Goal: Task Accomplishment & Management: Manage account settings

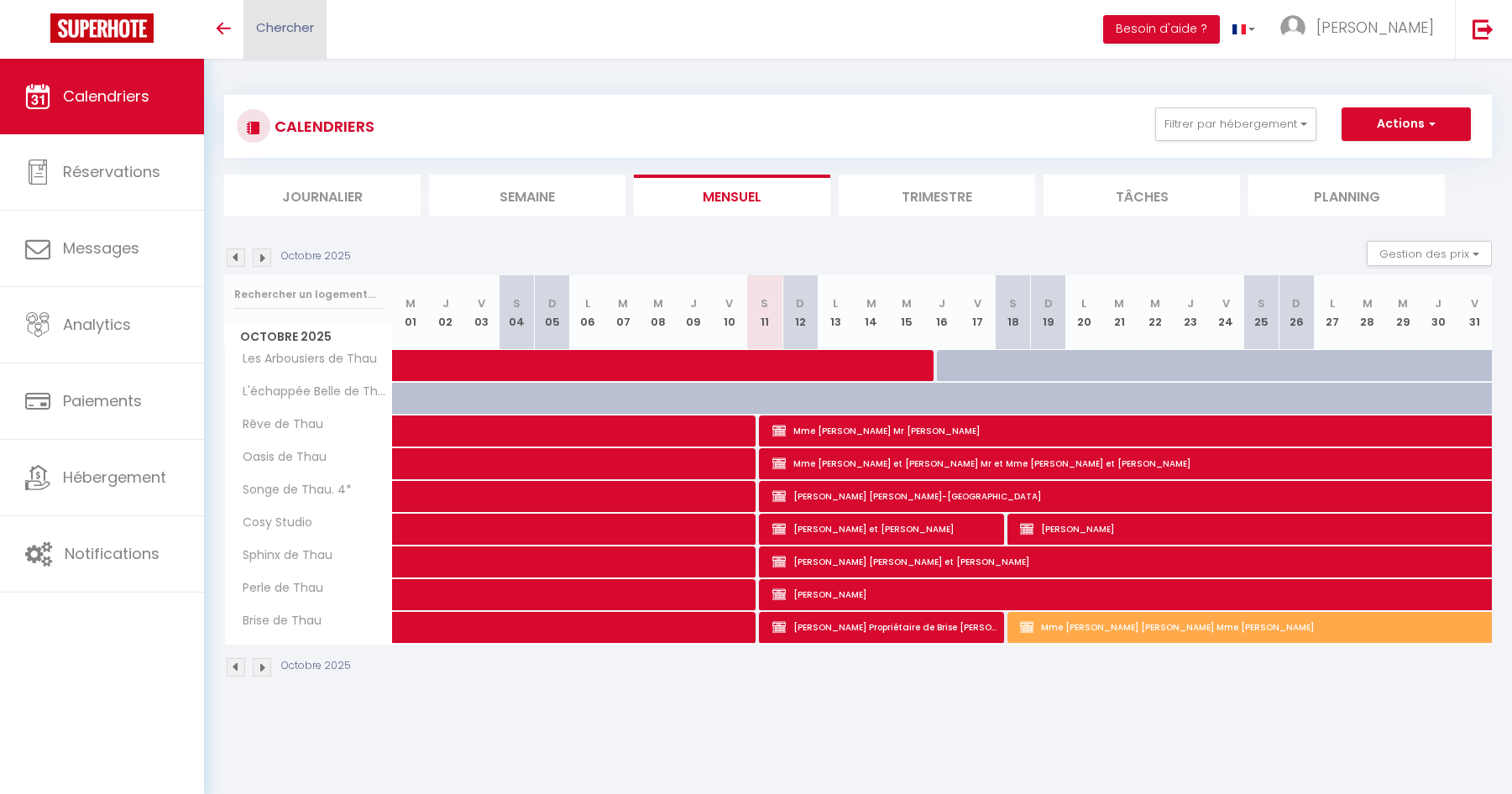
click at [290, 35] on span "Chercher" at bounding box center [285, 27] width 58 height 18
click at [273, 24] on div at bounding box center [756, 31] width 1459 height 29
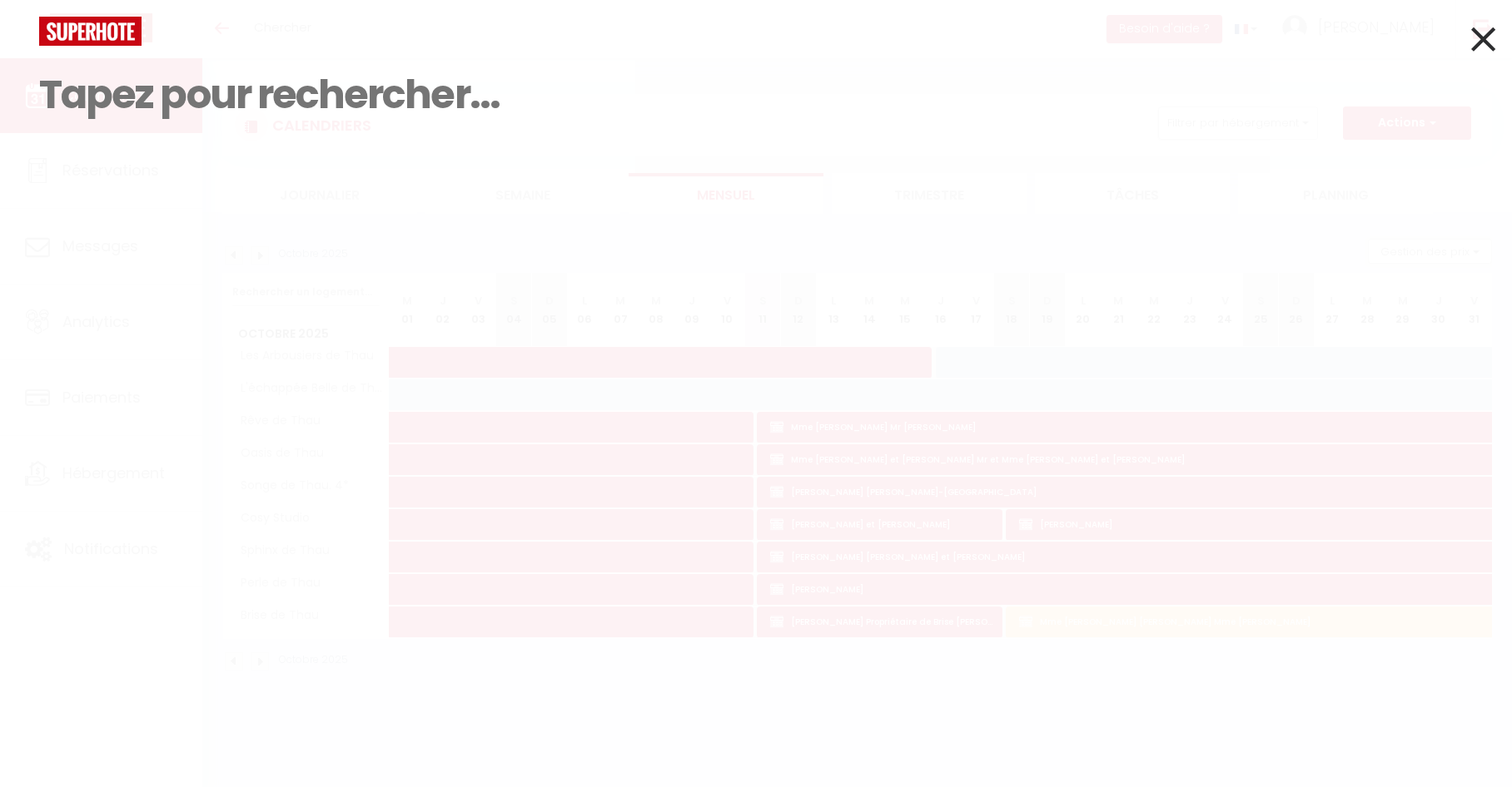
click at [133, 111] on input at bounding box center [756, 94] width 1434 height 98
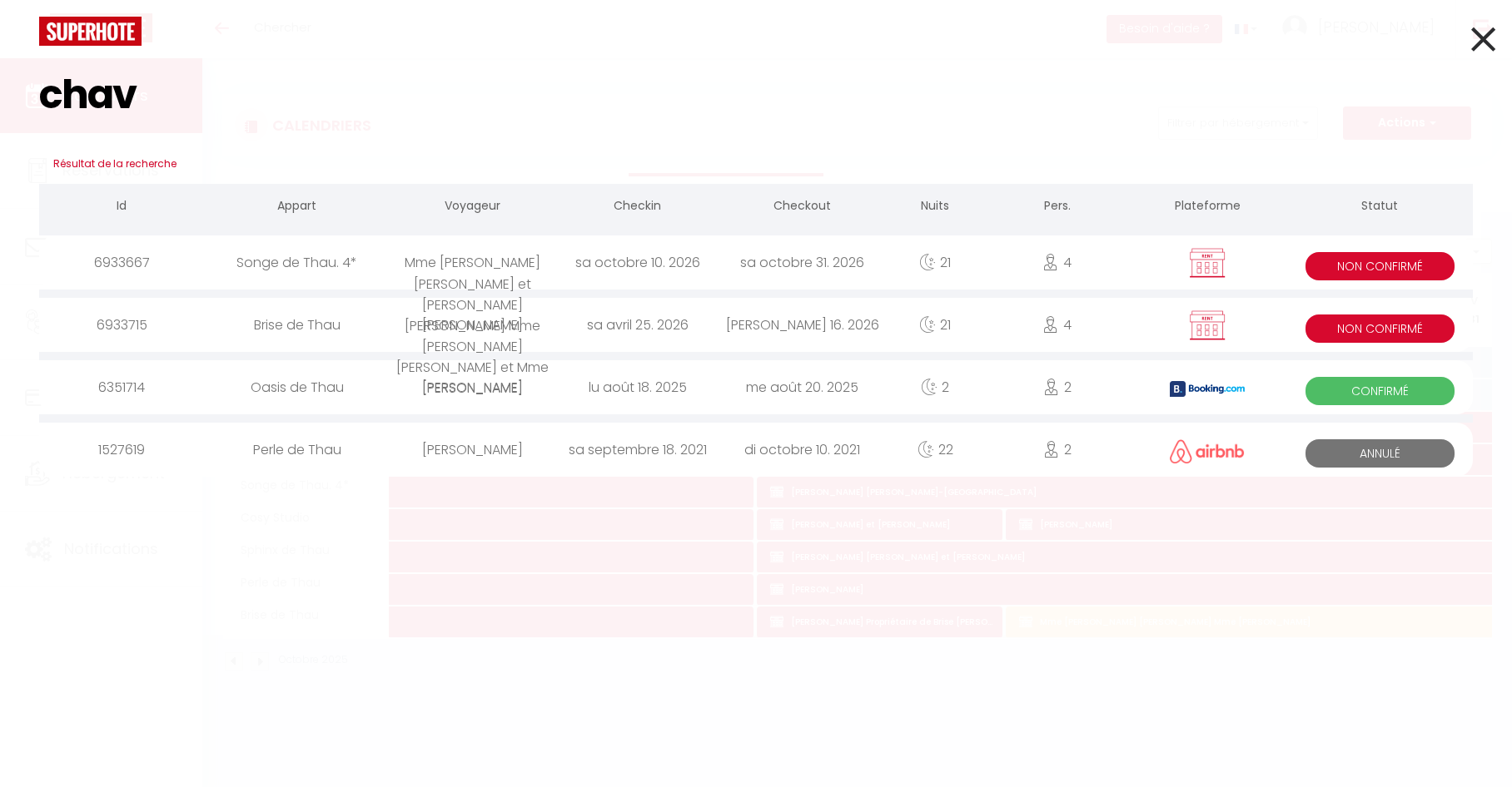
type input "chav"
click at [450, 273] on div "Mme [PERSON_NAME] [PERSON_NAME] et [PERSON_NAME] [PERSON_NAME] Mme [PERSON_NAME…" at bounding box center [473, 263] width 165 height 55
select select
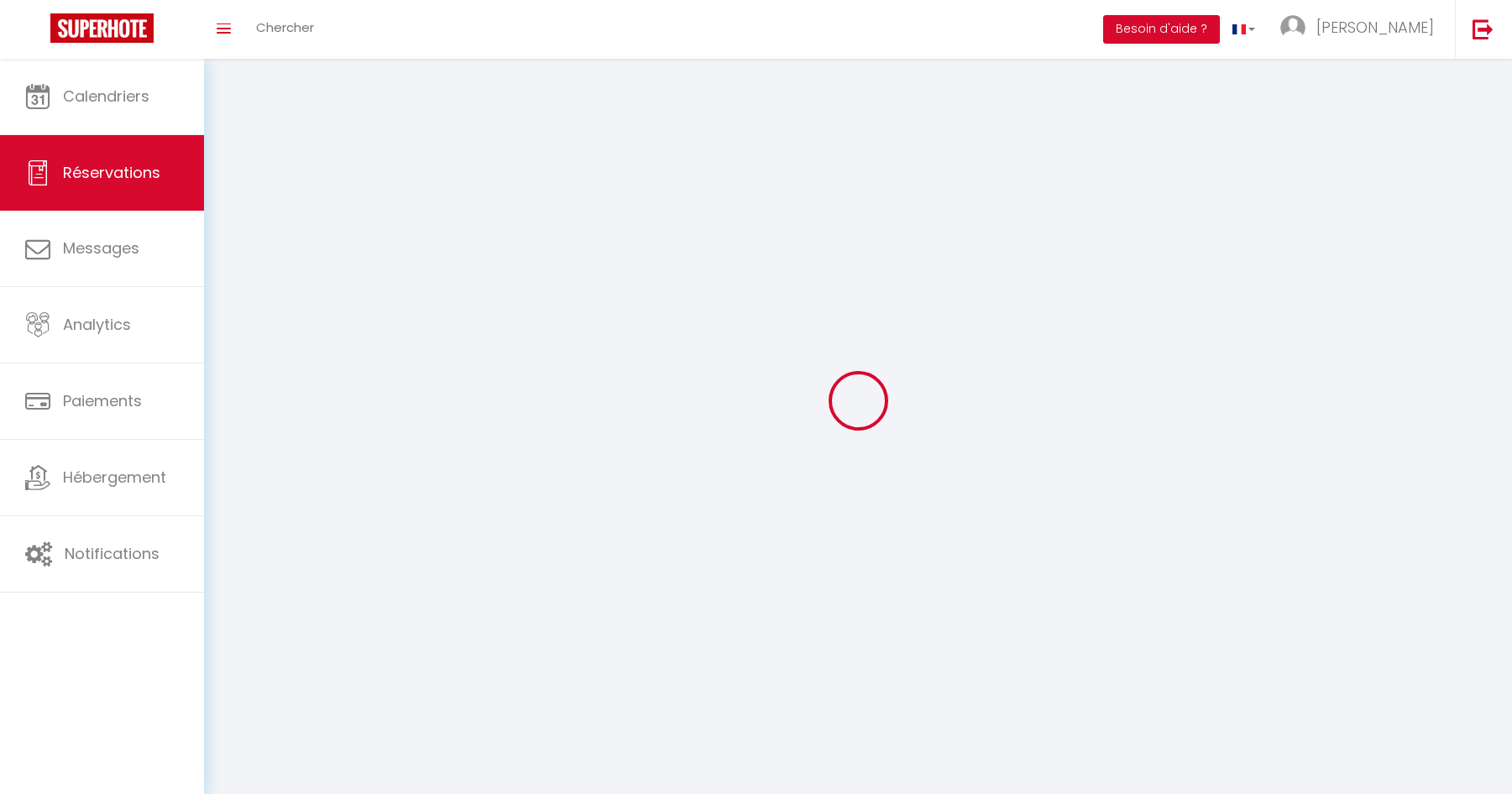
select select
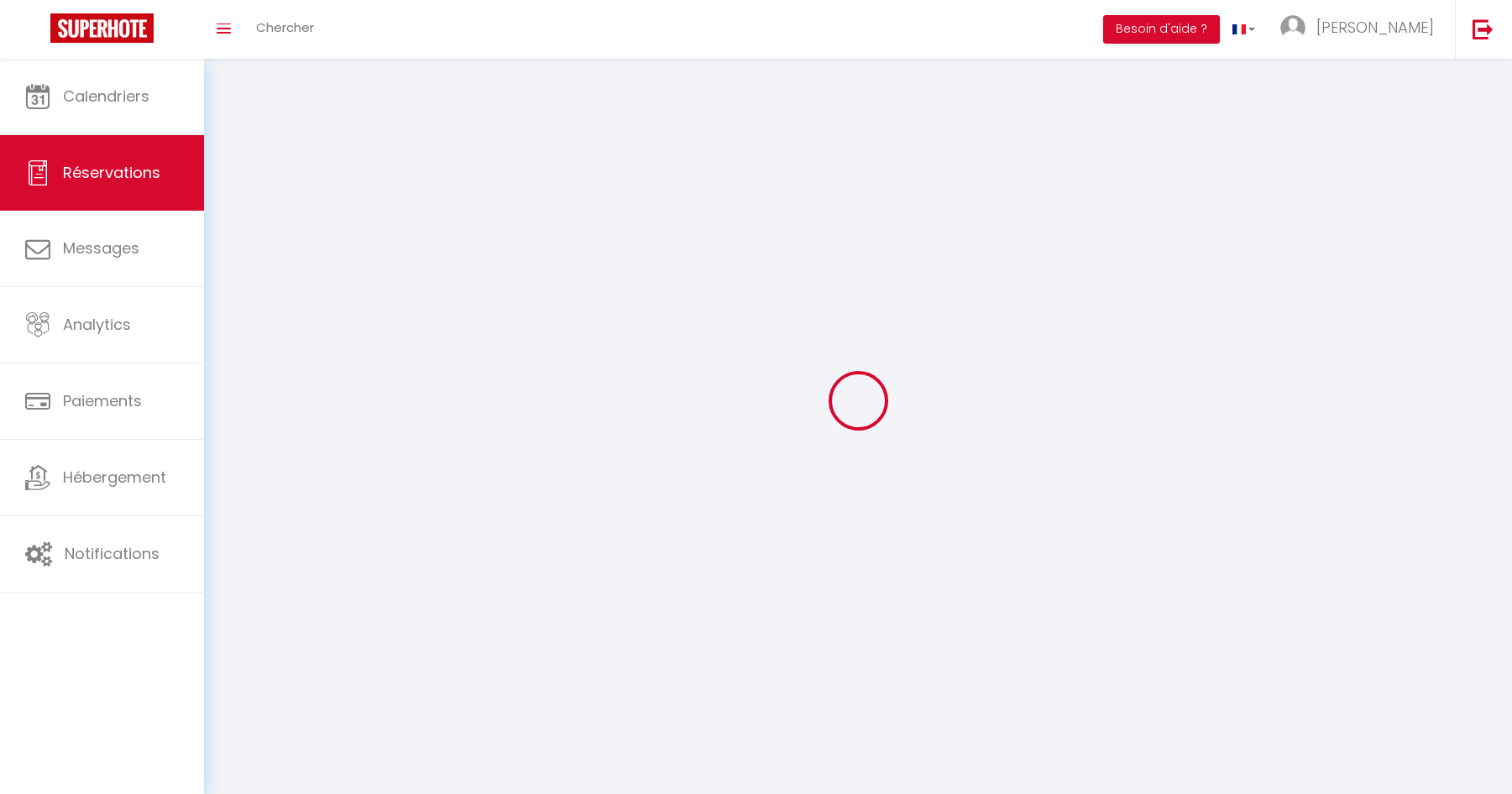
select select
checkbox input "false"
select select
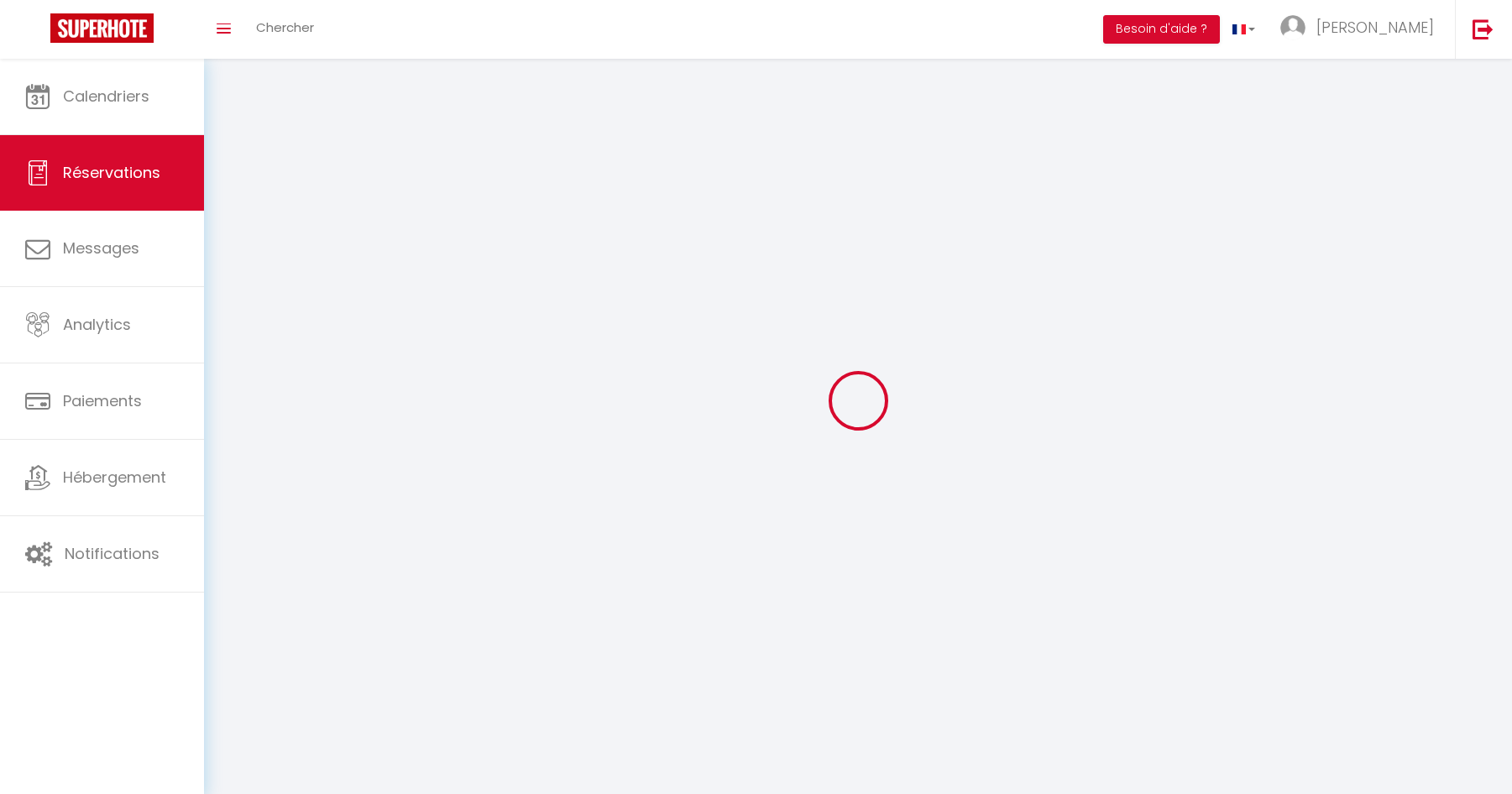
select select
checkbox input "false"
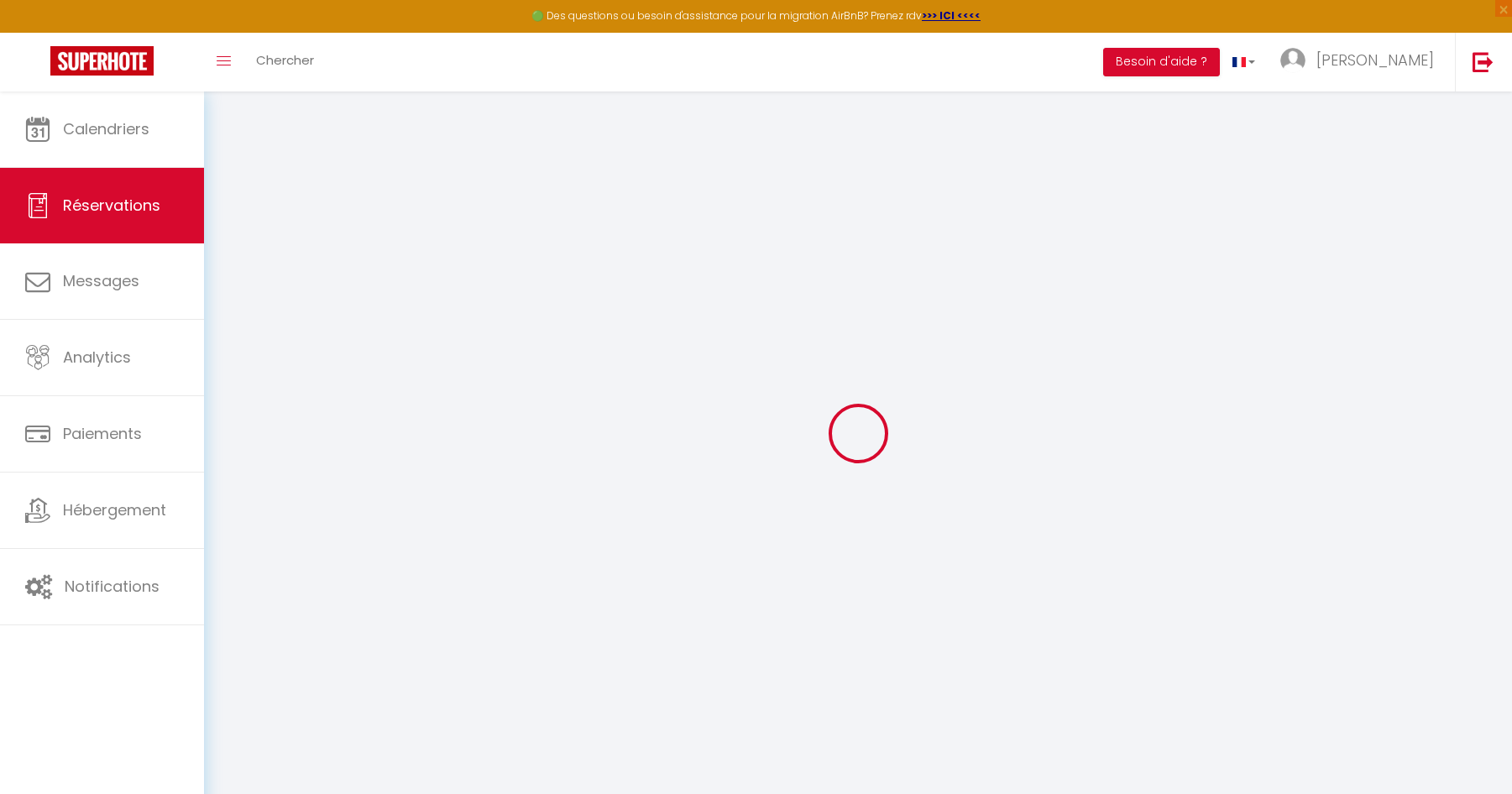
select select
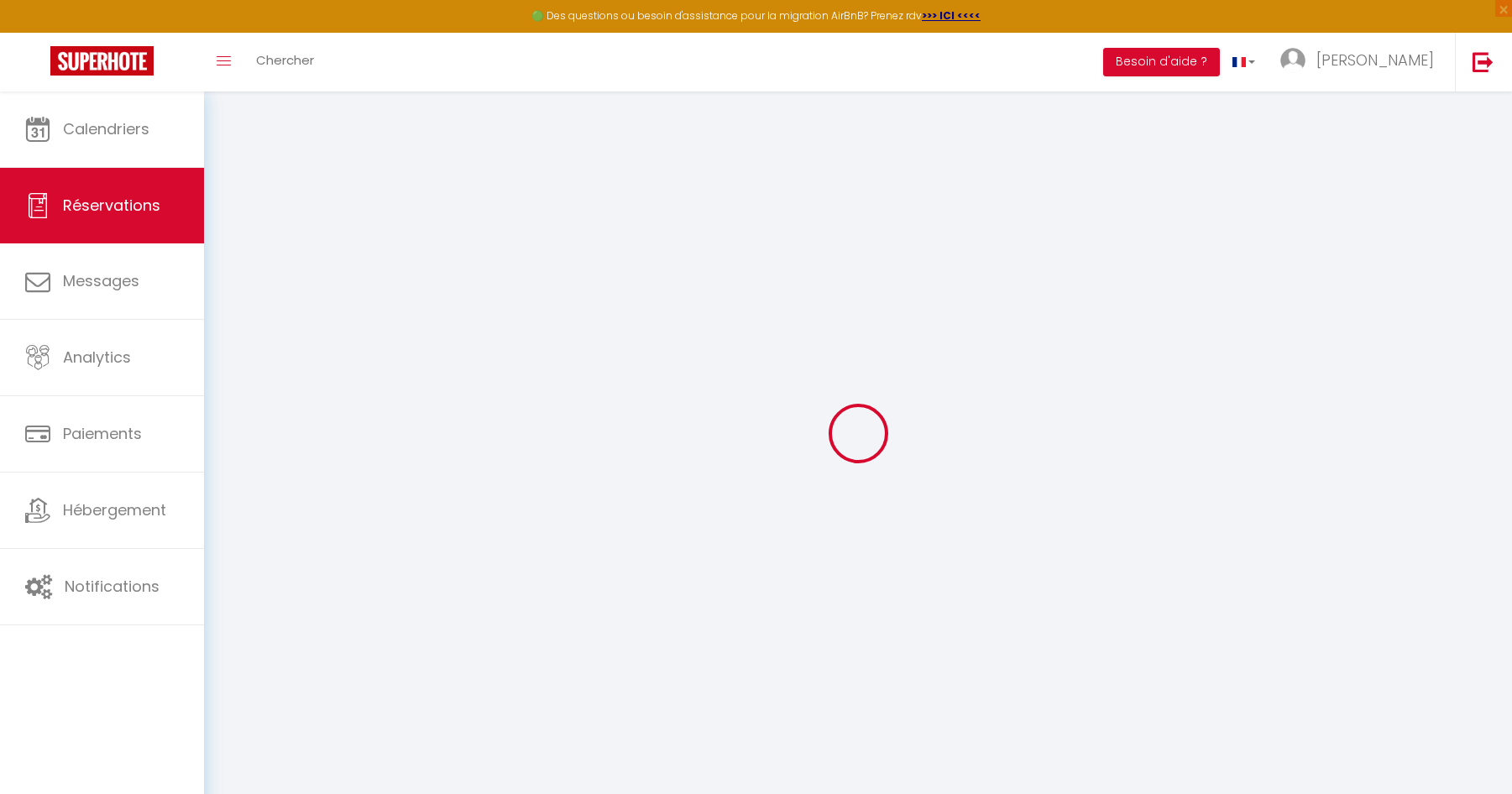
select select
checkbox input "false"
select select
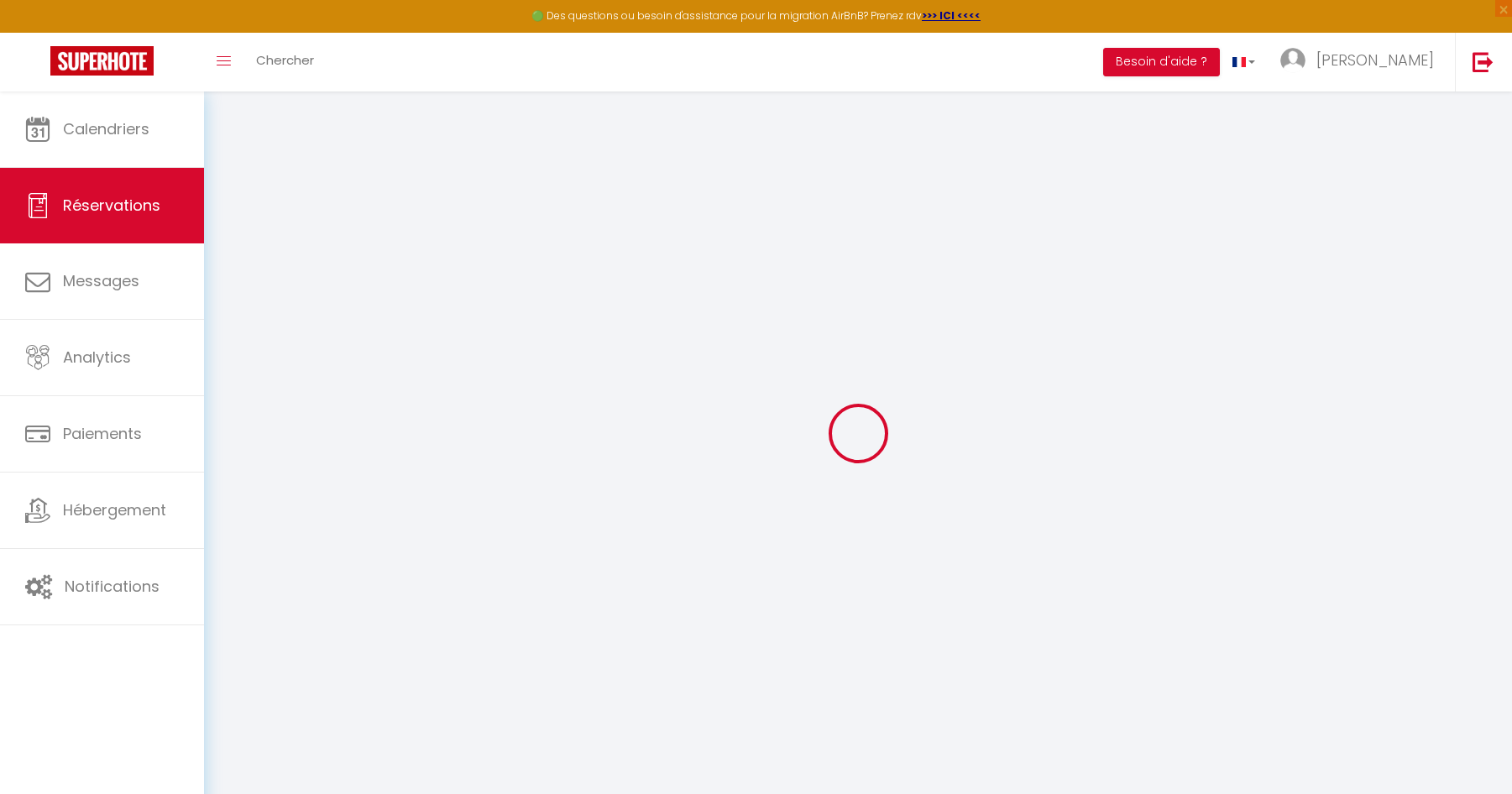
select select
checkbox input "false"
select select
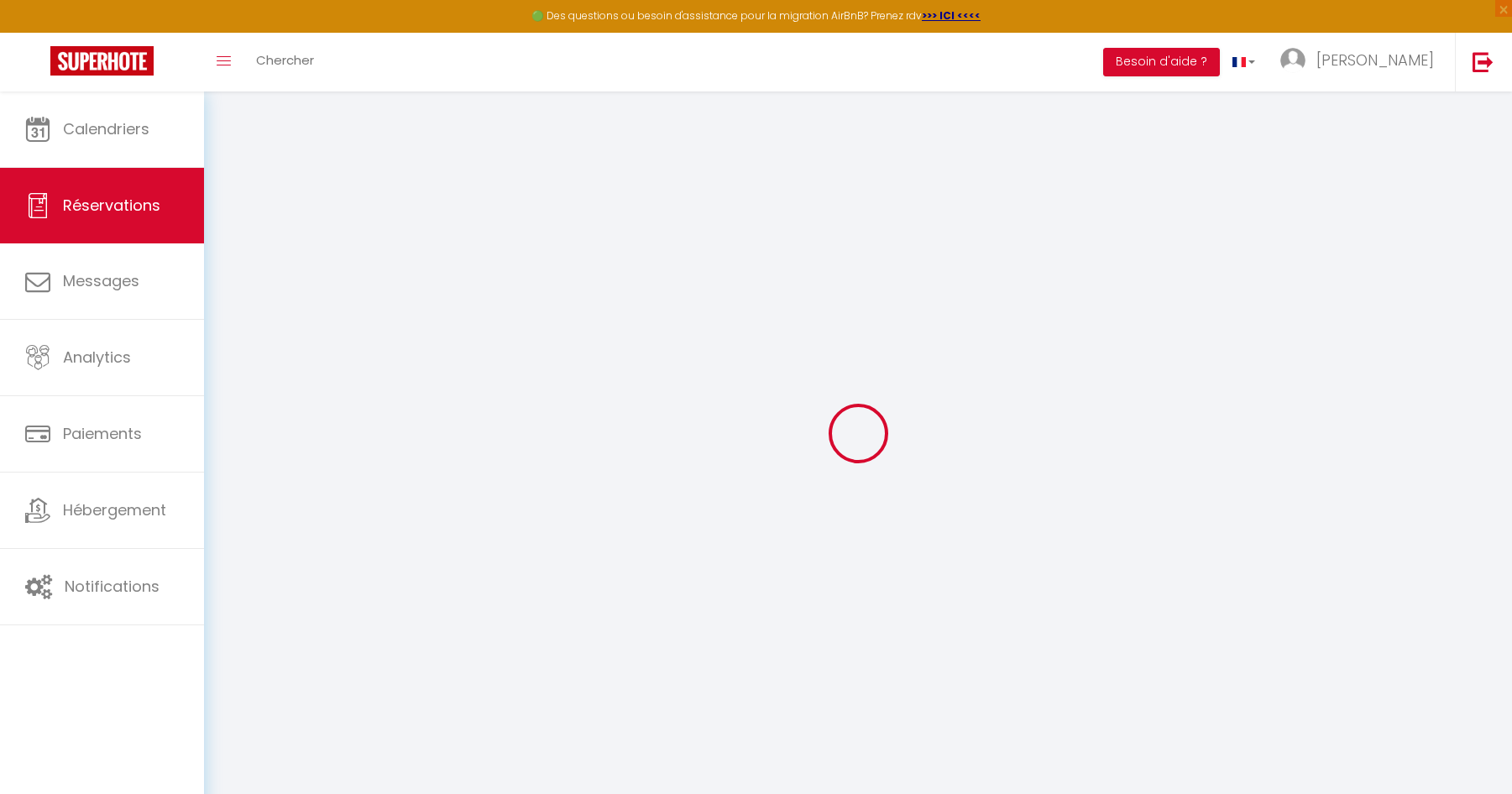
type input "Mme Chavonand Monique et Mme Tolossi Mireille"
type input "Mme Parnet Marie Christine et Mme Philippeau Micheline"
type input "m.chavonand@free.fr"
type input "0683969752"
select select
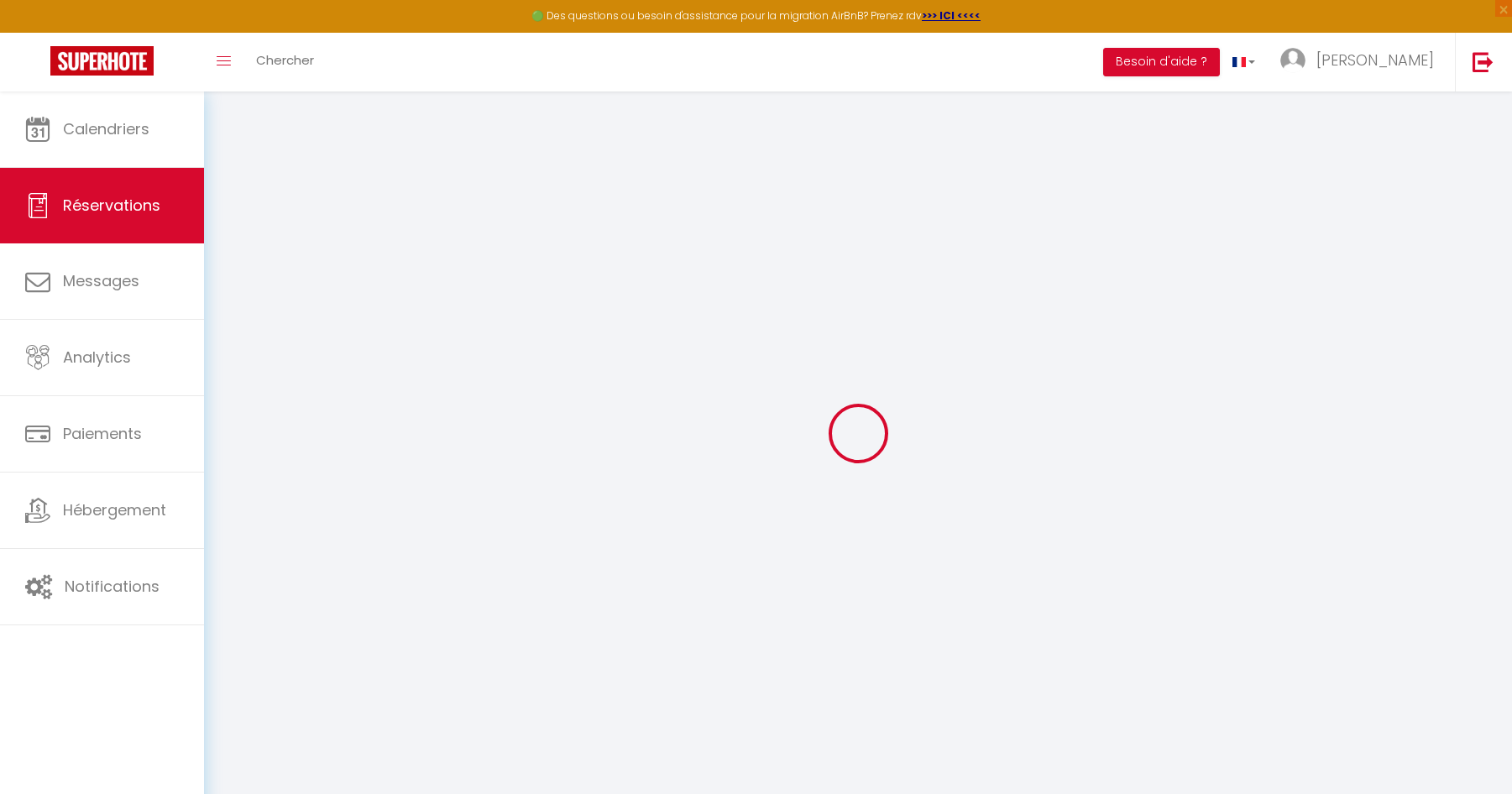
select select "7649"
select select "2"
type input "Sam 10 Octobre 2026"
select select
type input "Sam 31 Octobre 2026"
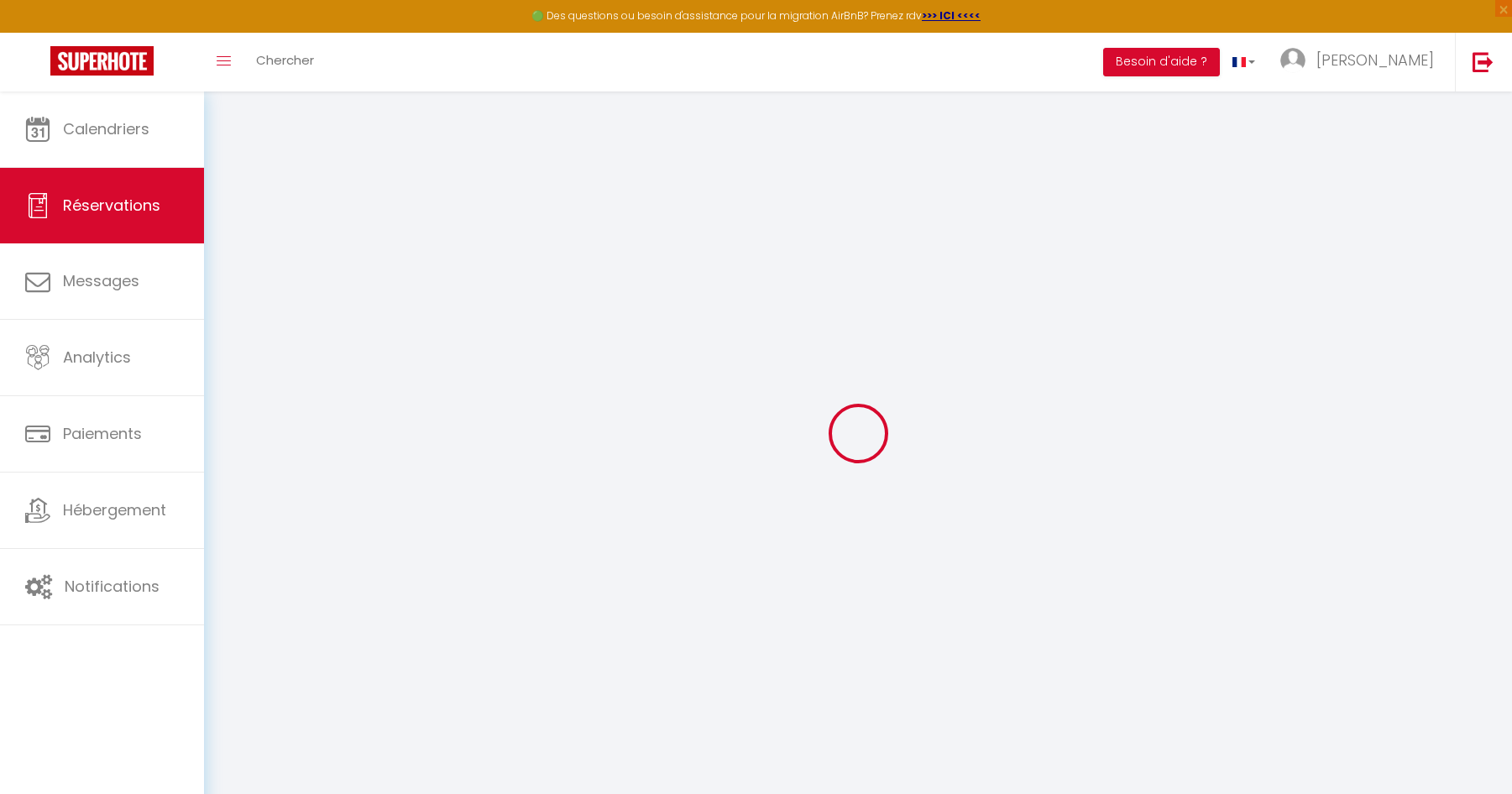
select select
type input "4"
select select "10"
select select
type input "1650"
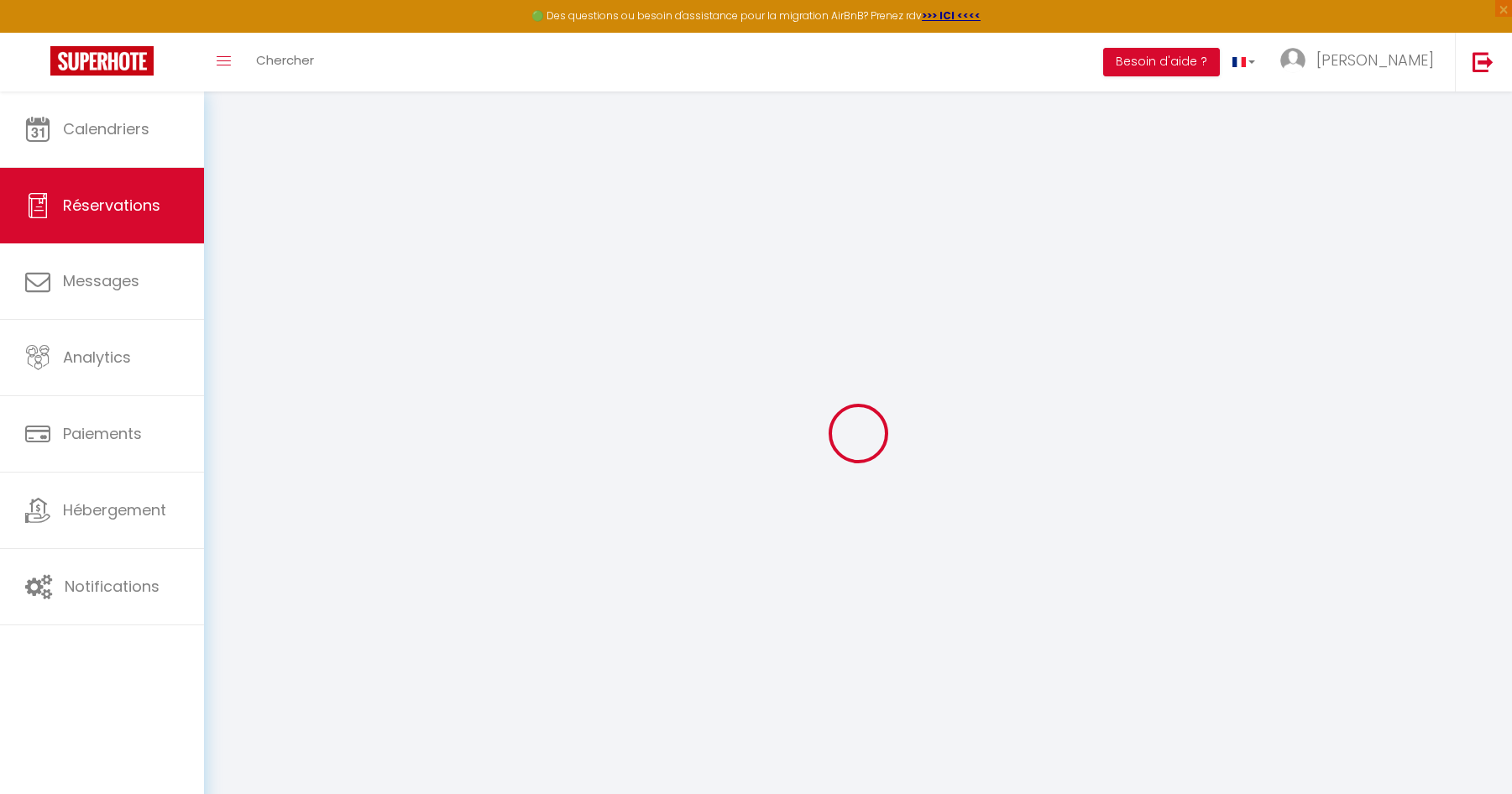
checkbox input "false"
type input "1650"
type input "0"
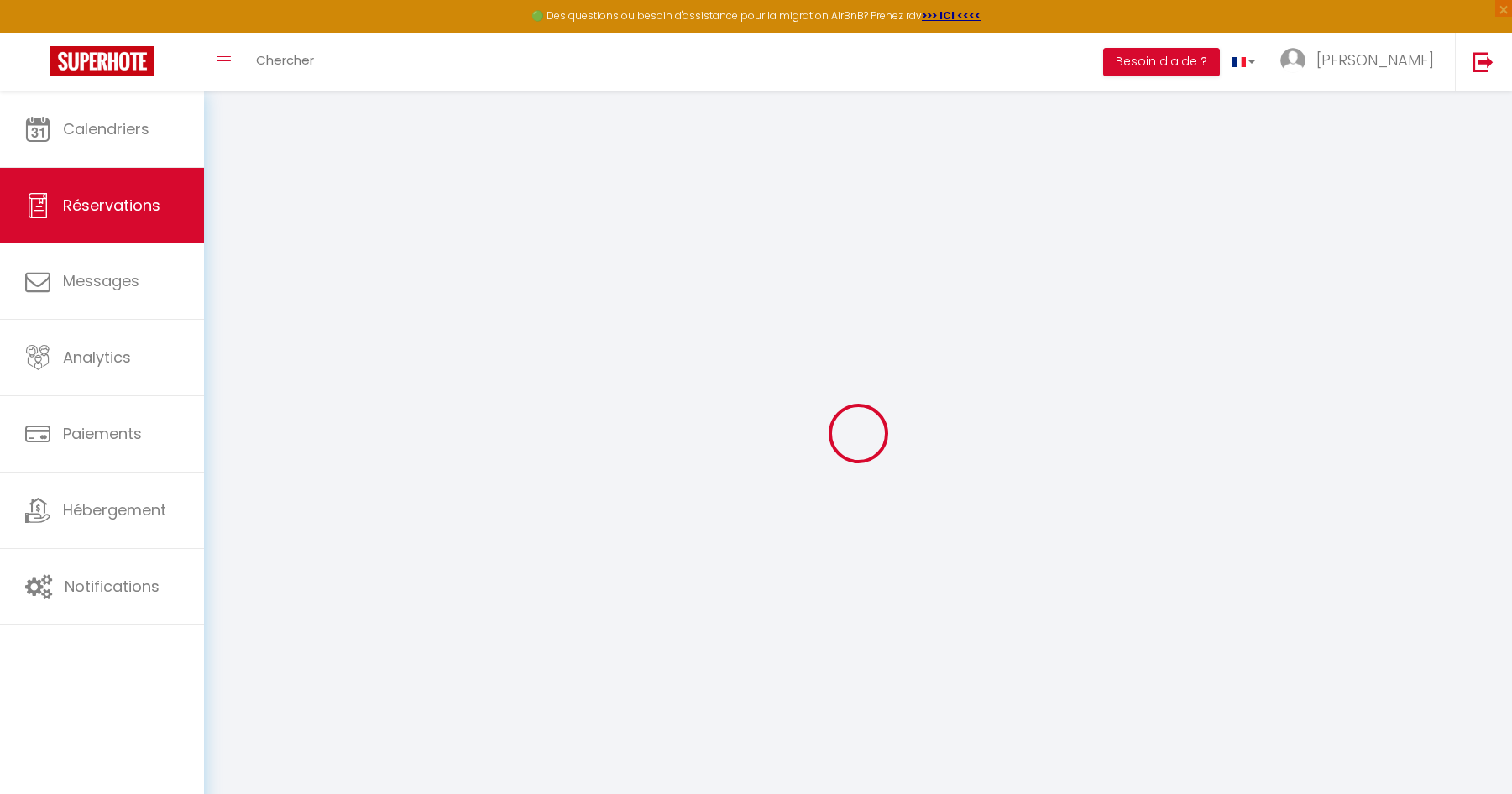
select select
select select "14"
checkbox input "false"
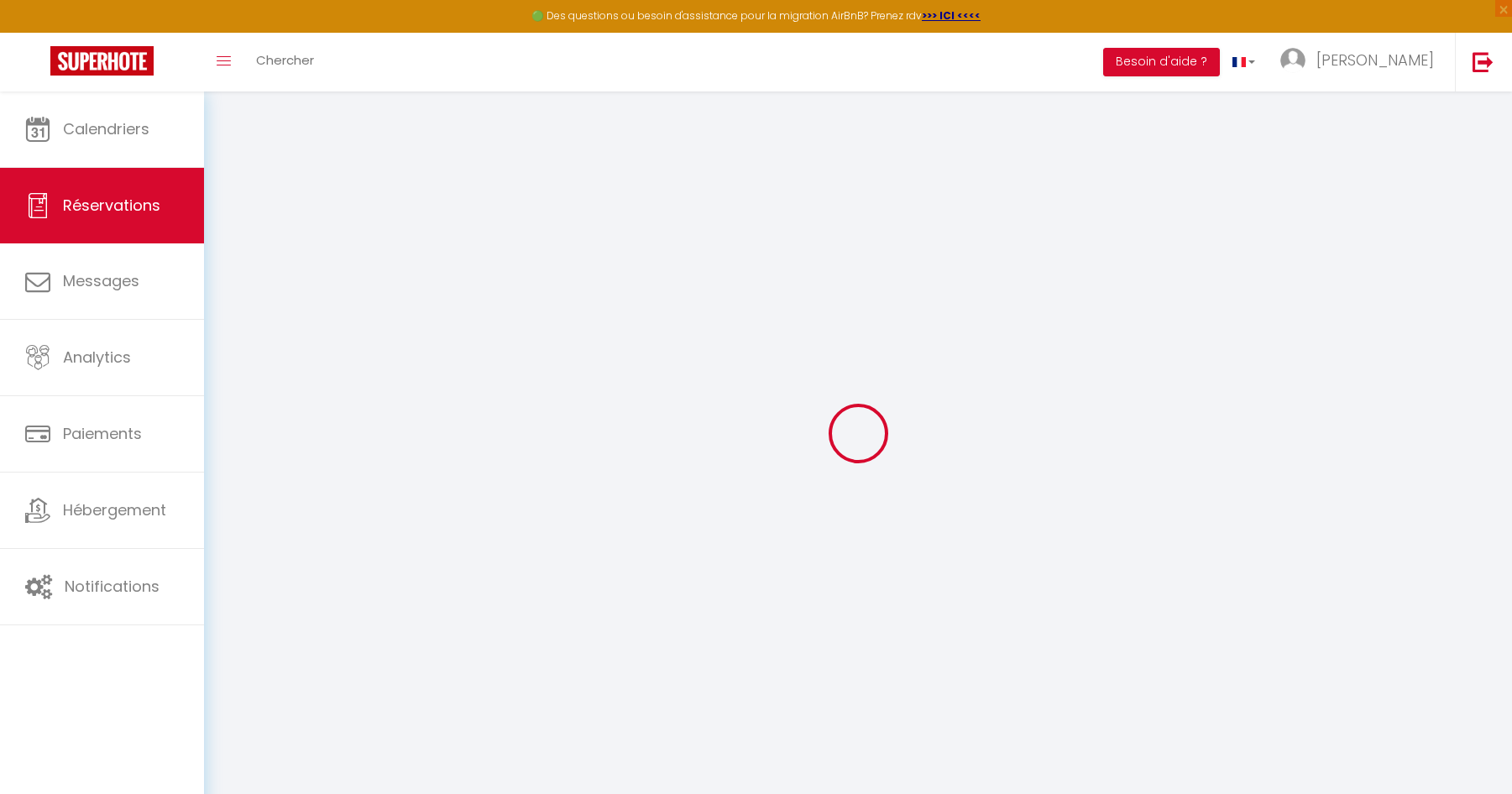
select select
checkbox input "false"
select select
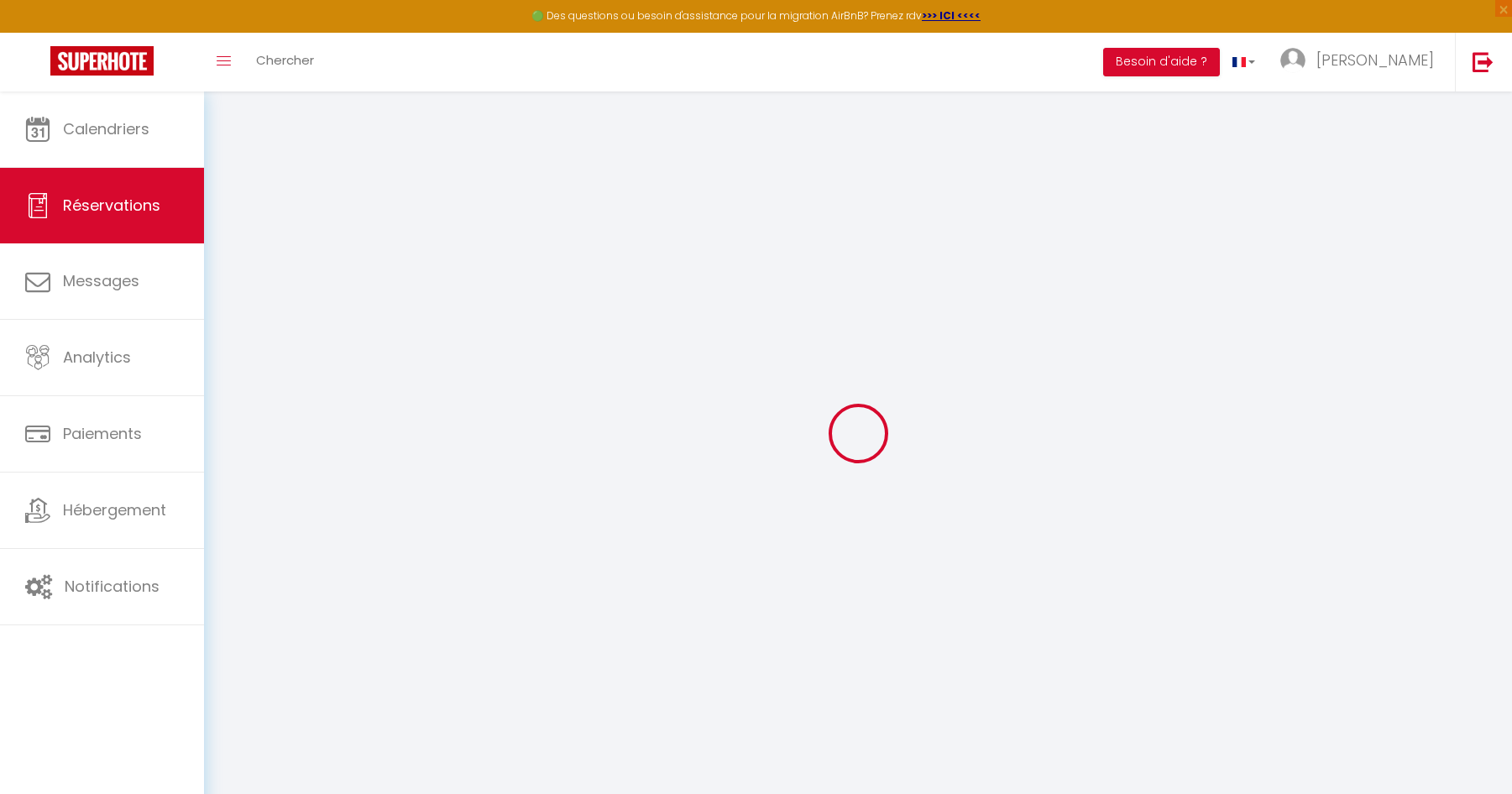
select select
checkbox input "false"
select select
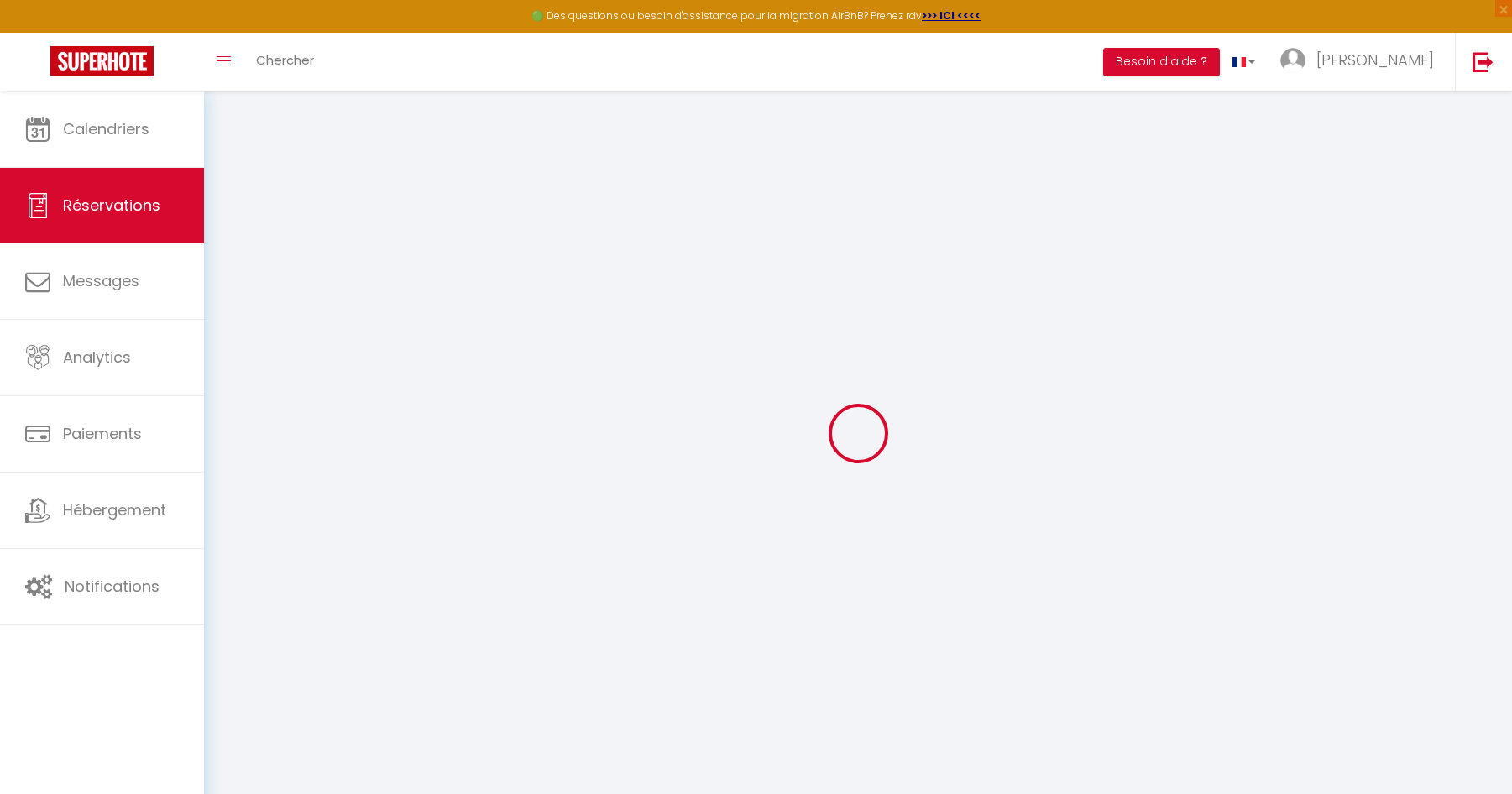
select select
checkbox input "false"
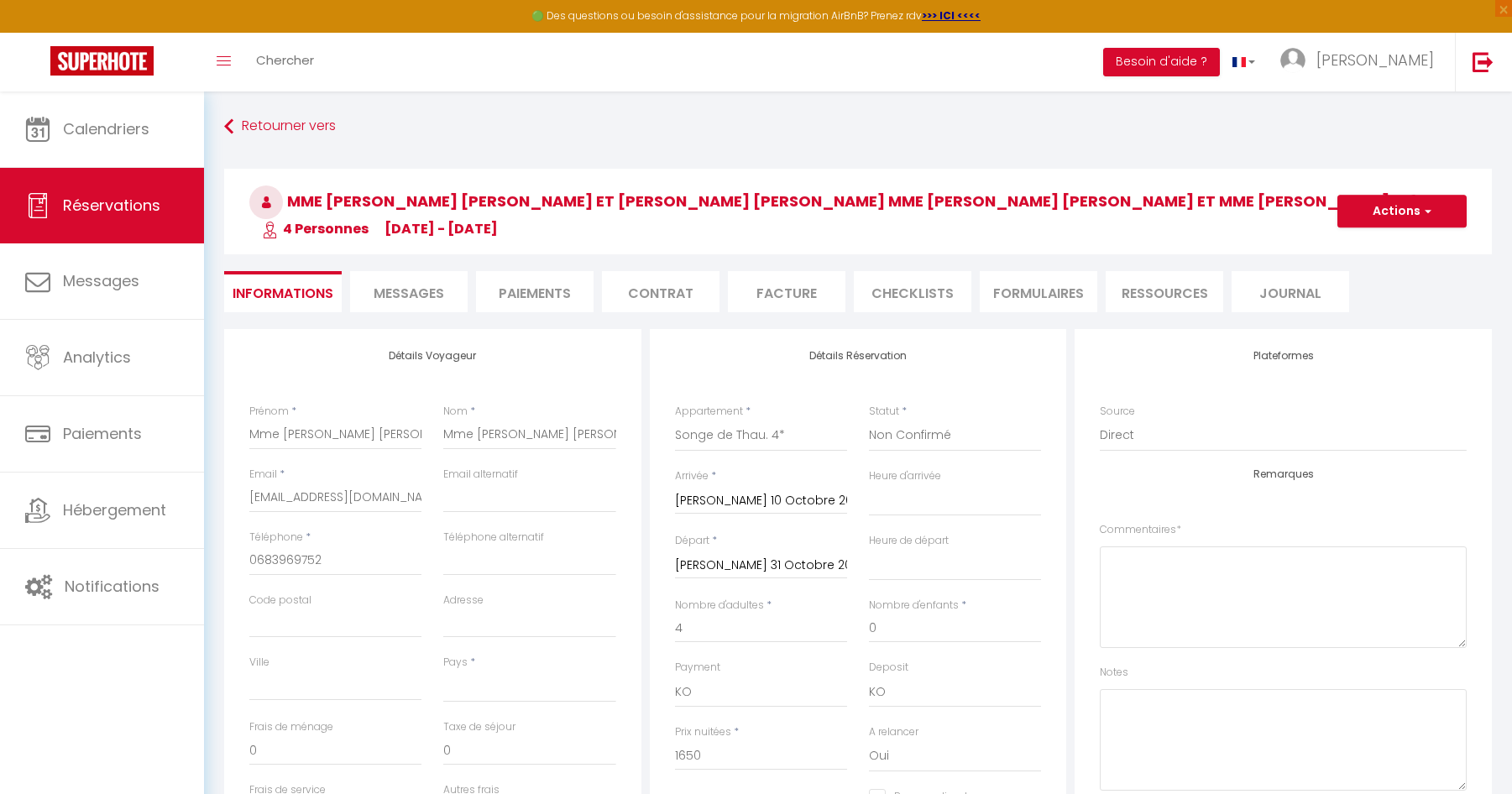
select select
checkbox input "false"
select select
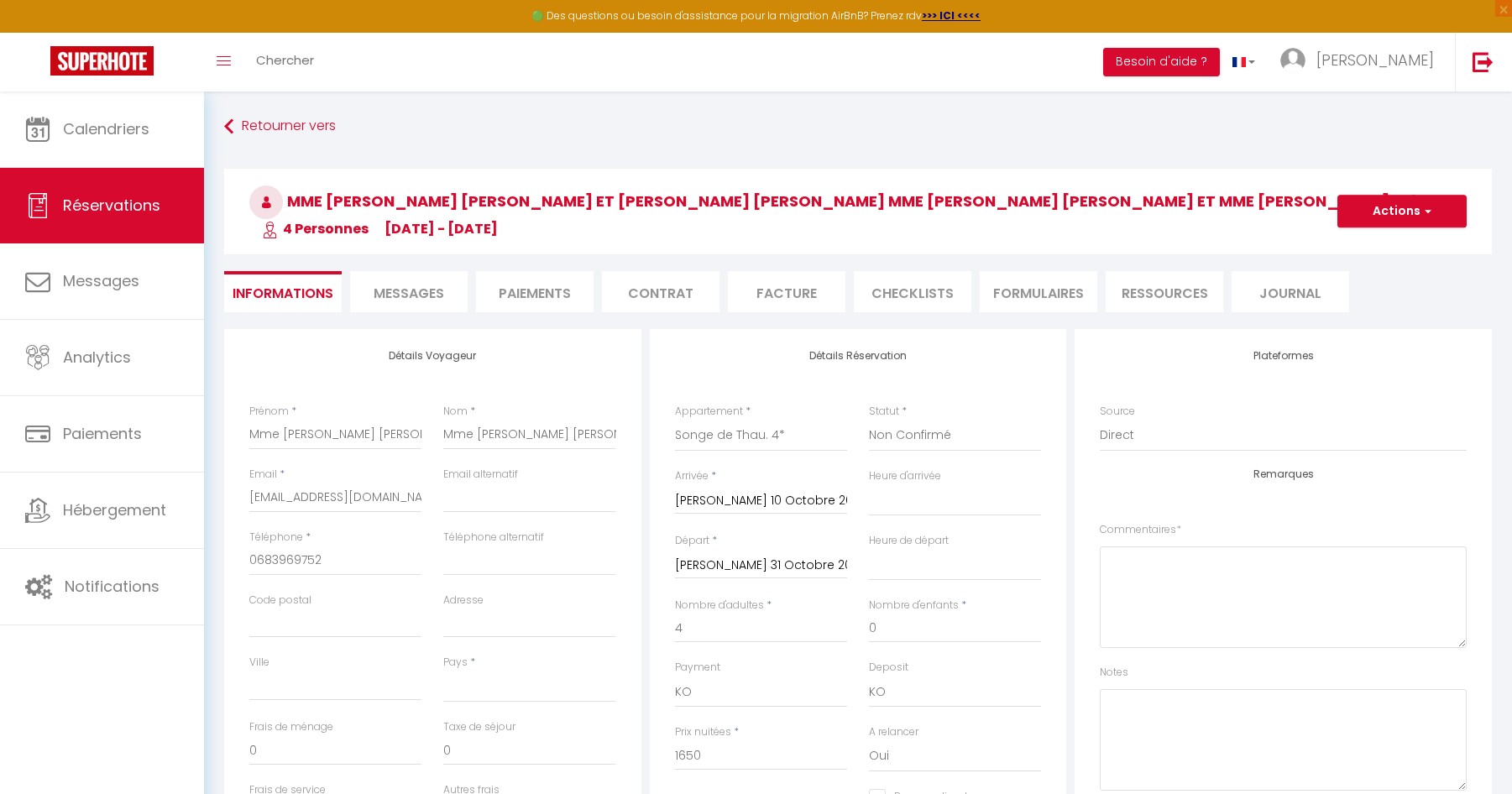
checkbox input "false"
select select "14:00"
select select "11:00"
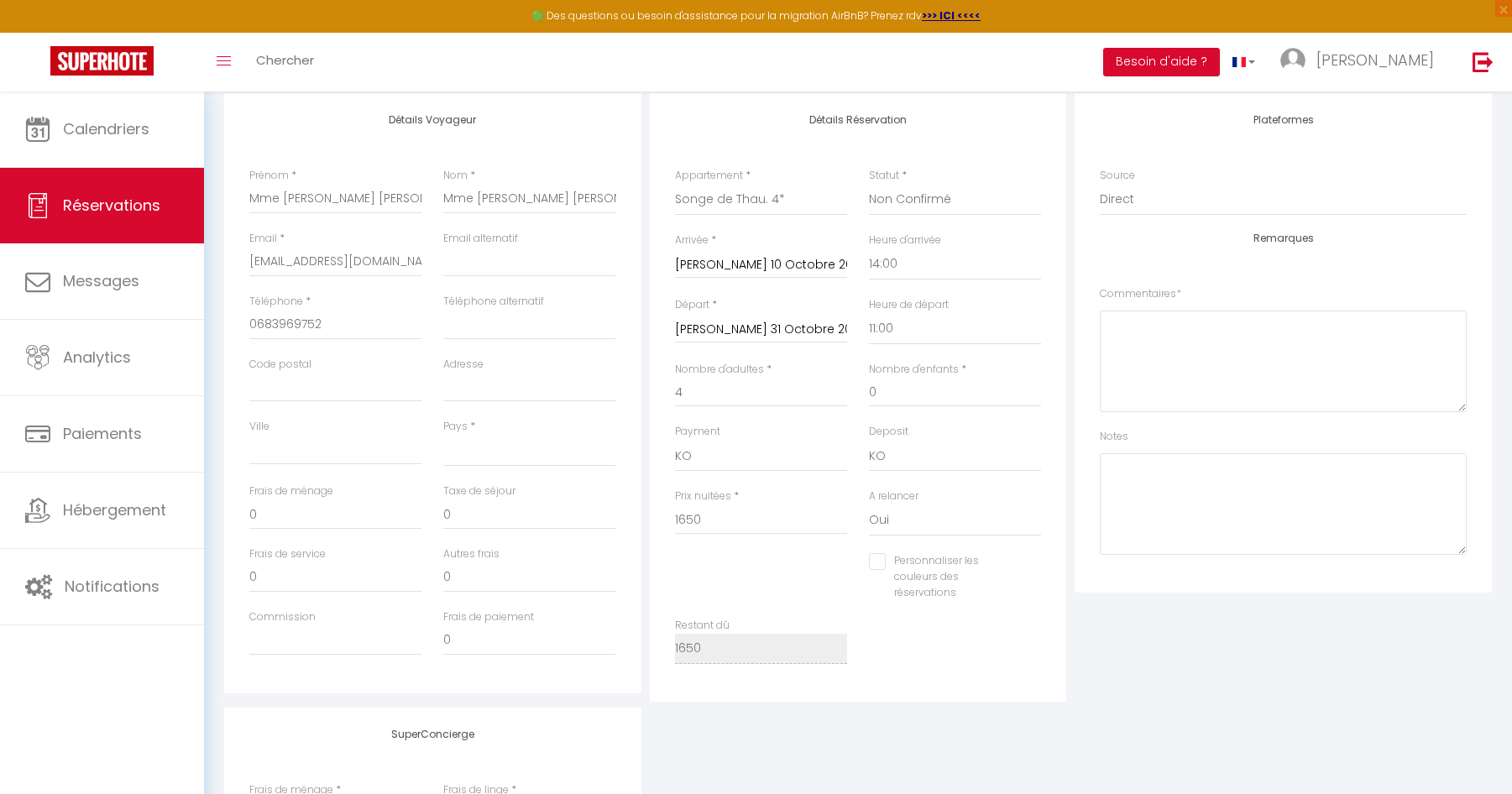
scroll to position [252, 0]
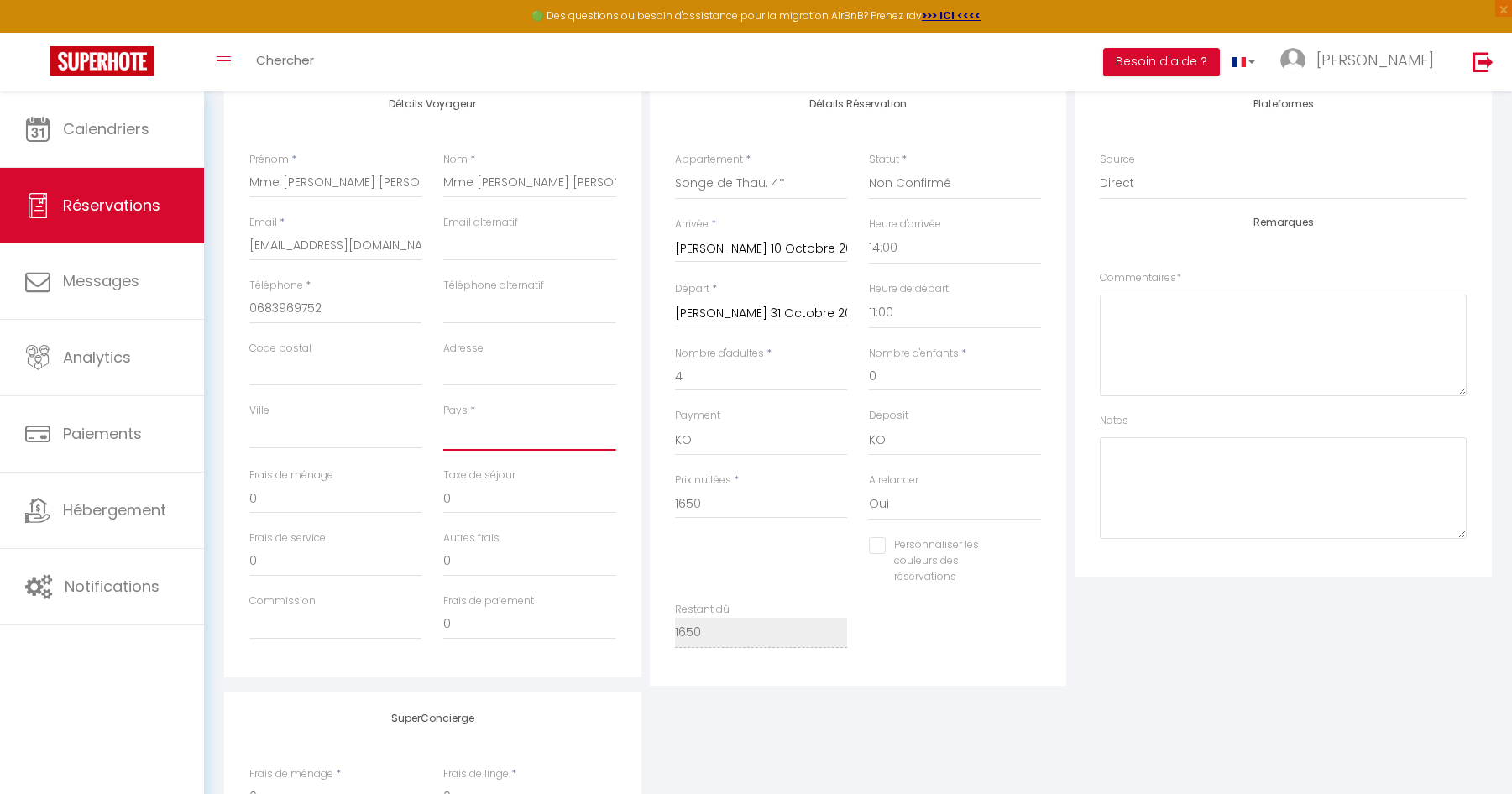
click at [512, 439] on select "France Portugal Afghanistan Albania Algeria American Samoa Andorra Angola Angui…" at bounding box center [529, 435] width 172 height 32
select select "FR"
click at [443, 419] on select "France Portugal Afghanistan Albania Algeria American Samoa Andorra Angola Angui…" at bounding box center [529, 435] width 172 height 32
checkbox input "false"
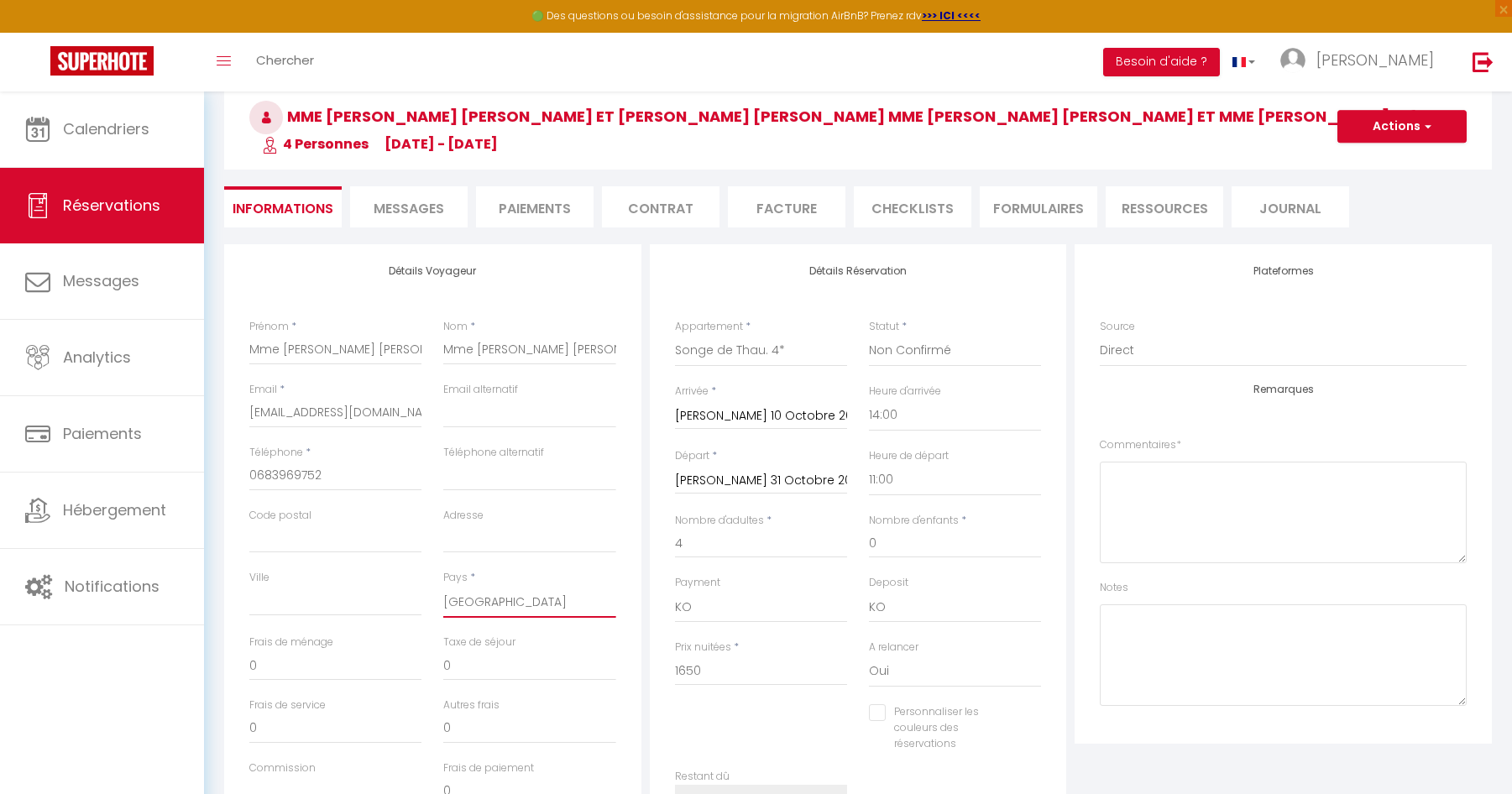
scroll to position [84, 0]
click at [269, 60] on span "Chercher" at bounding box center [285, 60] width 58 height 18
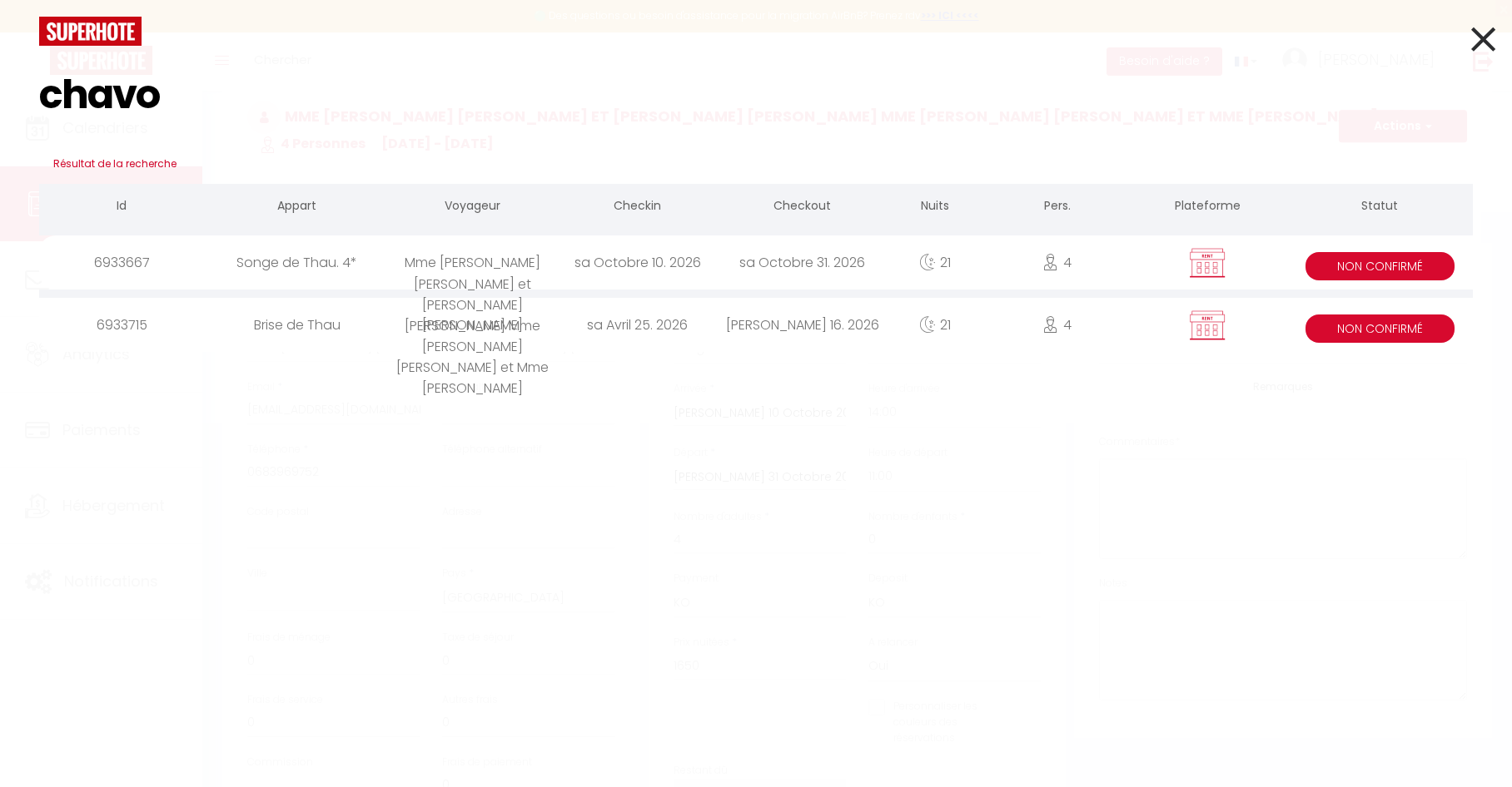
type input "chavo"
click at [549, 331] on div "Monique Mme Chavonand" at bounding box center [473, 325] width 165 height 55
checkbox input "false"
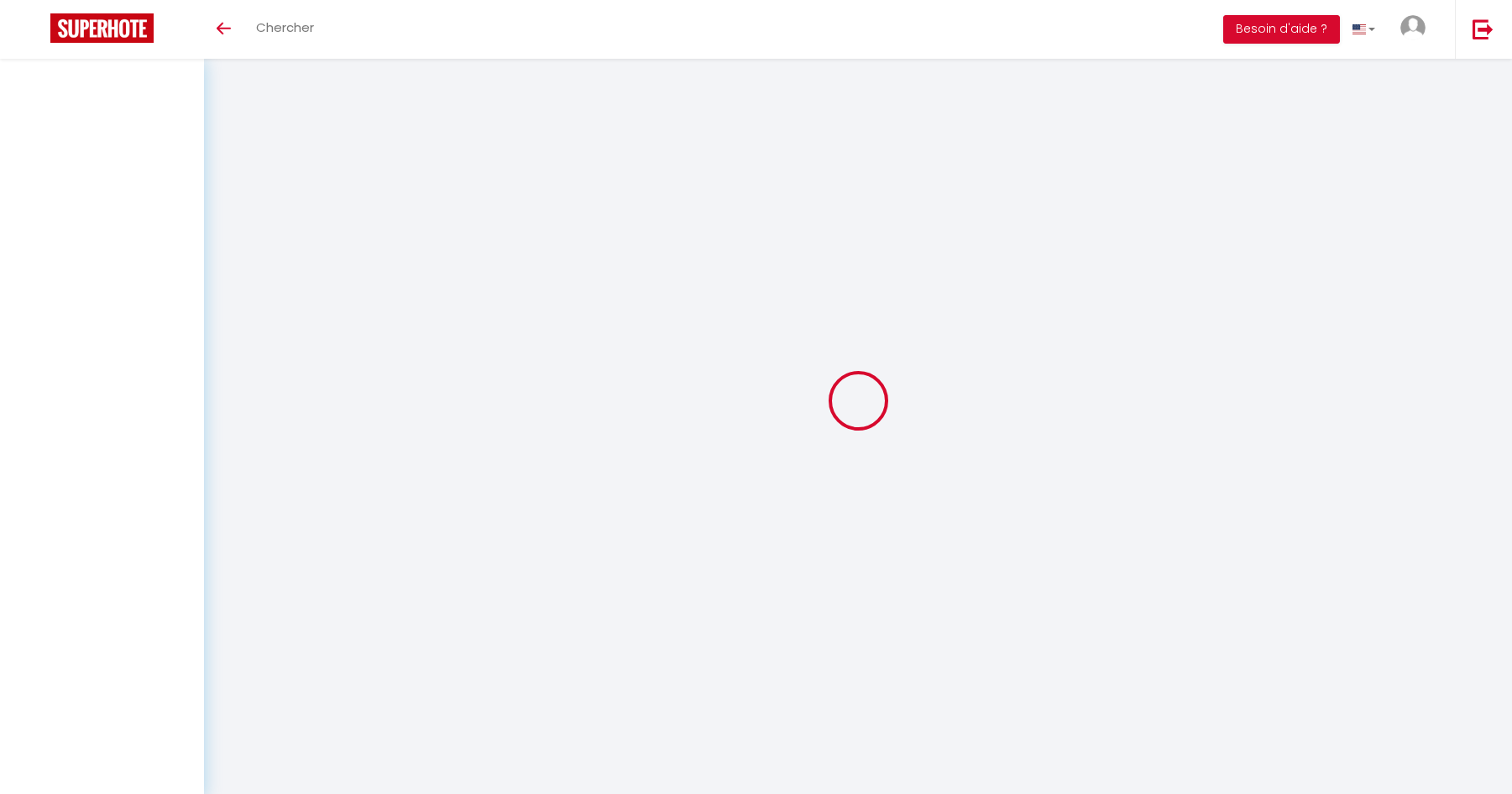
select select
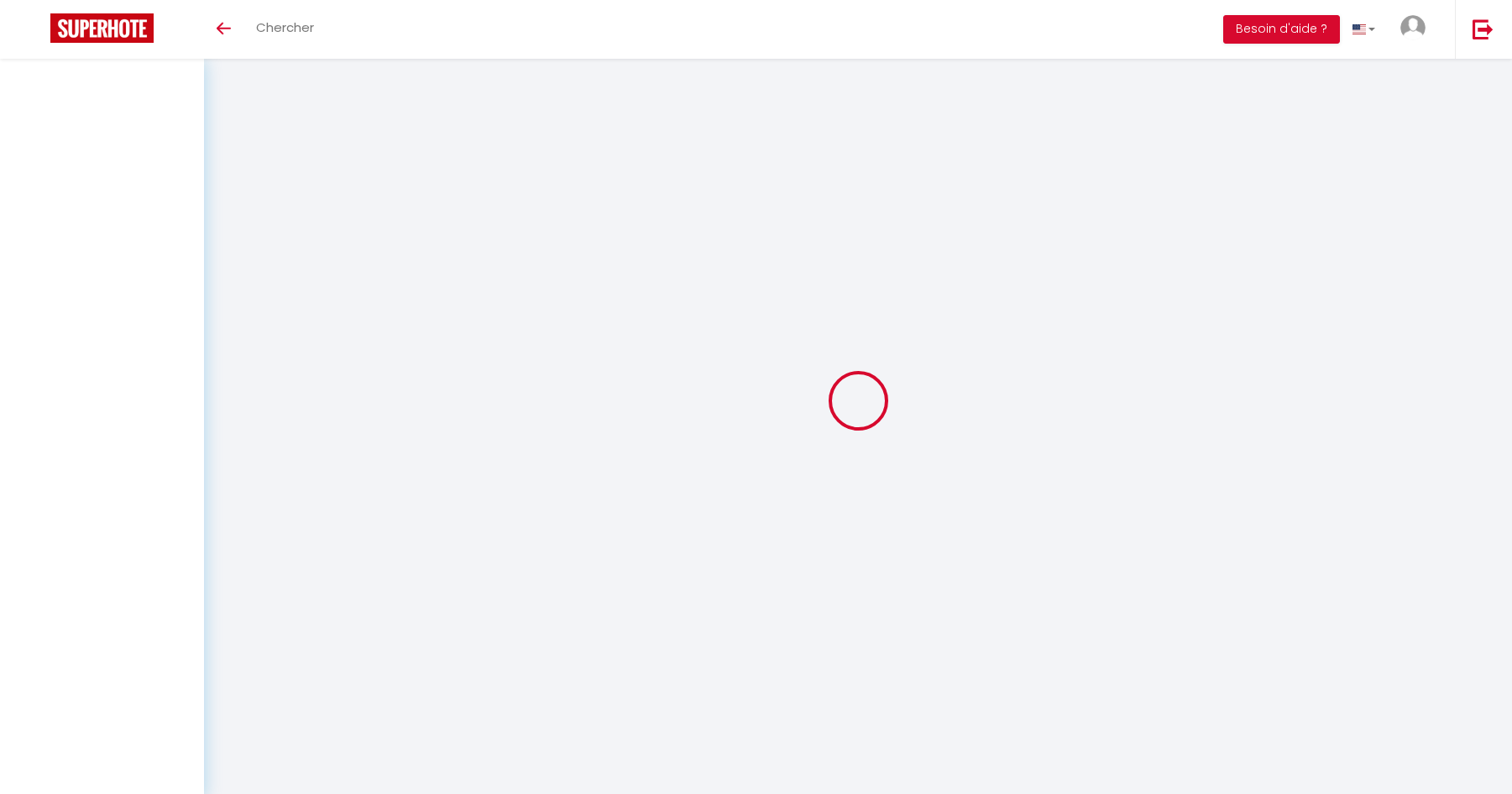
select select
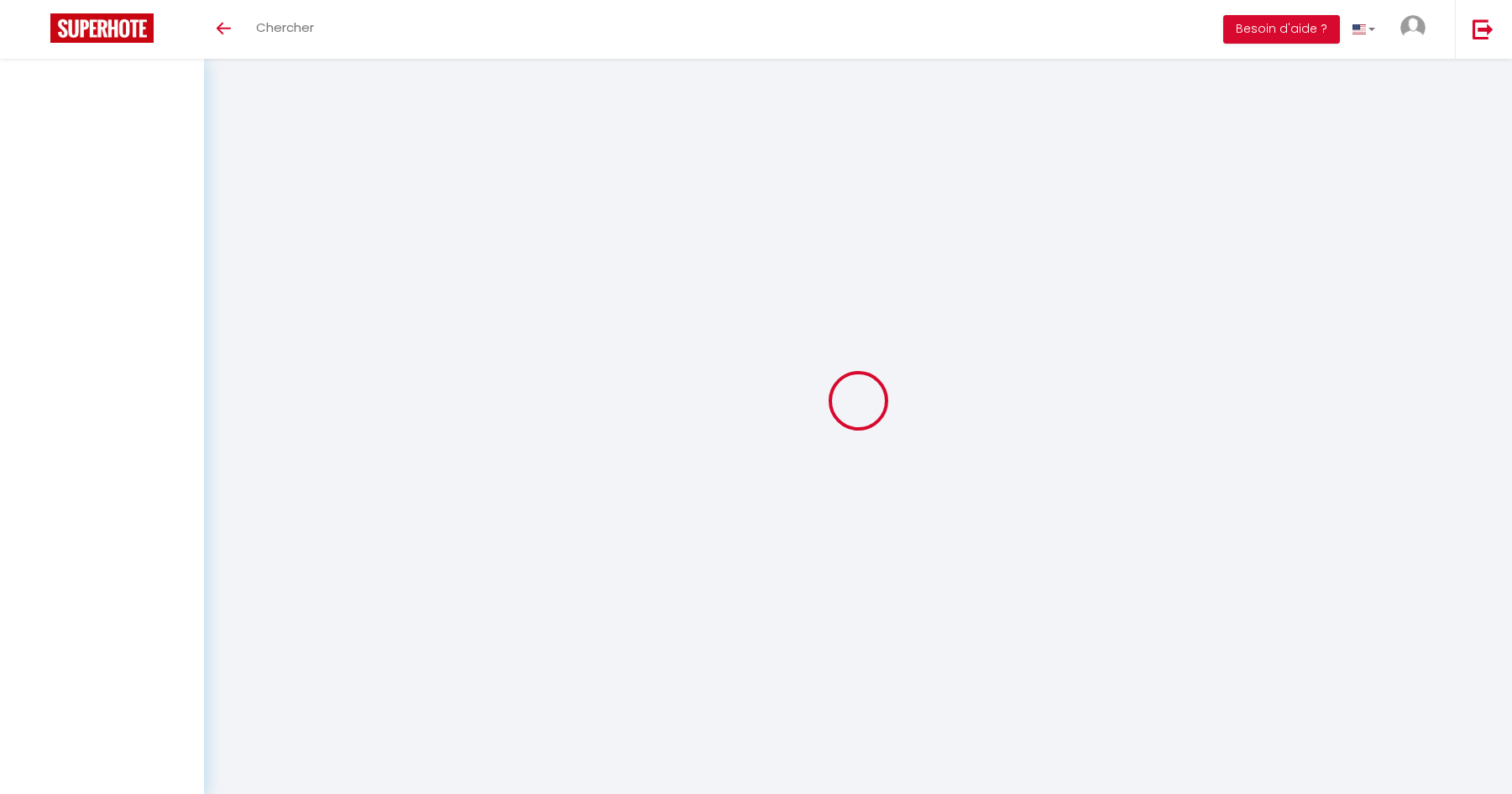
checkbox input "false"
select select
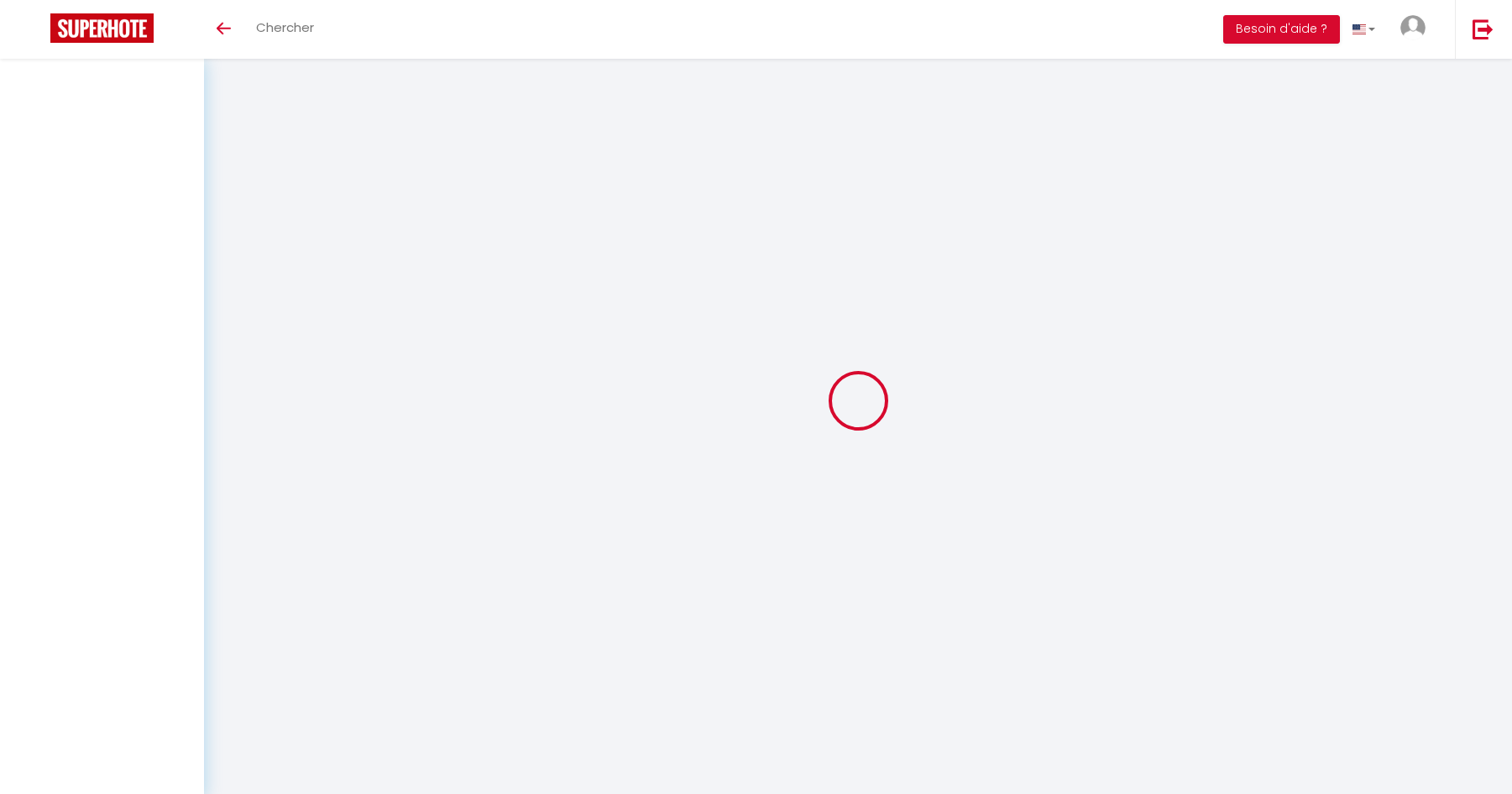
select select
checkbox input "false"
select select
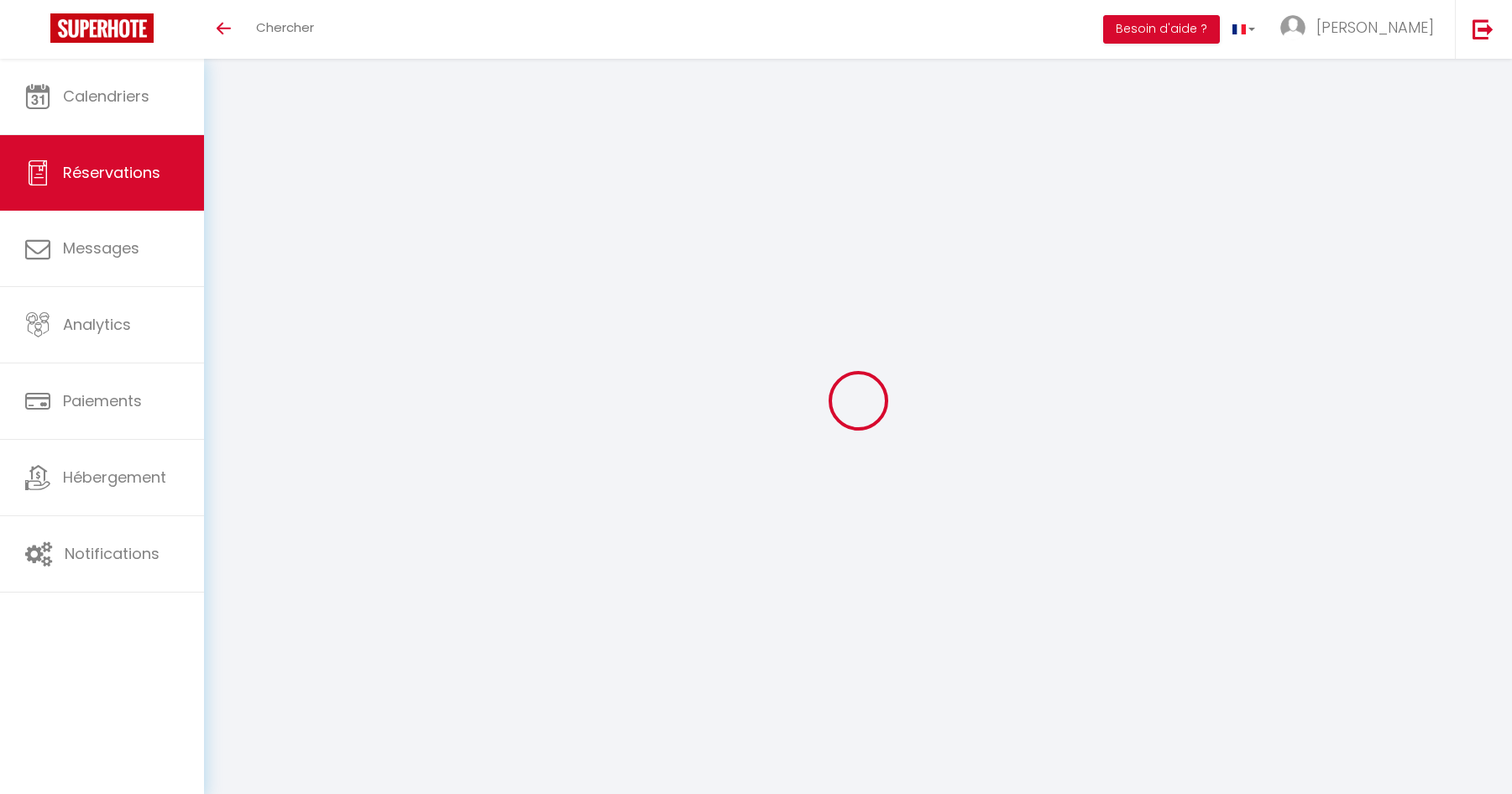
scroll to position [59, 0]
type input "Monique"
type input "Mme Chavonand"
type input "[EMAIL_ADDRESS][DOMAIN_NAME]"
type input "0683969752"
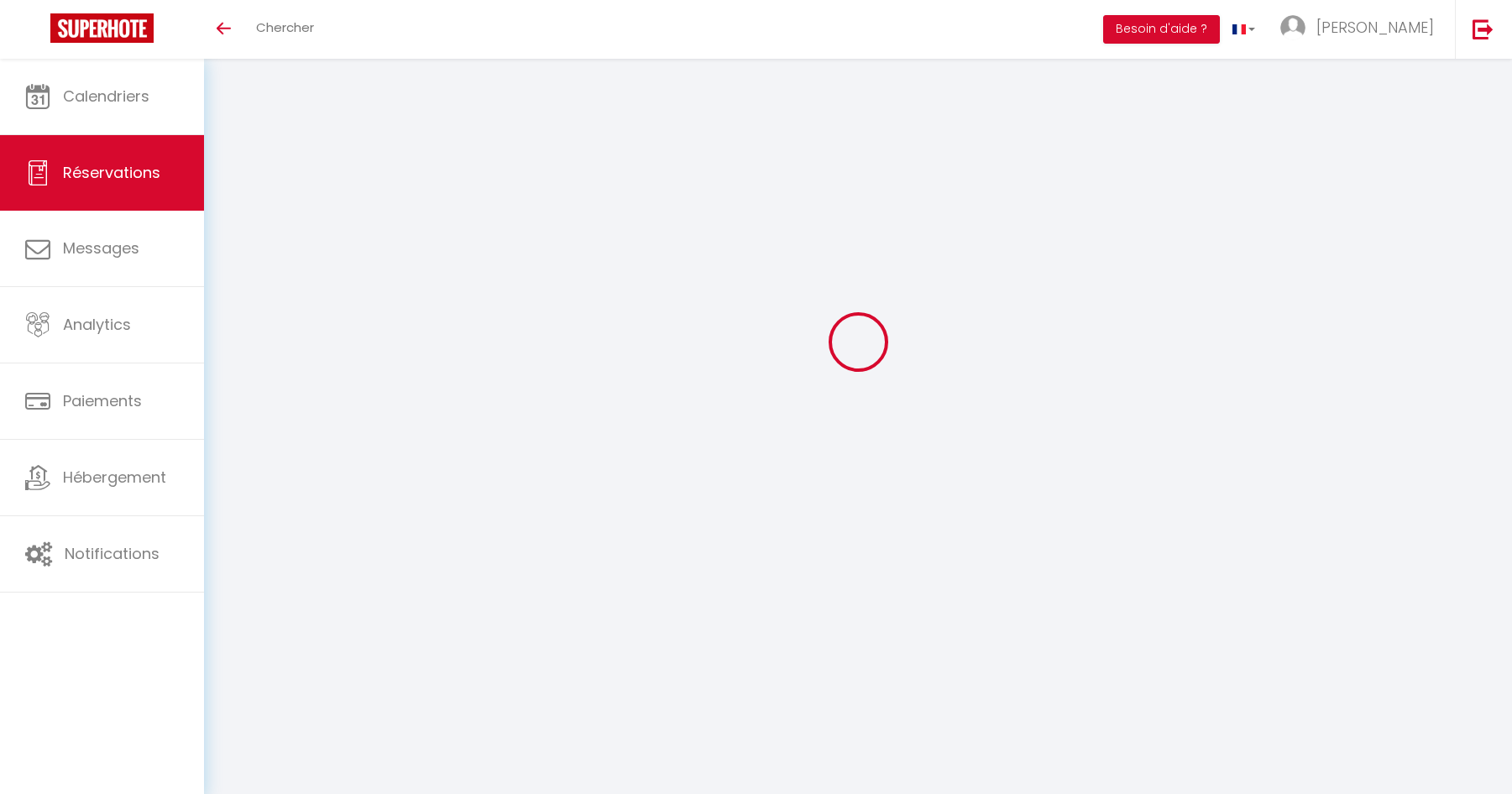
select select
select select "7655"
select select "2"
type input "Sam 25 Avril 2026"
select select
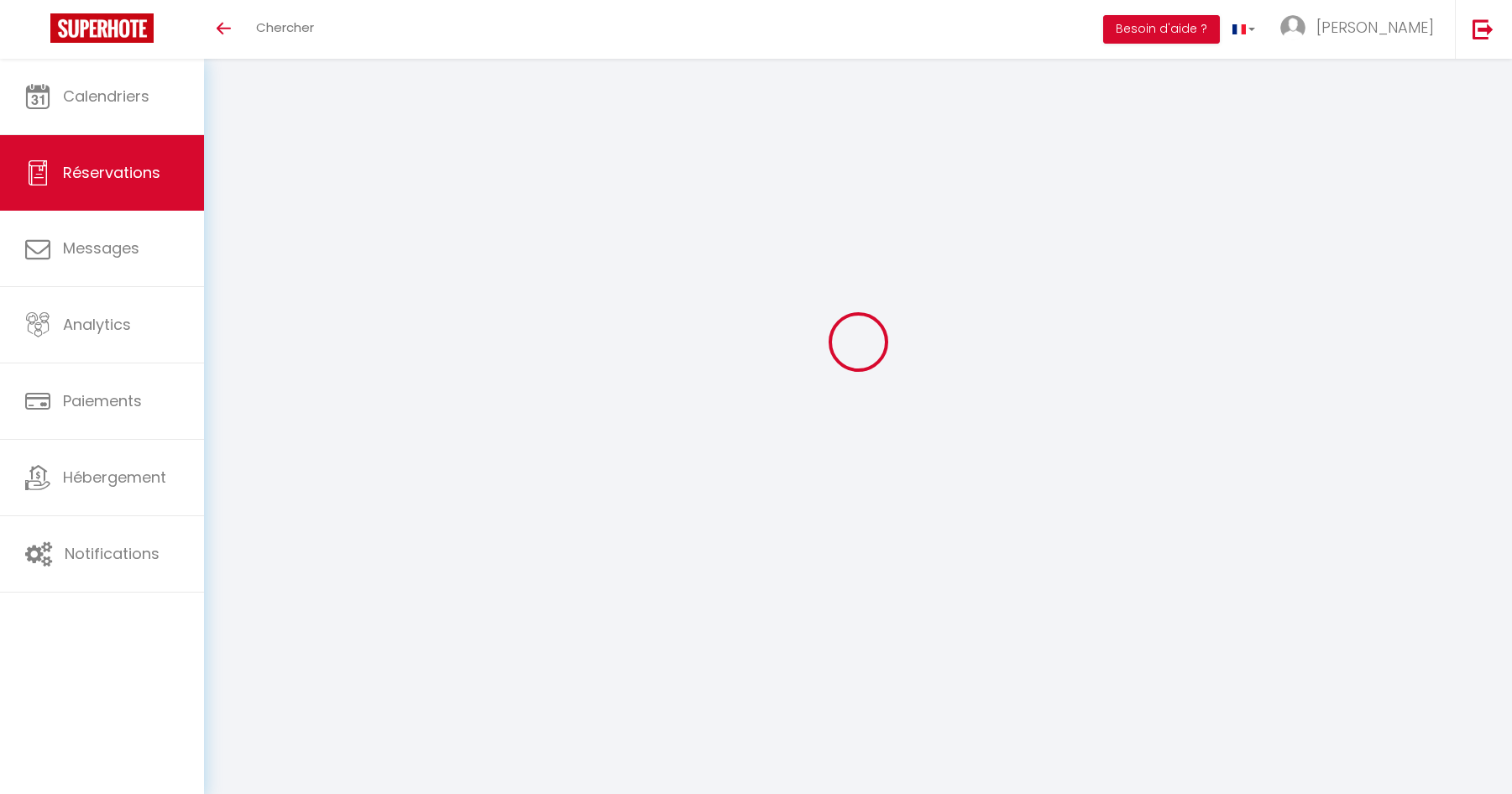
type input "Sam 16 Mai 2026"
select select
type input "4"
select select "10"
select select
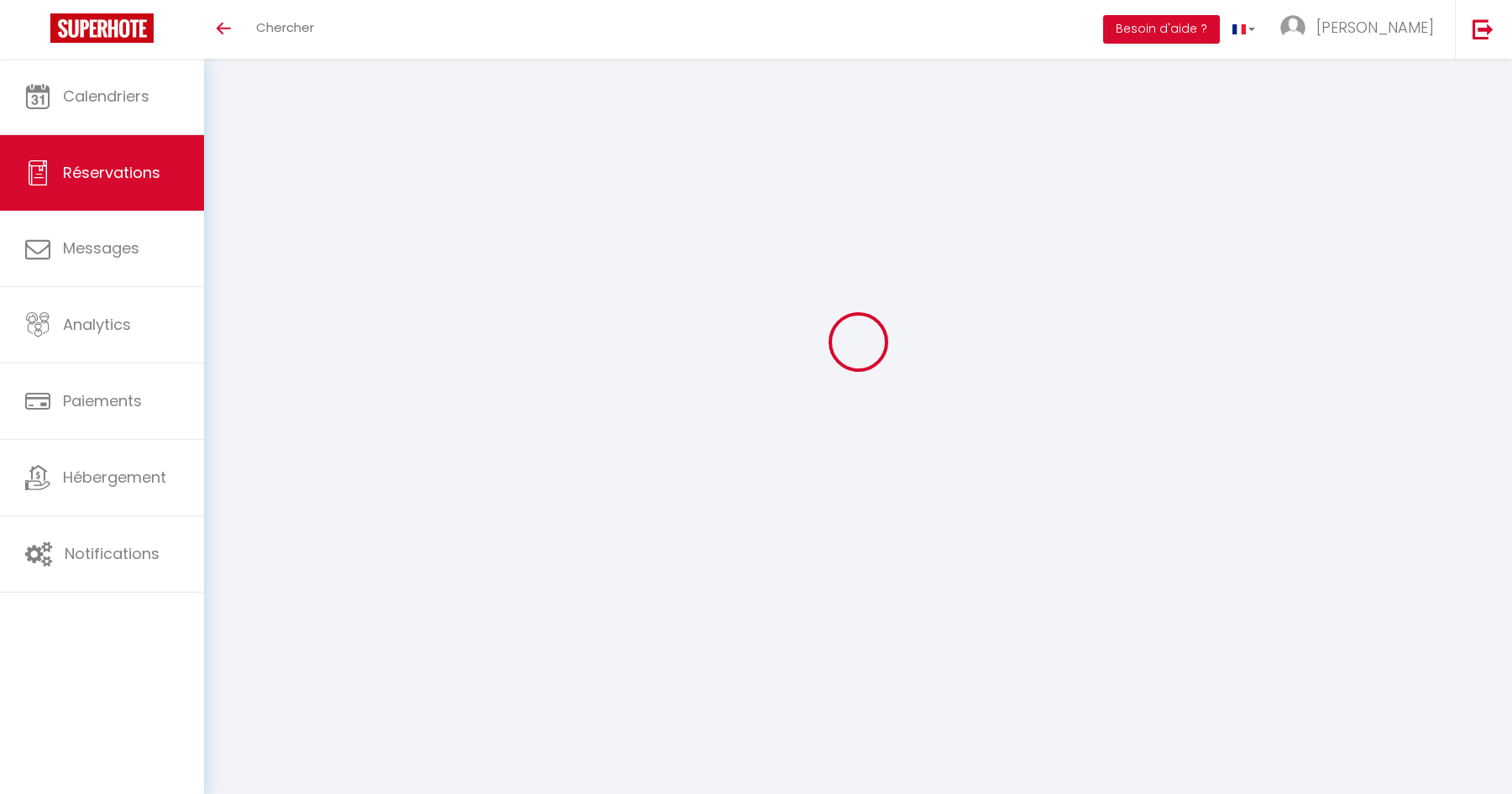
type input "1690"
checkbox input "false"
type input "1690"
type input "0"
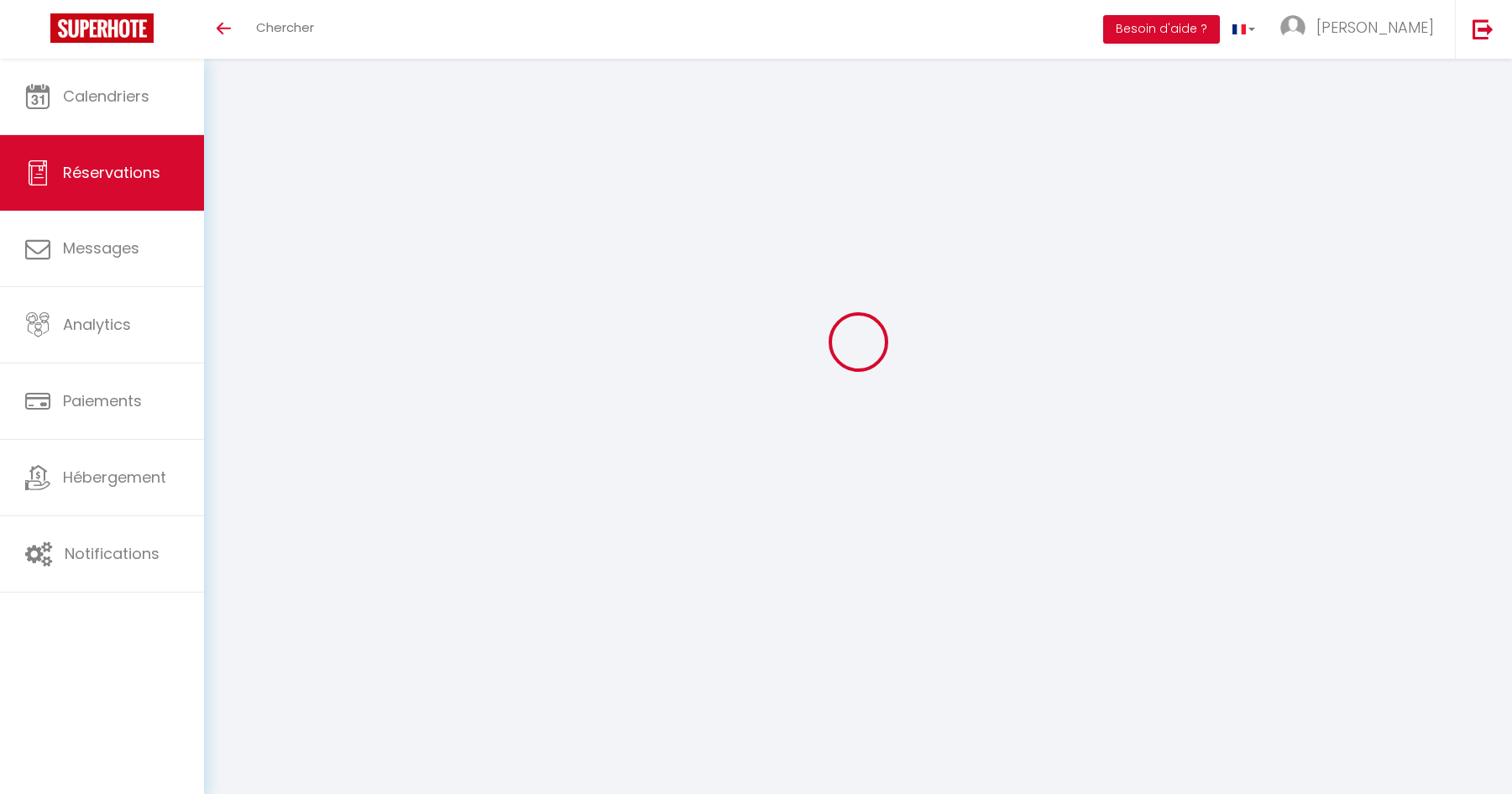
type input "0"
select select
select select "14"
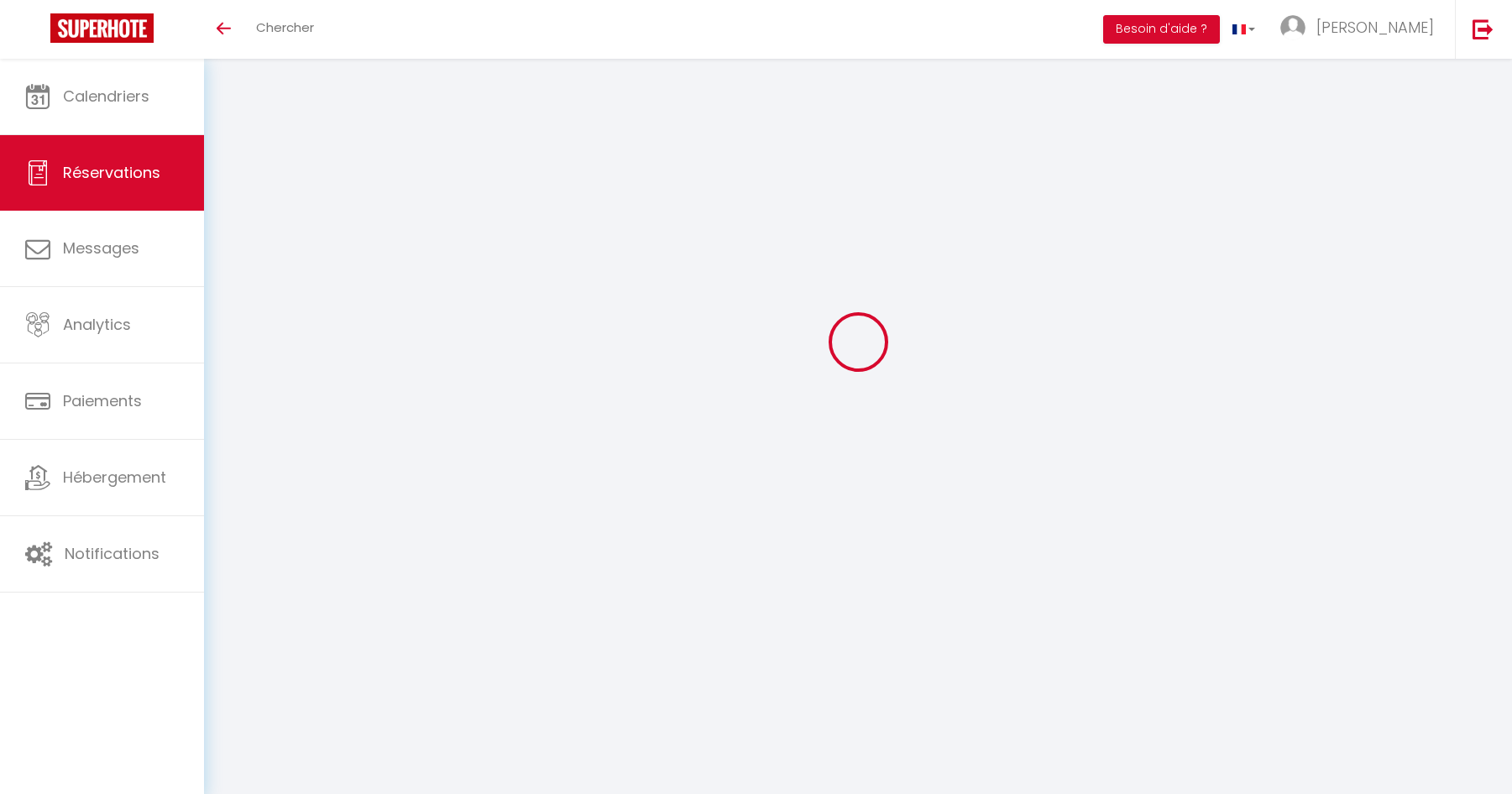
checkbox input "false"
select select
checkbox input "false"
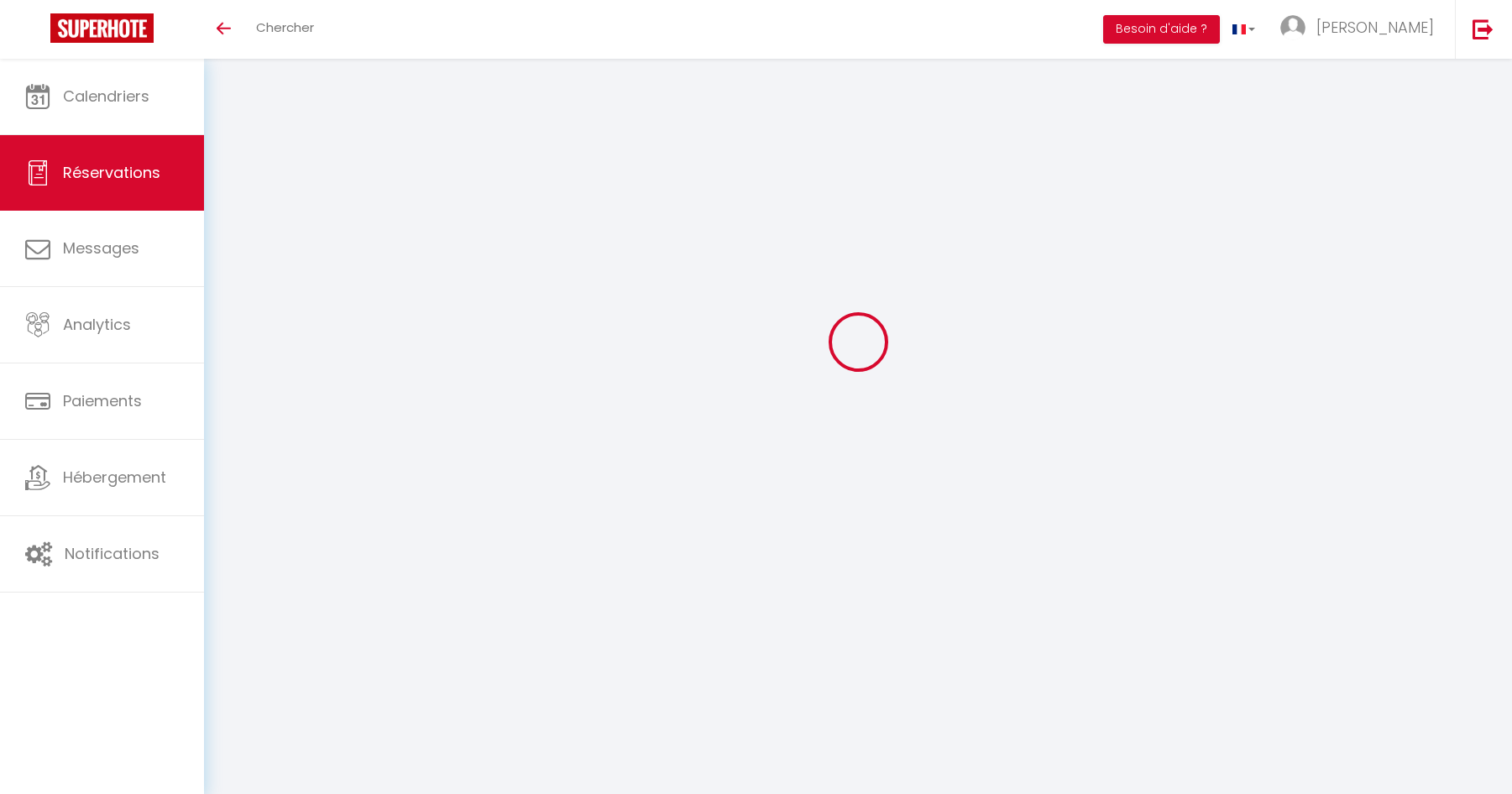
select select
checkbox input "false"
select select
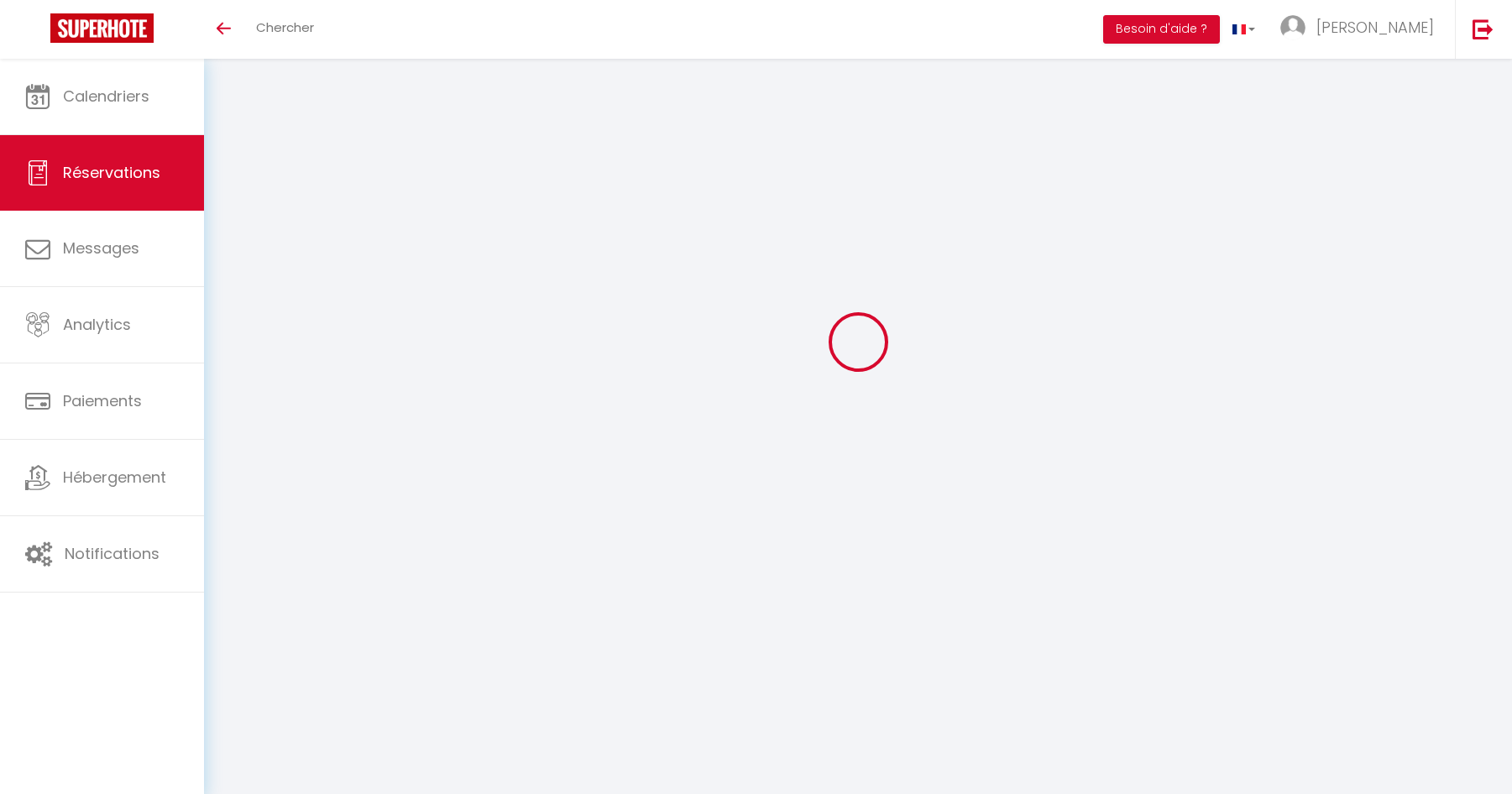
select select
checkbox input "false"
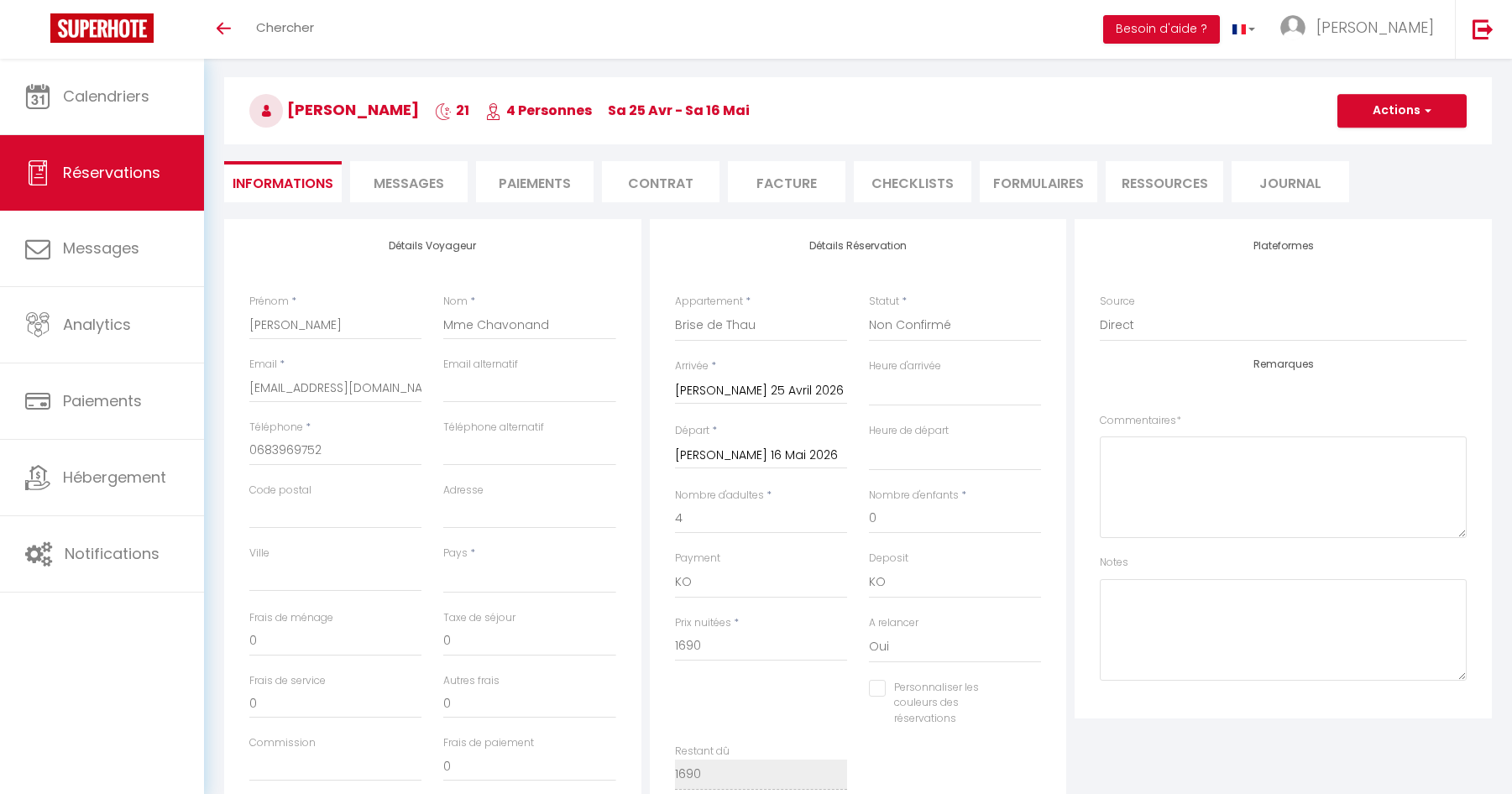
select select
checkbox input "false"
select select
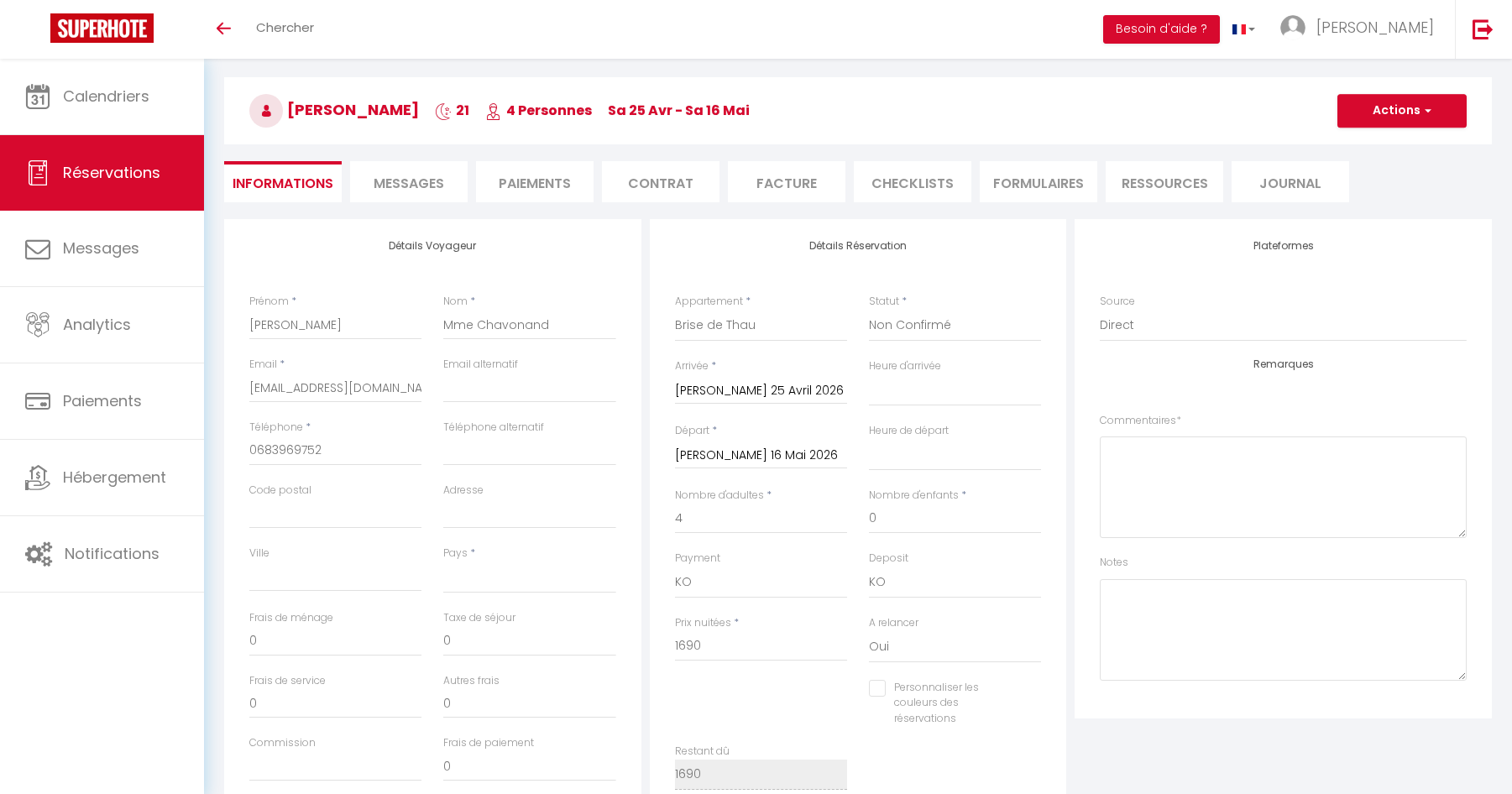
checkbox input "false"
select select "14:00"
select select "11:00"
click at [488, 577] on select "France Portugal Afghanistan Albania Algeria American Samoa Andorra Angola Angui…" at bounding box center [529, 578] width 172 height 32
select select "FR"
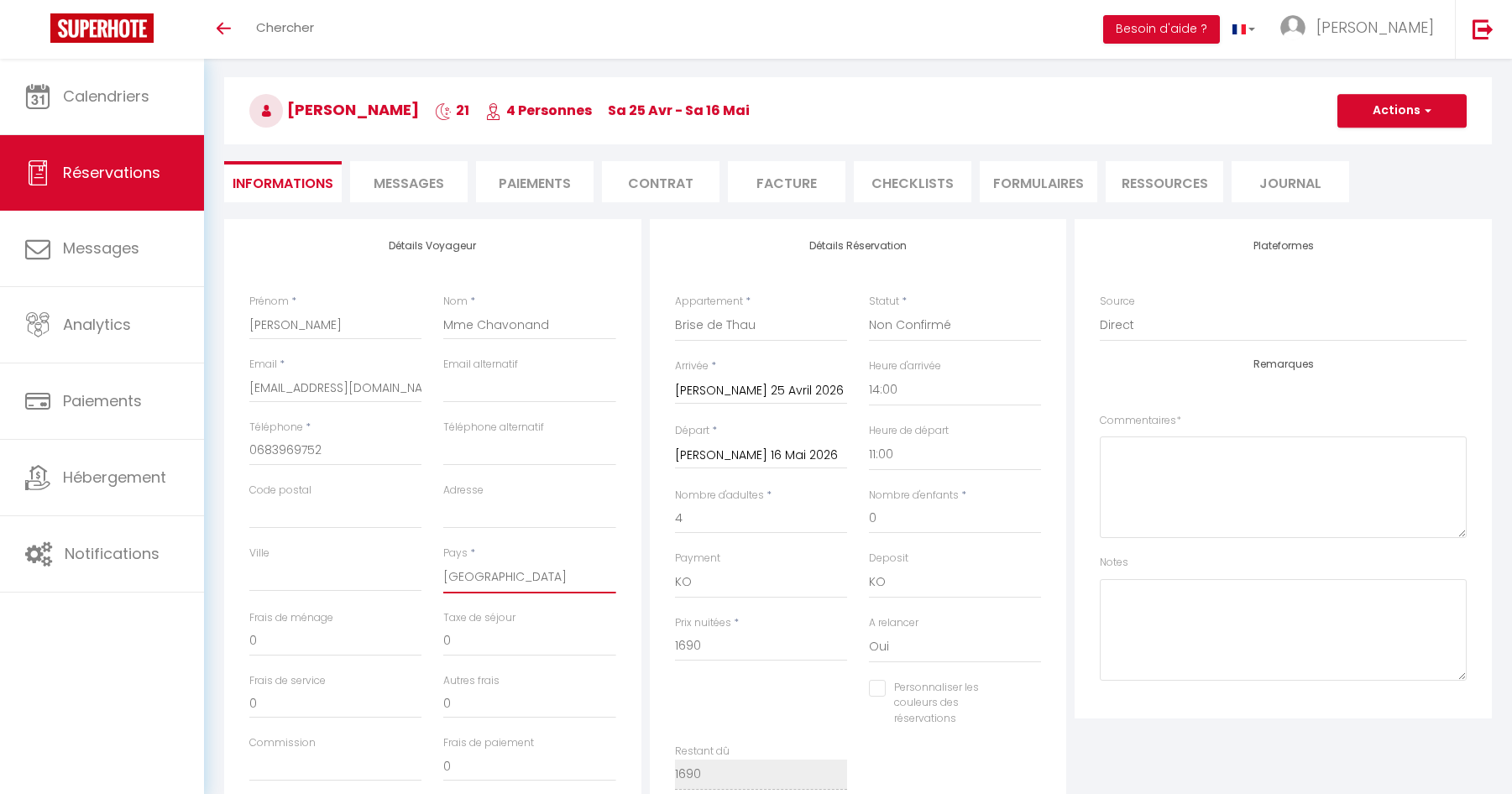
click at [443, 562] on select "France Portugal Afghanistan Albania Algeria American Samoa Andorra Angola Angui…" at bounding box center [529, 578] width 172 height 32
checkbox input "false"
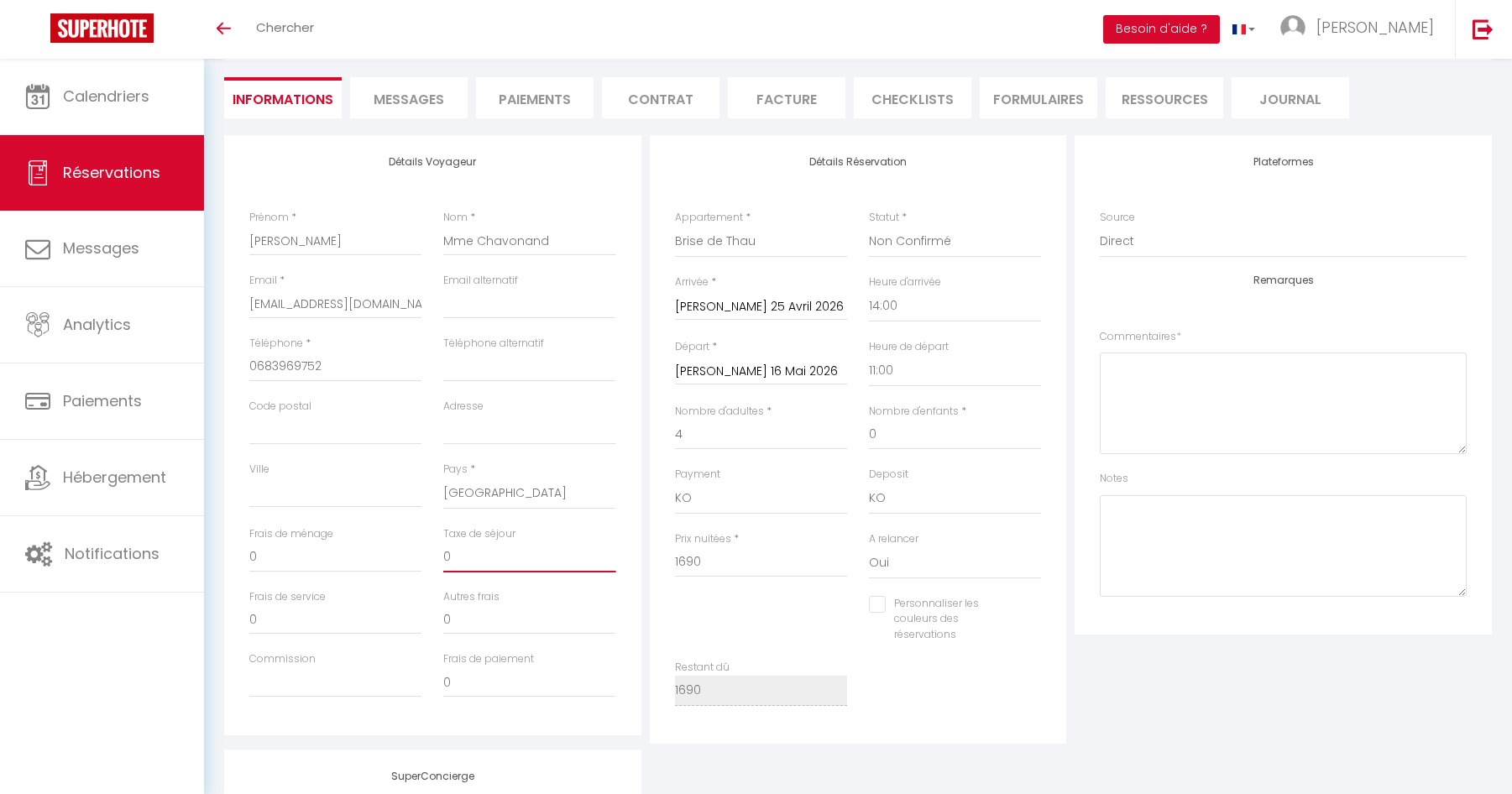
drag, startPoint x: 464, startPoint y: 558, endPoint x: 432, endPoint y: 556, distance: 32.0
click at [432, 556] on div "Frais de ménage 0 Taxe de séjour 0" at bounding box center [432, 558] width 389 height 63
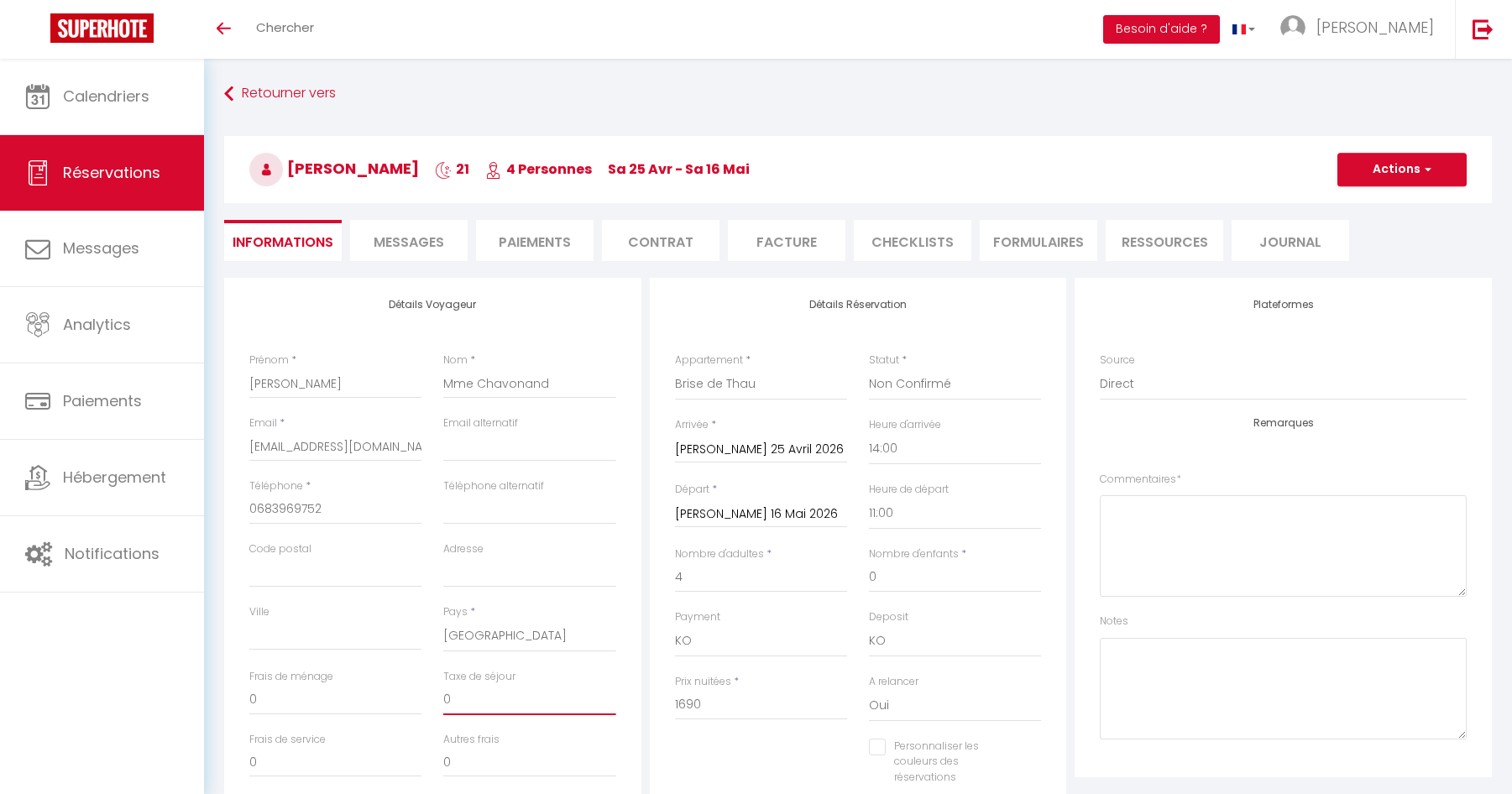
type input "2"
checkbox input "false"
type input "24"
checkbox input "false"
type input "241"
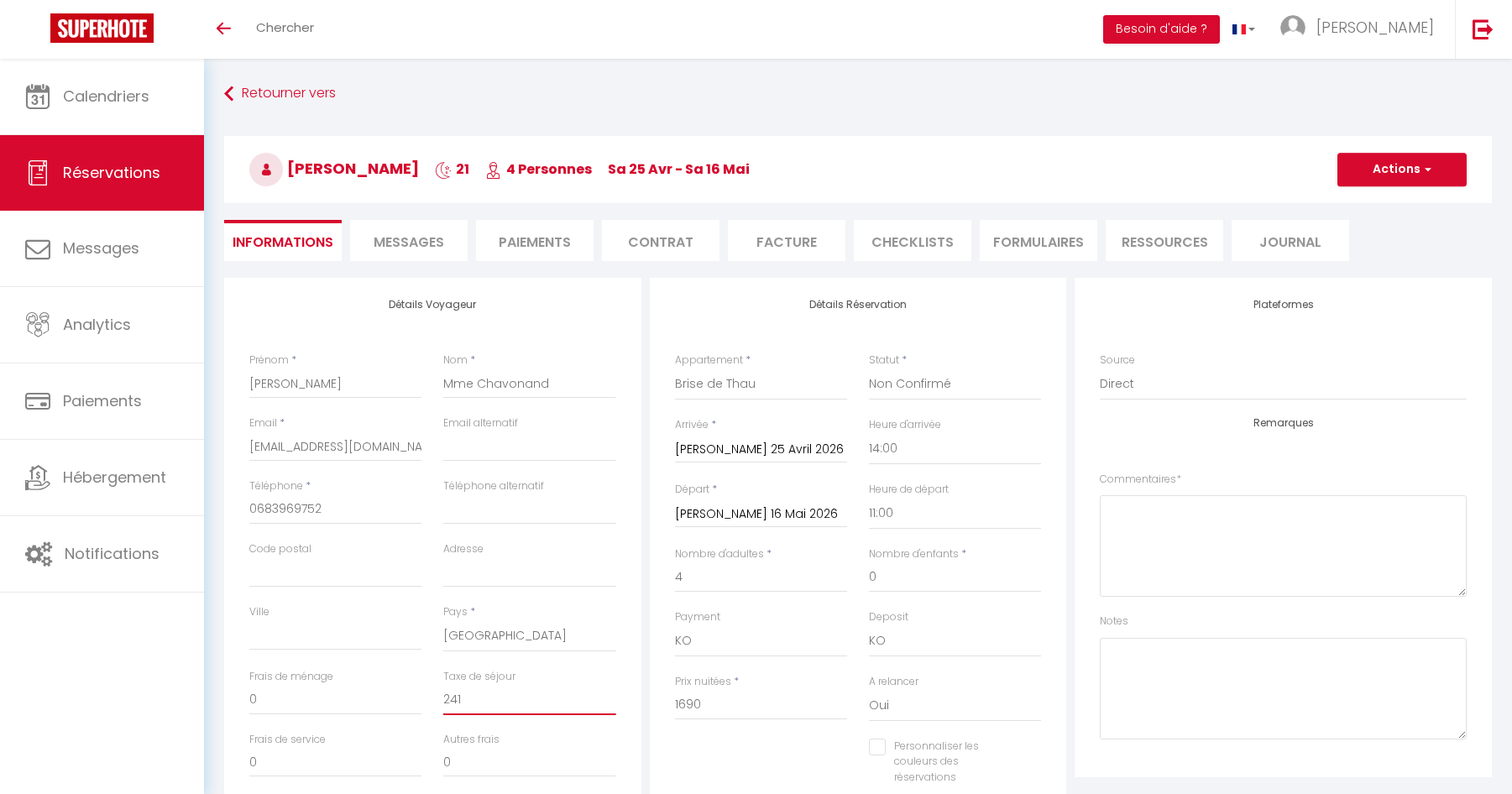
checkbox input "false"
type input "241."
checkbox input "false"
type input "241.9"
checkbox input "false"
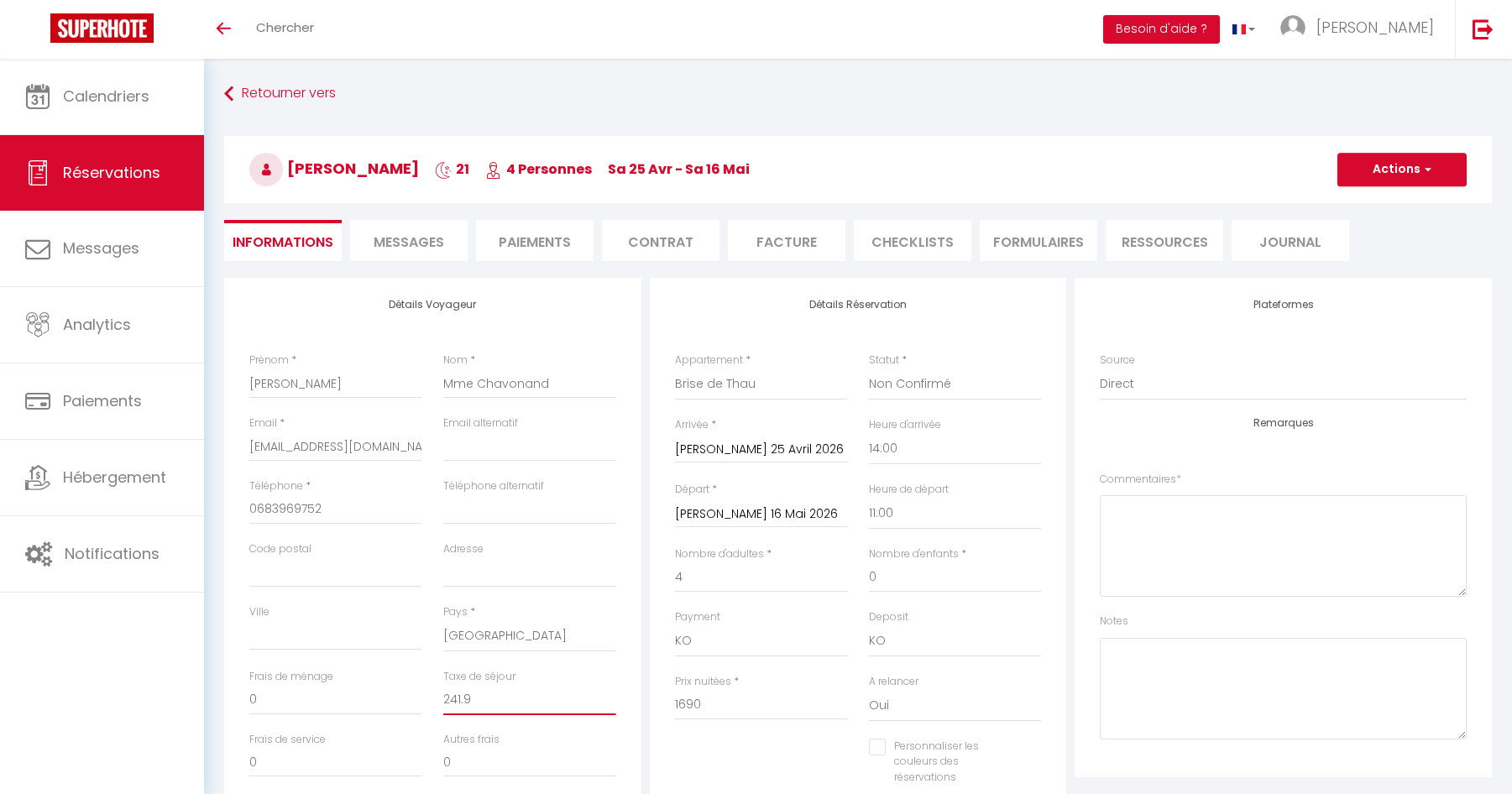
type input "241.92"
checkbox input "false"
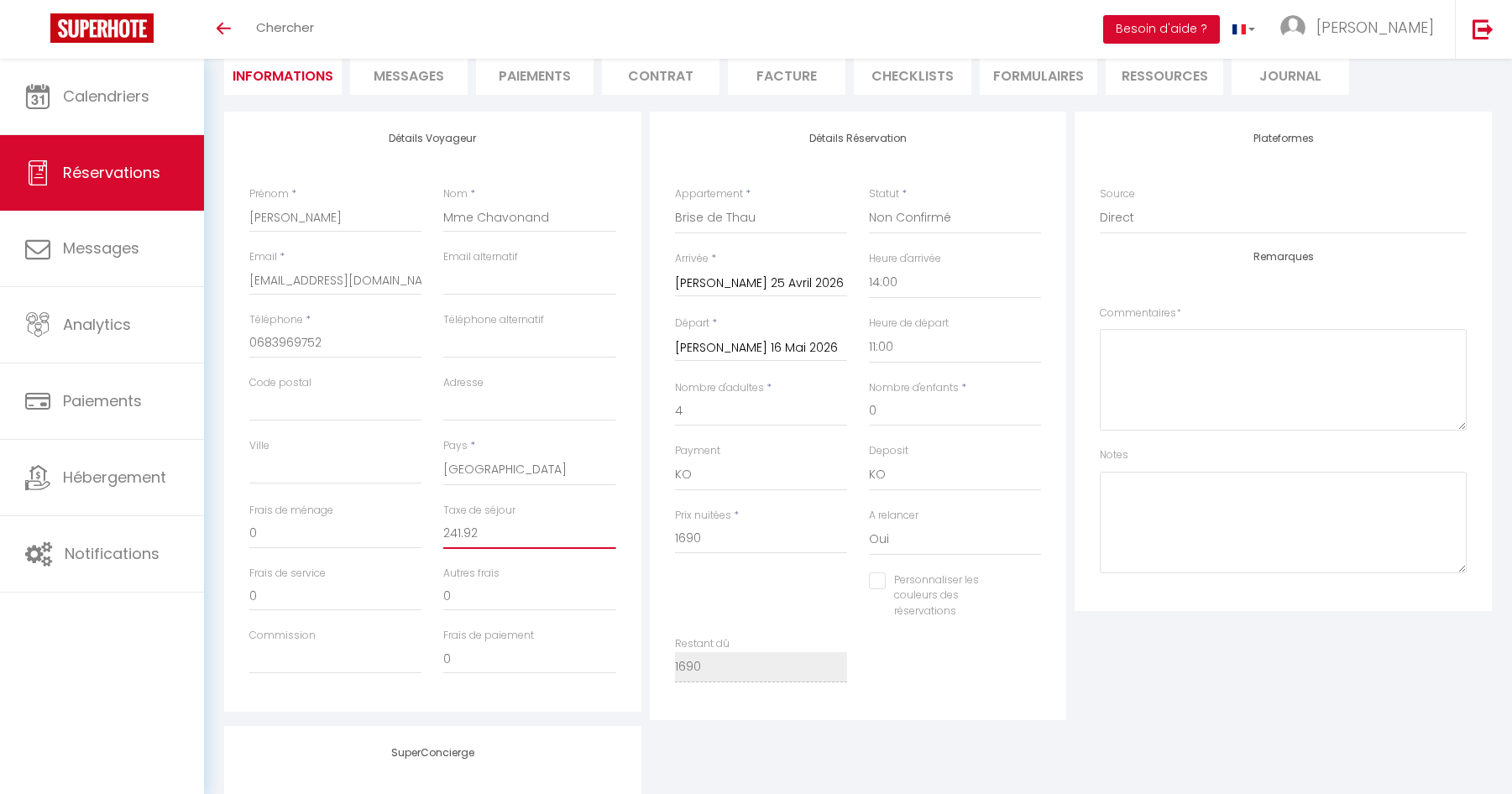
scroll to position [168, 0]
type input "241.92"
click at [951, 606] on label "Personnaliser les couleurs des réservations" at bounding box center [953, 595] width 134 height 48
click at [951, 588] on input "Personnaliser les couleurs des réservations" at bounding box center [944, 579] width 151 height 17
checkbox input "true"
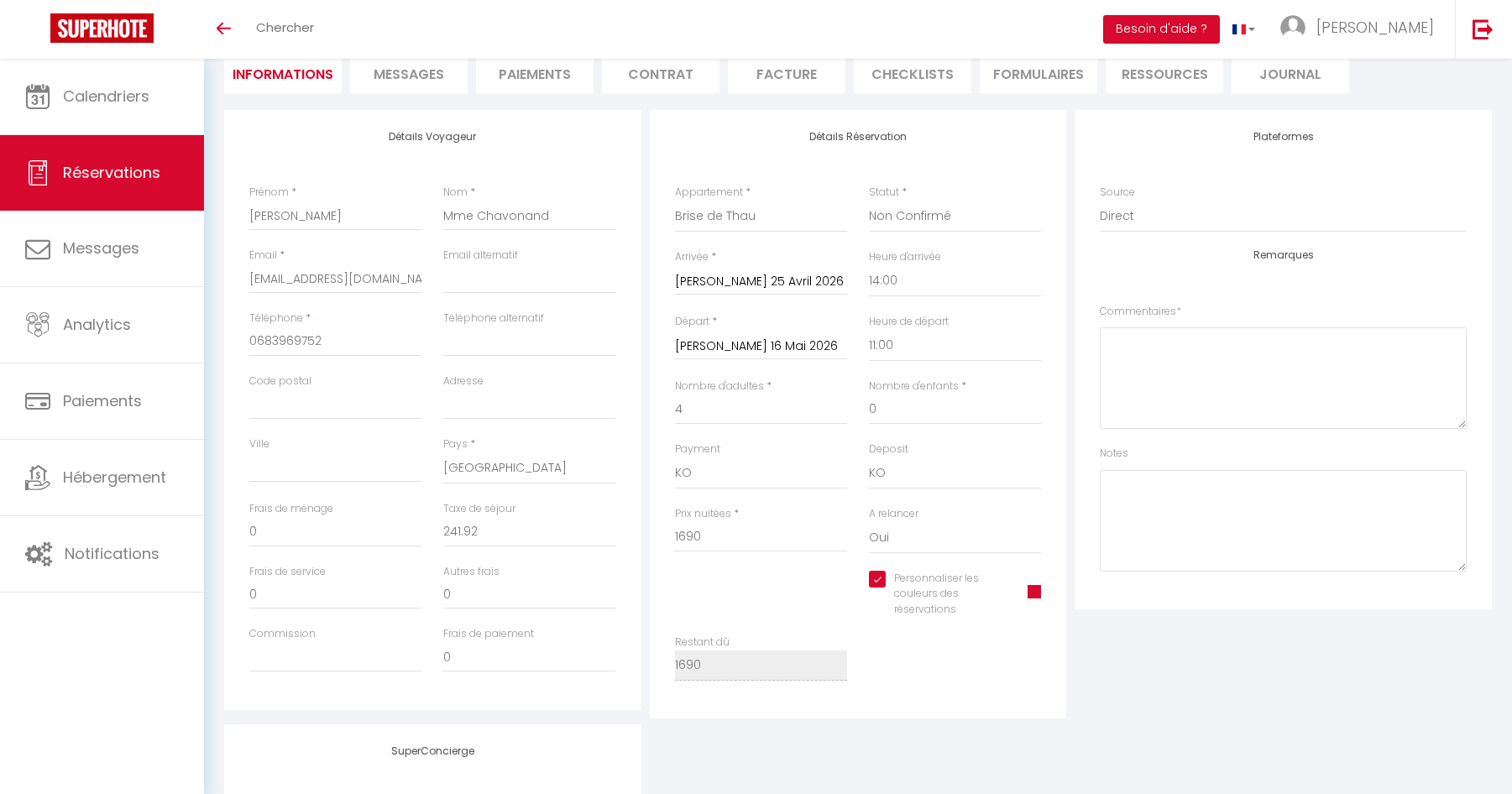
click at [1035, 591] on span at bounding box center [1034, 591] width 13 height 13
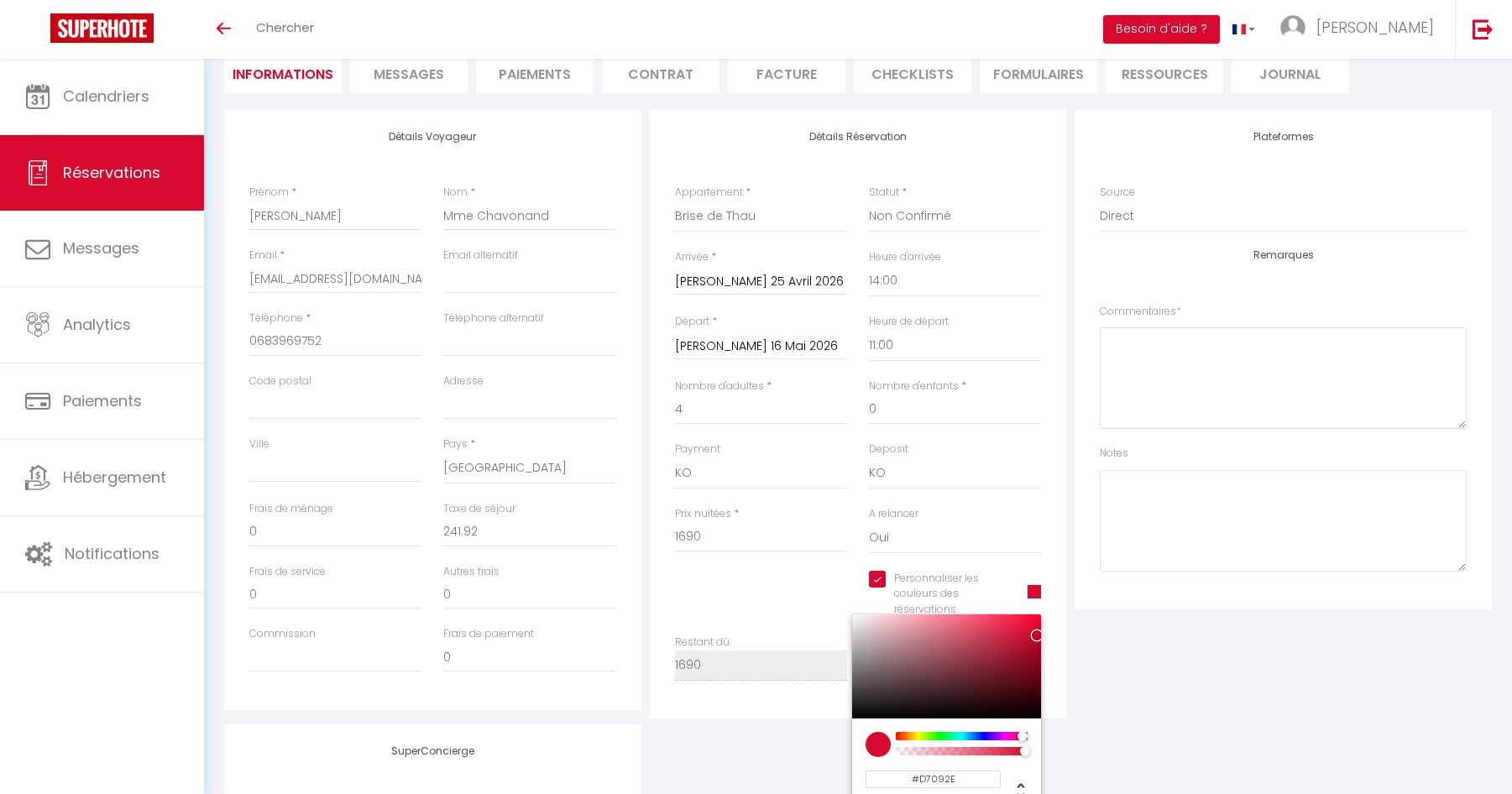
click at [943, 776] on input "#D7092E" at bounding box center [933, 780] width 135 height 18
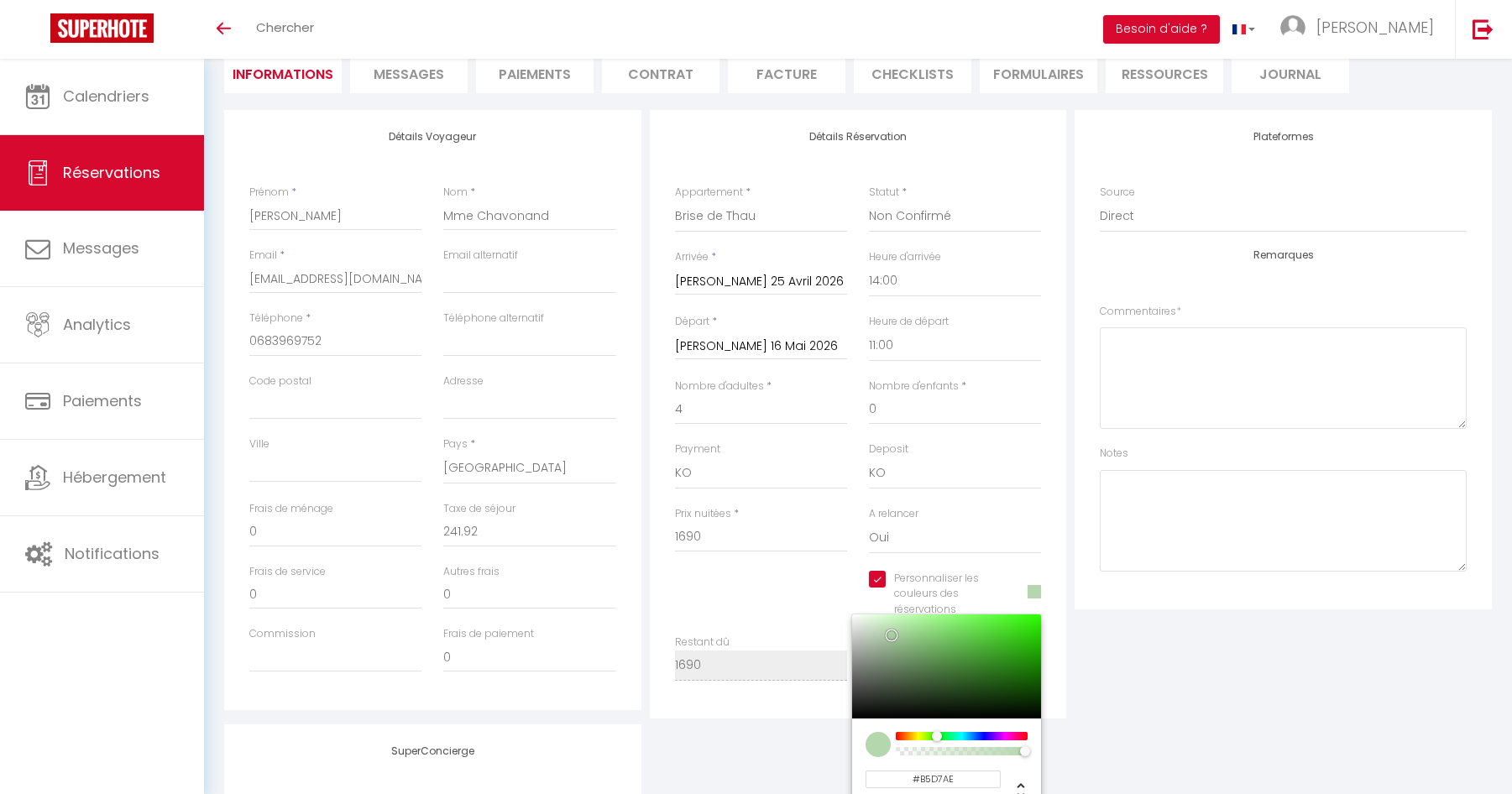
type input "#B5D7AE"
click at [1135, 711] on div "Plateformes Source Direct Airbnb.com Booking.com Chalet montagne Expedia Gite d…" at bounding box center [1284, 414] width 426 height 609
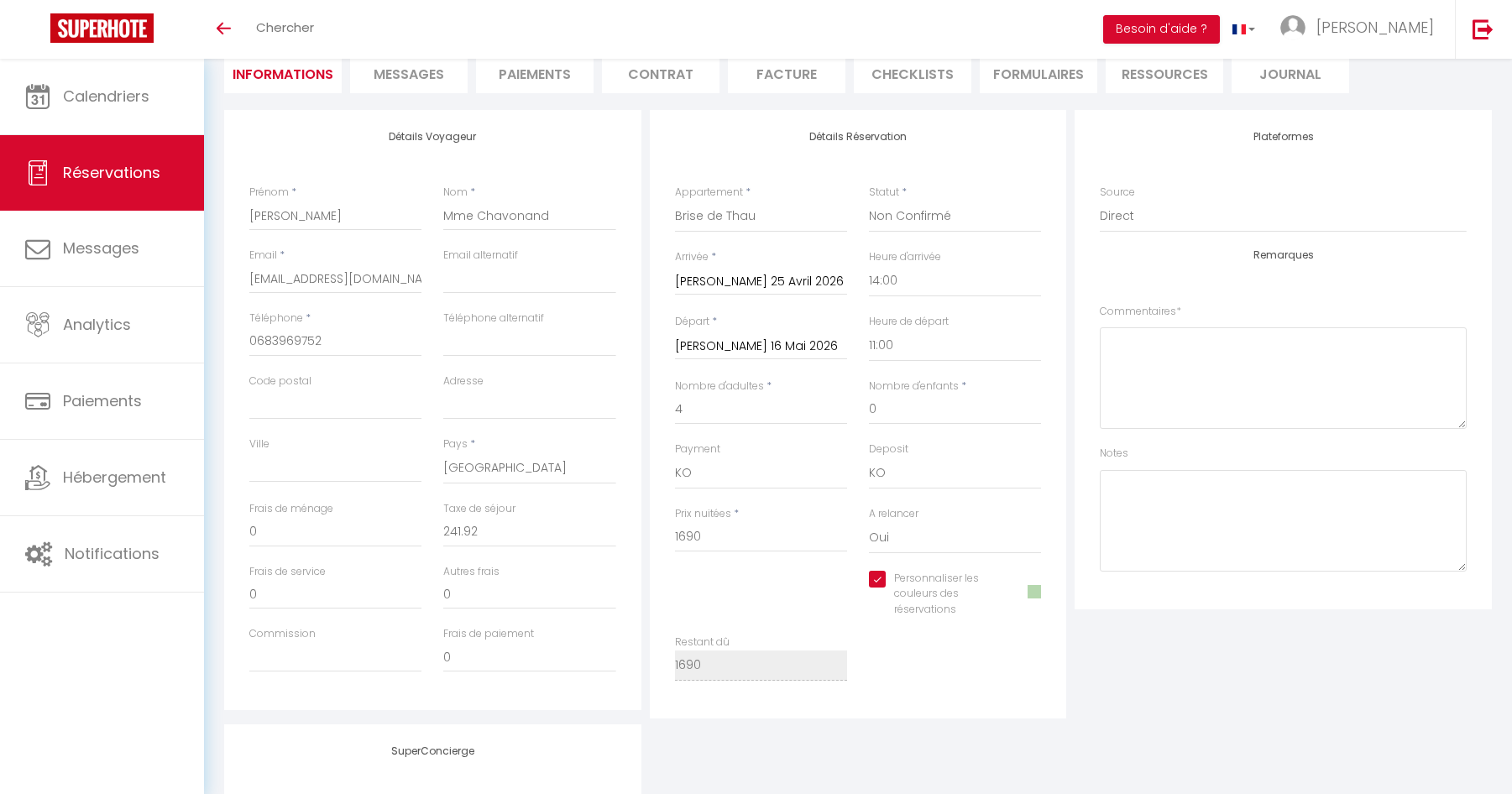
scroll to position [0, 0]
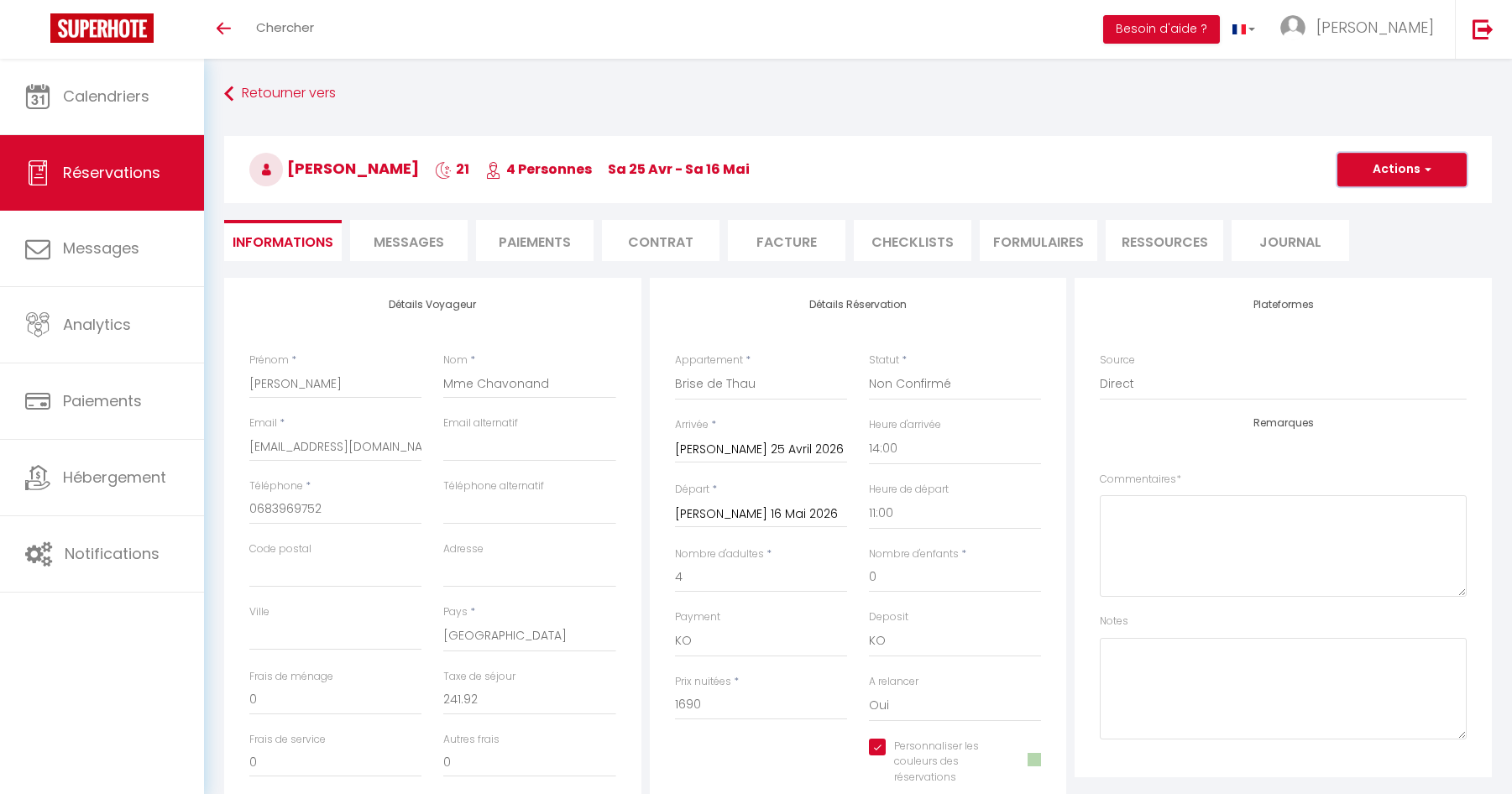
click at [1408, 160] on button "Actions" at bounding box center [1402, 170] width 129 height 34
click at [1376, 203] on link "Enregistrer" at bounding box center [1385, 207] width 133 height 22
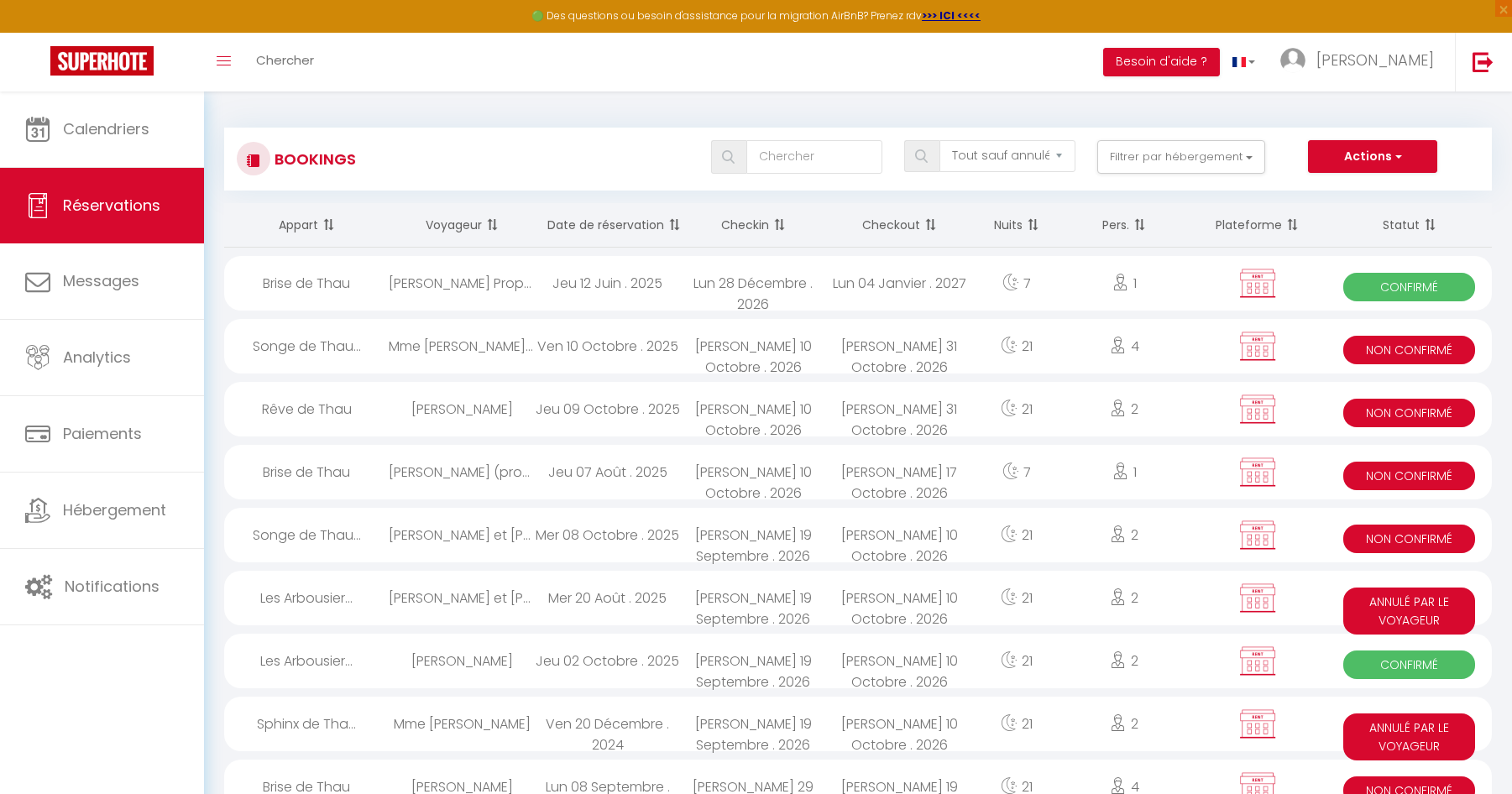
click at [472, 353] on div "Mme [PERSON_NAME] [PERSON_NAME] et [PERSON_NAME] [PERSON_NAME] [PERSON_NAME] et…" at bounding box center [462, 346] width 146 height 55
select select "KO"
select select "0"
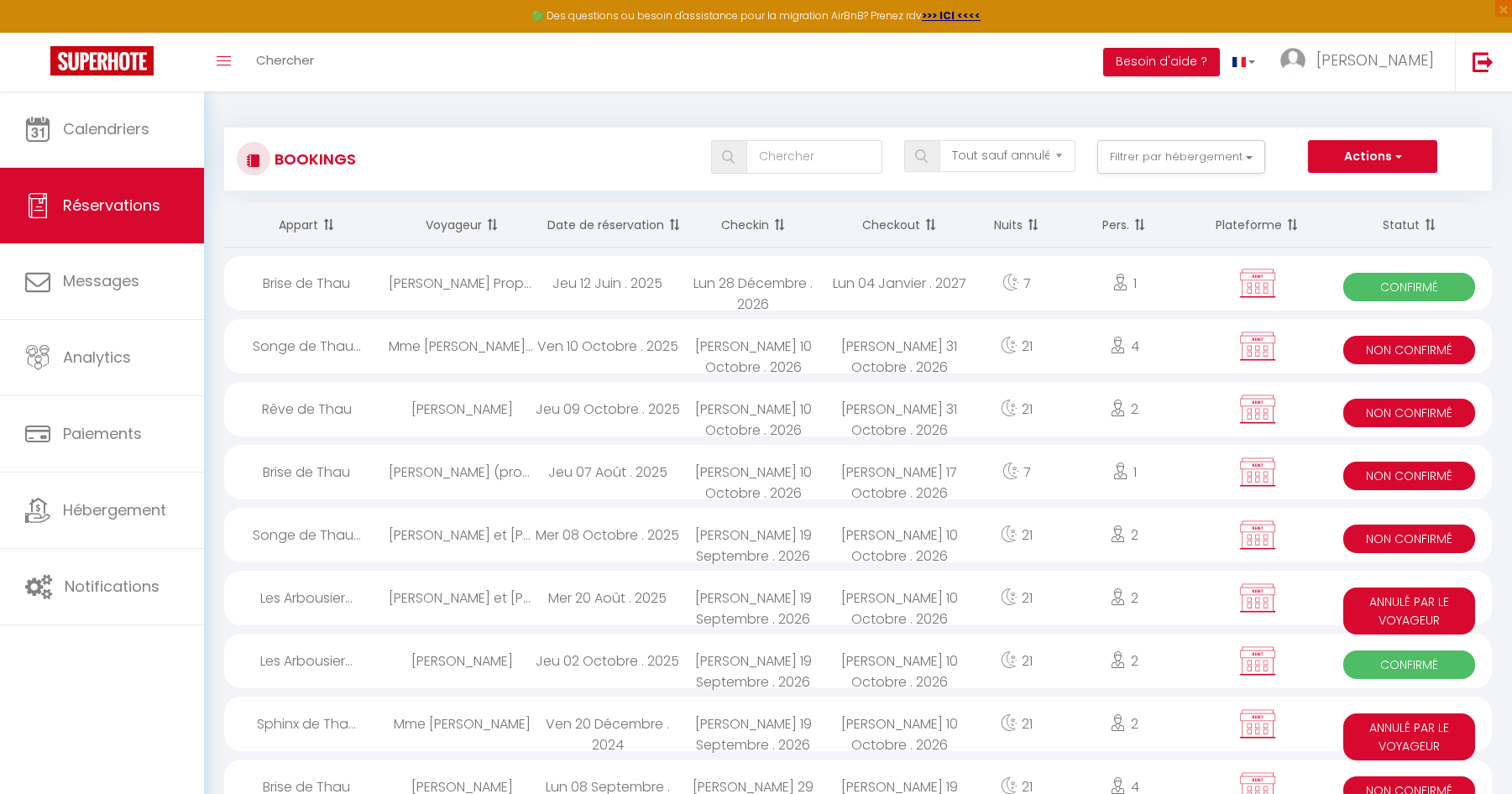
select select "1"
select select
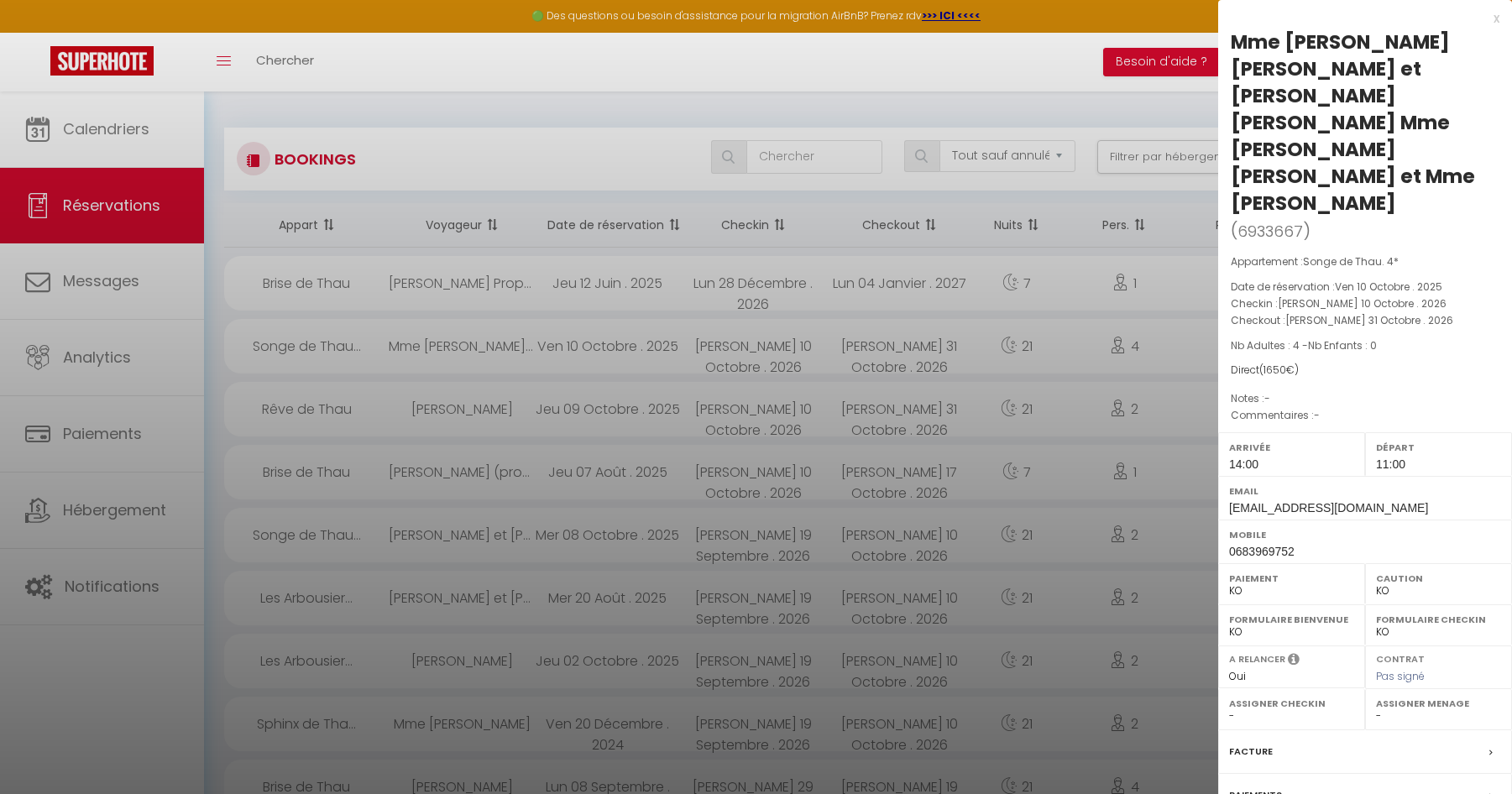
click at [297, 55] on div at bounding box center [756, 397] width 1512 height 794
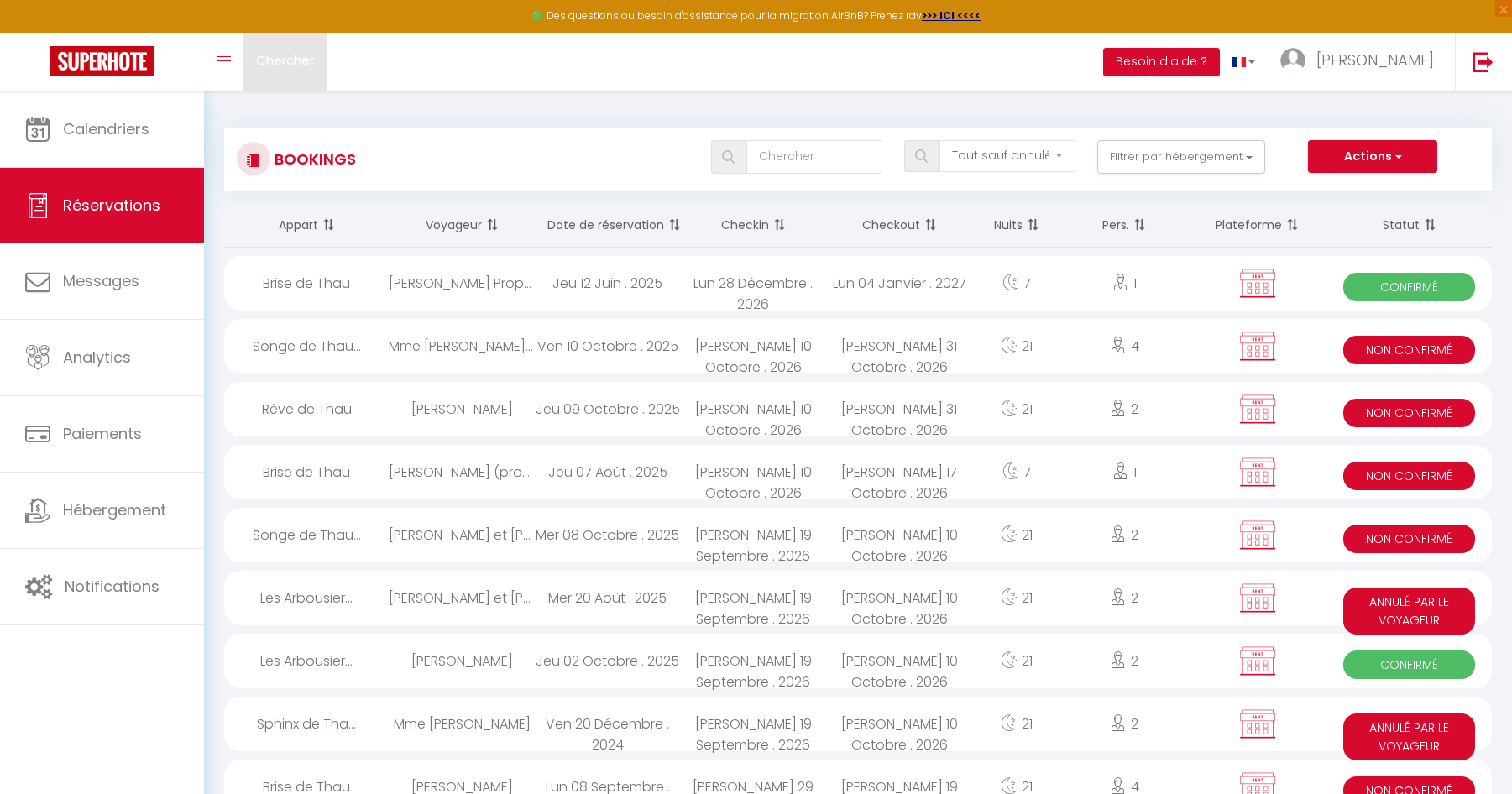
click at [293, 61] on span "Chercher" at bounding box center [285, 60] width 58 height 18
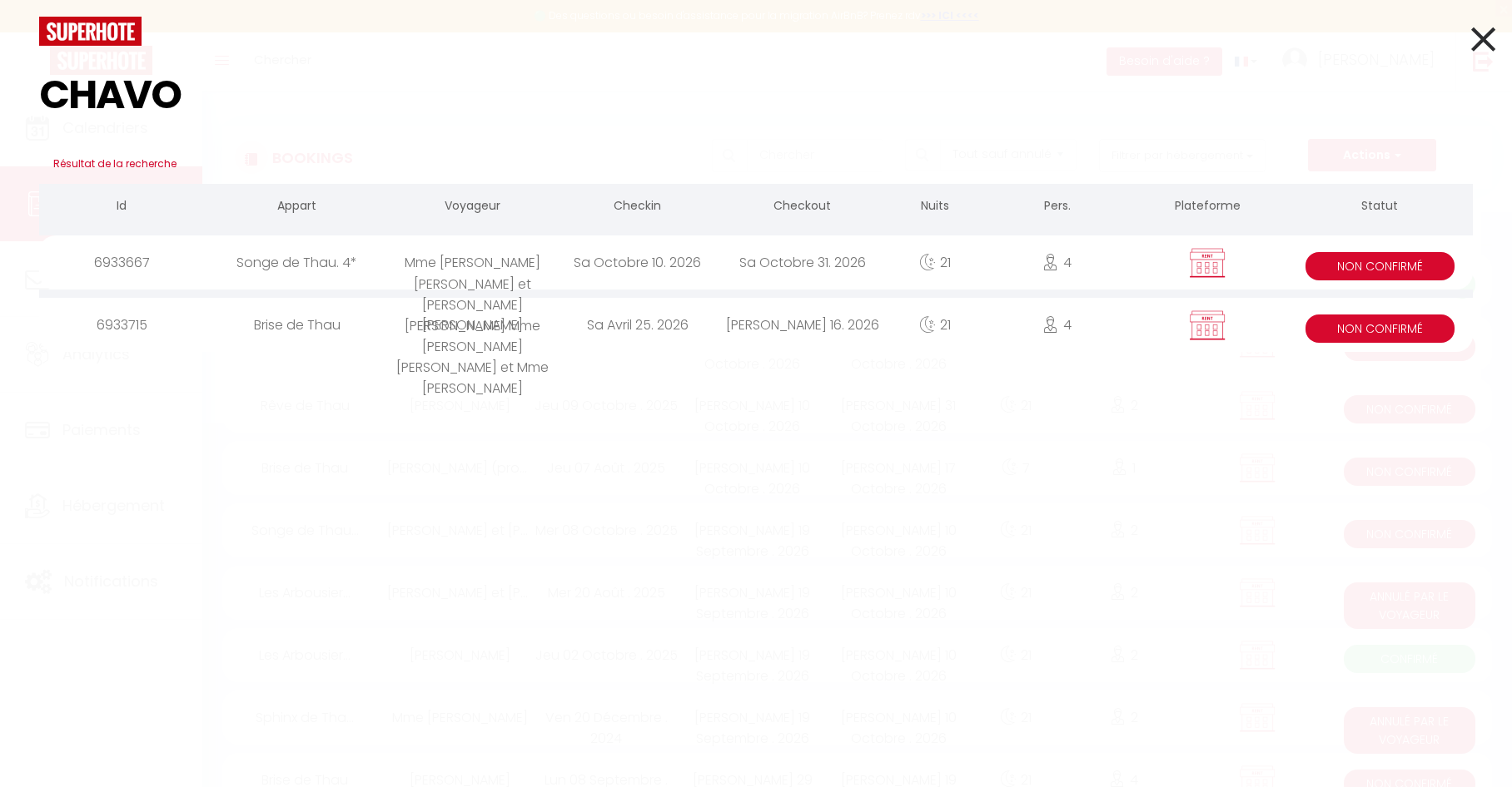
type input "CHAVO"
click at [657, 325] on div "Sa Avril 25. 2026" at bounding box center [638, 325] width 165 height 55
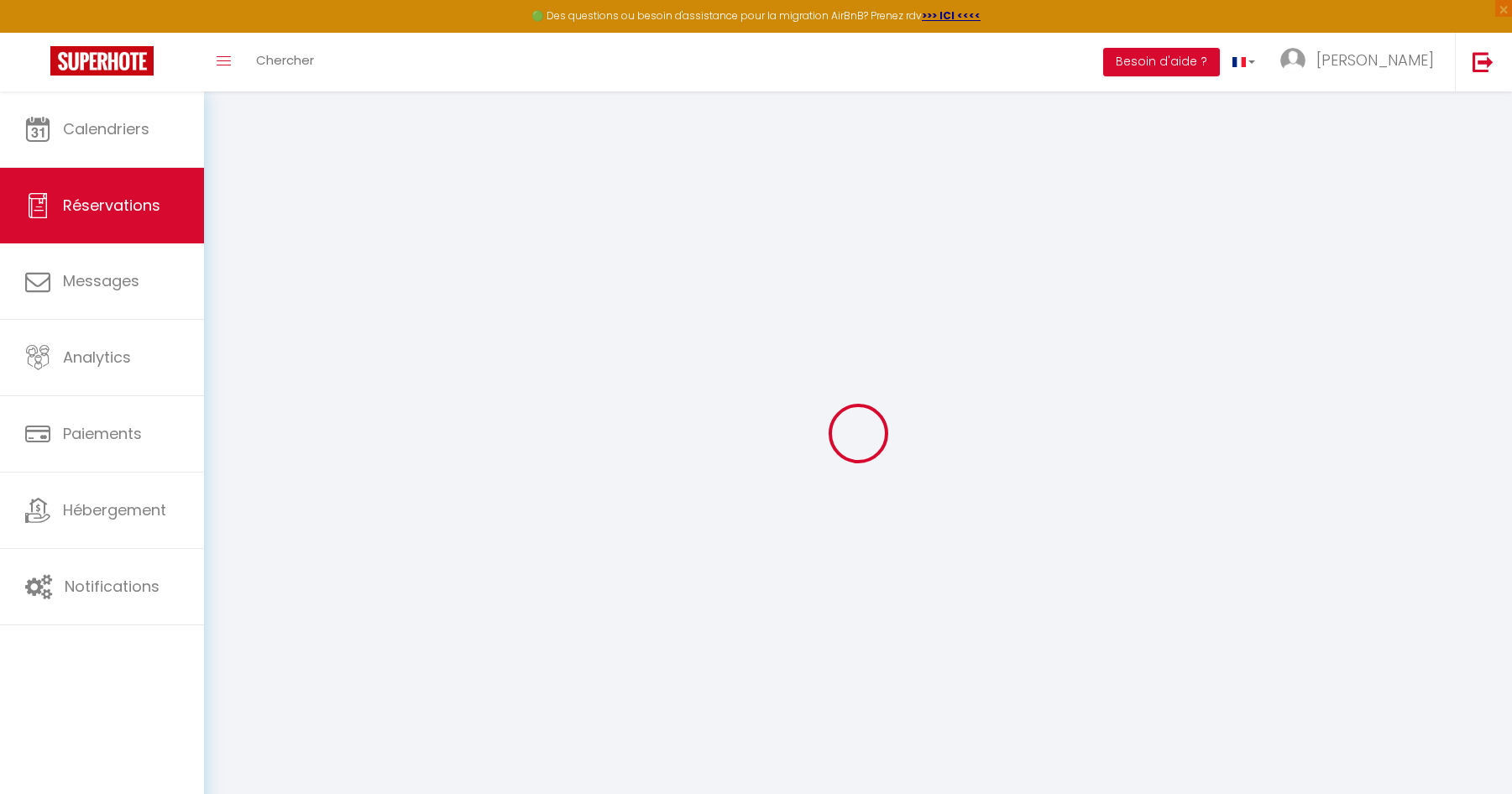
select select
checkbox input "true"
select select
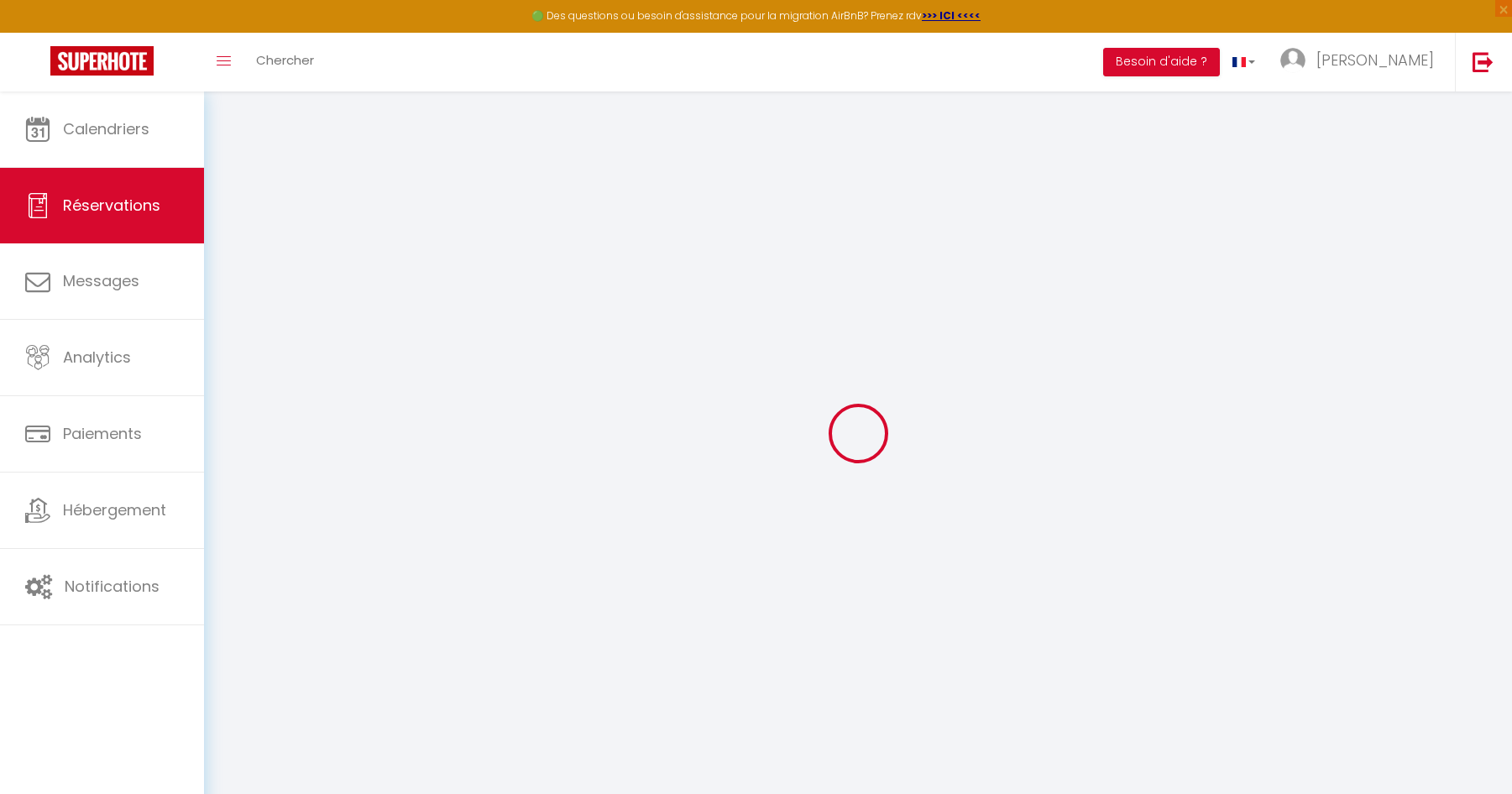
checkbox input "true"
select select
checkbox input "true"
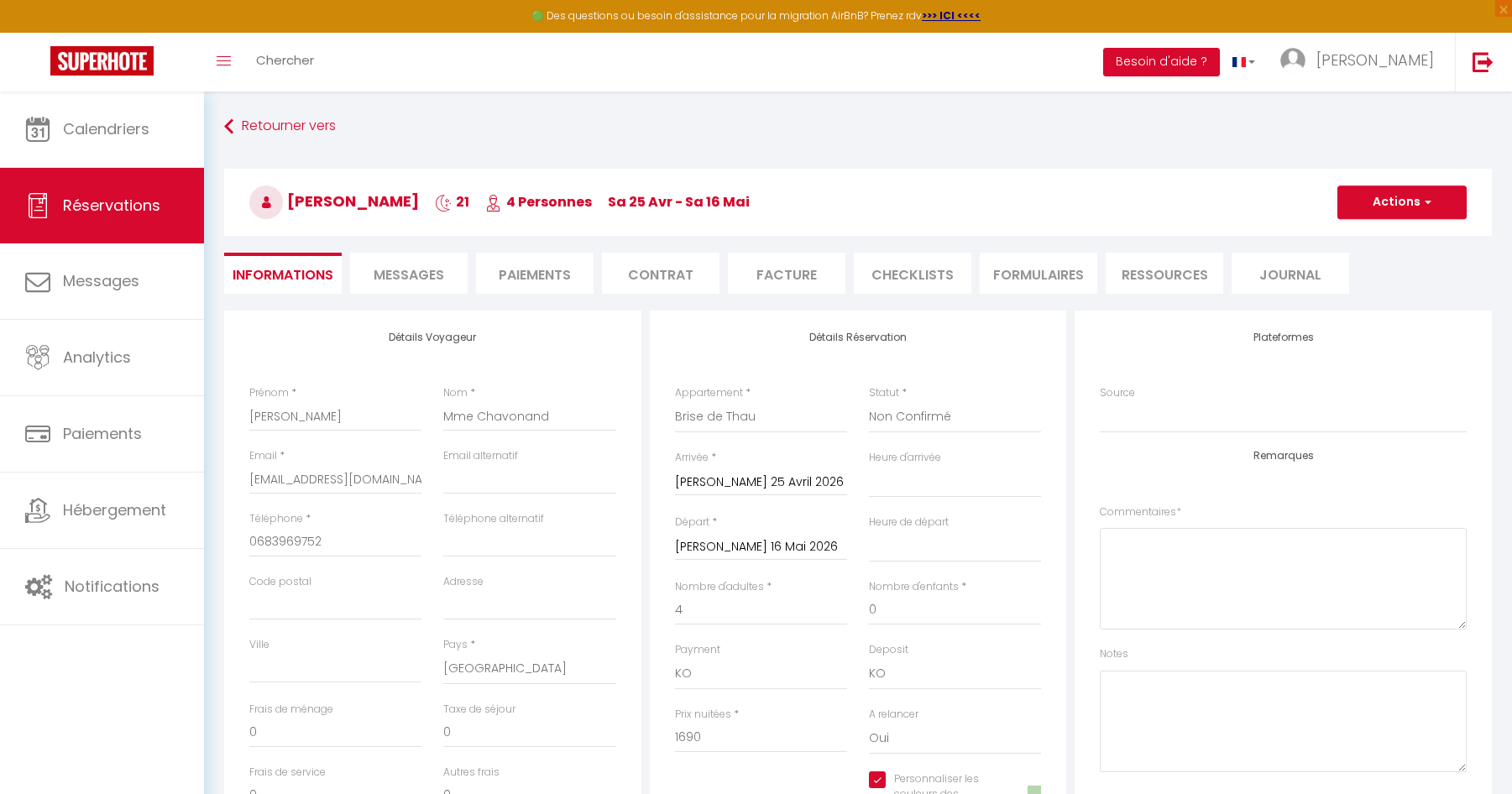
type input "241.92"
select select
checkbox input "true"
select select "14:00"
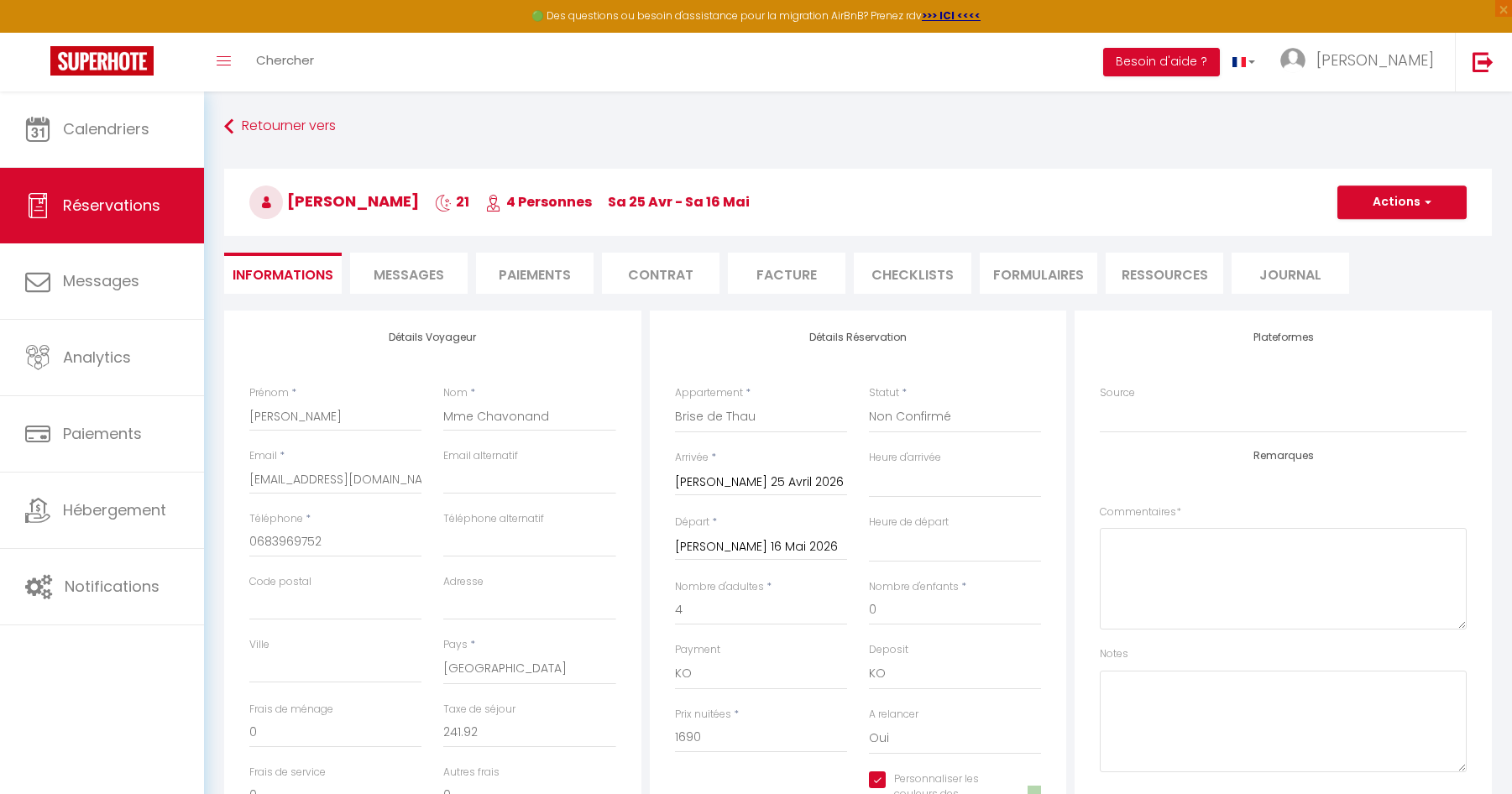
select select "11:00"
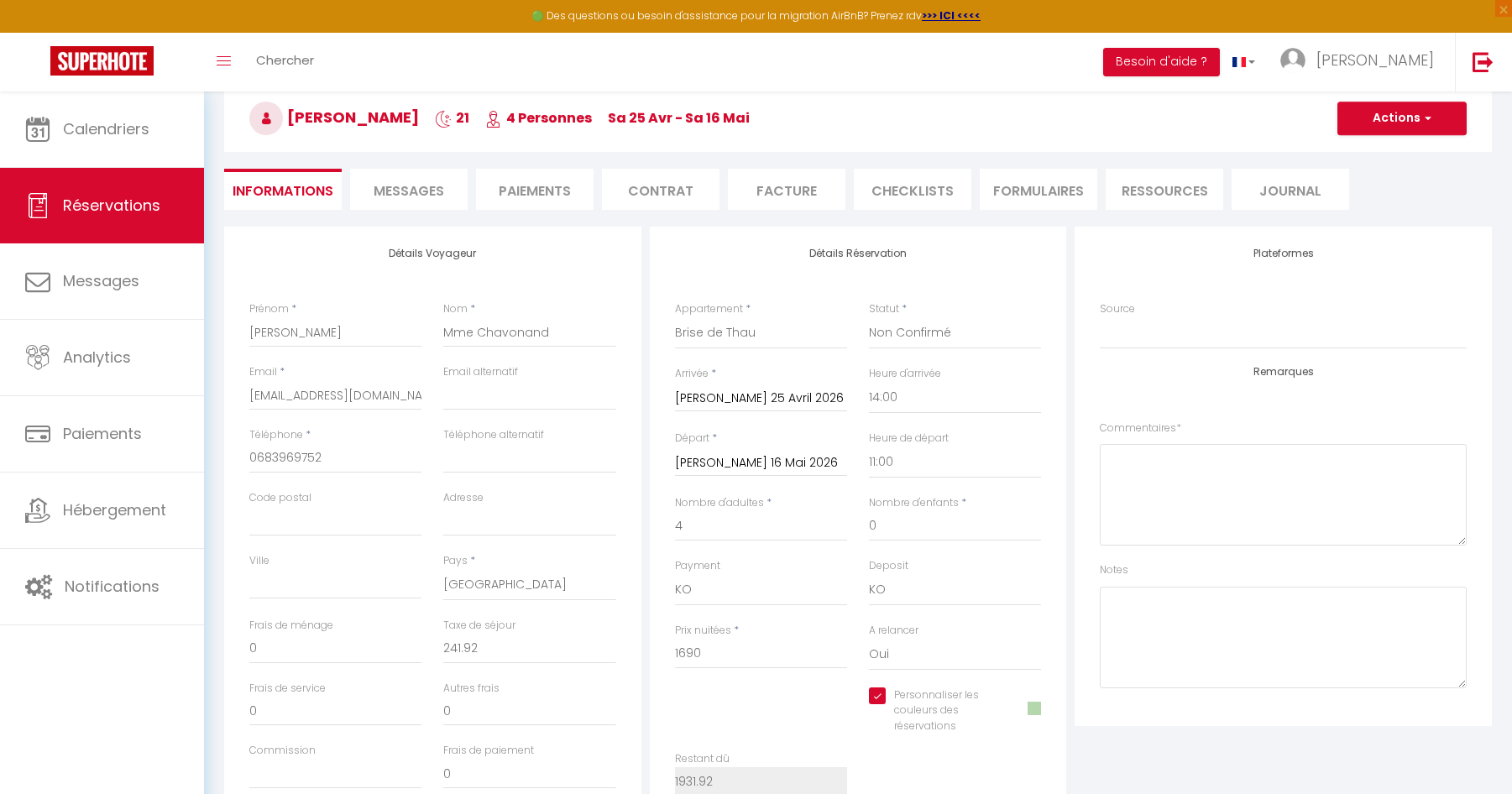
click at [654, 194] on li "Contrat" at bounding box center [661, 189] width 118 height 41
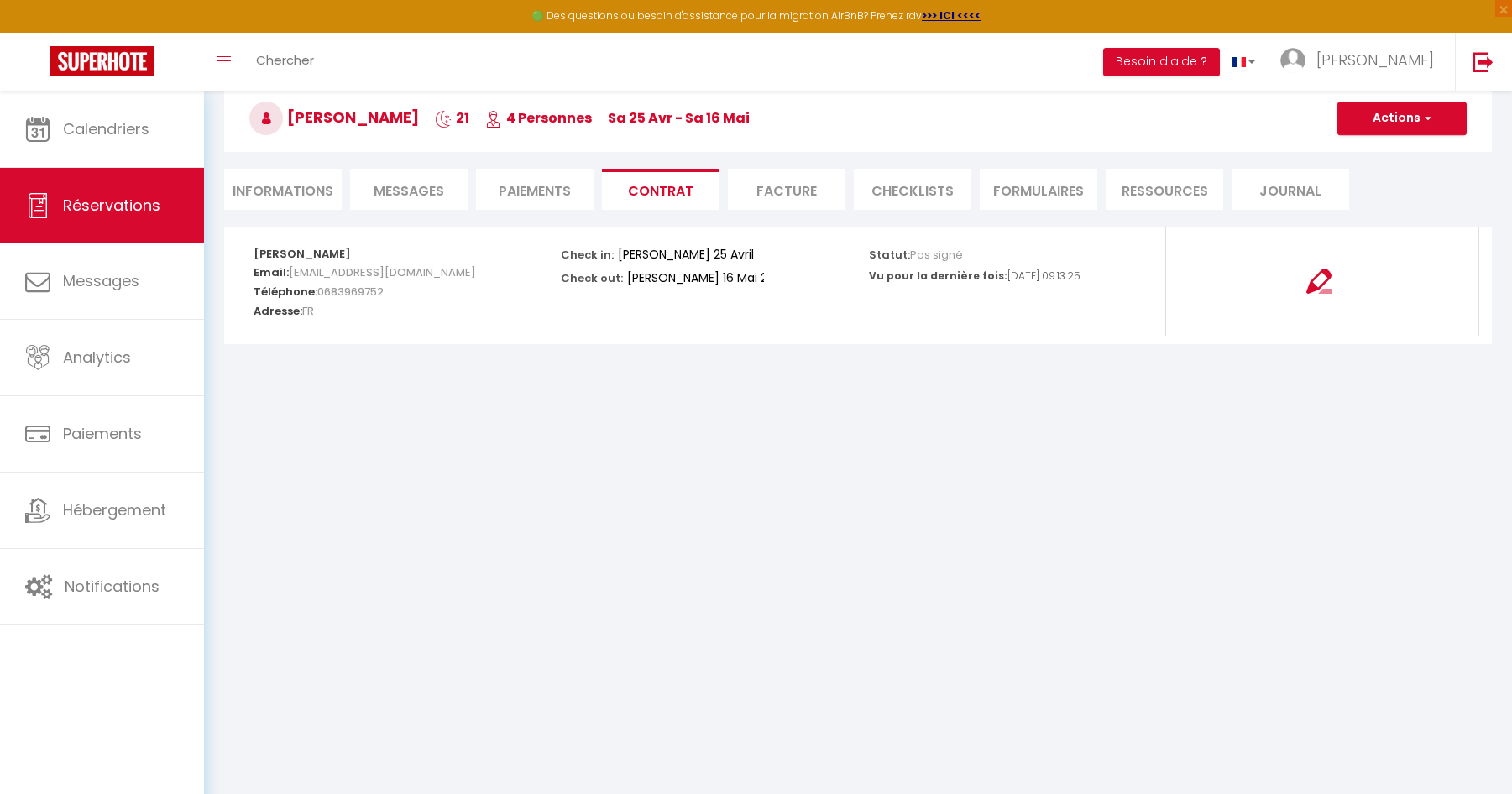
click at [275, 191] on li "Informations" at bounding box center [283, 189] width 118 height 41
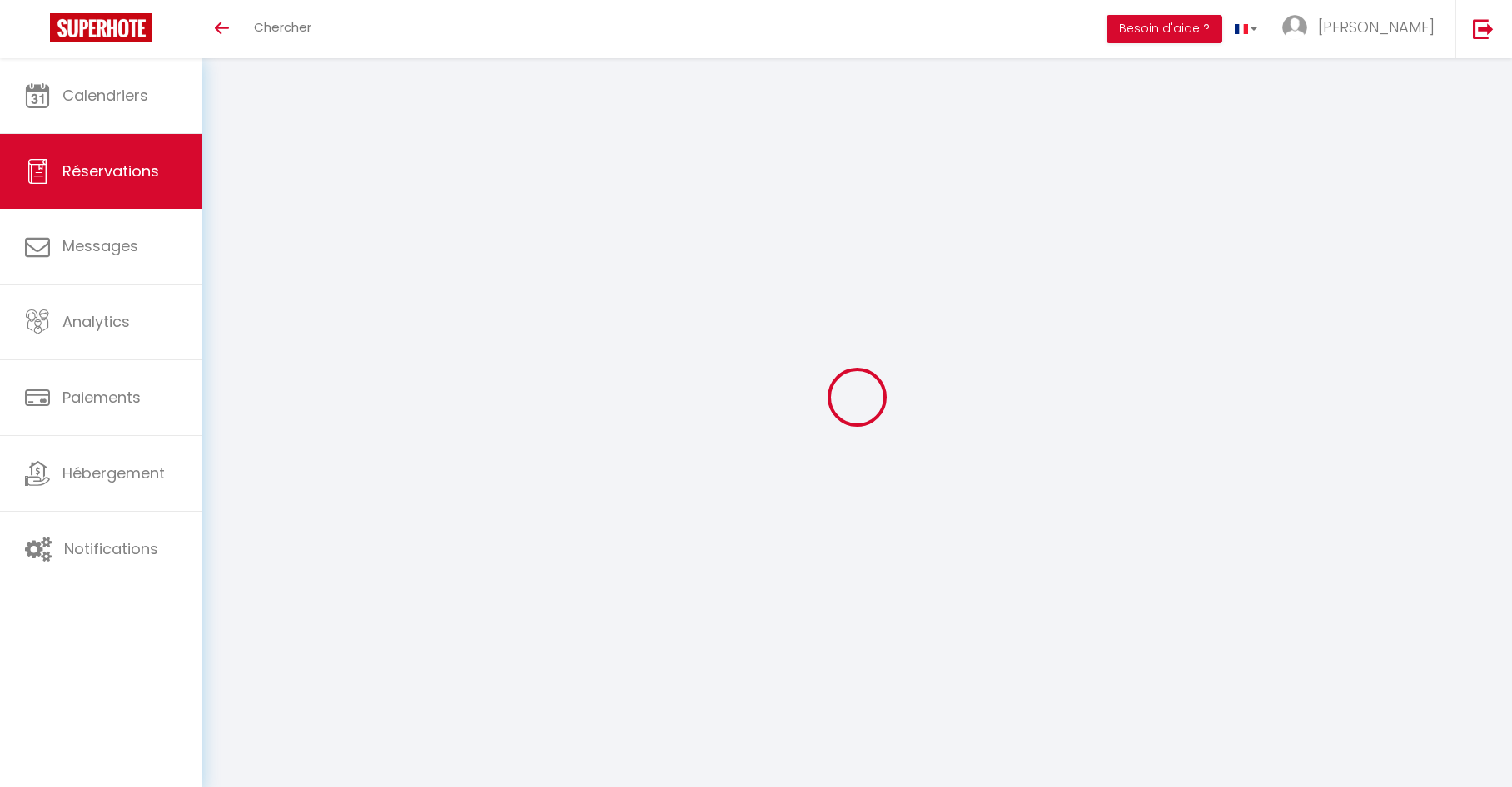
select select
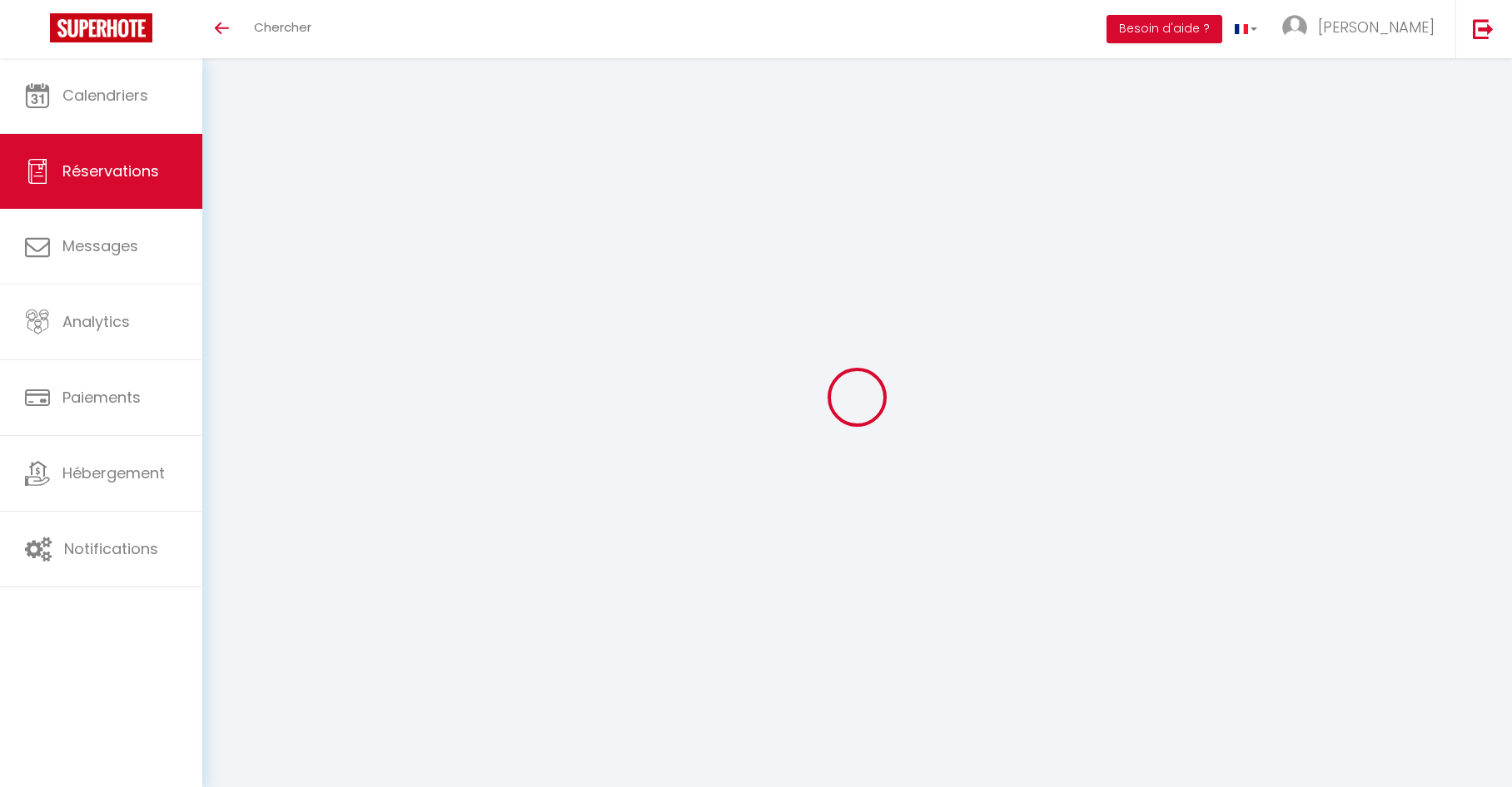
select select
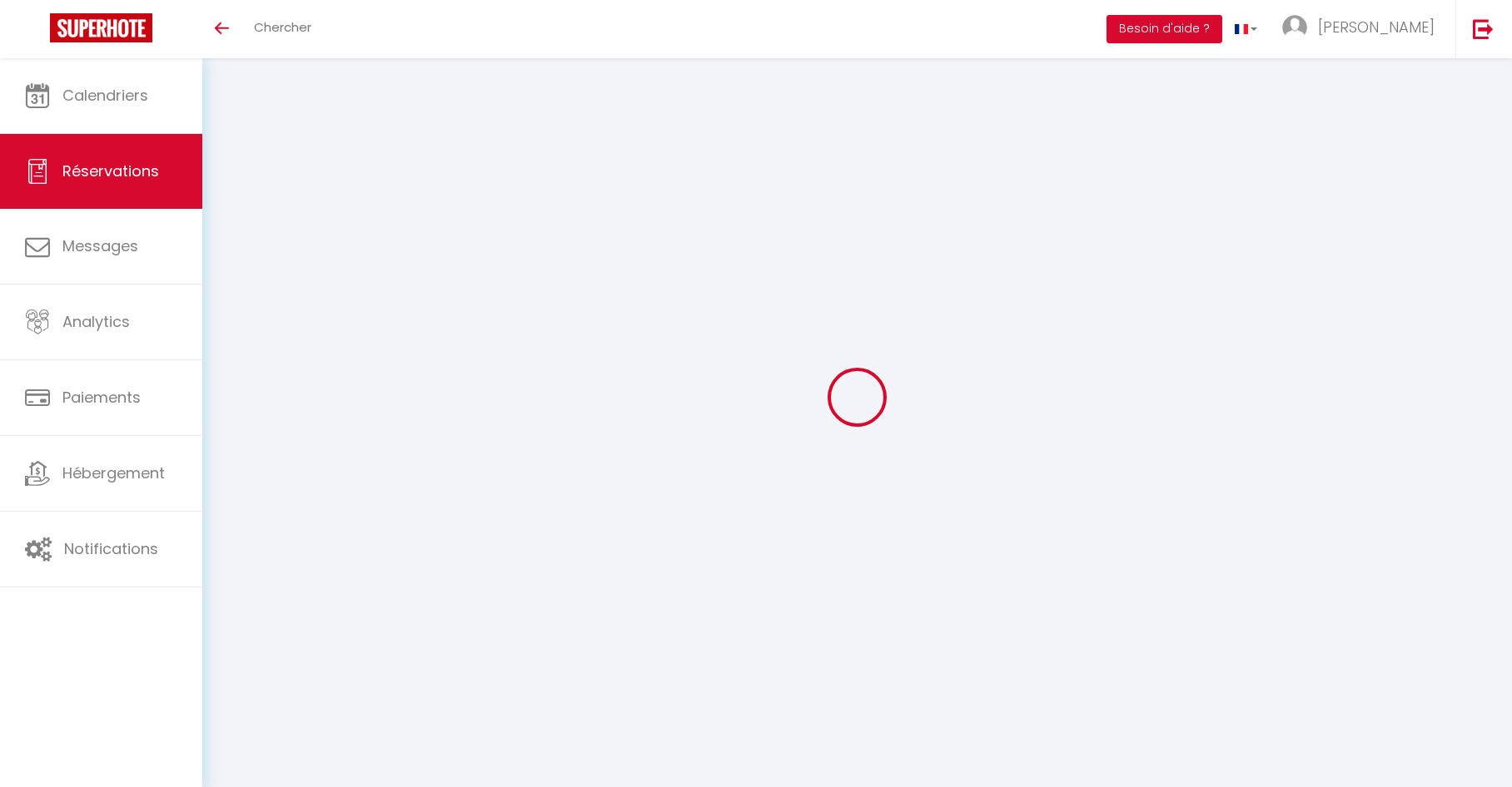
select select
click at [292, 32] on span "Chercher" at bounding box center [283, 27] width 58 height 18
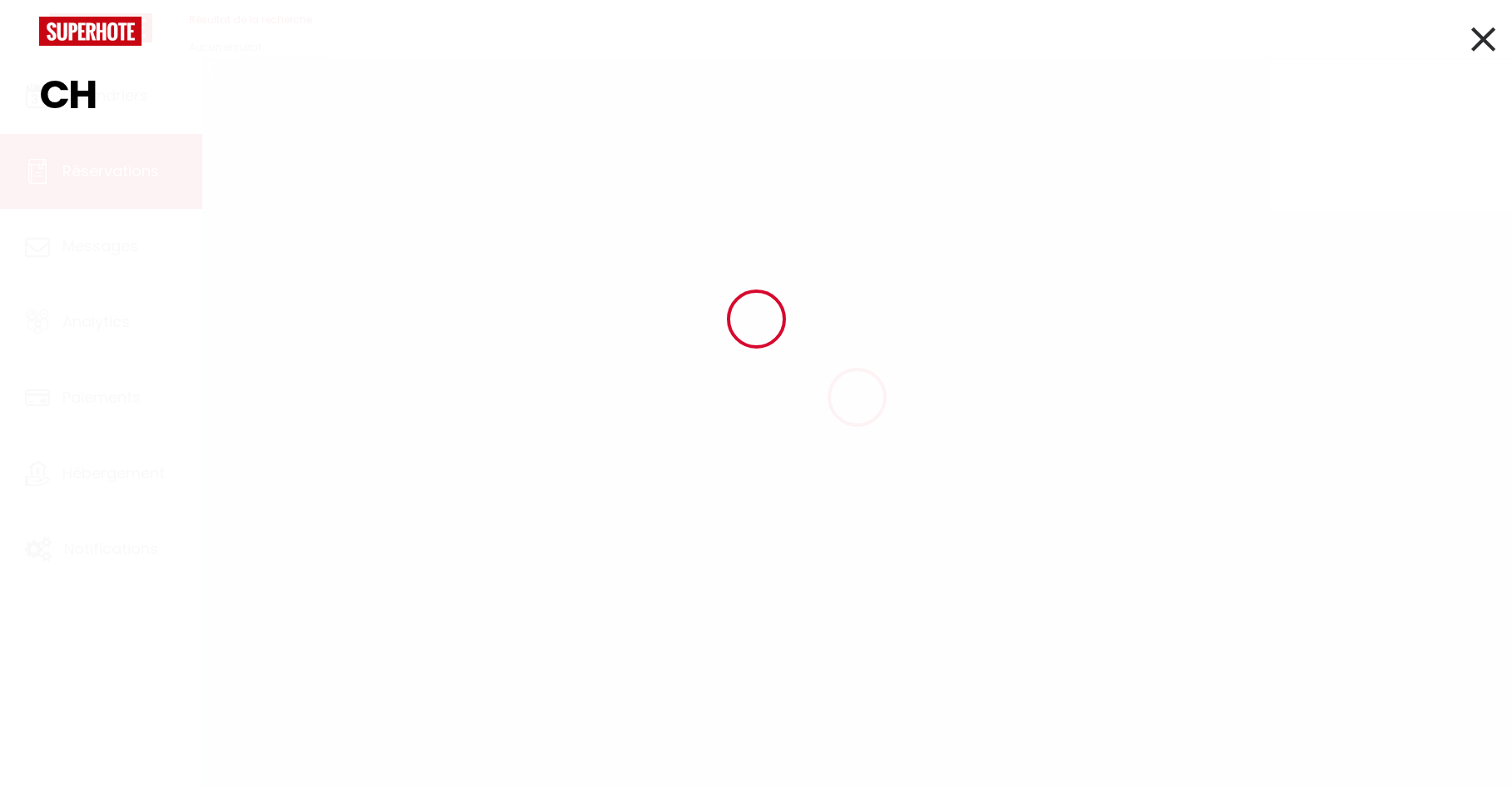
type input "CHA"
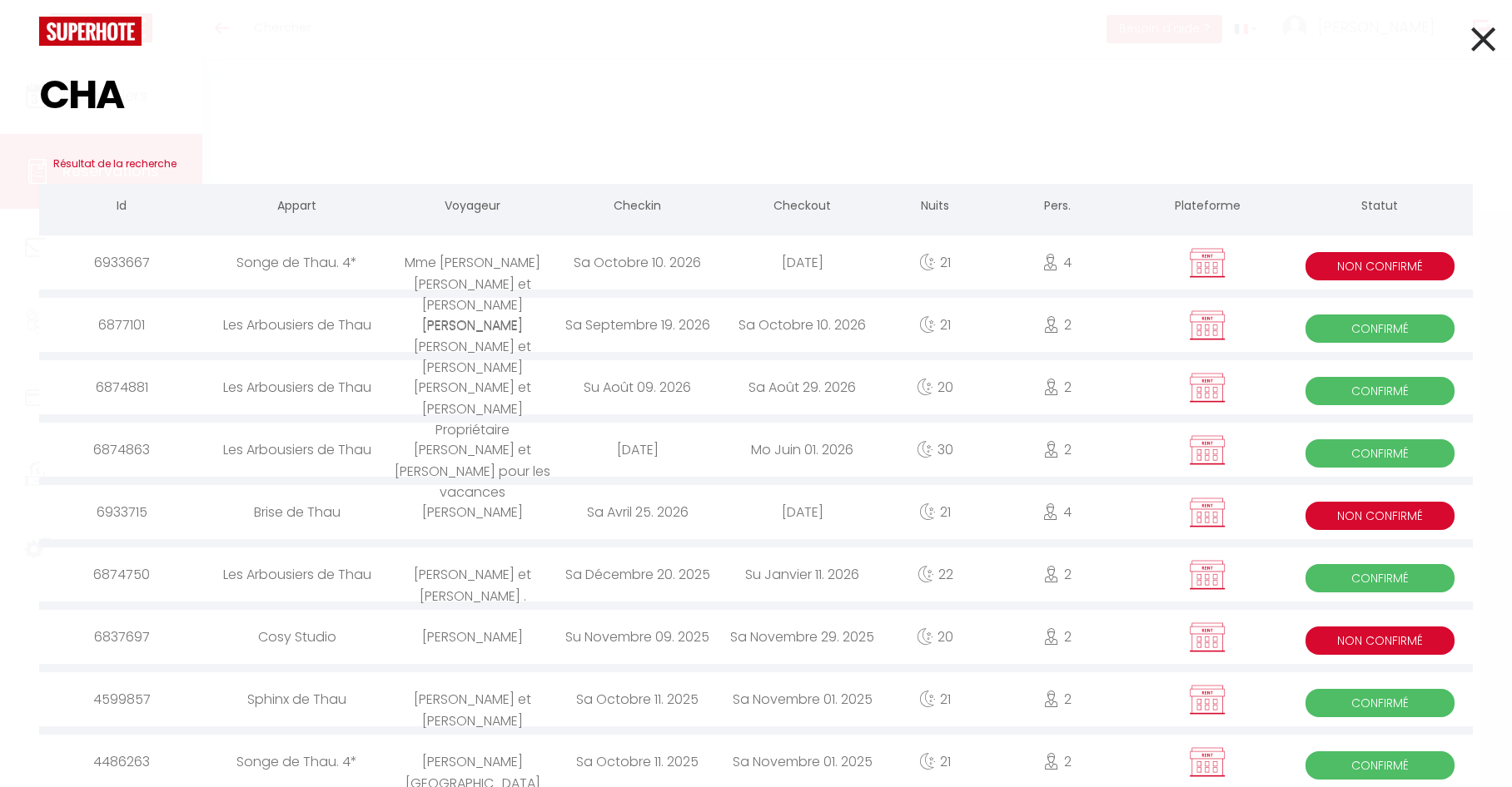
type input "[PERSON_NAME]"
type input "Mme Chavonand"
type input "[EMAIL_ADDRESS][DOMAIN_NAME]"
type input "0683969752"
select select "FR"
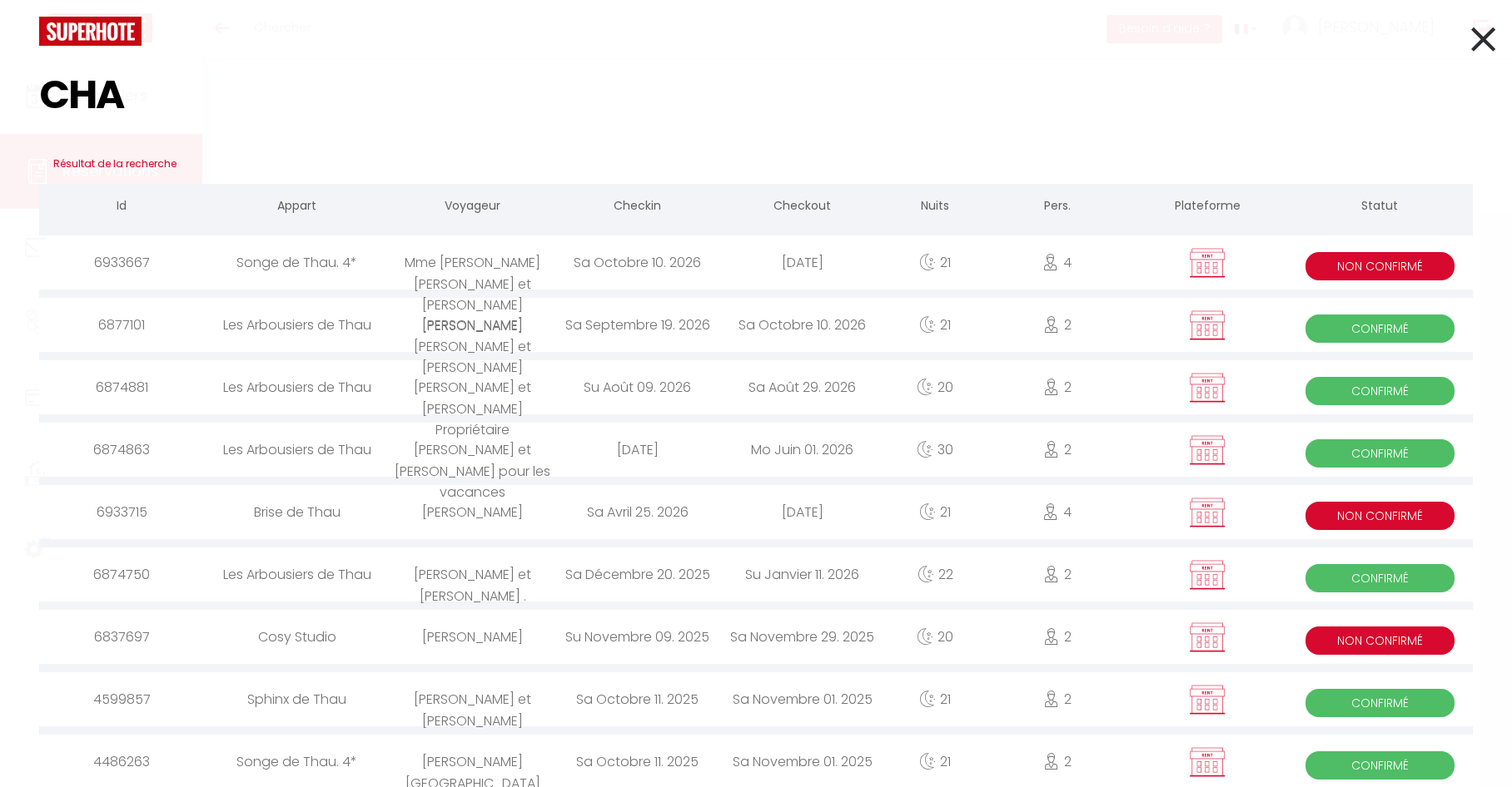
select select "7655"
select select "2"
type input "[PERSON_NAME] 25 Avril 2026"
select select
type input "[PERSON_NAME] 16 Mai 2026"
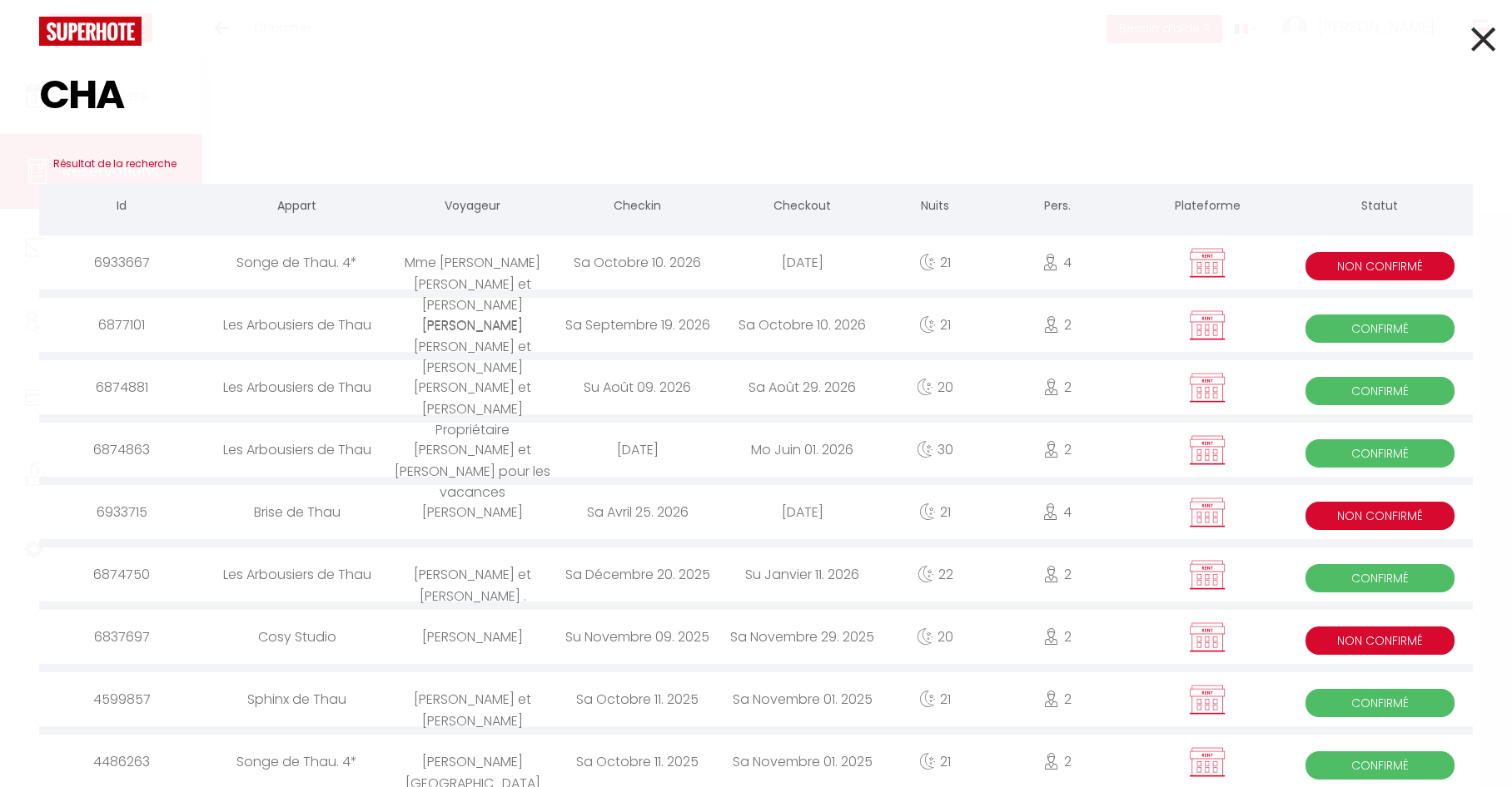
select select
type input "4"
select select "10"
select select
type input "0"
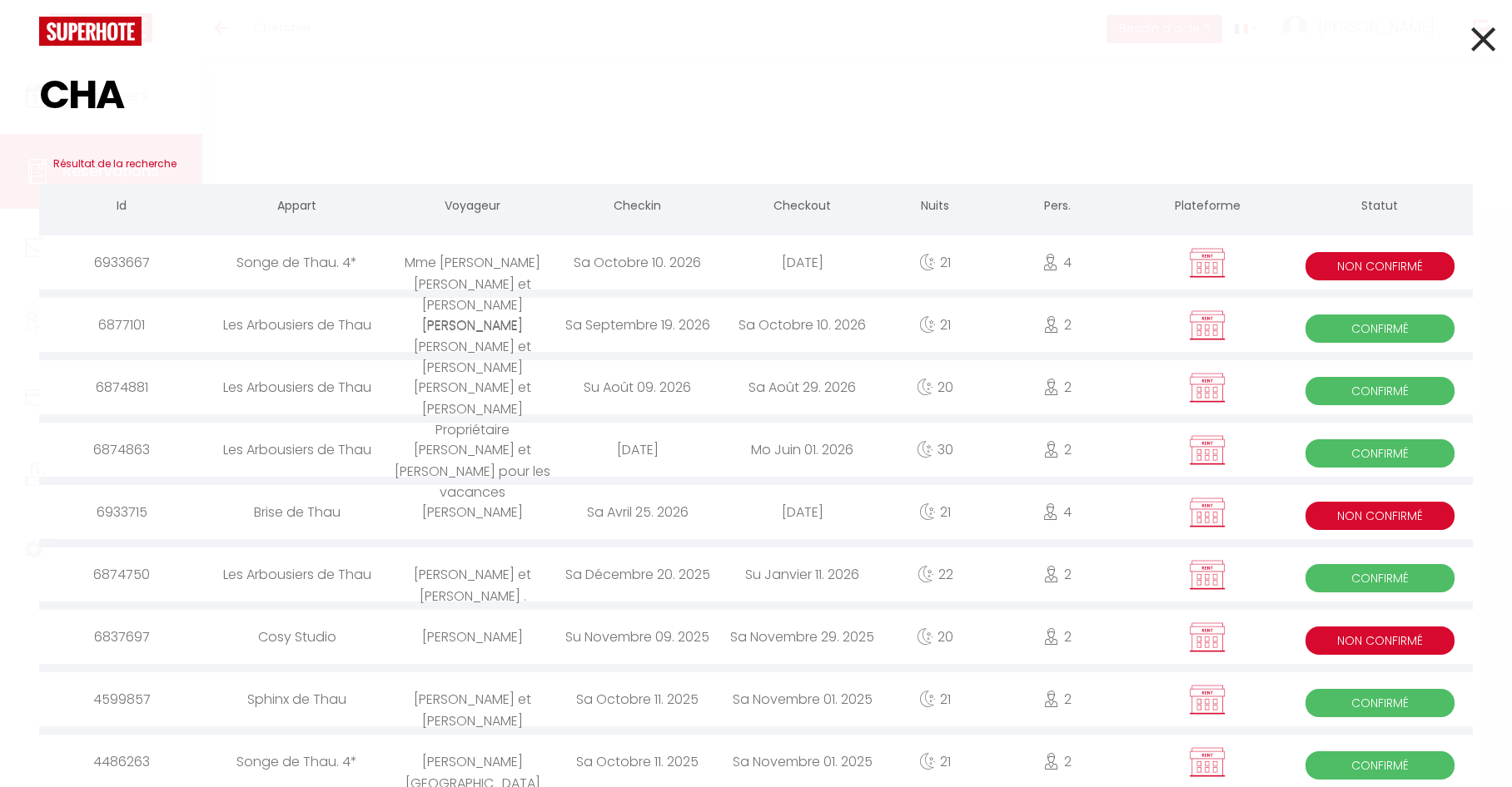
type input "0"
type input "CHAV"
select select
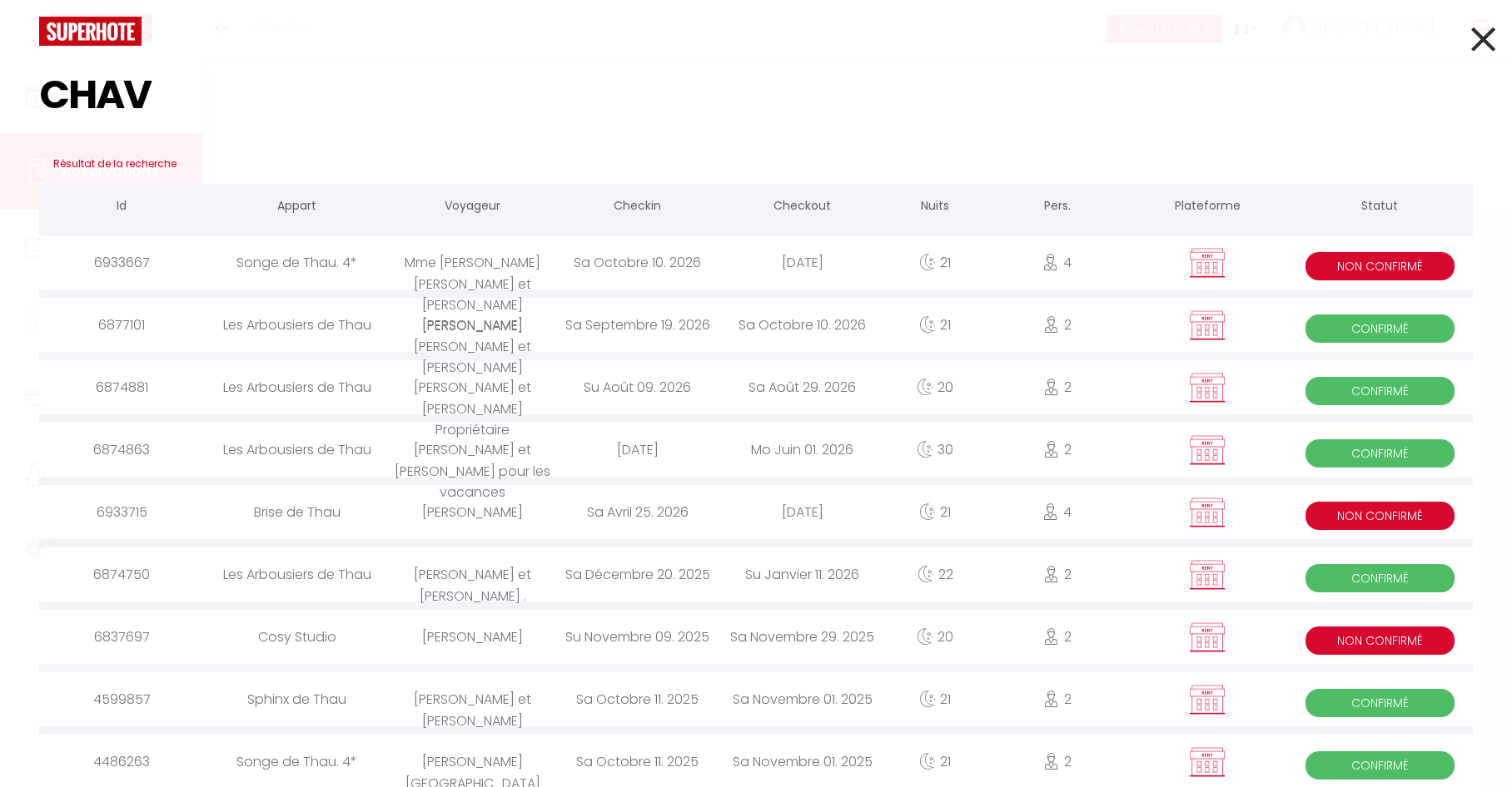
select select "14"
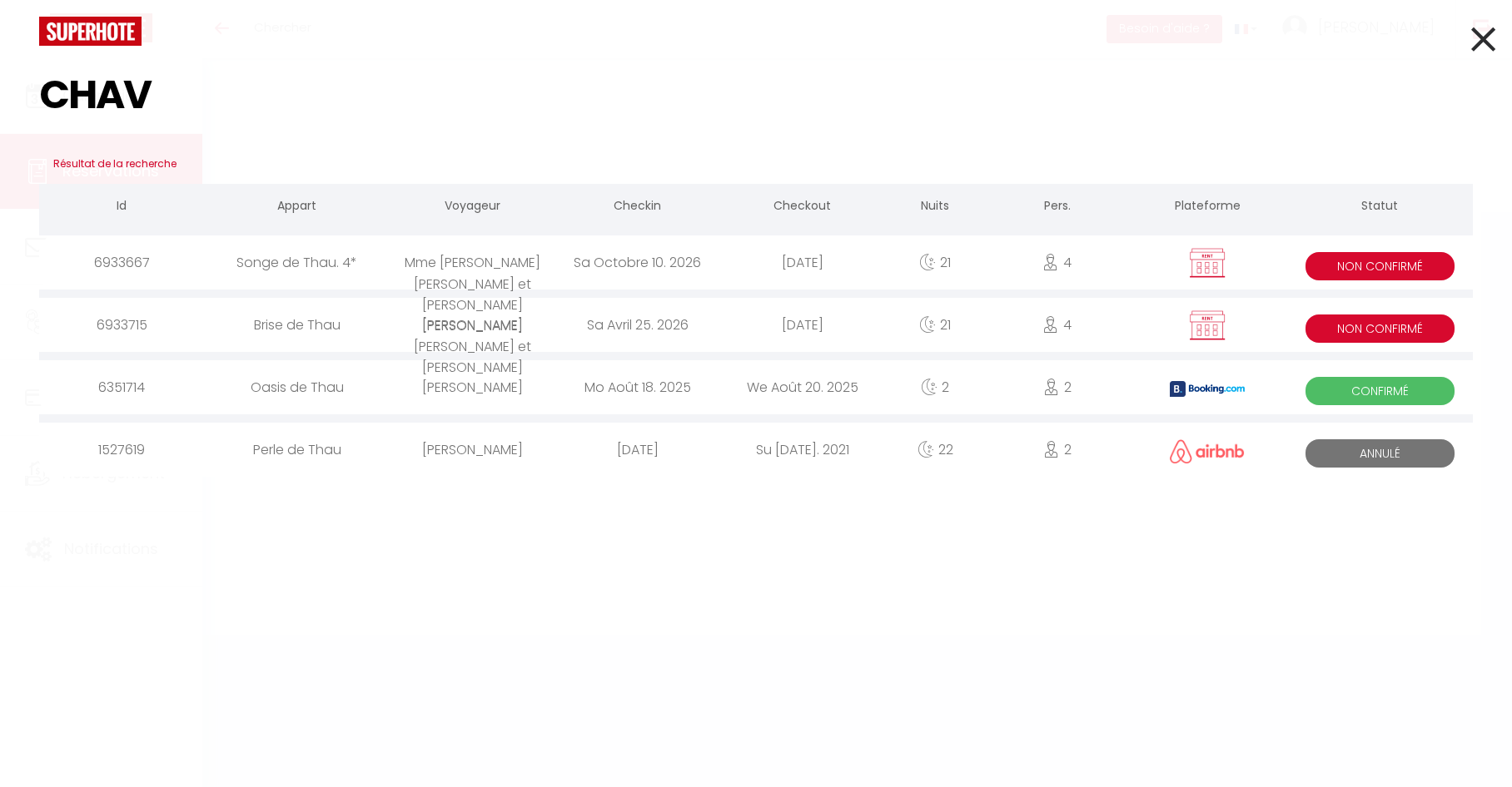
select select
checkbox input "true"
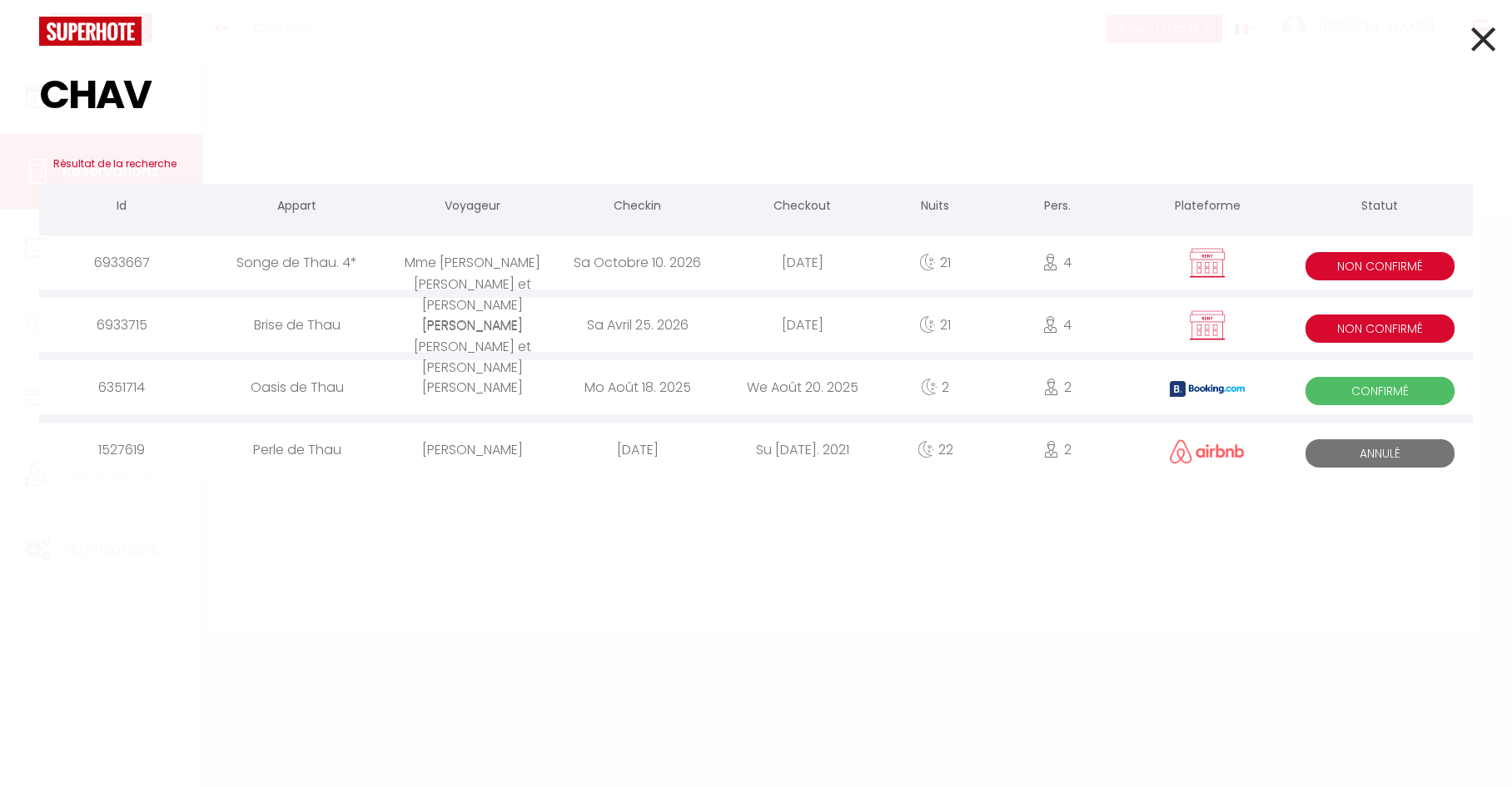
select select
checkbox input "true"
type input "241.92"
select select
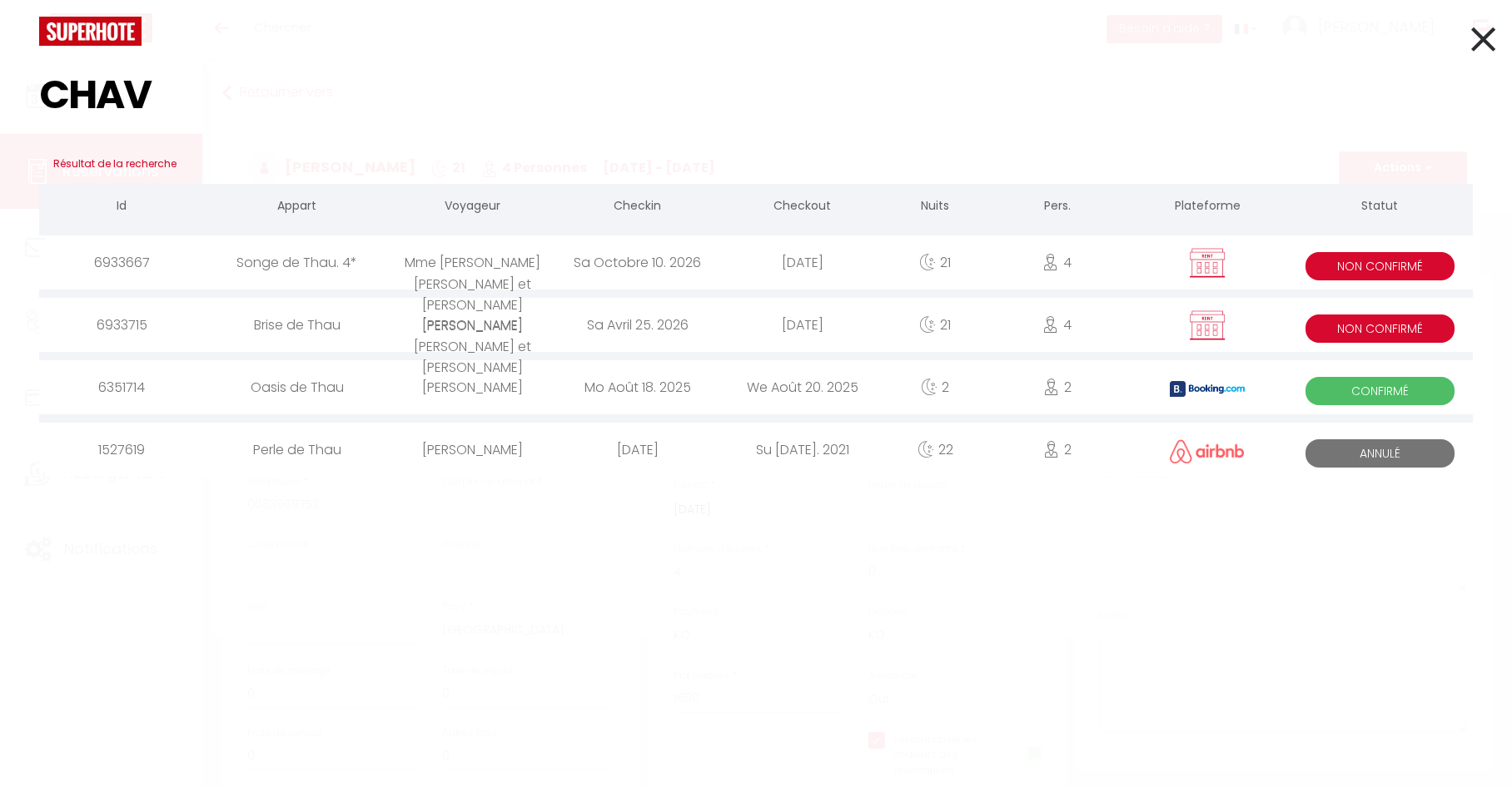
select select
select select "14:00"
select select "11:00"
type input "CHAV"
click at [668, 267] on div "Sa Octobre 10. 2026" at bounding box center [638, 263] width 165 height 55
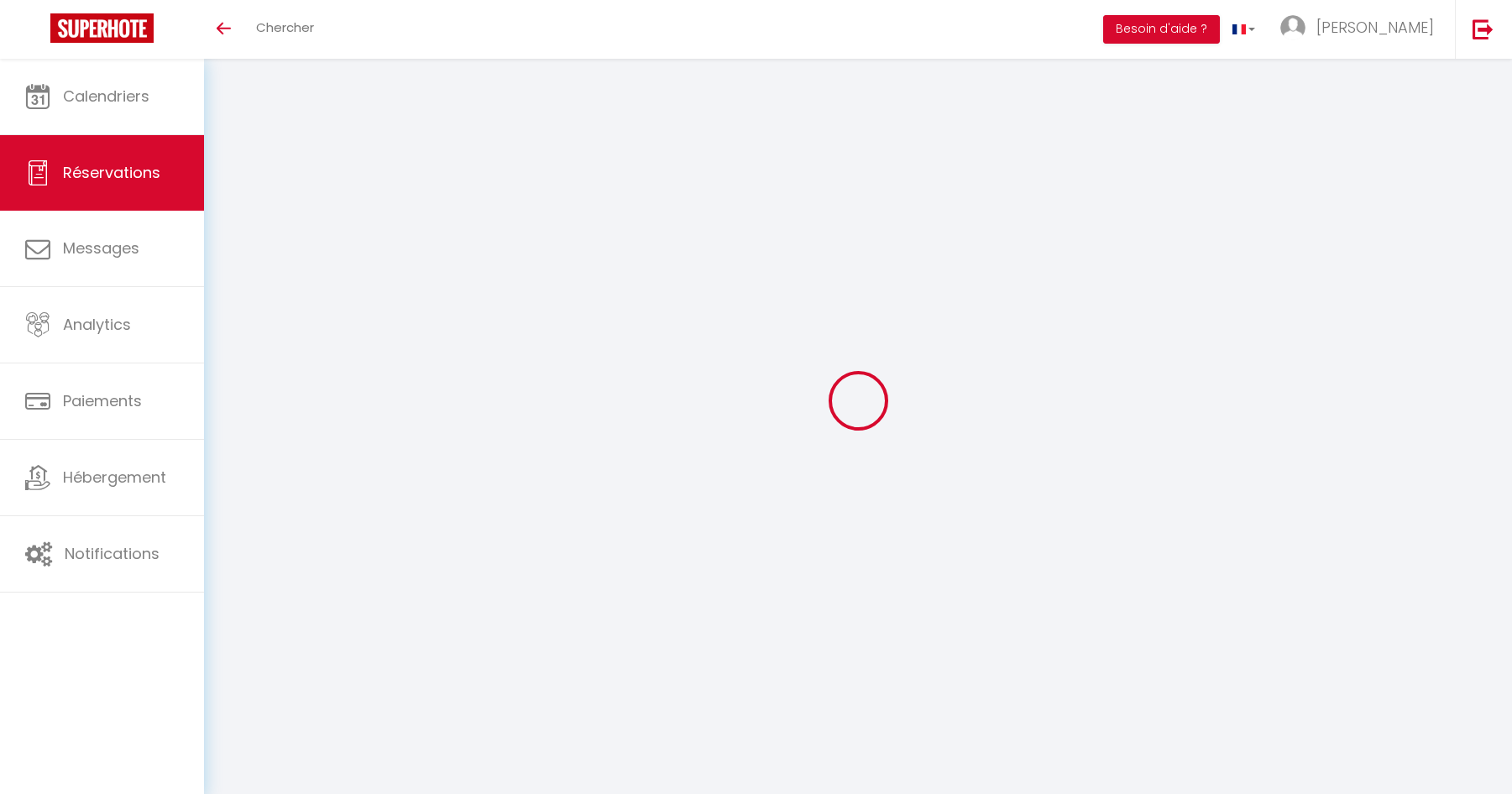
select select
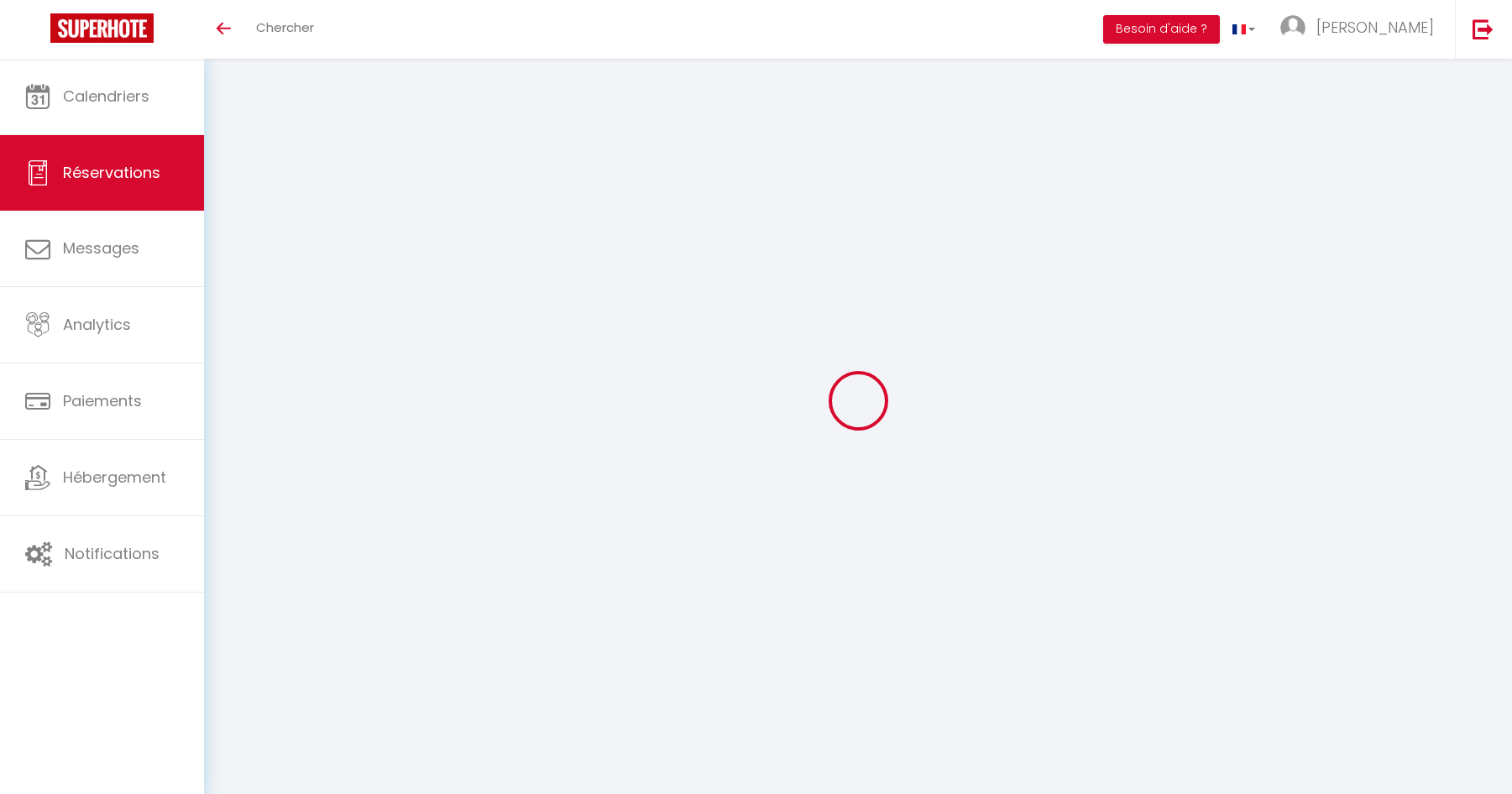
select select
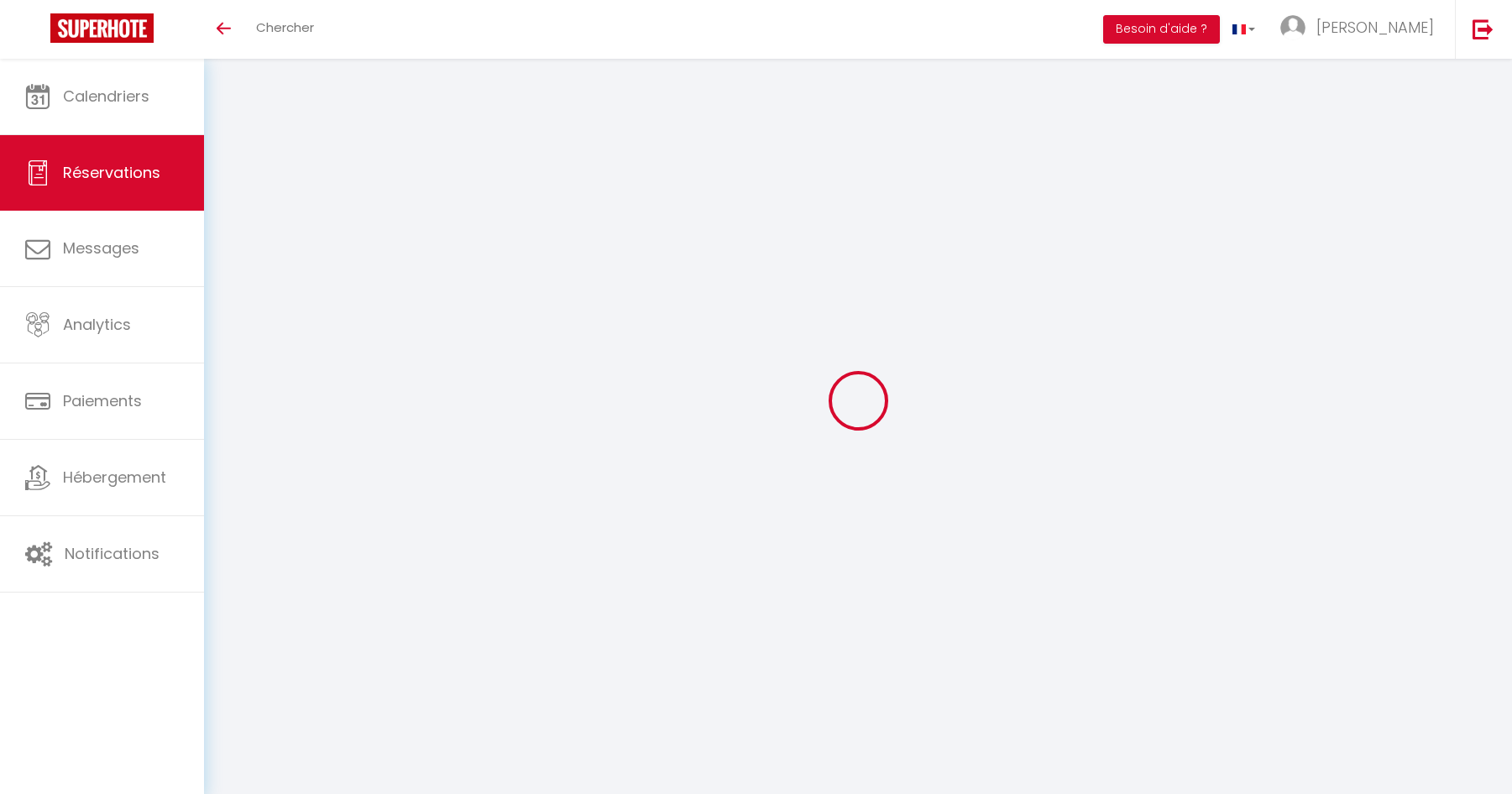
select select
checkbox input "false"
type input "Mme Chavonand Monique et Mme Tolossi Mireille"
type input "Mme Parnet Marie Christine et Mme Philippeau Micheline"
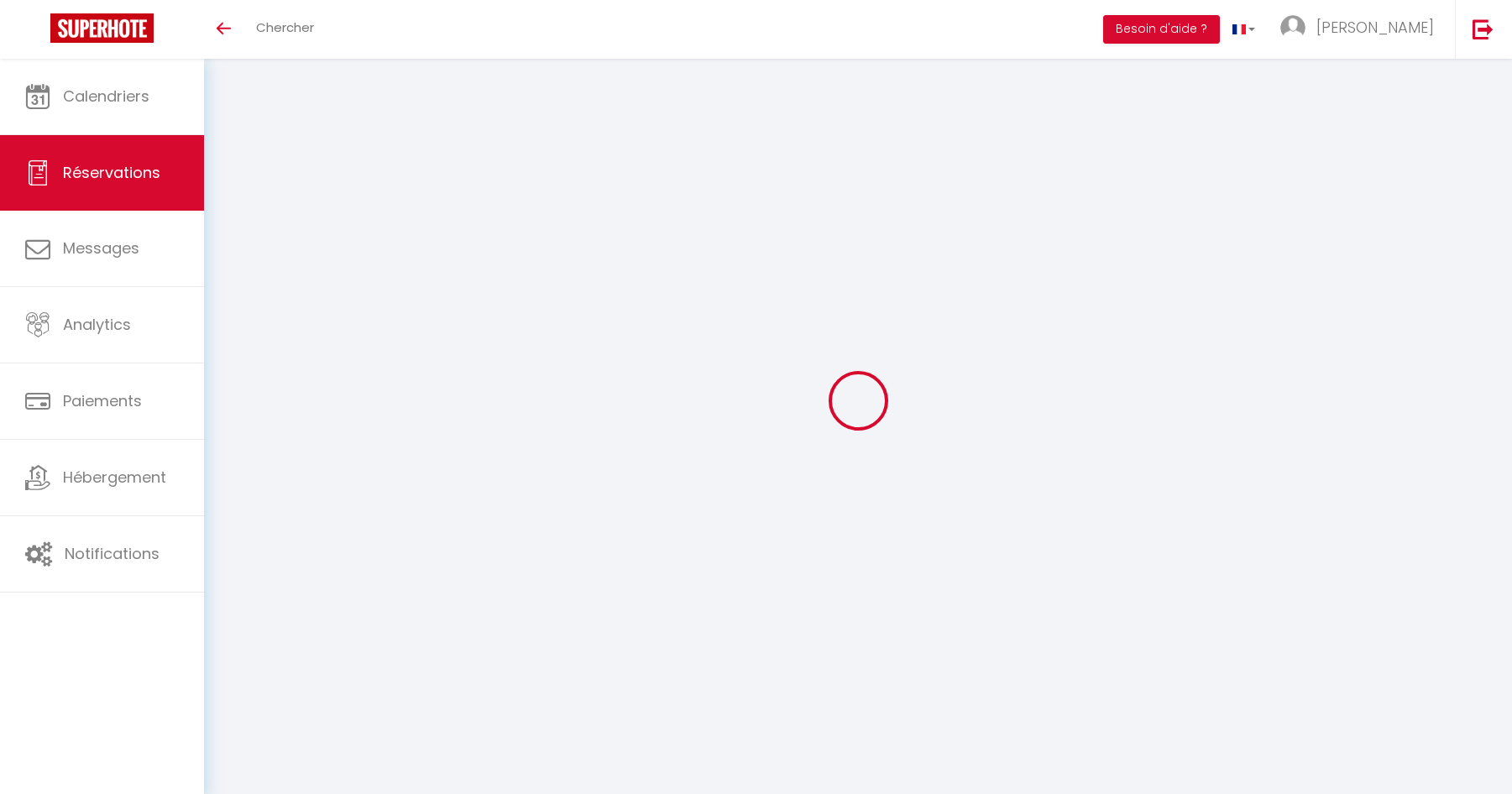
type input "[EMAIL_ADDRESS][DOMAIN_NAME]"
type input "0683969752"
select select
select select "7649"
select select "2"
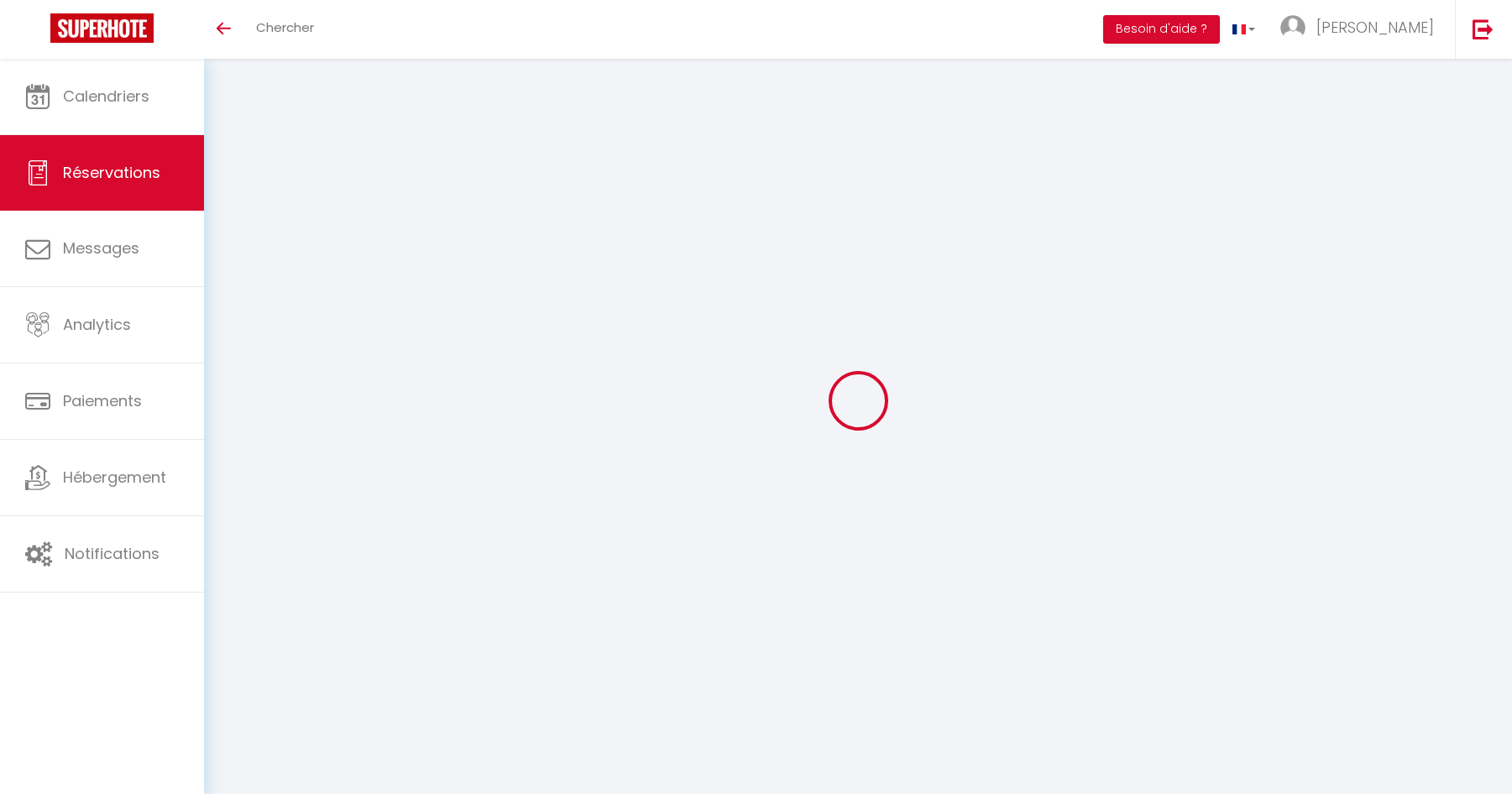
type input "Sam 10 Octobre 2026"
select select
type input "Sam 31 Octobre 2026"
select select
type input "4"
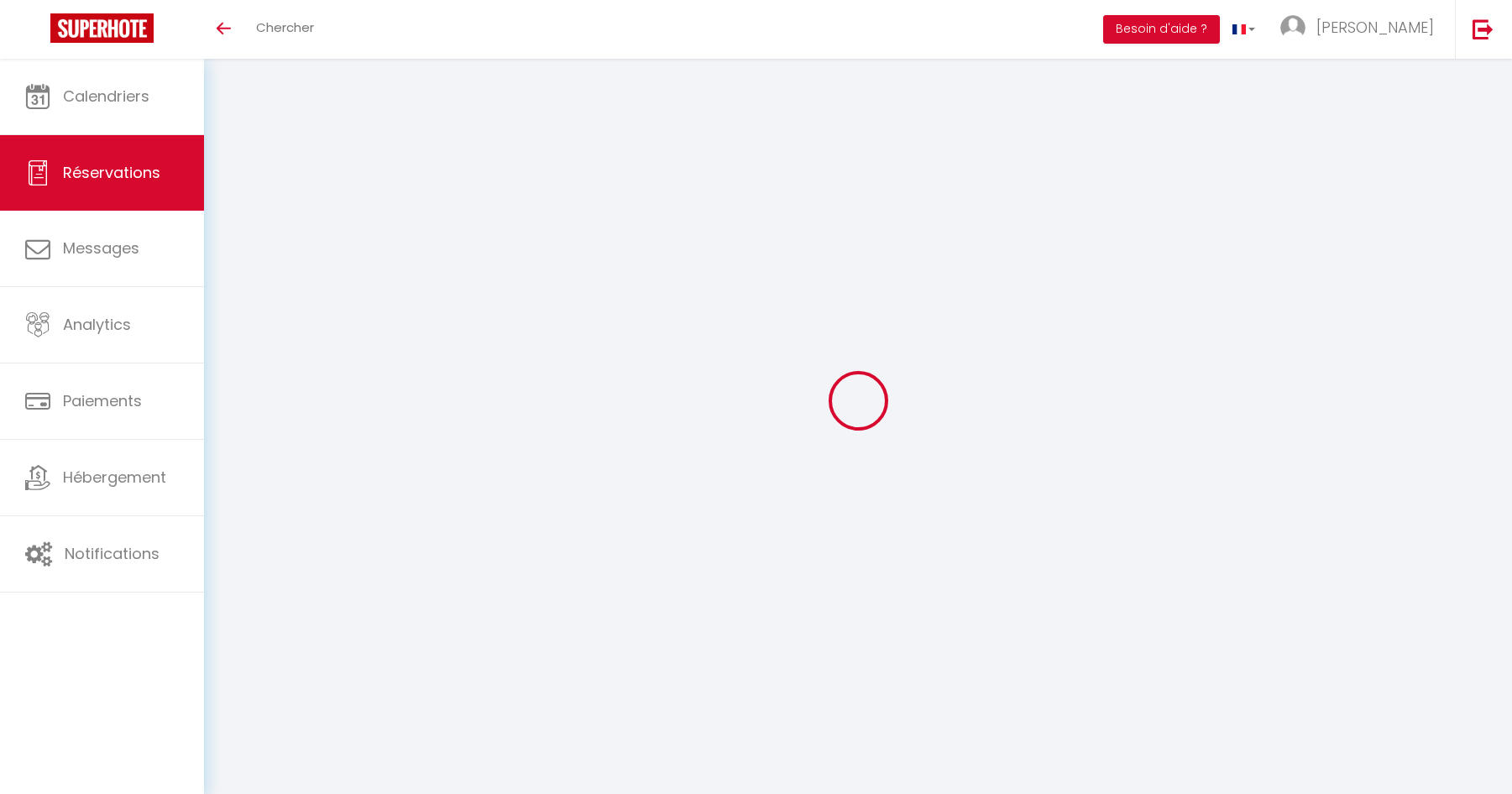
select select "10"
select select
type input "1650"
checkbox input "false"
type input "1650"
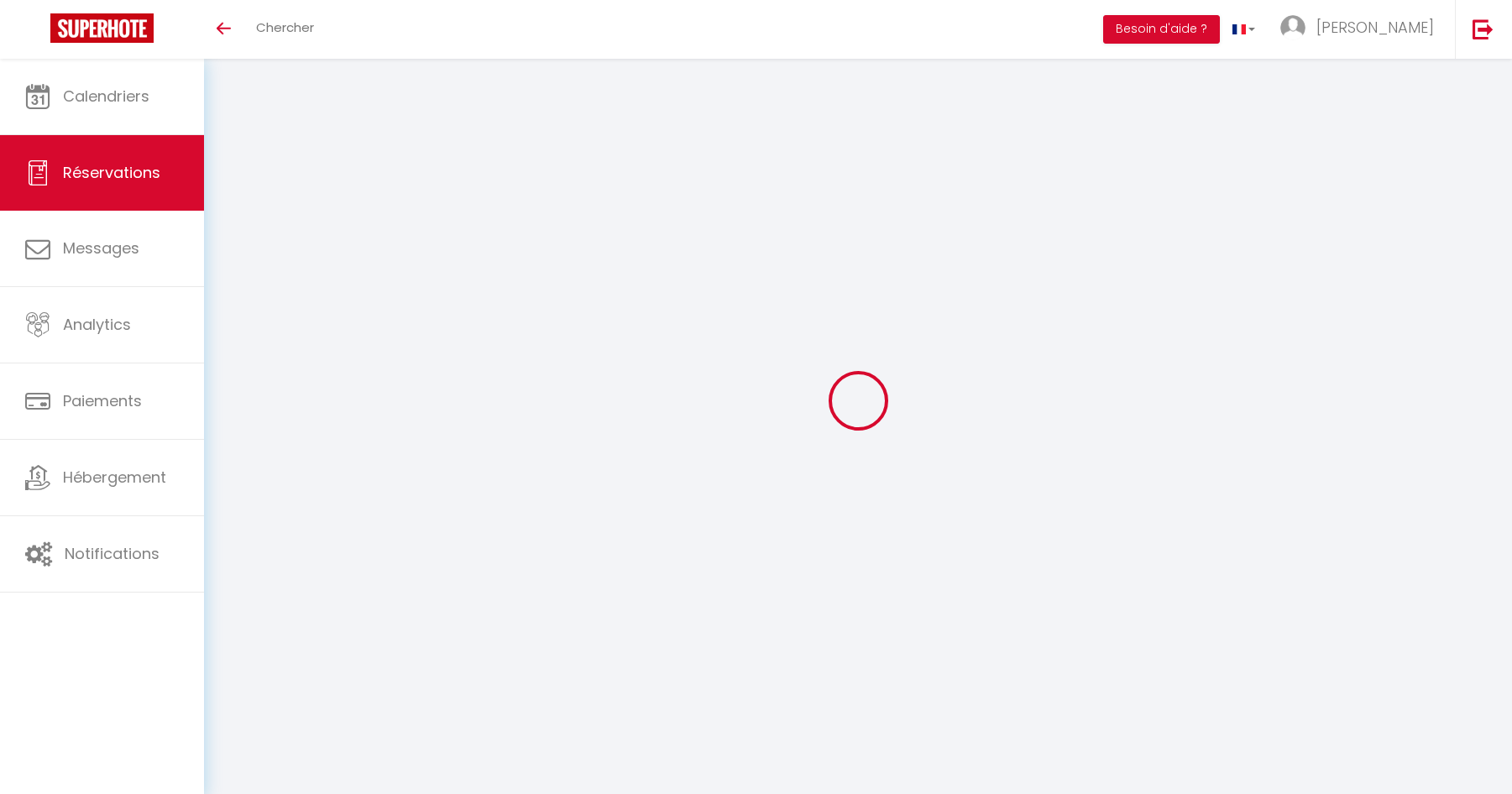
type input "0"
select select
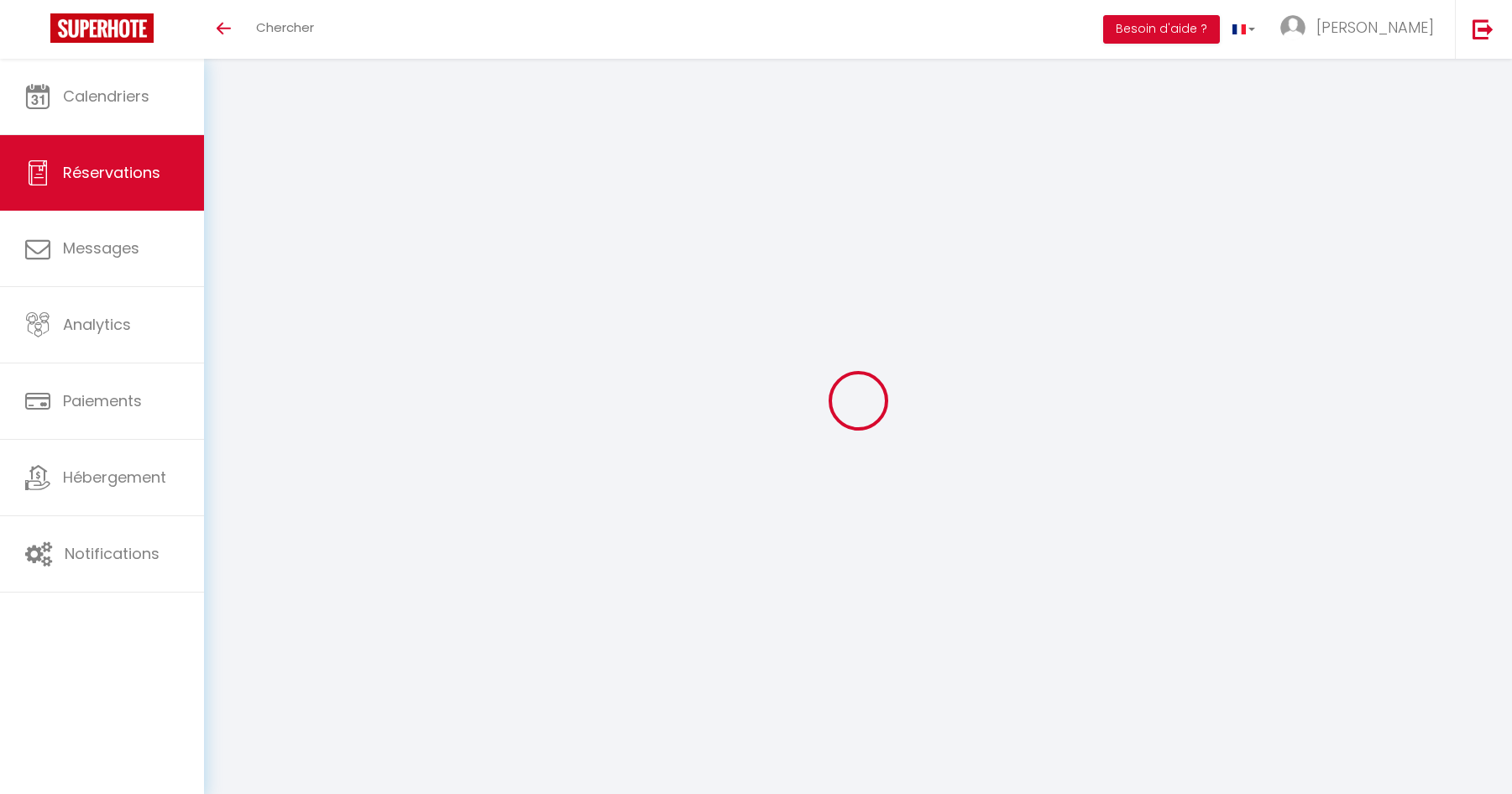
select select
select select "14"
checkbox input "false"
select select
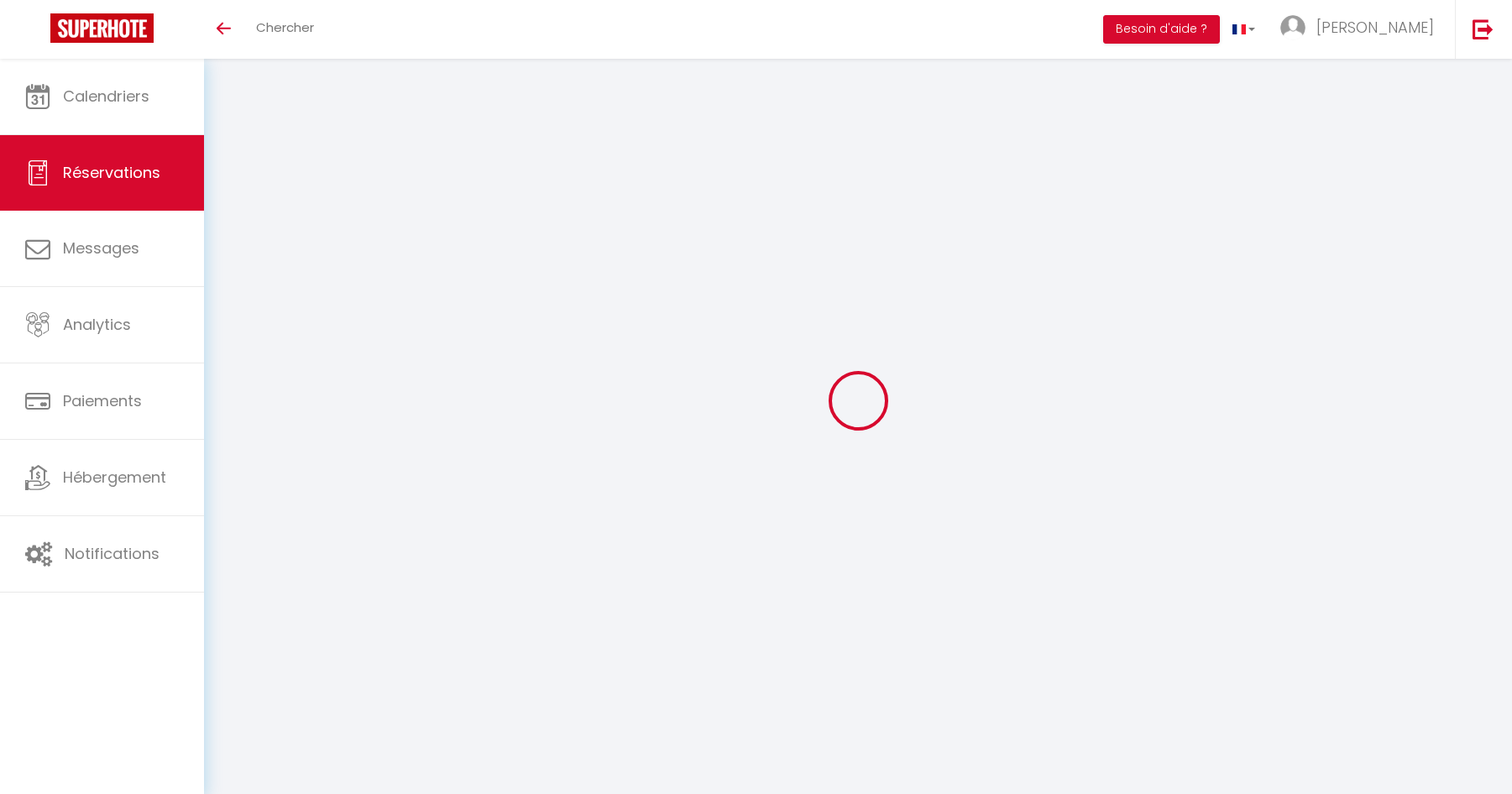
select select
checkbox input "false"
select select
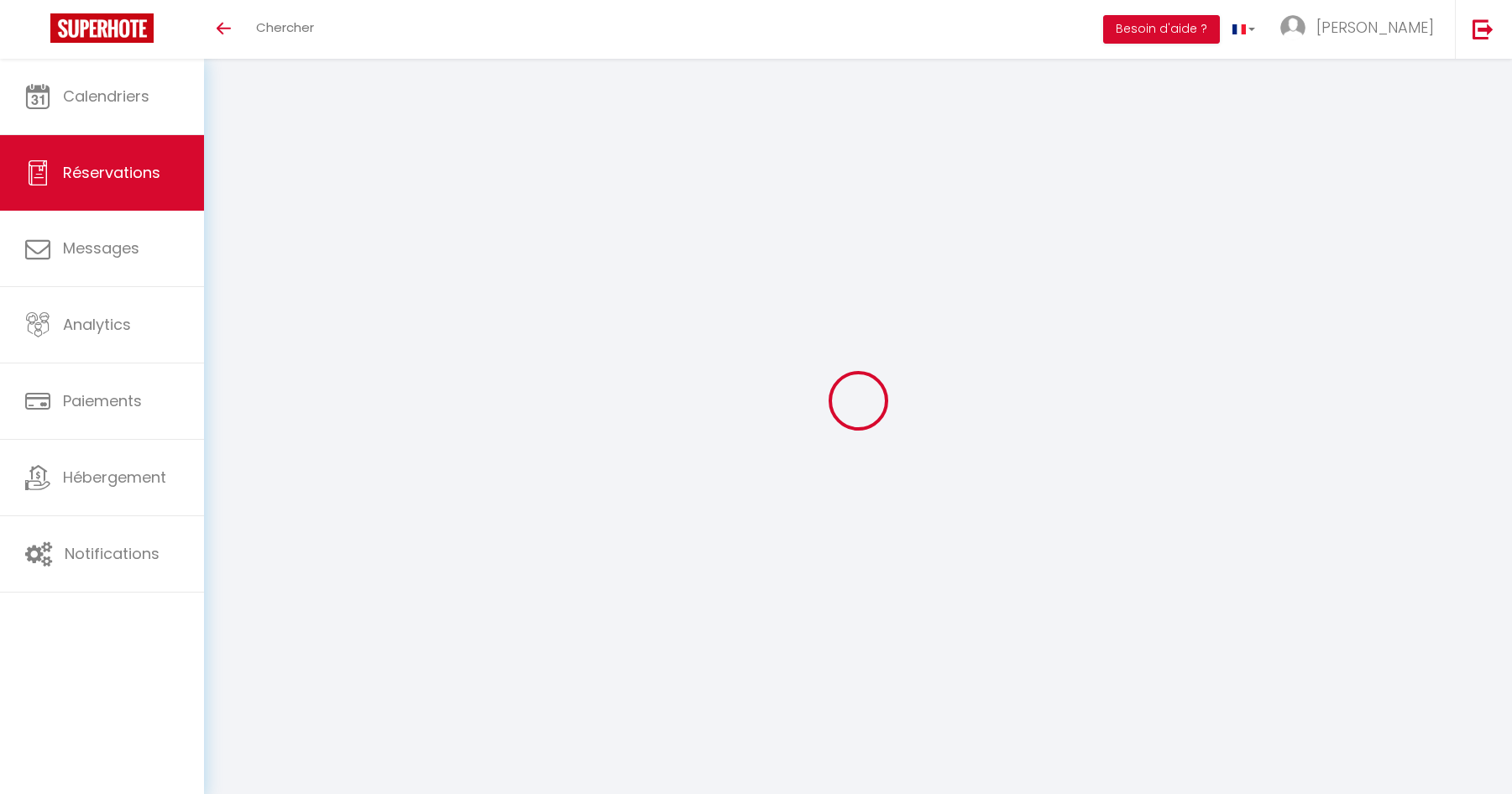
checkbox input "false"
select select
checkbox input "false"
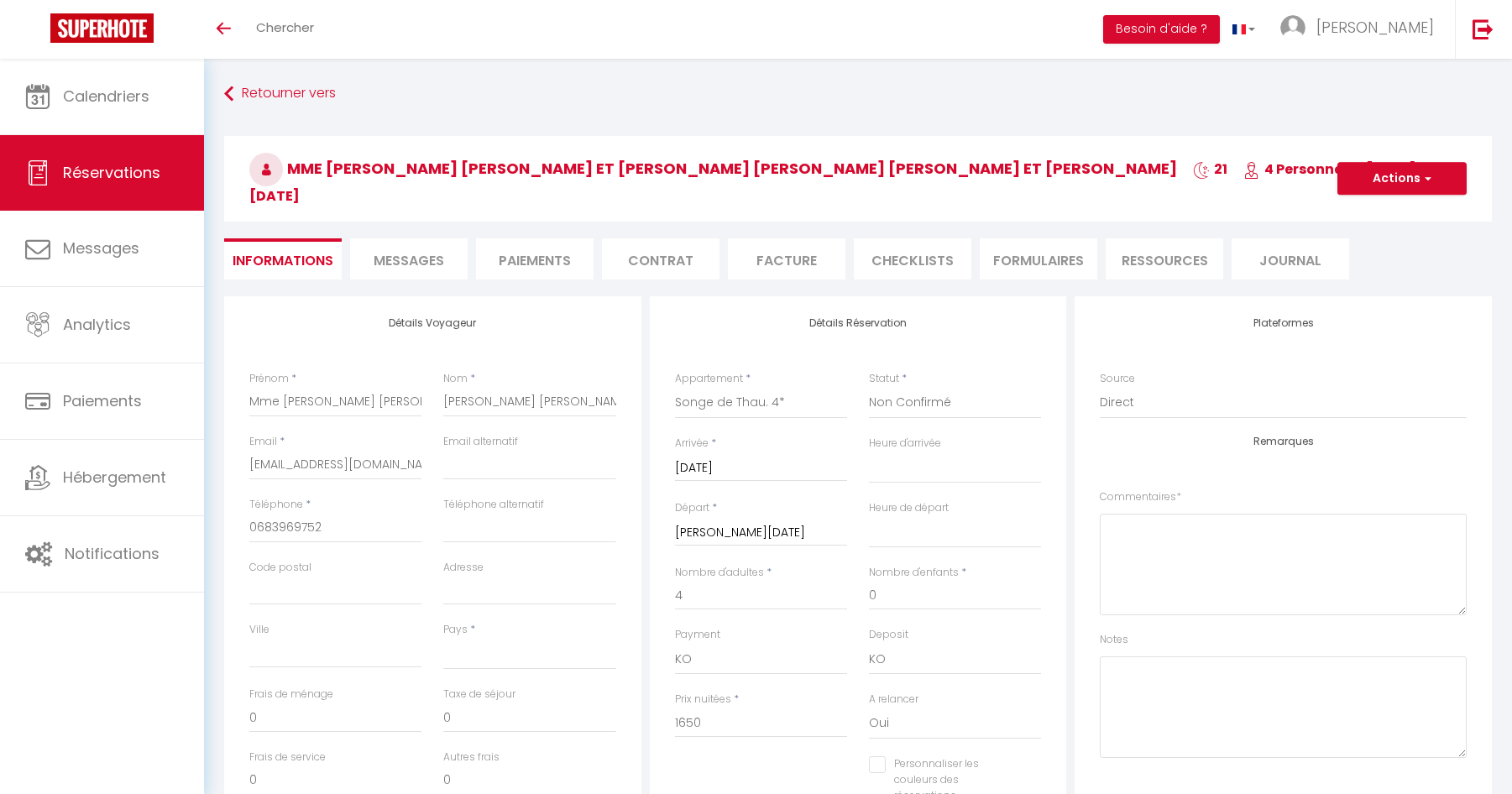
select select
checkbox input "false"
select select
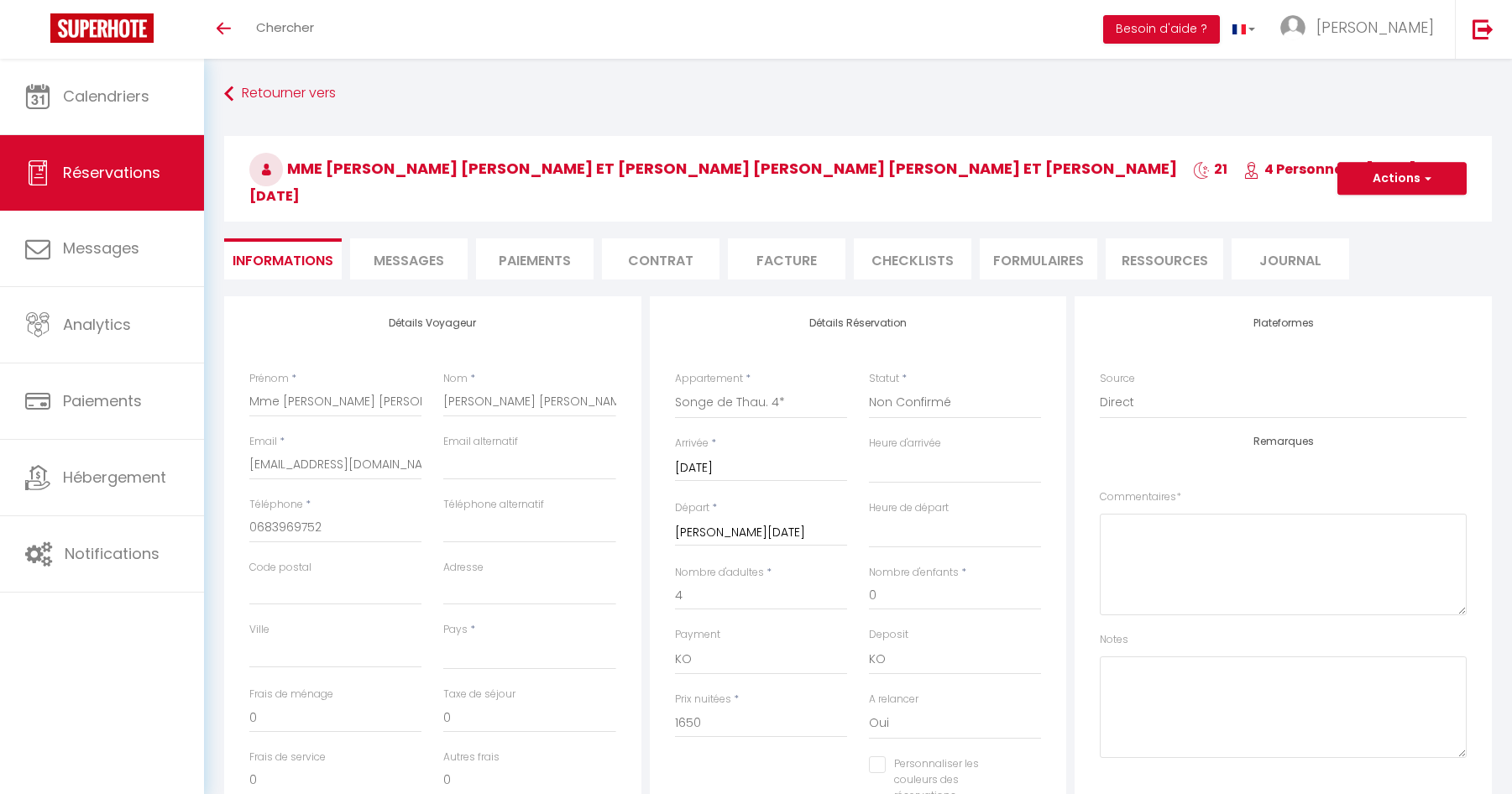
checkbox input "false"
select select "14:00"
select select "11:00"
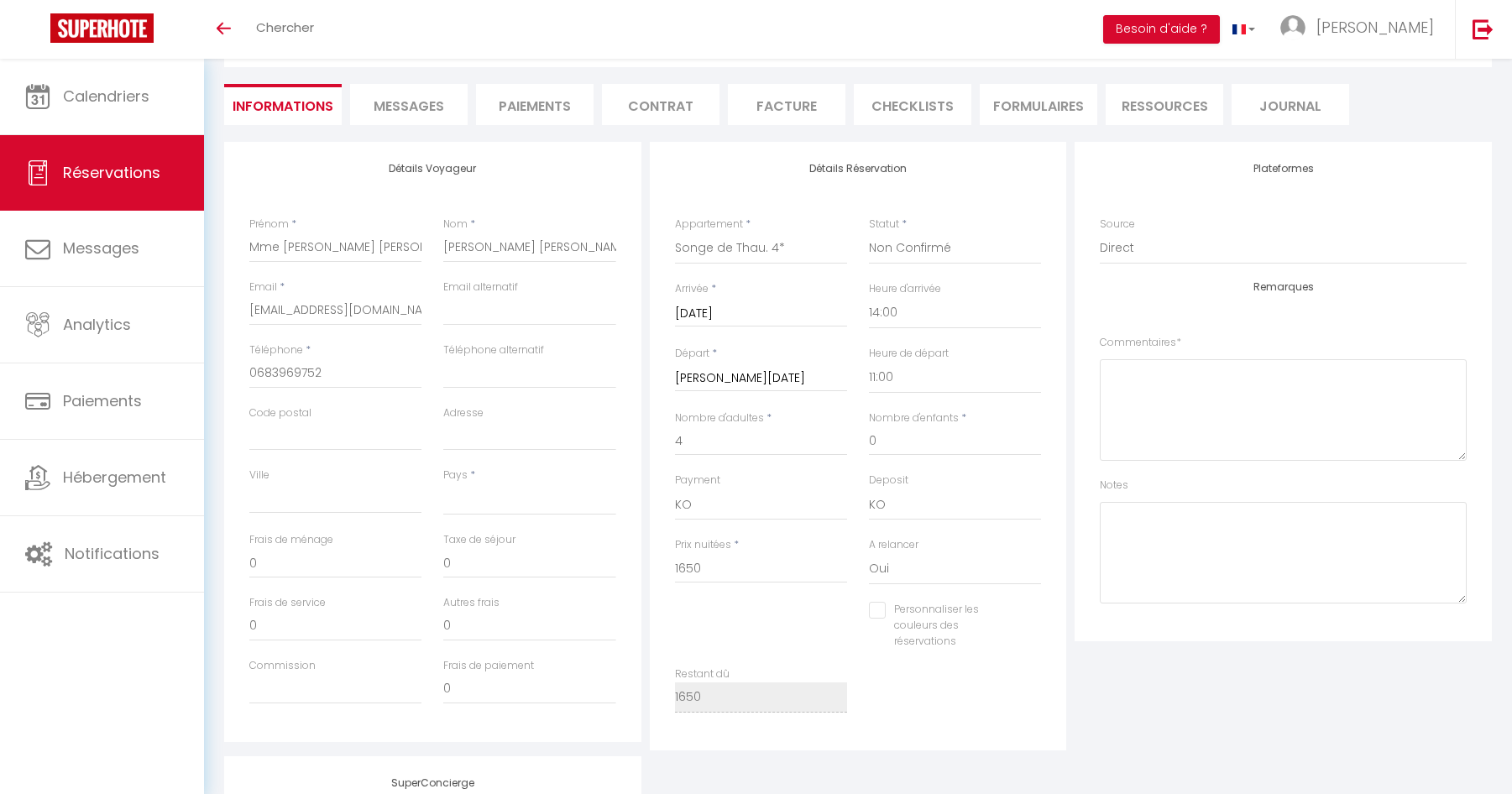
scroll to position [168, 0]
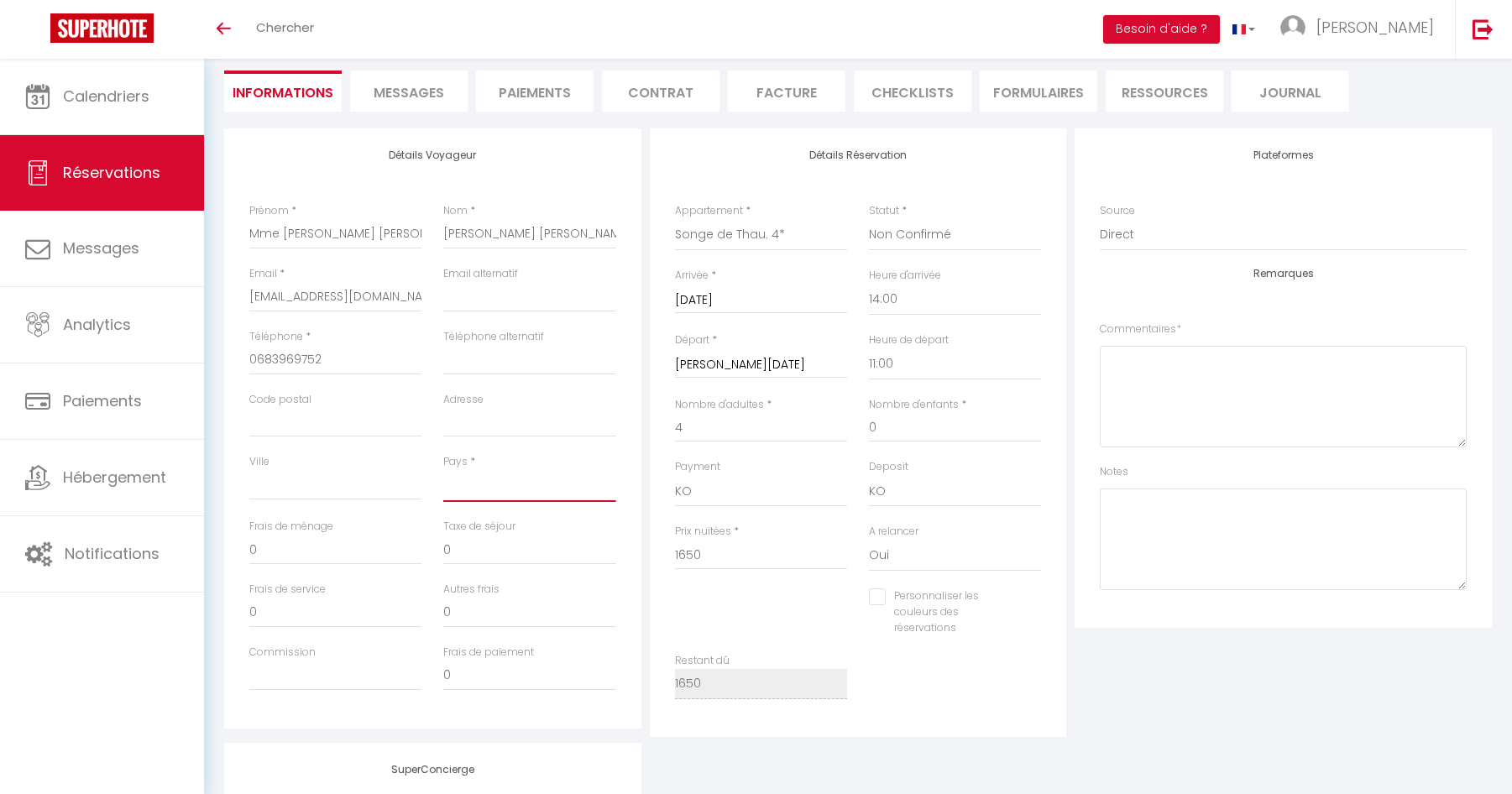
click at [464, 491] on select "France Portugal Afghanistan Albania Algeria American Samoa Andorra Angola Angui…" at bounding box center [529, 486] width 172 height 32
select select "FR"
click at [443, 470] on select "France Portugal Afghanistan Albania Algeria American Samoa Andorra Angola Angui…" at bounding box center [529, 486] width 172 height 32
checkbox input "false"
click at [484, 546] on input "0" at bounding box center [529, 550] width 172 height 30
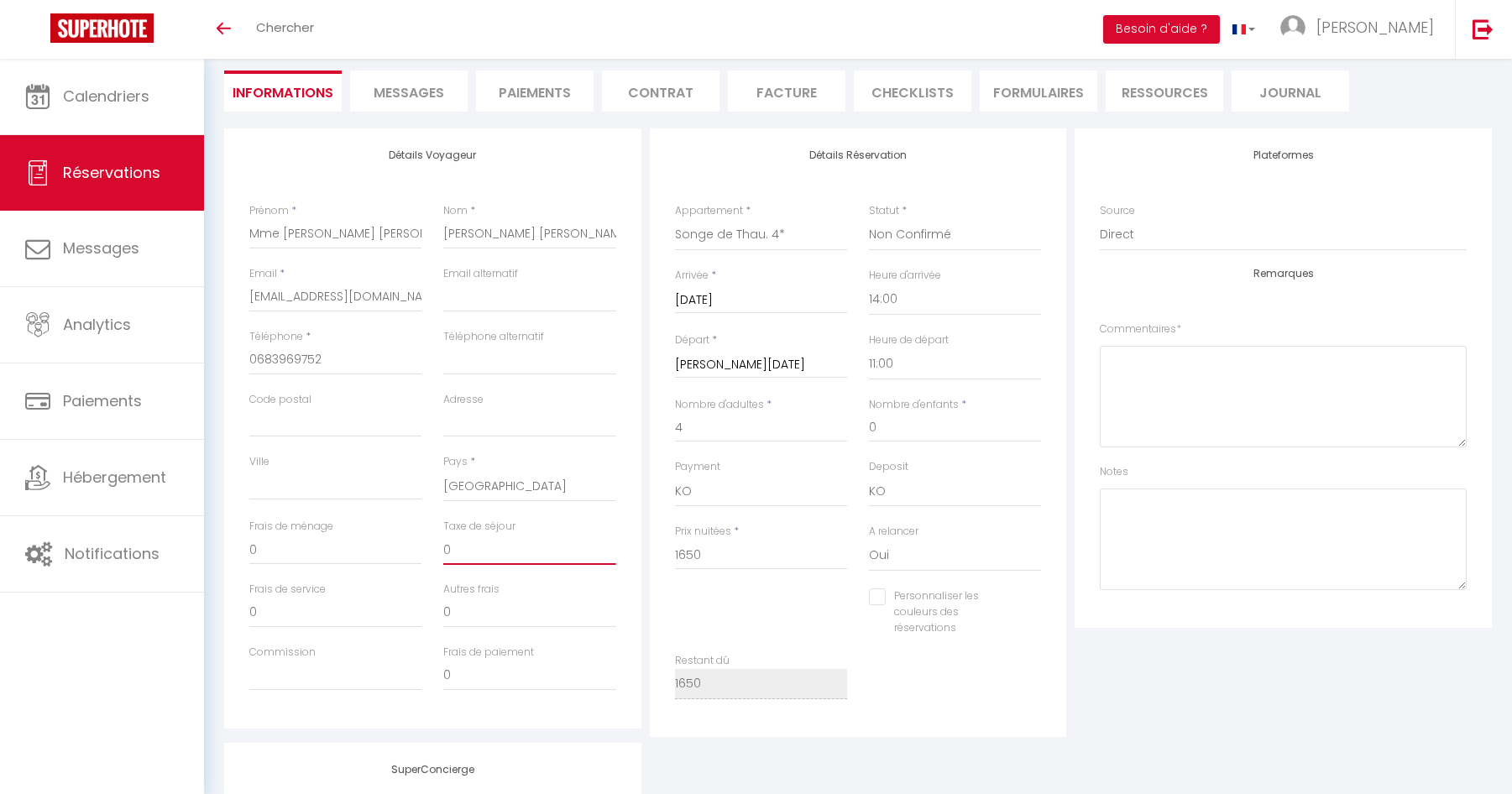
click at [484, 546] on input "0" at bounding box center [529, 550] width 172 height 30
type input "2"
checkbox input "false"
type input "24"
checkbox input "false"
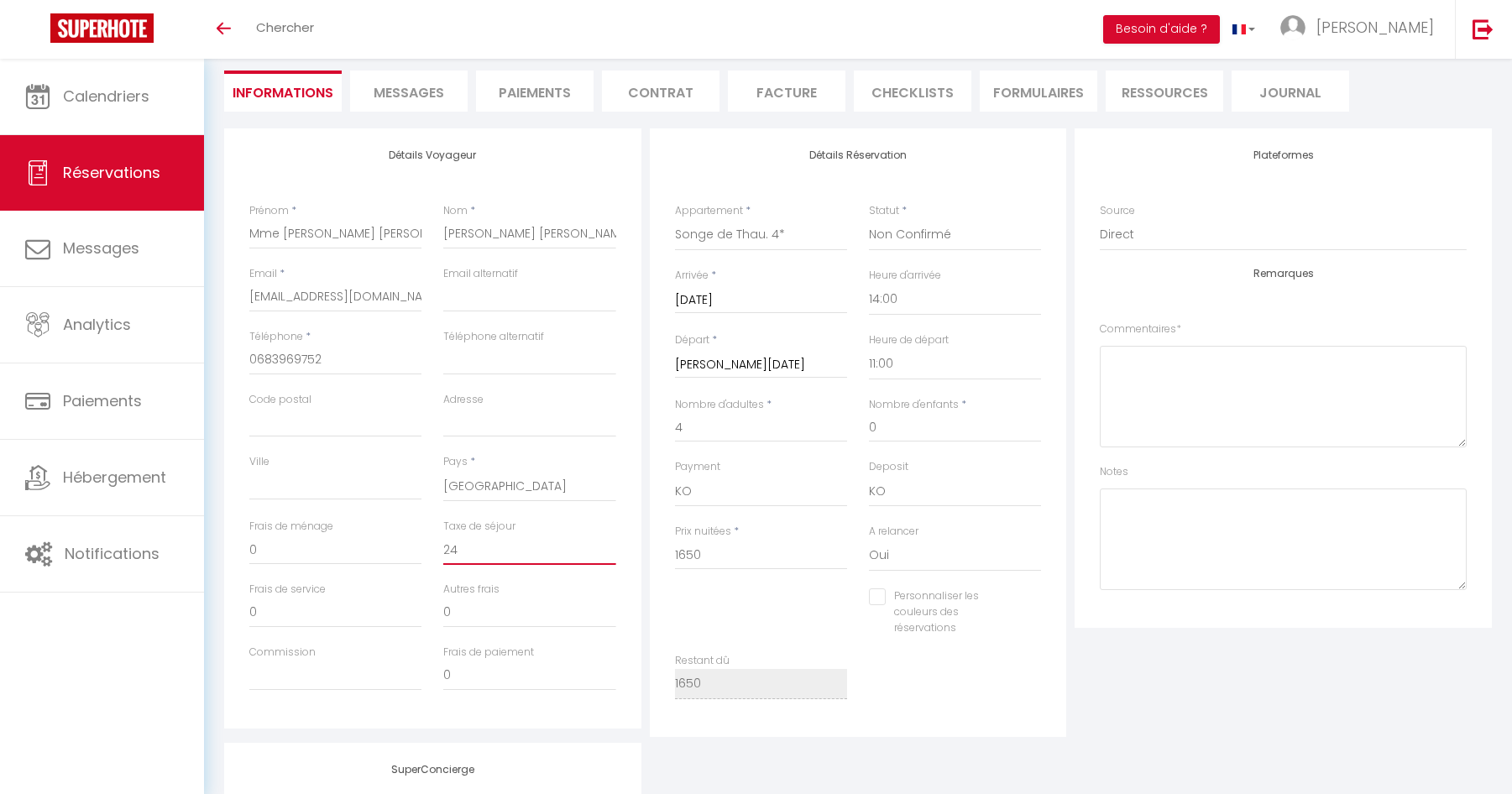
type input "241"
checkbox input "false"
type input "241."
checkbox input "false"
type input "241.9"
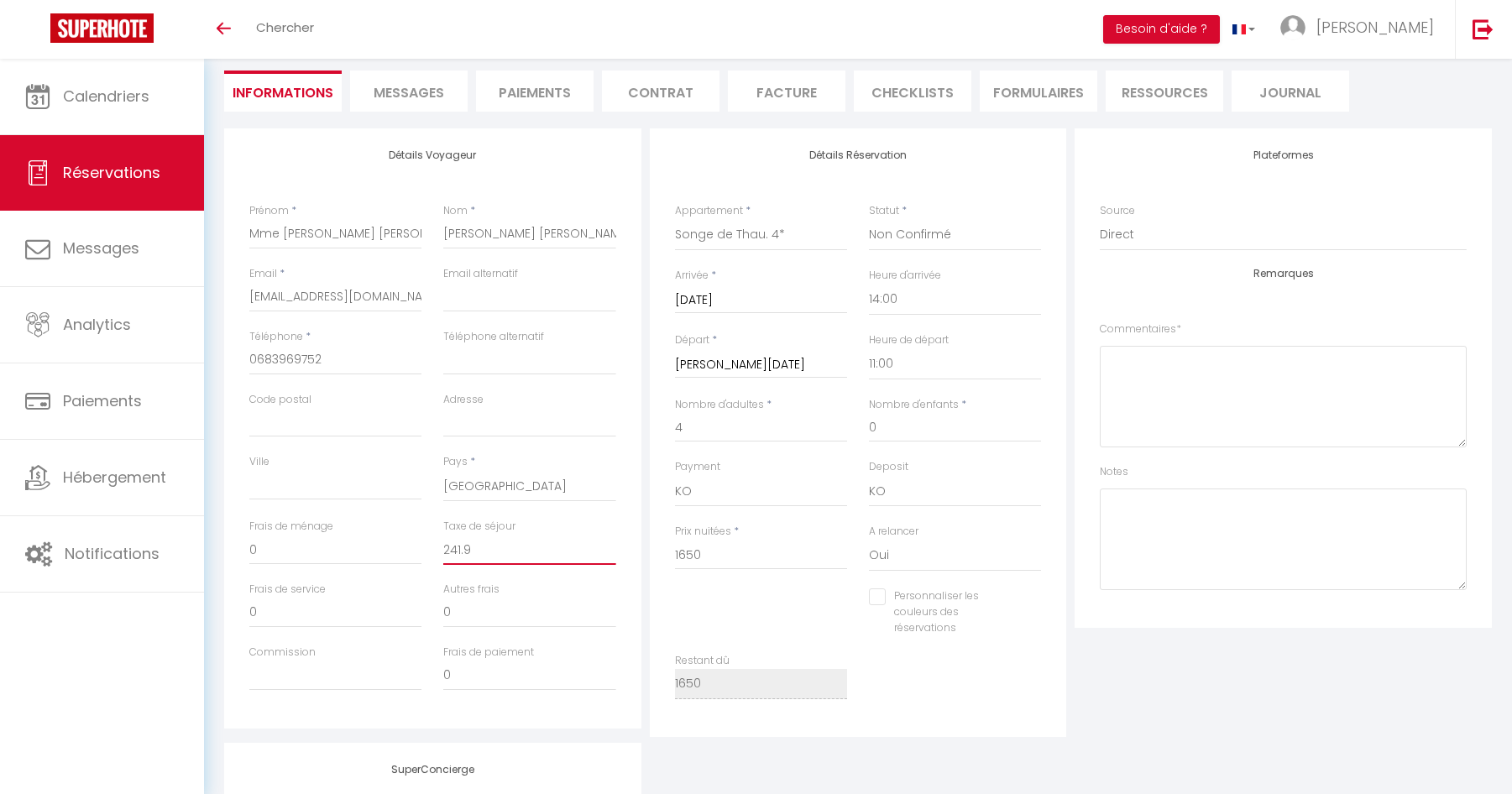
checkbox input "false"
type input "241.92"
checkbox input "false"
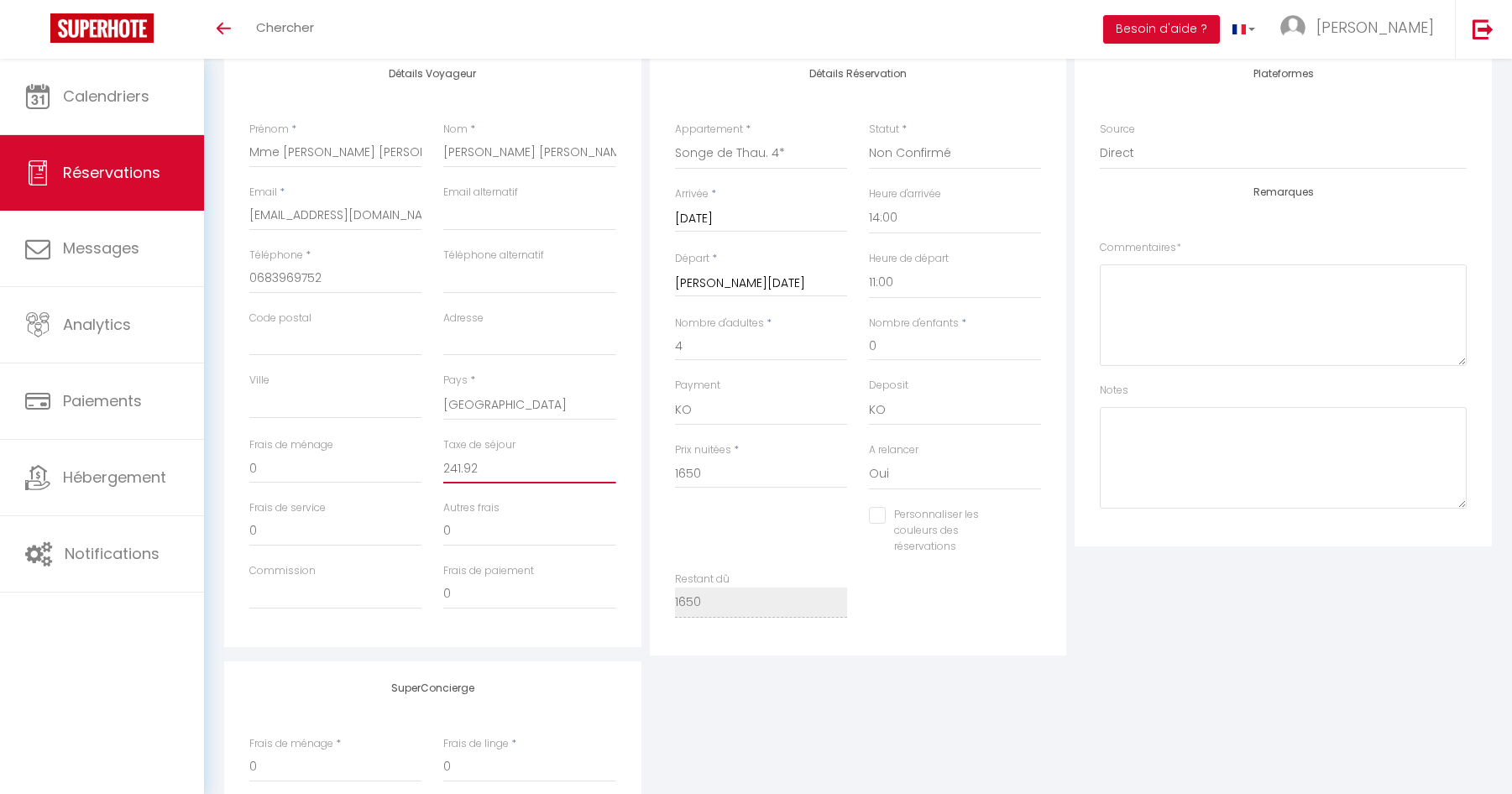
scroll to position [336, 0]
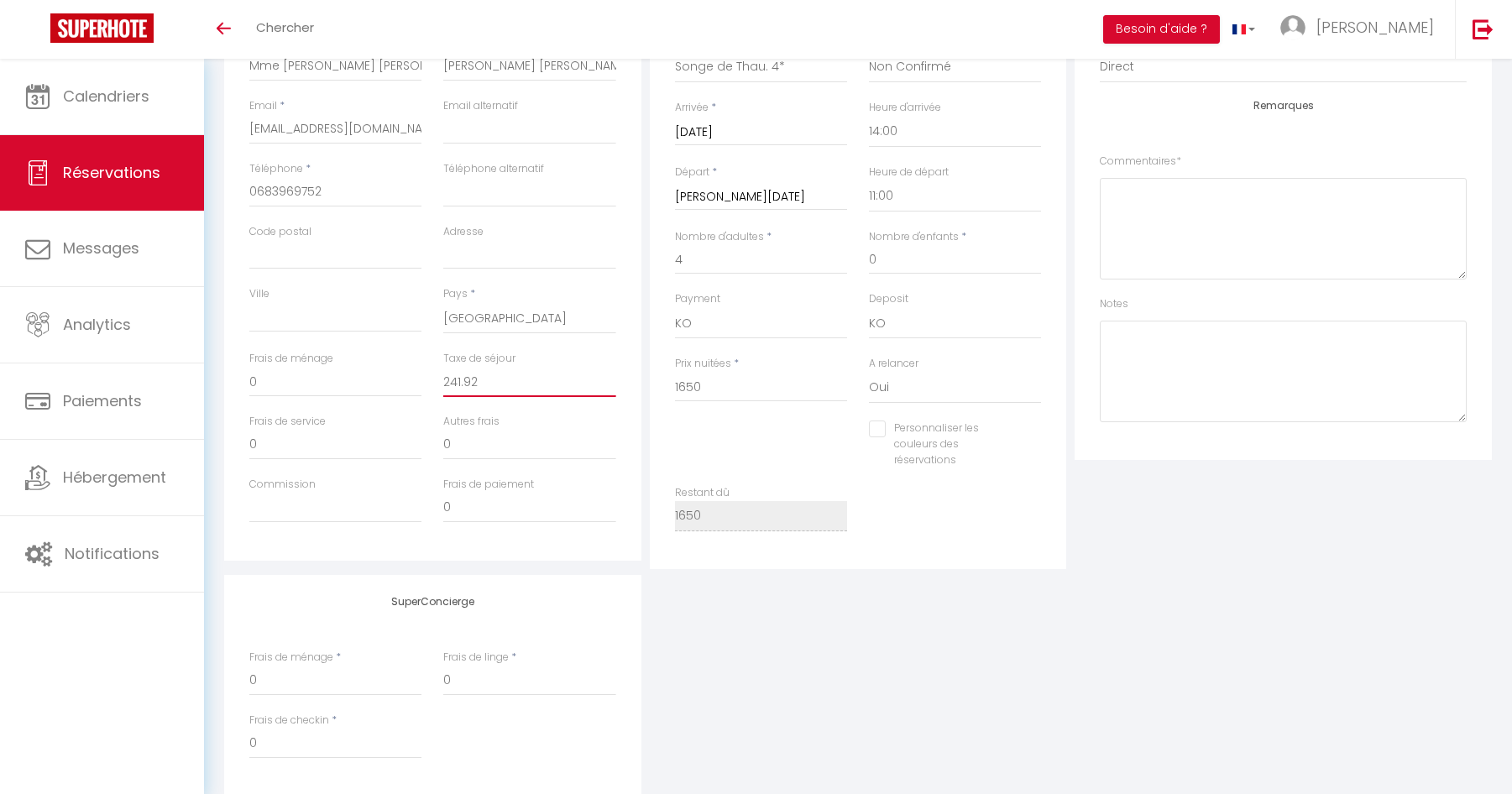
type input "241.92"
click at [935, 459] on label "Personnaliser les couleurs des réservations" at bounding box center [953, 445] width 134 height 48
click at [935, 438] on input "Personnaliser les couleurs des réservations" at bounding box center [944, 429] width 151 height 17
checkbox input "true"
click at [1035, 442] on span at bounding box center [1034, 441] width 13 height 13
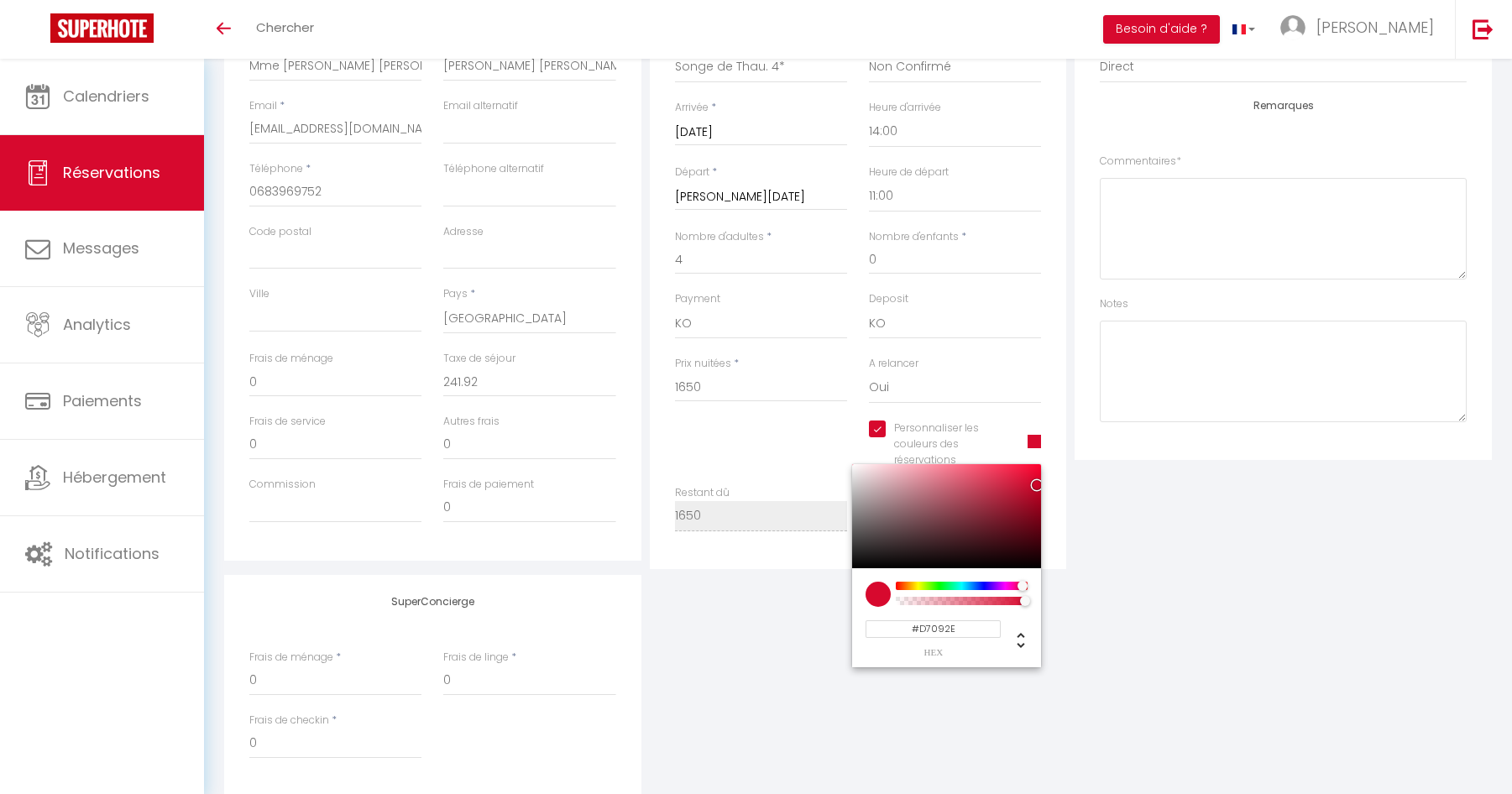
click at [939, 631] on input "#D7092E" at bounding box center [933, 630] width 135 height 18
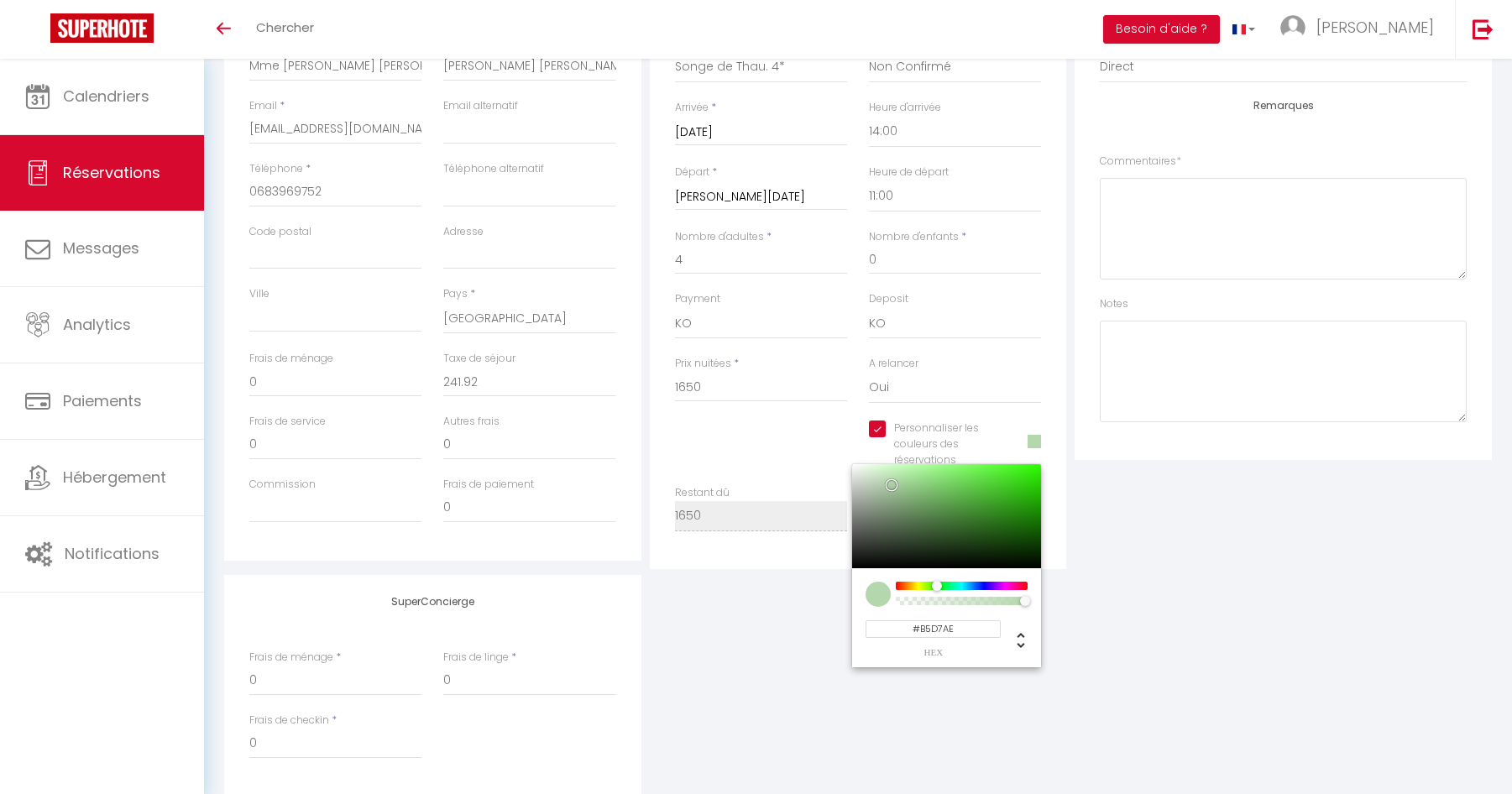
type input "#B5D7AE"
click at [1296, 370] on textarea at bounding box center [1283, 372] width 367 height 102
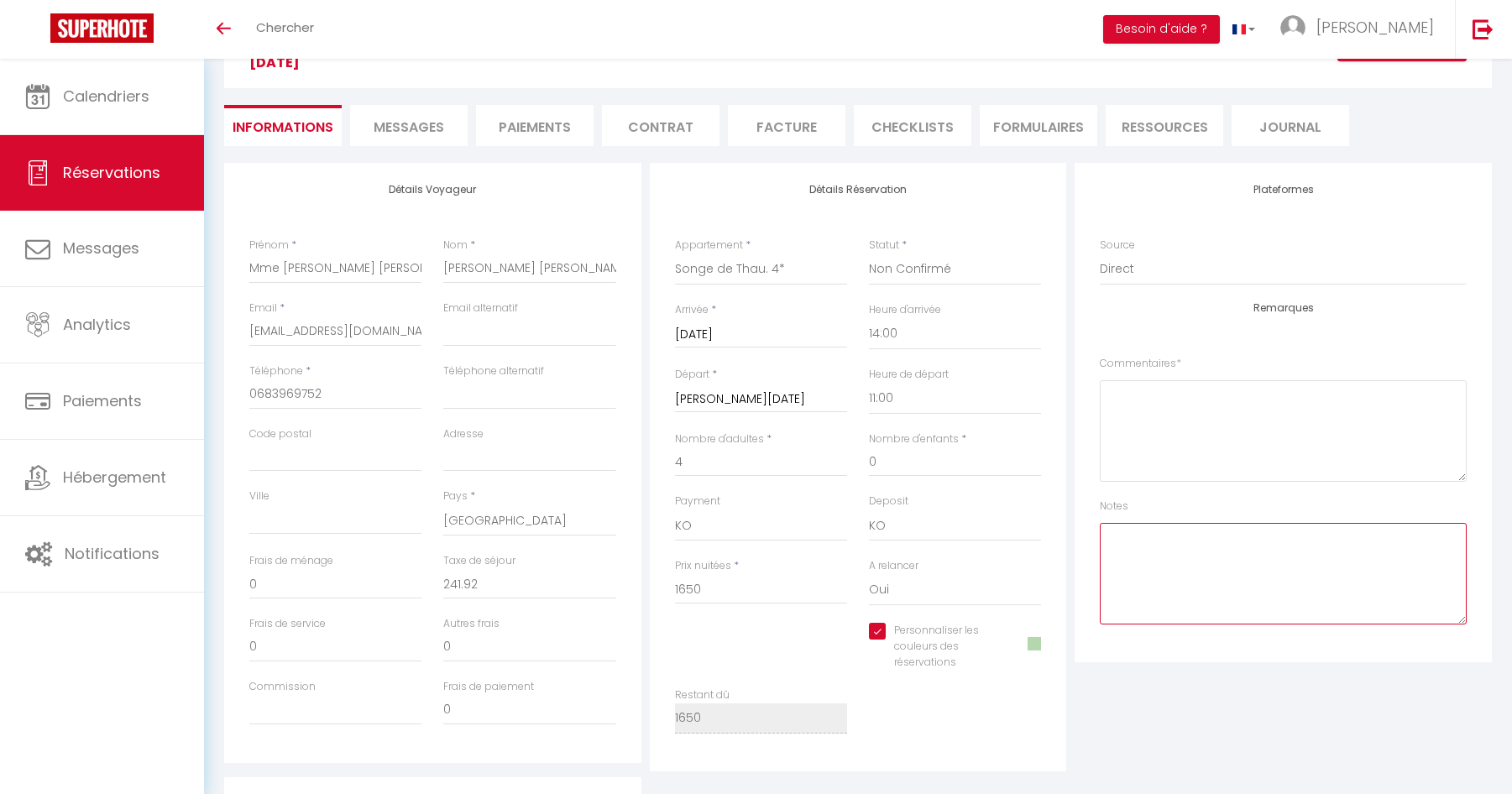
scroll to position [0, 0]
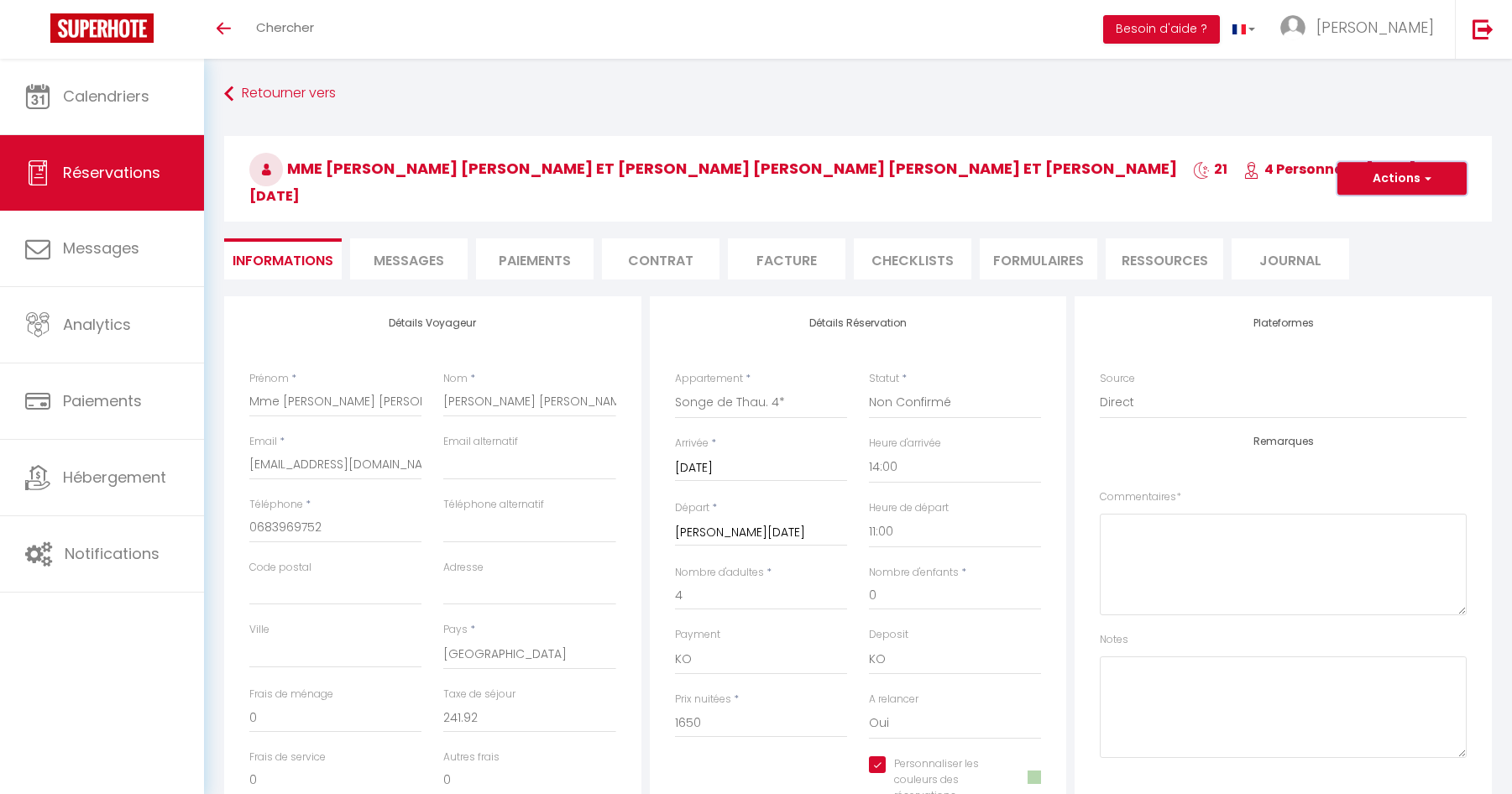
click at [1393, 181] on button "Actions" at bounding box center [1402, 179] width 129 height 34
click at [1385, 208] on link "Enregistrer" at bounding box center [1385, 216] width 133 height 22
select select "not_cancelled"
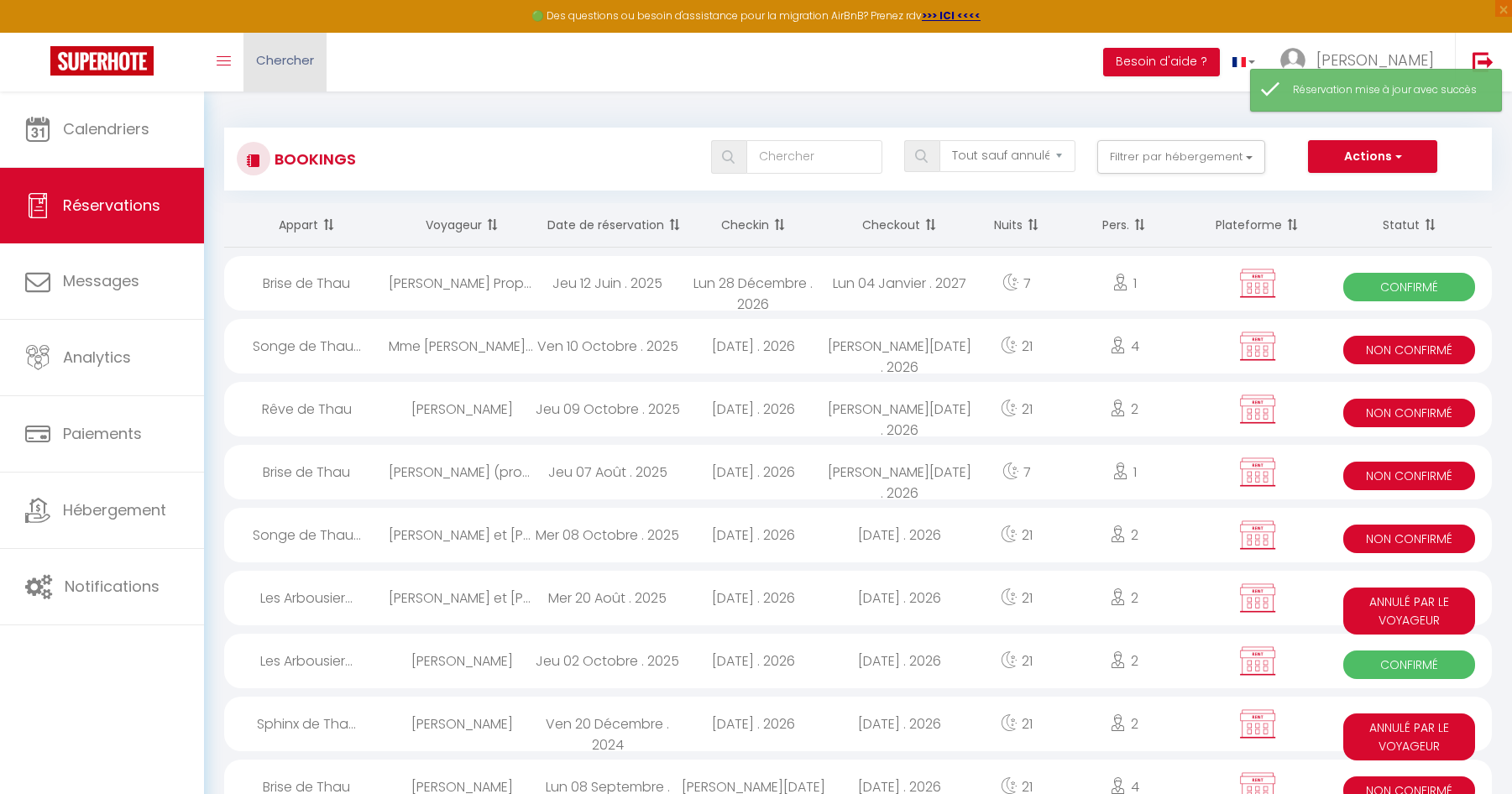
click at [278, 60] on span "Chercher" at bounding box center [285, 60] width 58 height 18
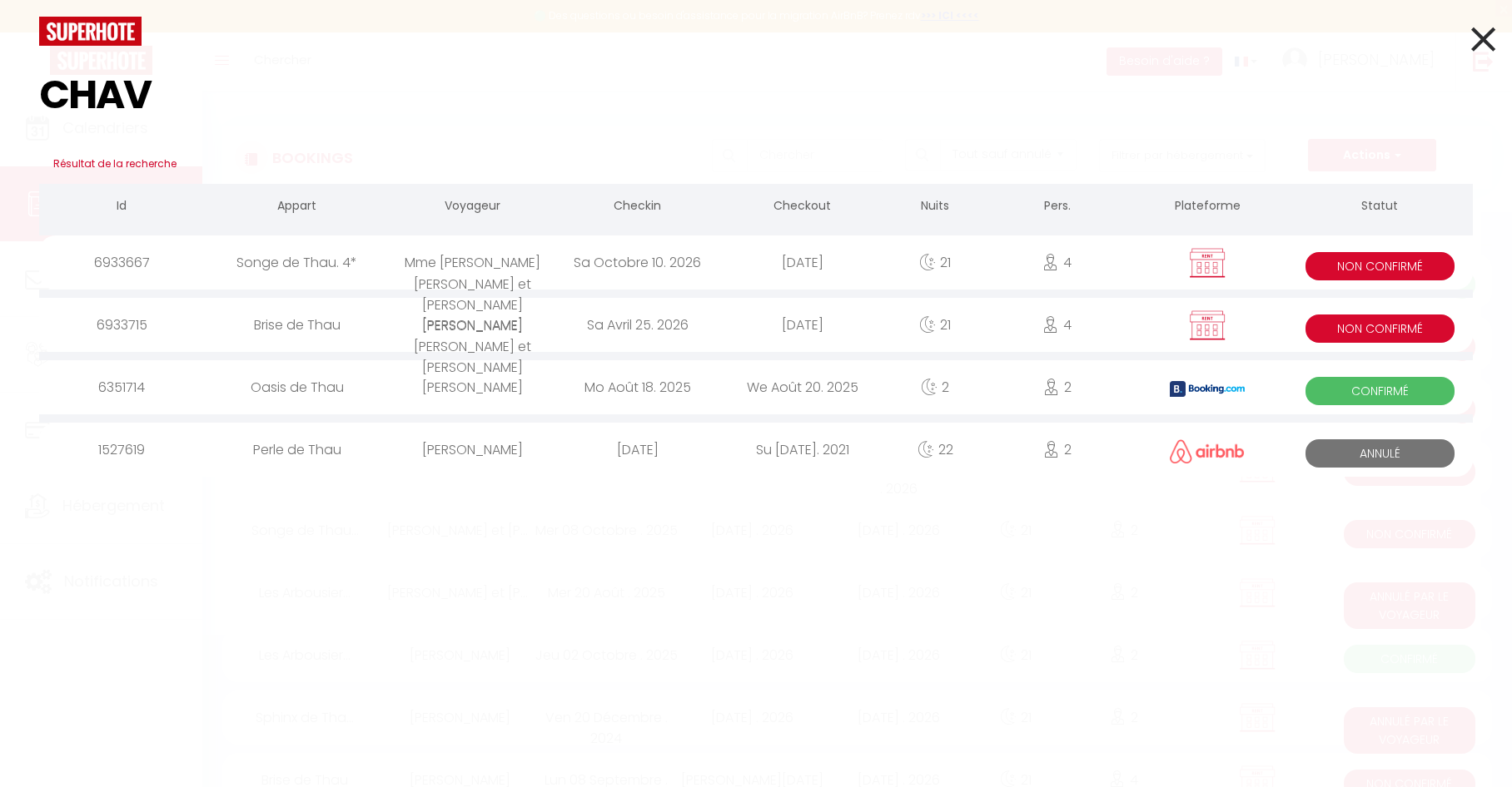
type input "CHAV"
click at [670, 272] on div "Sa Octobre 10. 2026" at bounding box center [638, 263] width 165 height 55
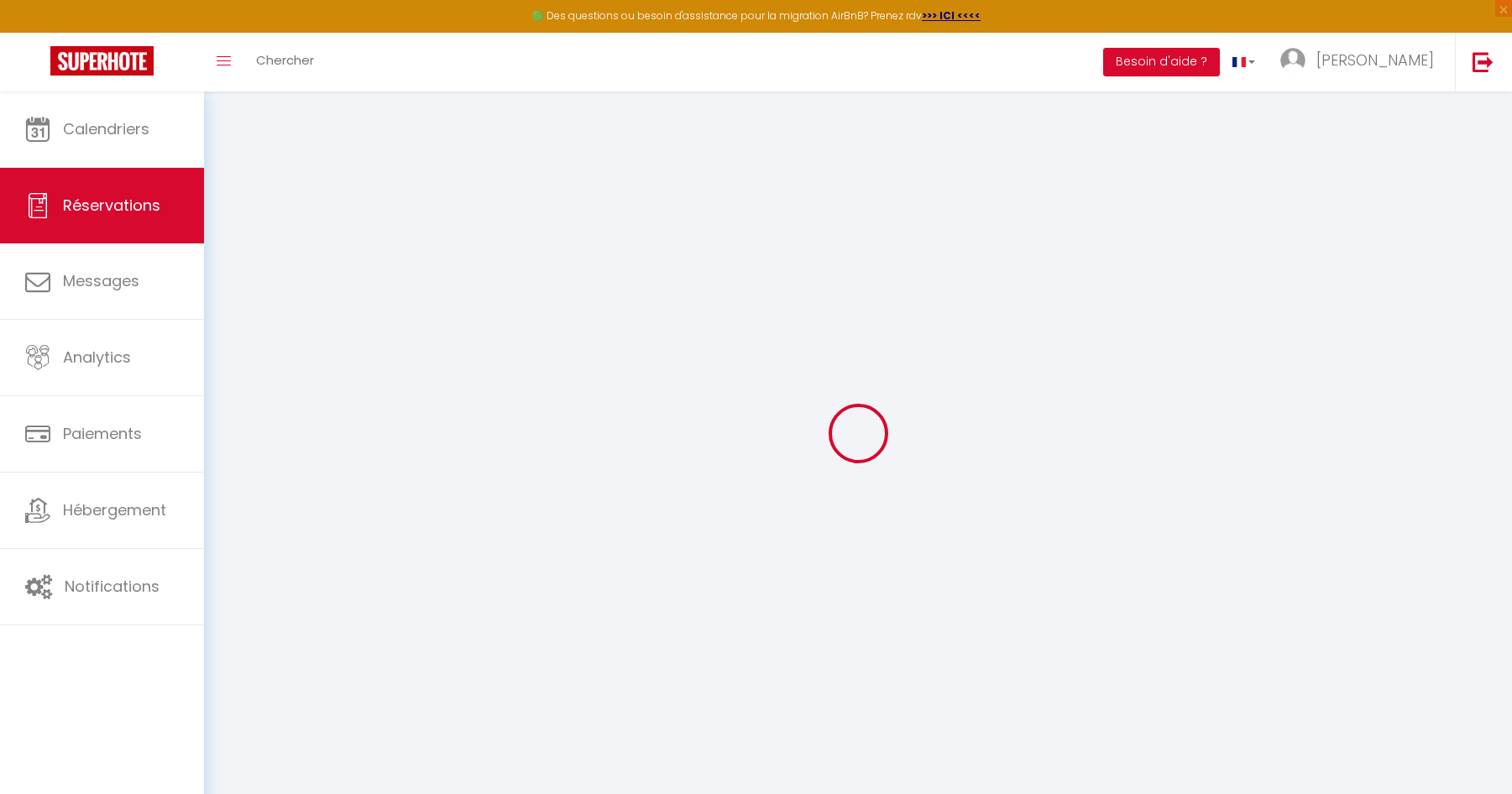
select select
checkbox input "true"
select select
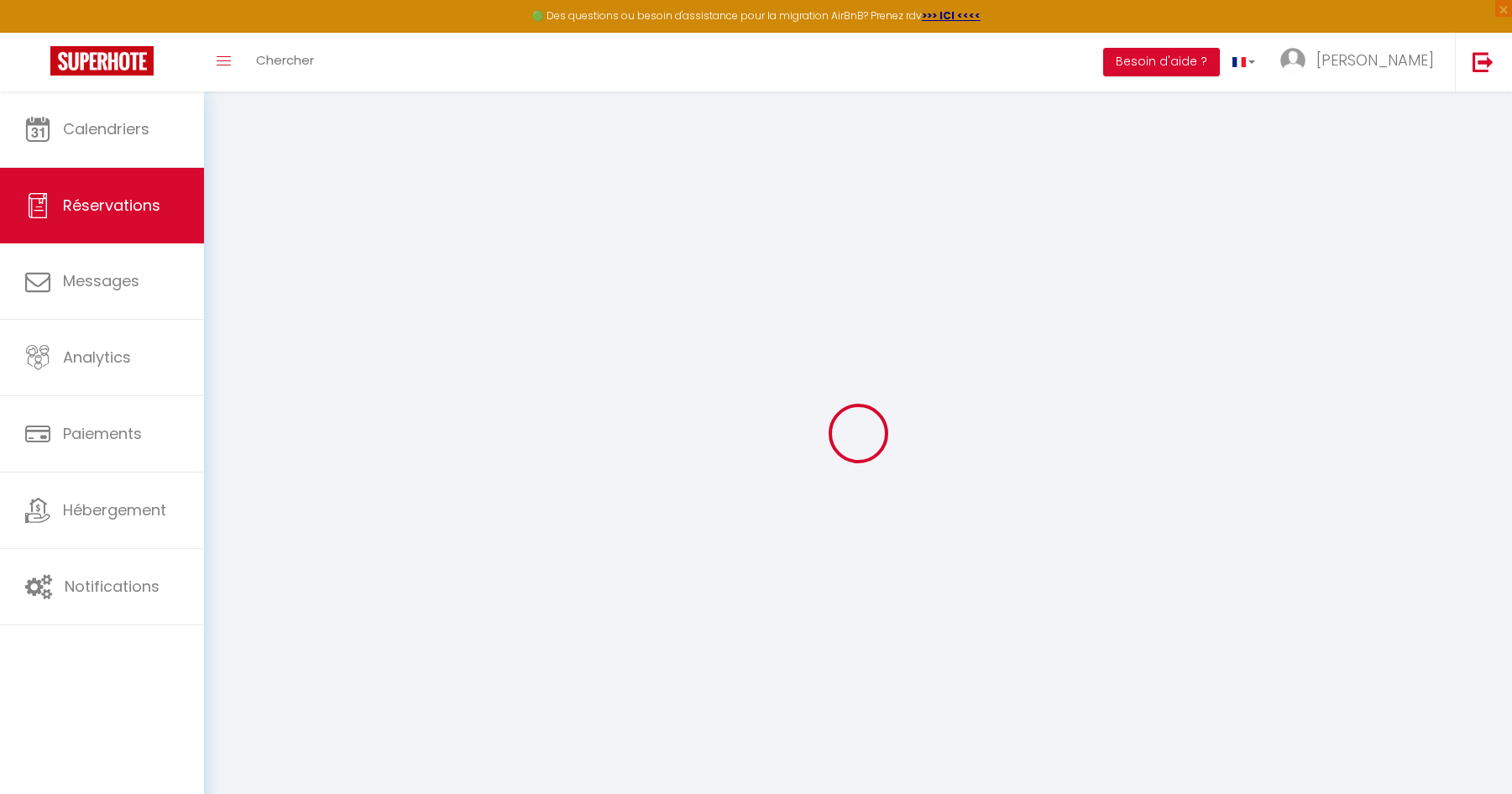
checkbox input "true"
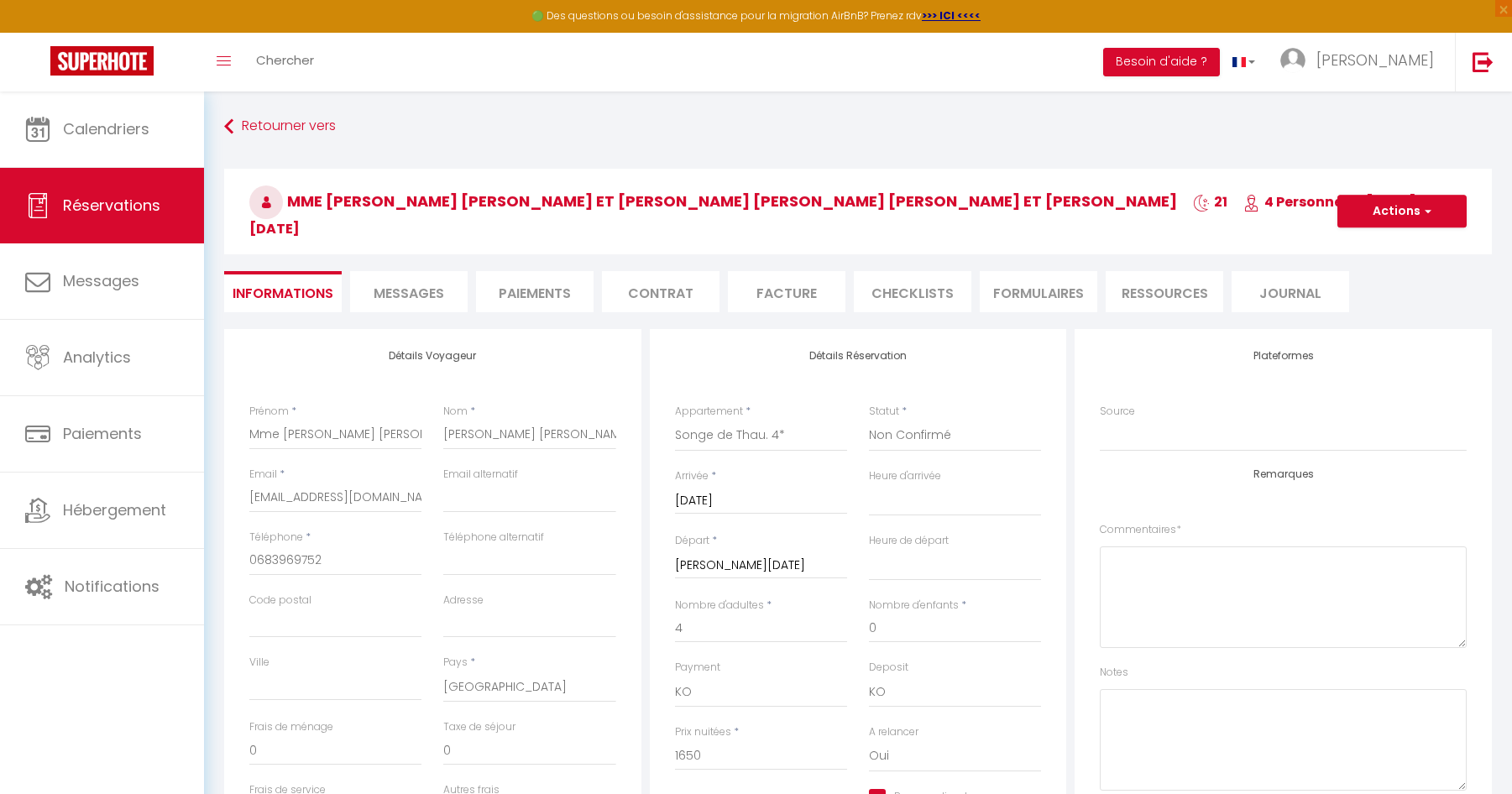
type input "241.92"
select select
checkbox input "true"
select select "14:00"
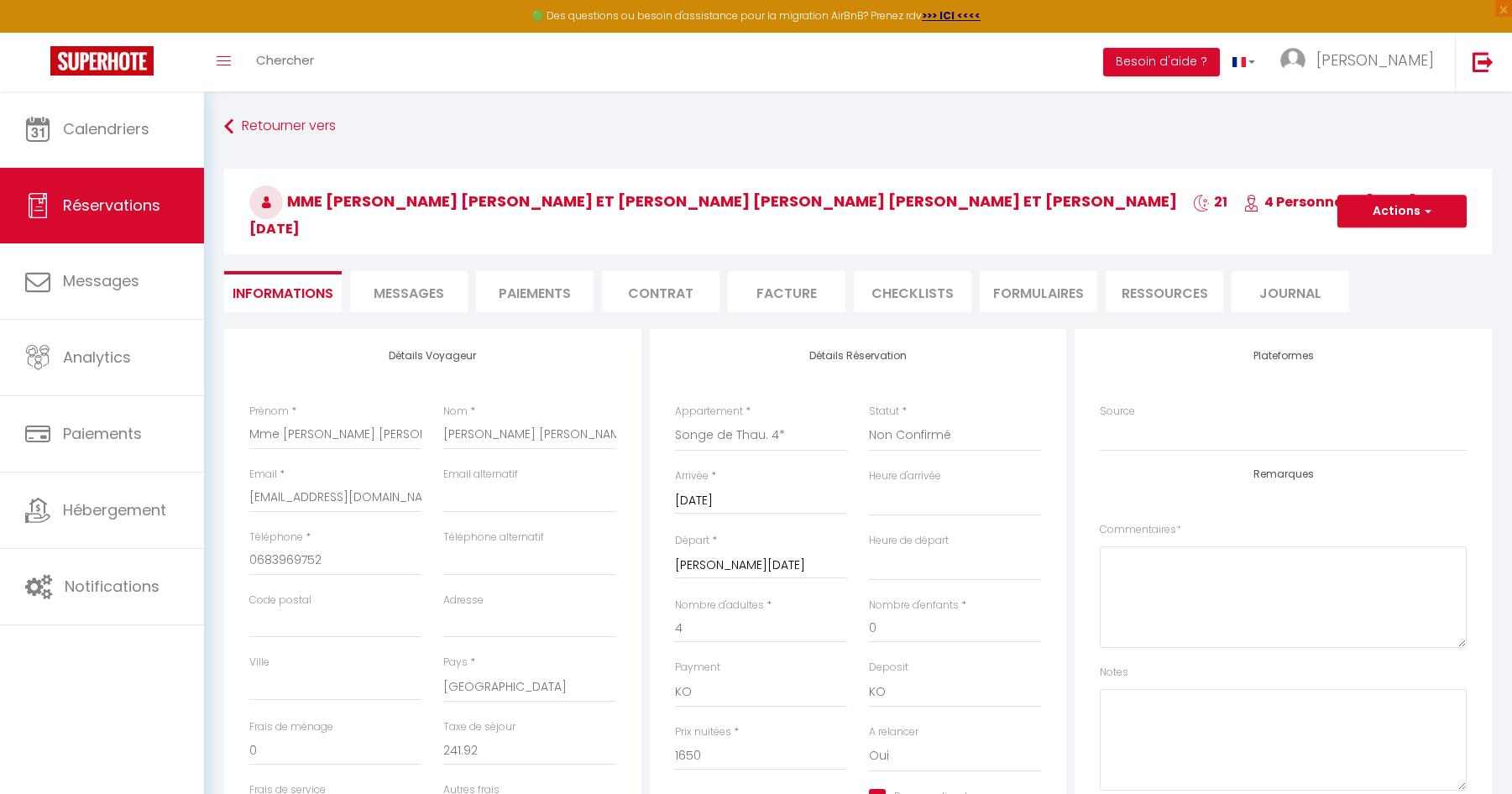
select select "11:00"
click at [673, 305] on li "Contrat" at bounding box center [661, 291] width 118 height 41
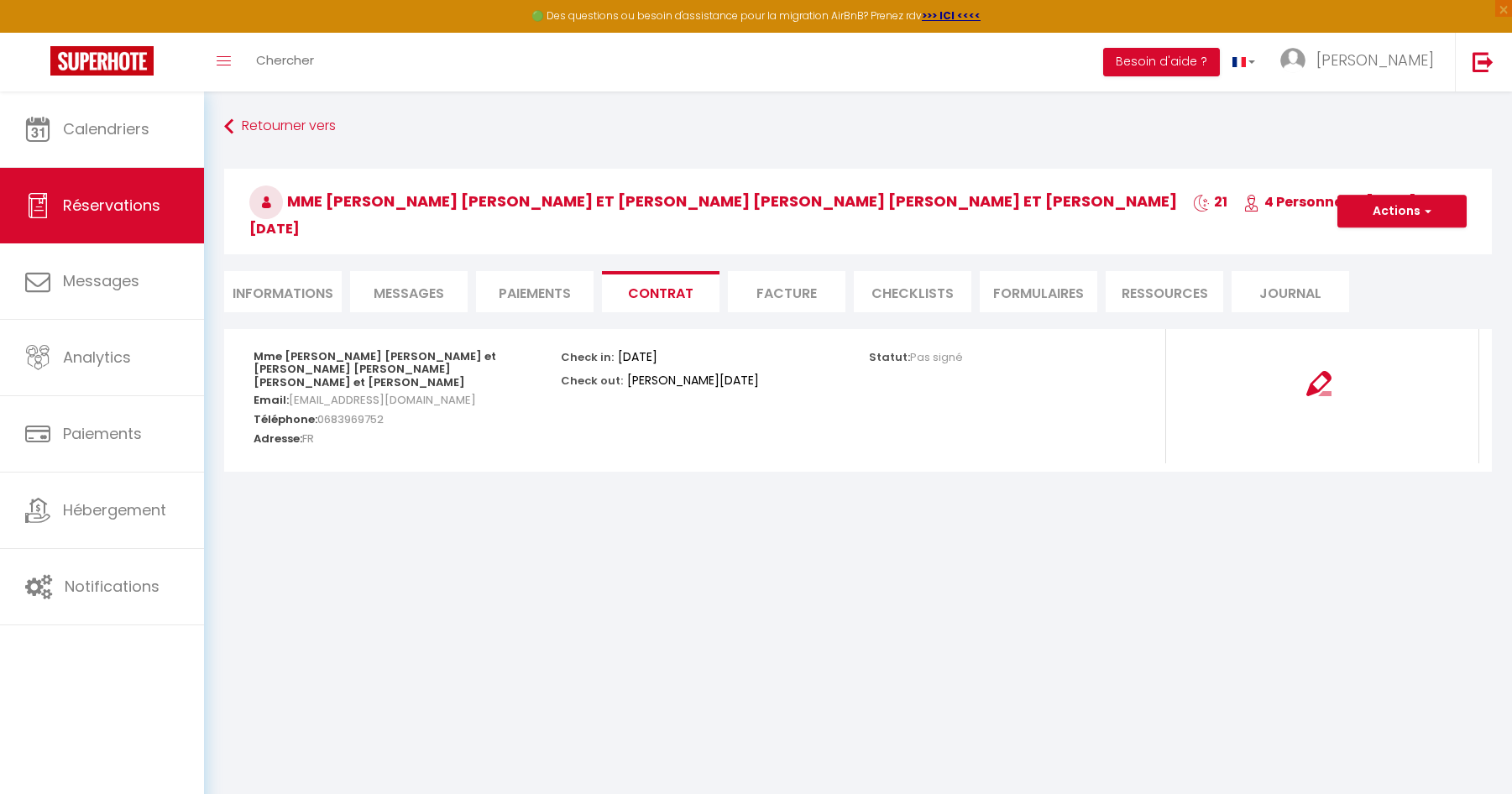
click at [310, 296] on li "Informations" at bounding box center [283, 291] width 118 height 41
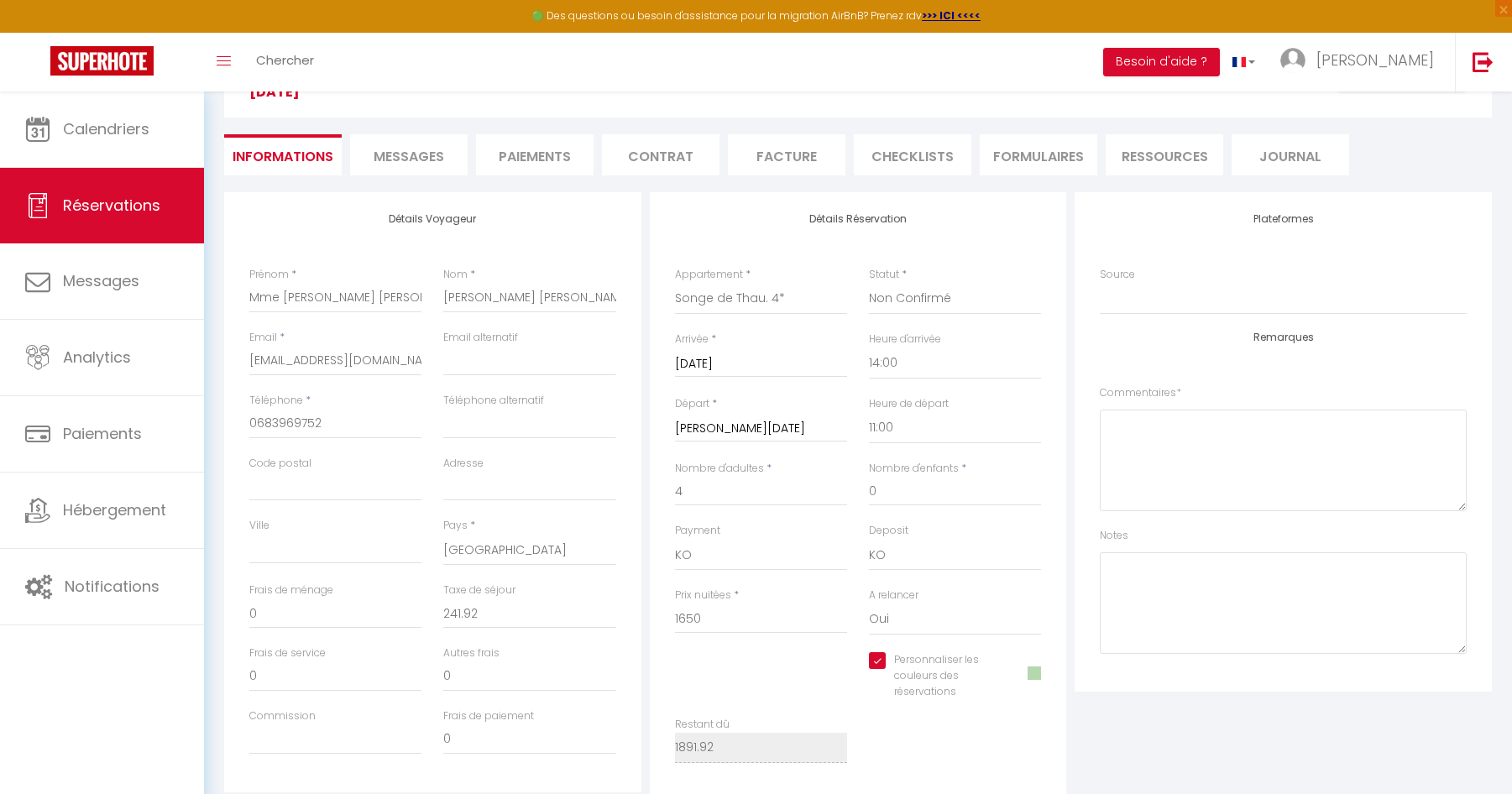
scroll to position [168, 0]
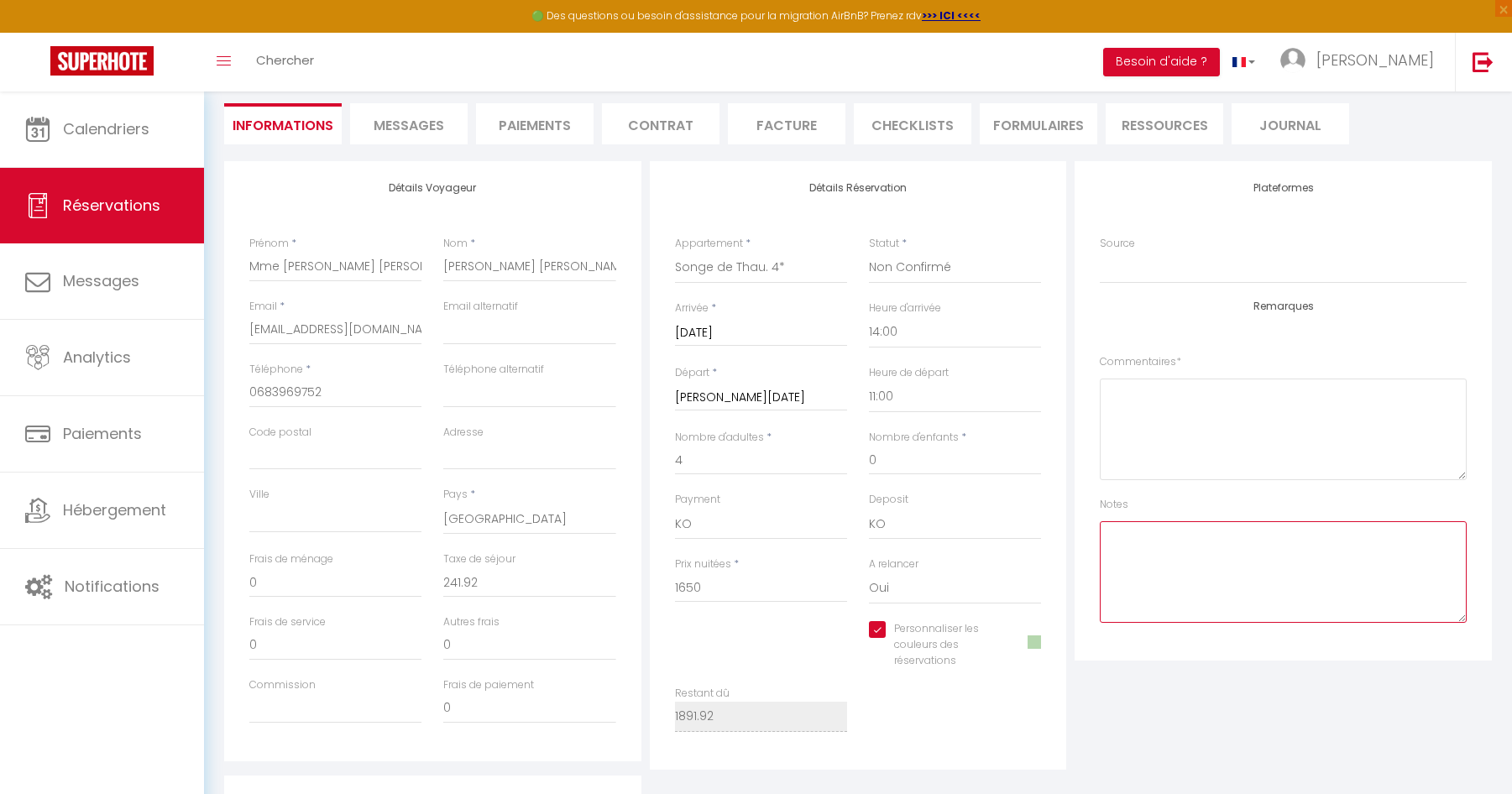
click at [1148, 554] on textarea at bounding box center [1283, 572] width 367 height 102
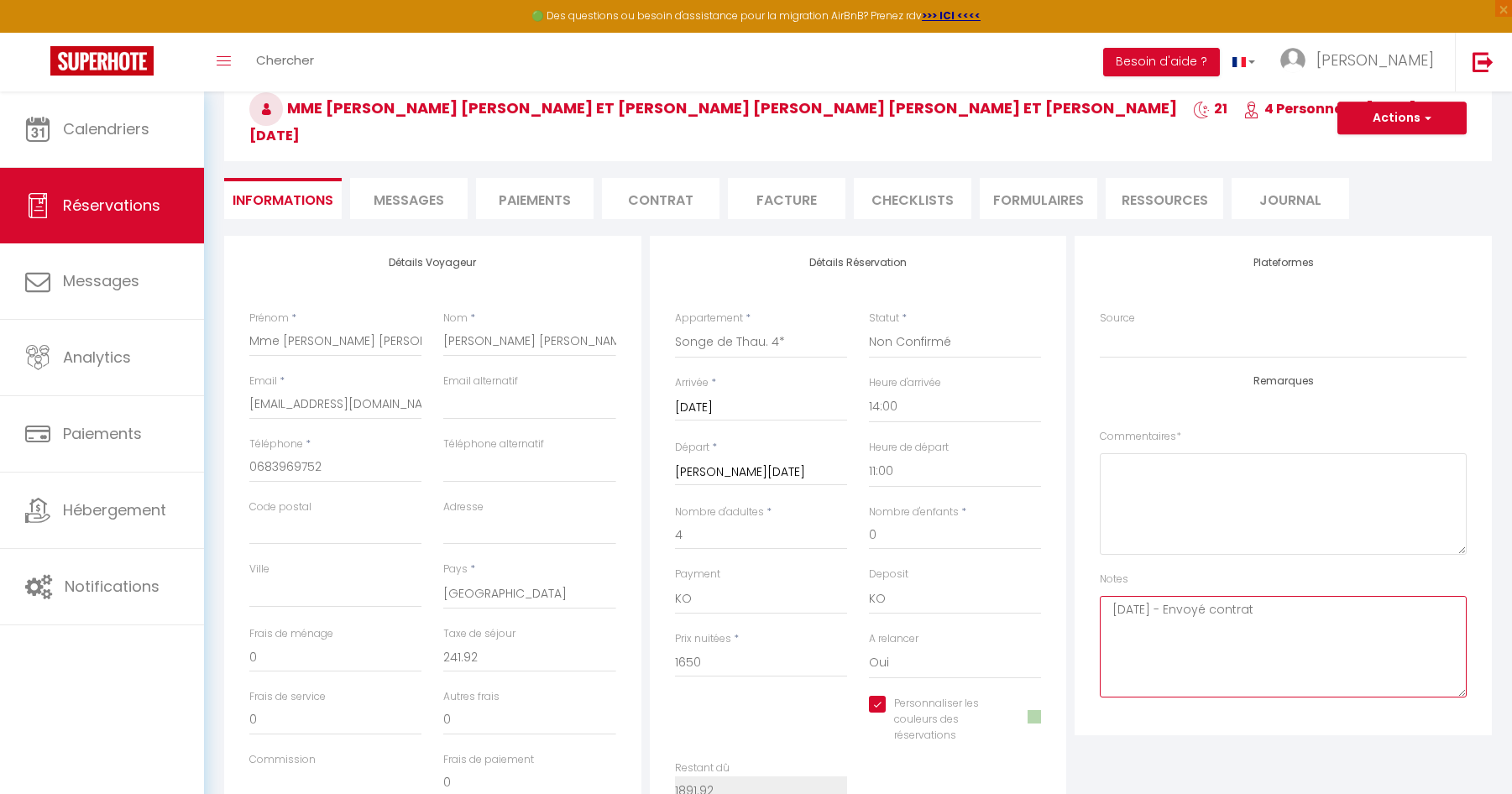
scroll to position [0, 0]
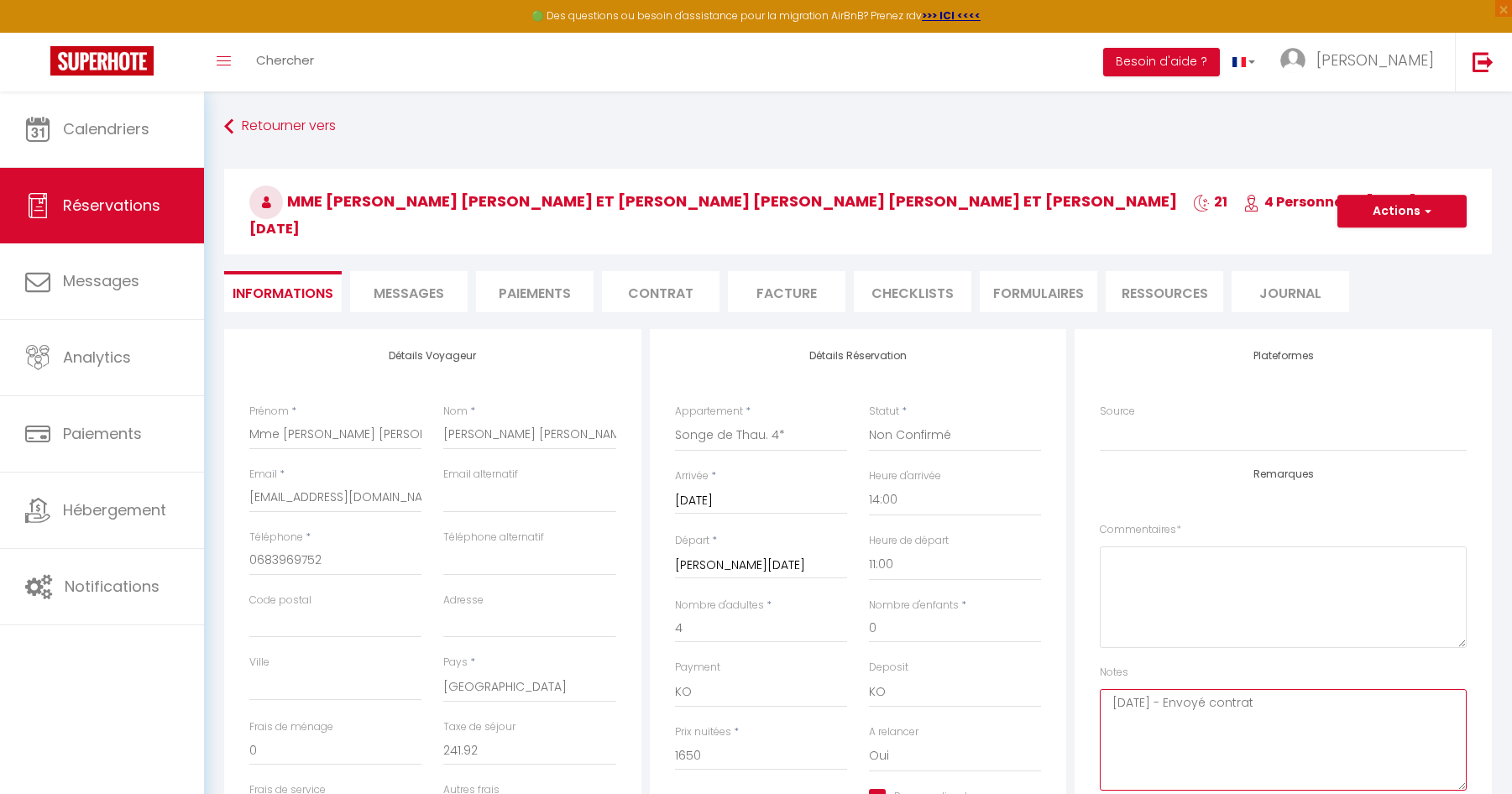
type textarea "10-10-25 - Envoyé contrat"
click at [1376, 207] on button "Actions" at bounding box center [1402, 212] width 129 height 34
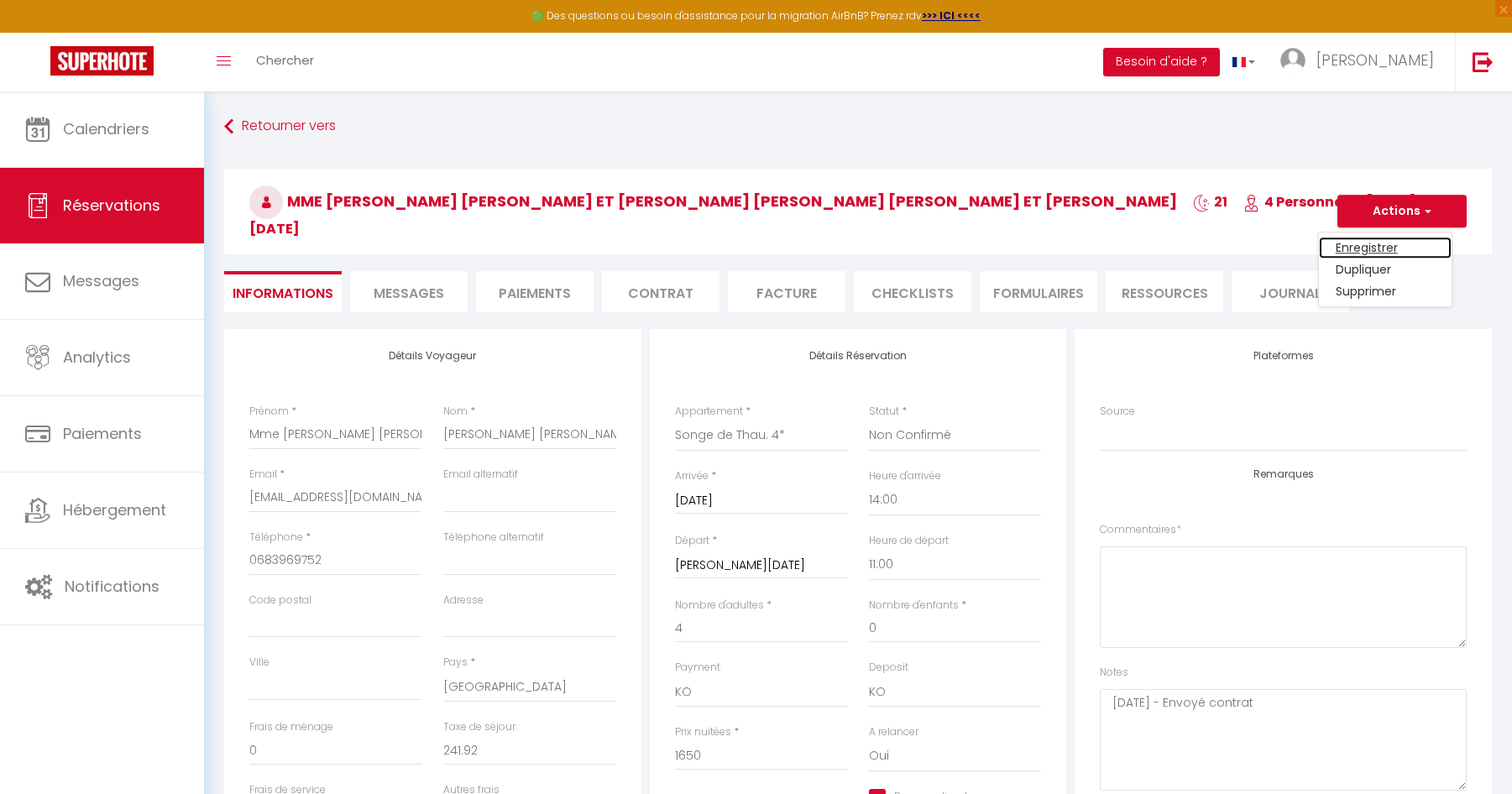
click at [1361, 247] on link "Enregistrer" at bounding box center [1385, 249] width 133 height 22
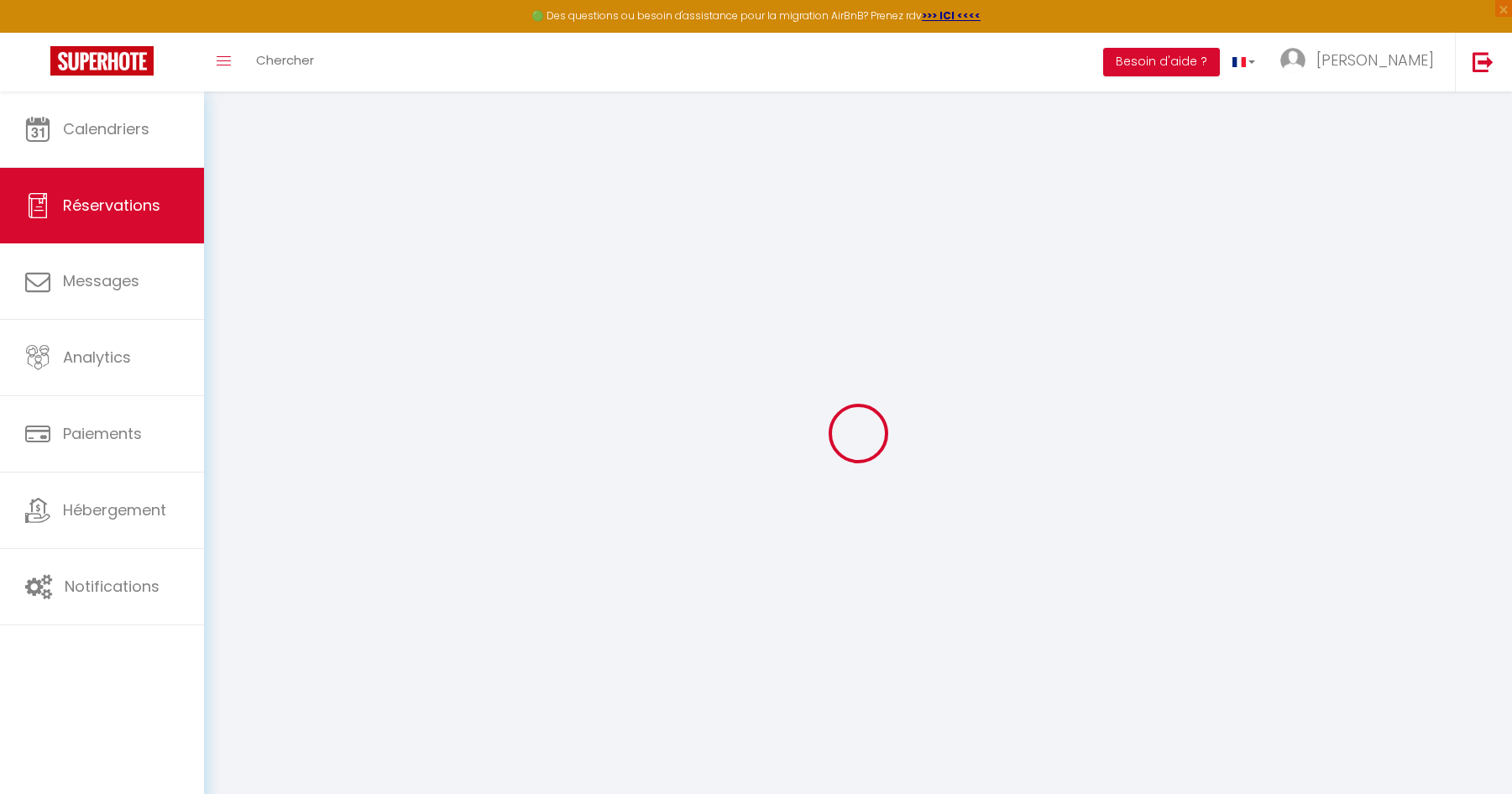
select select "not_cancelled"
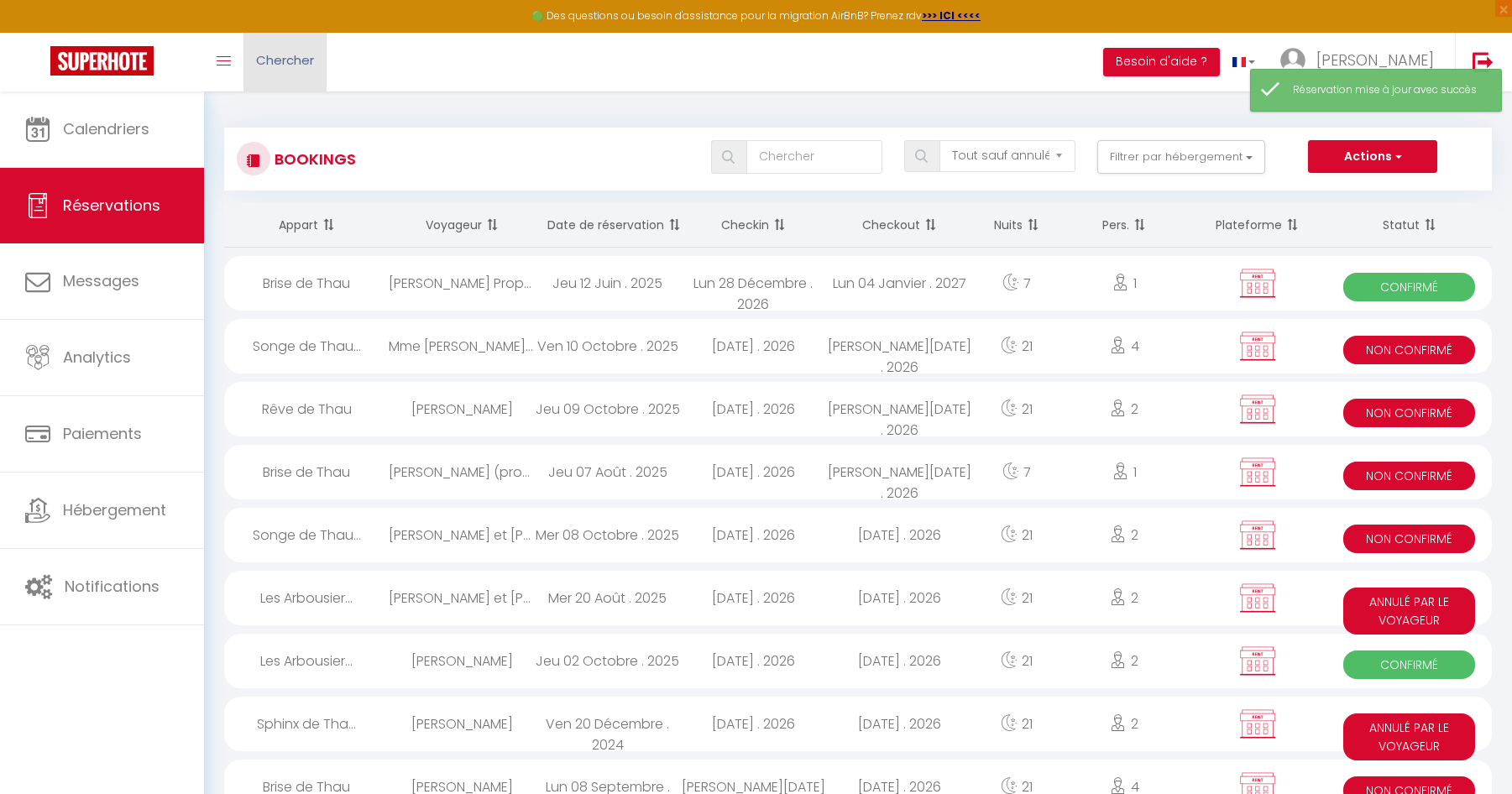
click at [312, 60] on span "Chercher" at bounding box center [285, 60] width 58 height 18
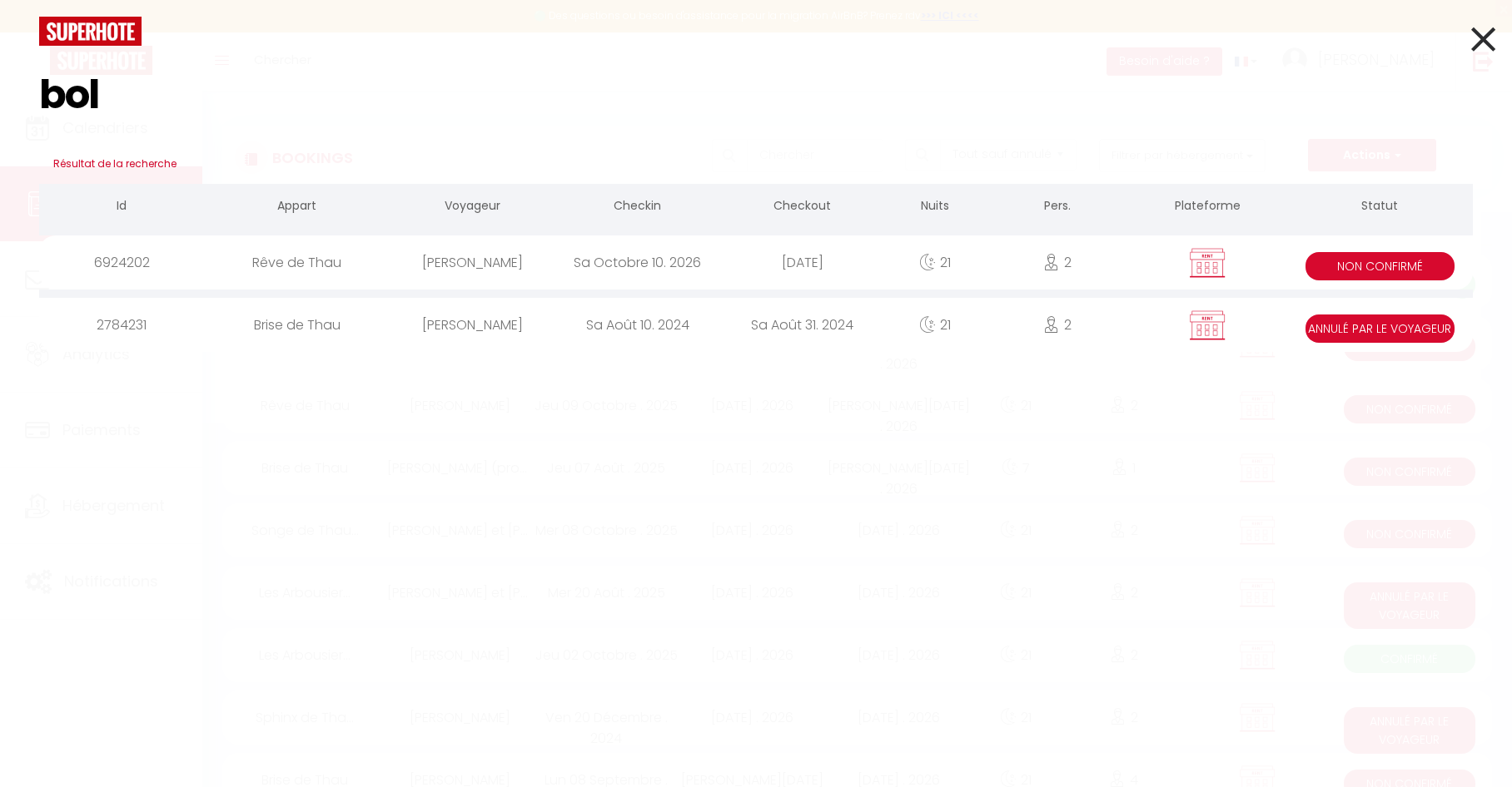
type input "bol"
click at [360, 262] on div "Rêve de Thau" at bounding box center [297, 263] width 186 height 55
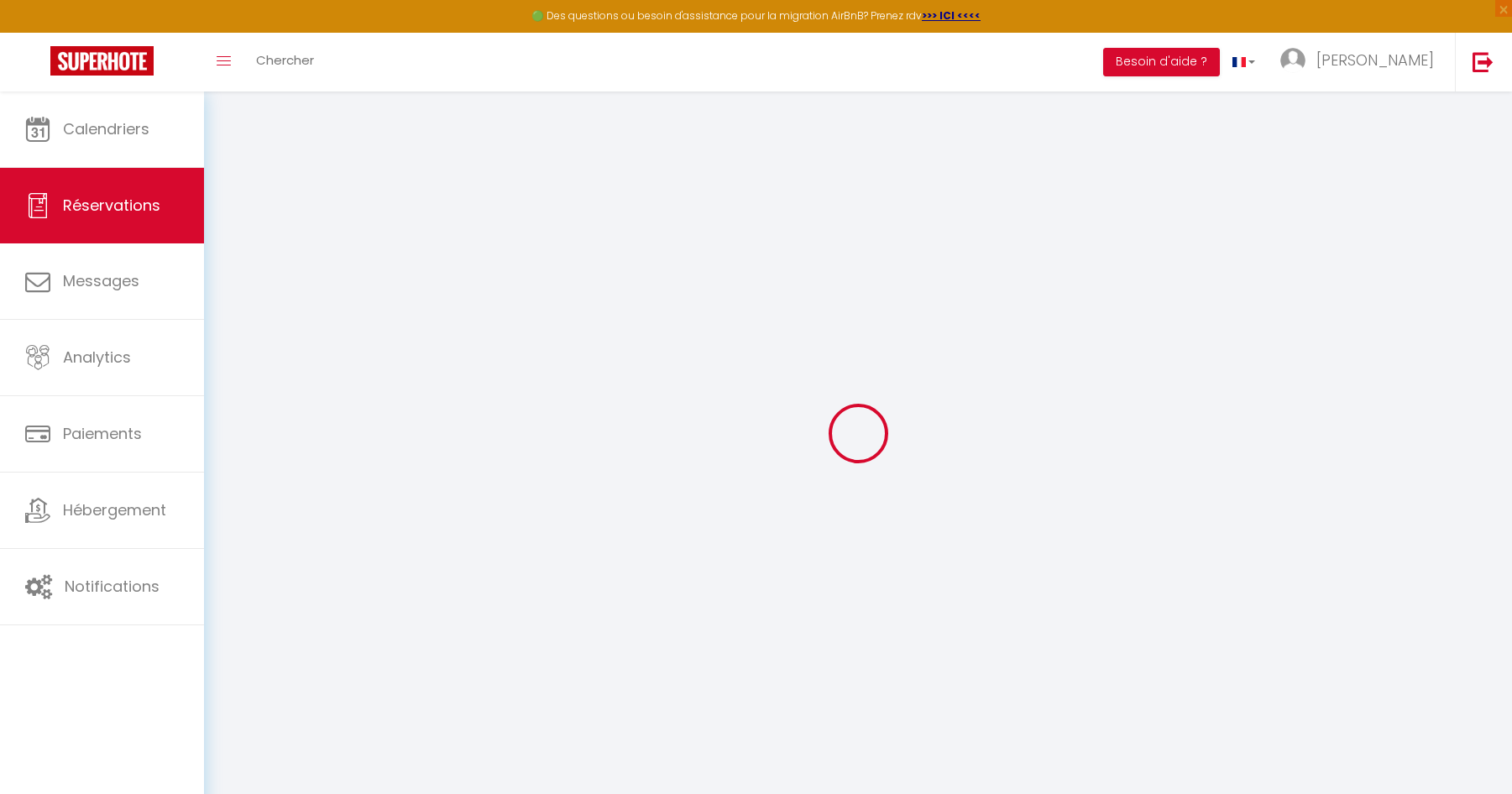
select select
checkbox input "true"
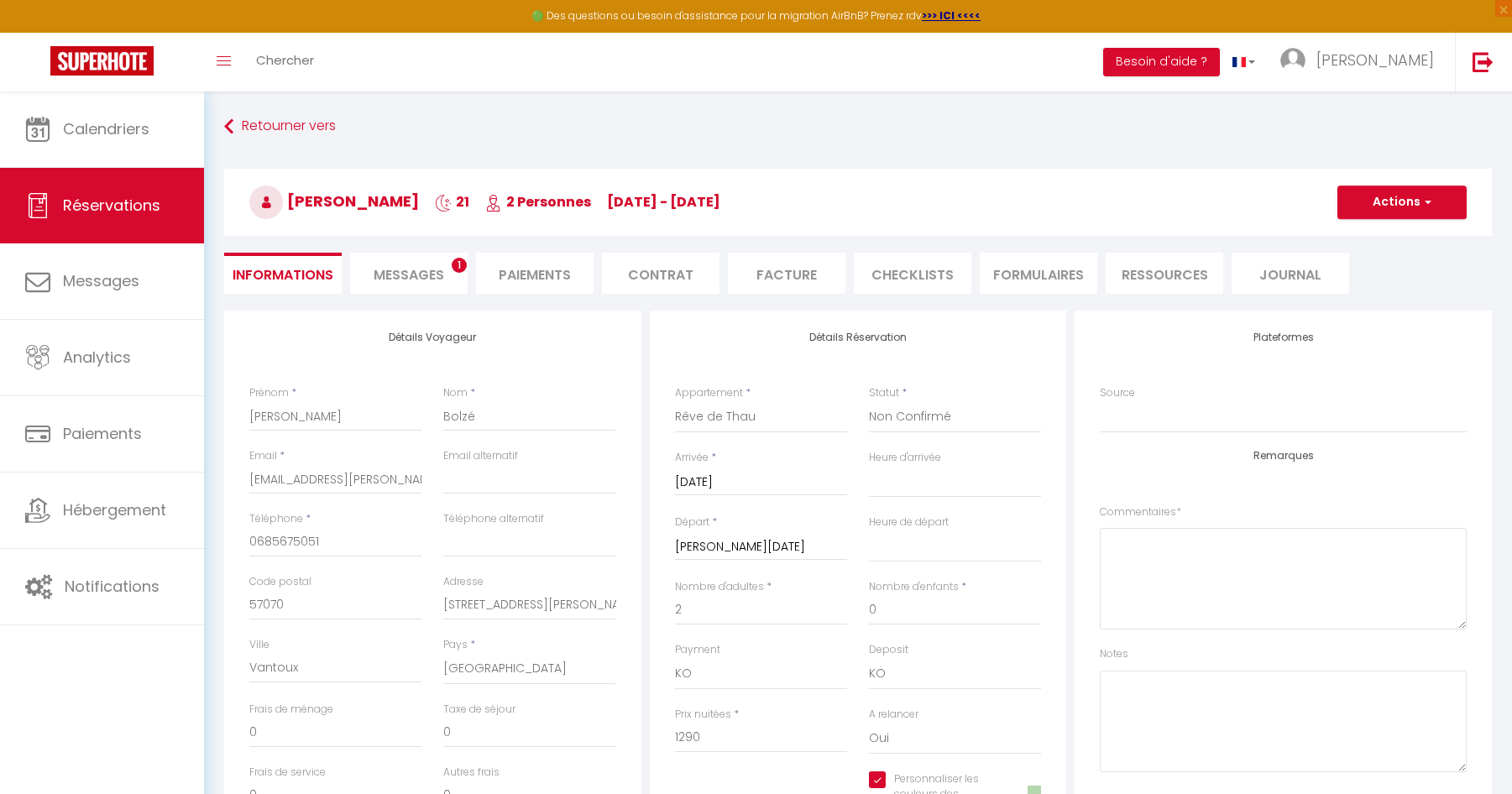
select select
checkbox input "true"
type textarea "09-10-25 - Envoyé contrat Demandé si possibilité de caler les horaires de cure …"
type input "72.66"
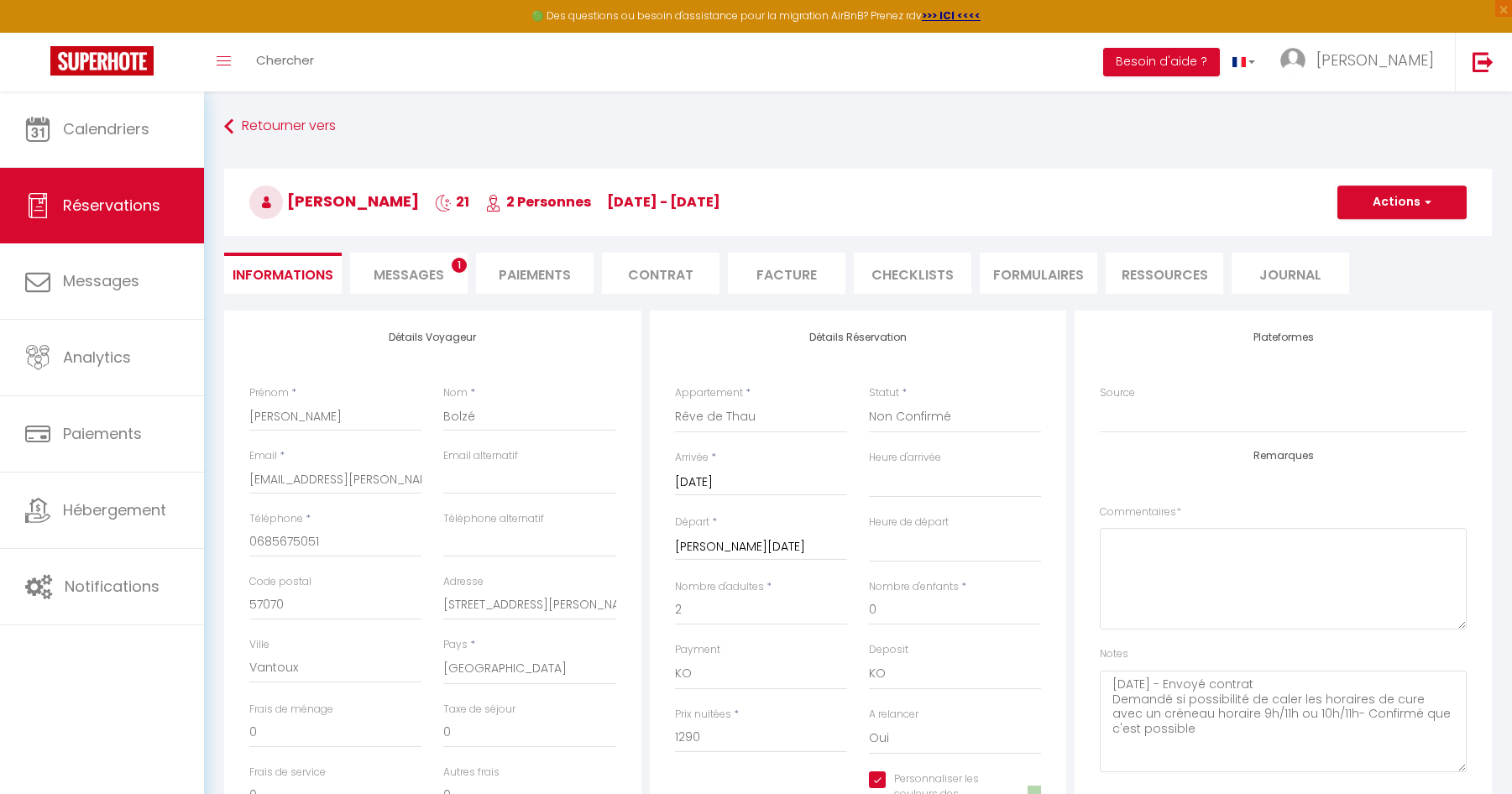
select select
checkbox input "true"
select select
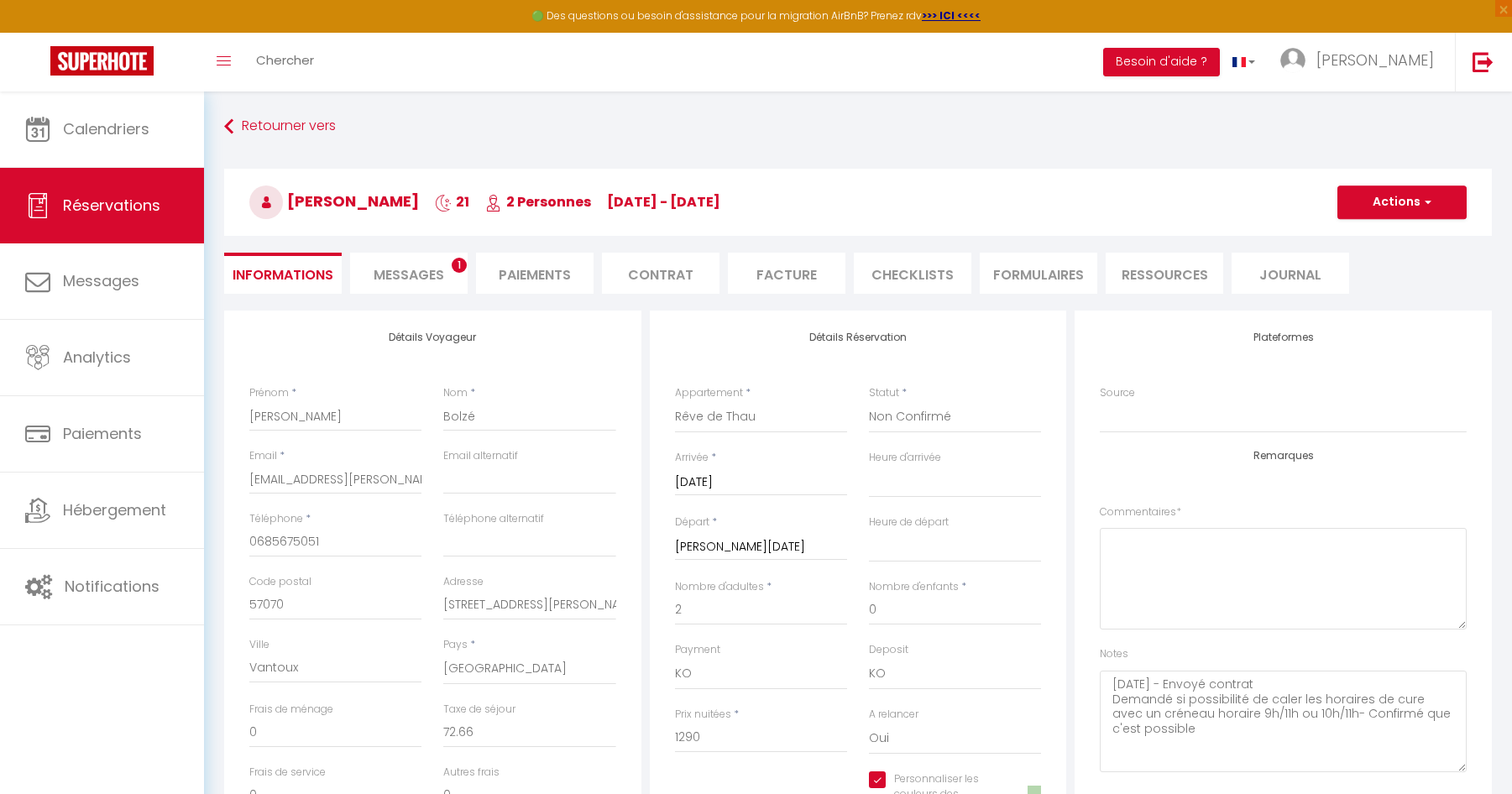
click at [685, 270] on li "Contrat" at bounding box center [661, 273] width 118 height 41
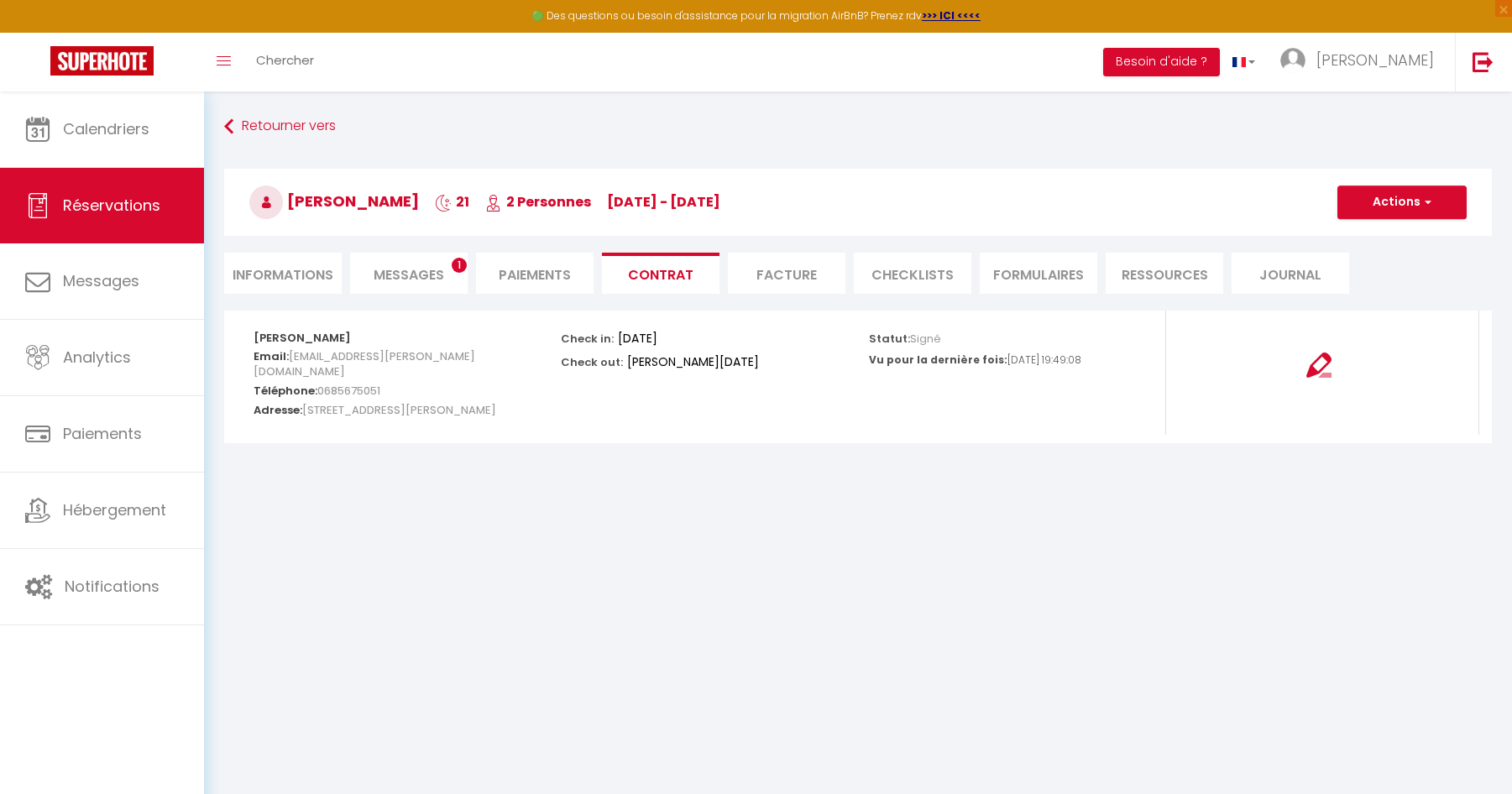
click at [404, 277] on span "Messages" at bounding box center [409, 274] width 71 height 19
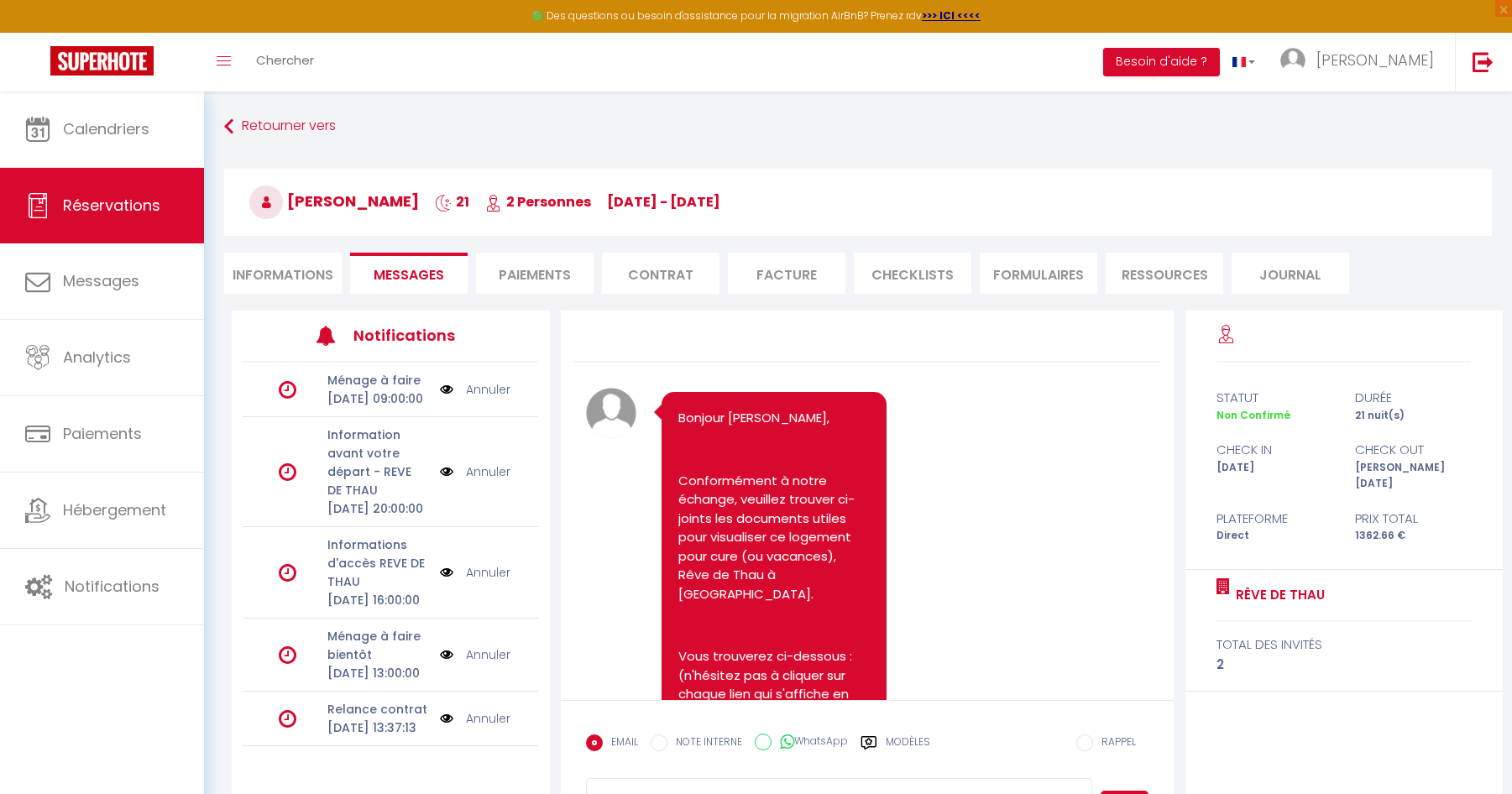
click at [296, 272] on li "Informations" at bounding box center [283, 273] width 118 height 41
select select
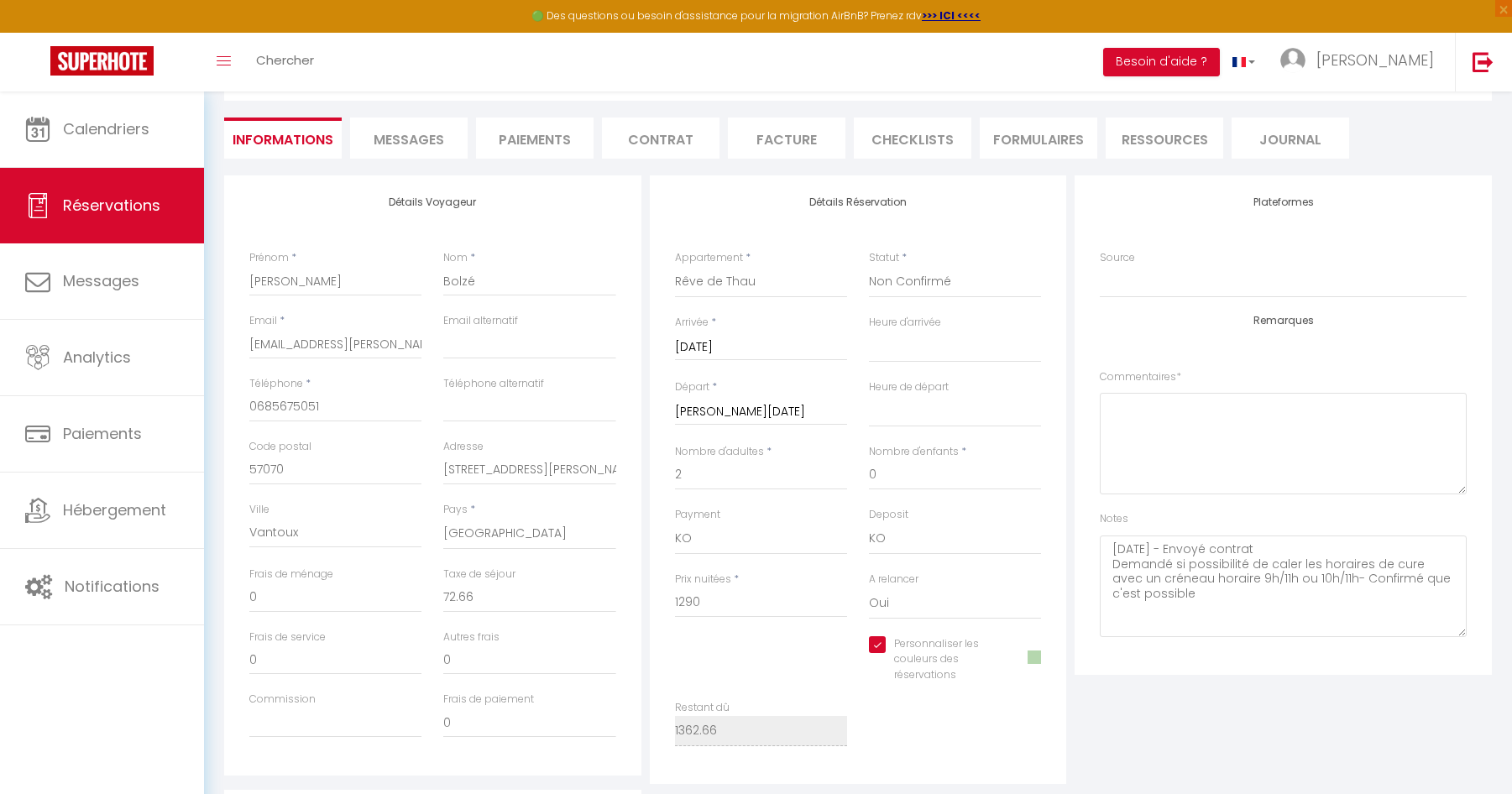
scroll to position [168, 0]
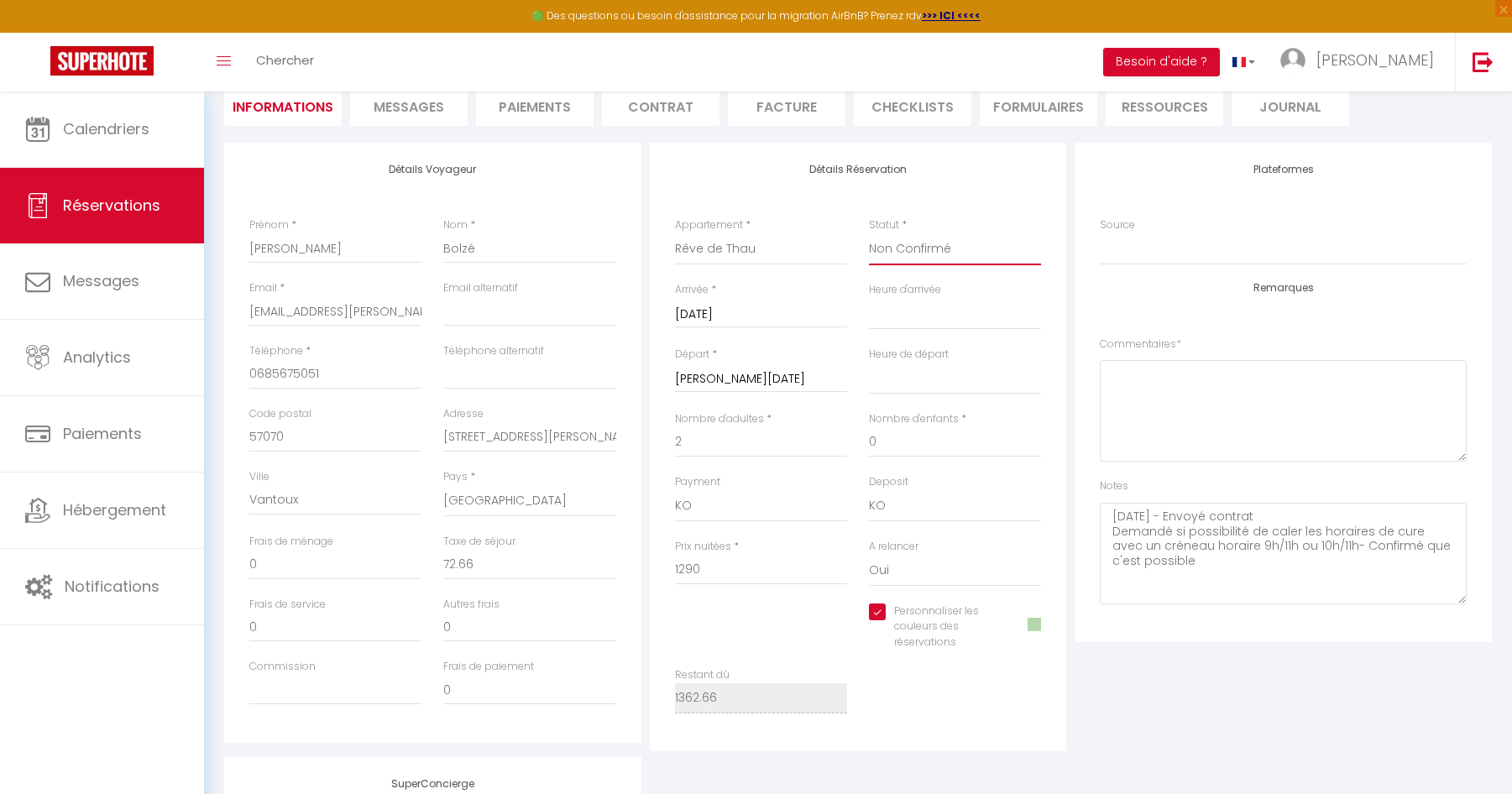
click at [933, 245] on select "Confirmé Non Confirmé Annulé Annulé par le voyageur No Show Request" at bounding box center [955, 249] width 172 height 32
select select "1"
click at [869, 233] on select "Confirmé Non Confirmé Annulé Annulé par le voyageur No Show Request" at bounding box center [955, 249] width 172 height 32
select select
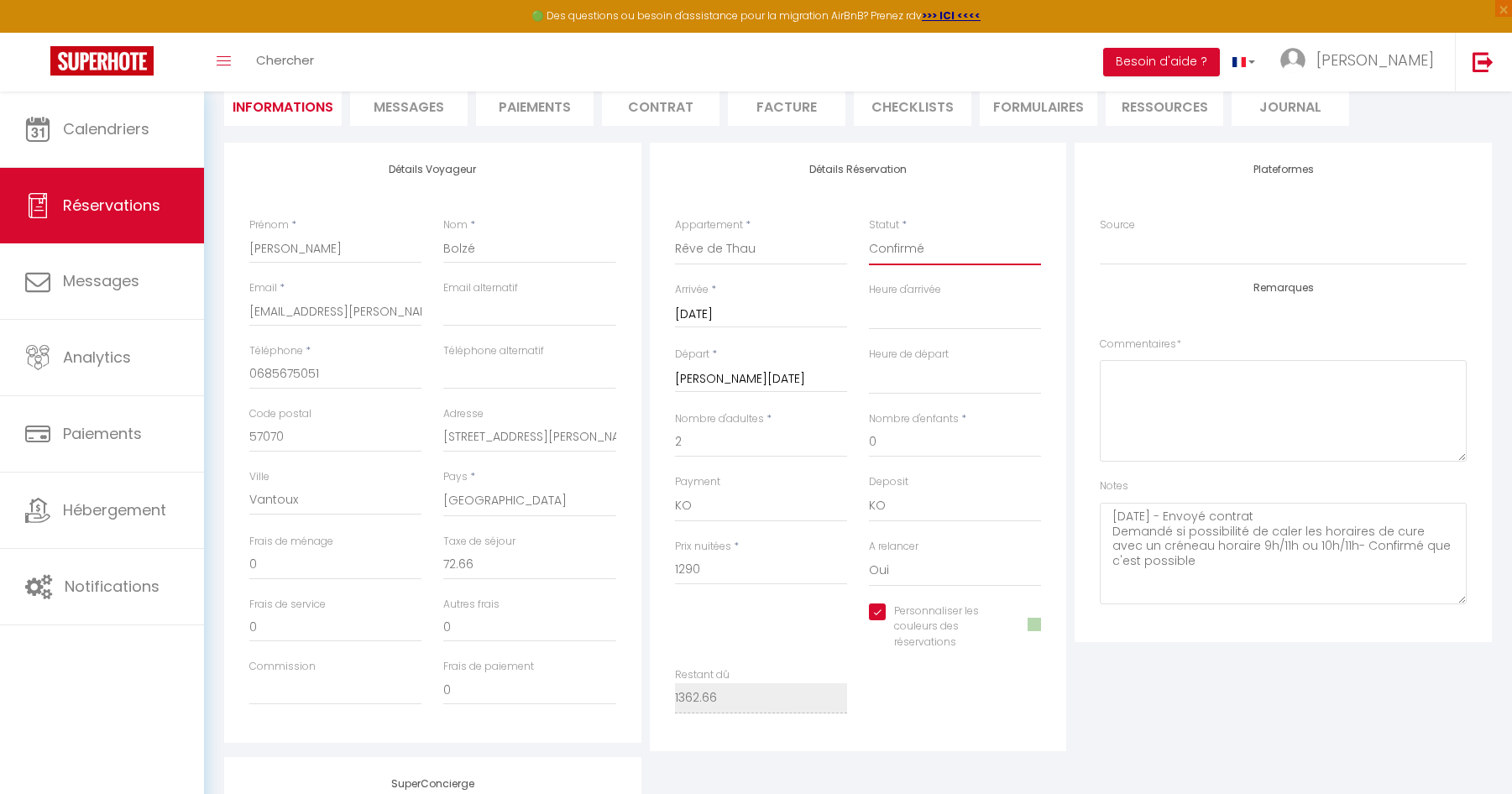
checkbox input "true"
click at [1167, 563] on textarea "09-10-25 - Envoyé contrat Demandé si possibilité de caler les horaires de cure …" at bounding box center [1283, 554] width 367 height 102
type textarea "09-10-25 - Envoyé contrat Demandé si possibilité de caler les horaires de cure …"
select select
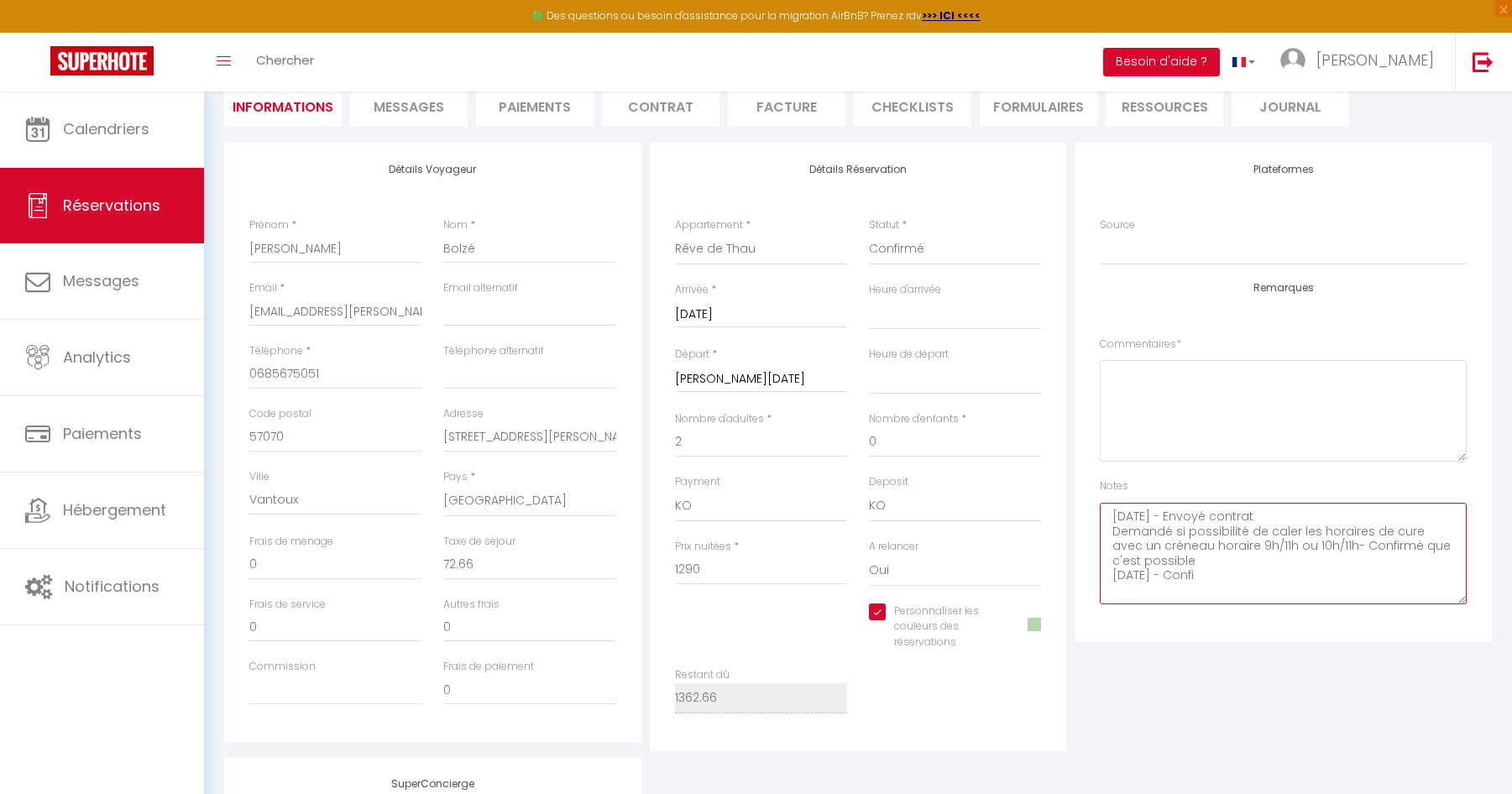
checkbox input "true"
type textarea "09-10-25 - Envoyé contrat Demandé si possibilité de caler les horaires de cure …"
select select
checkbox input "true"
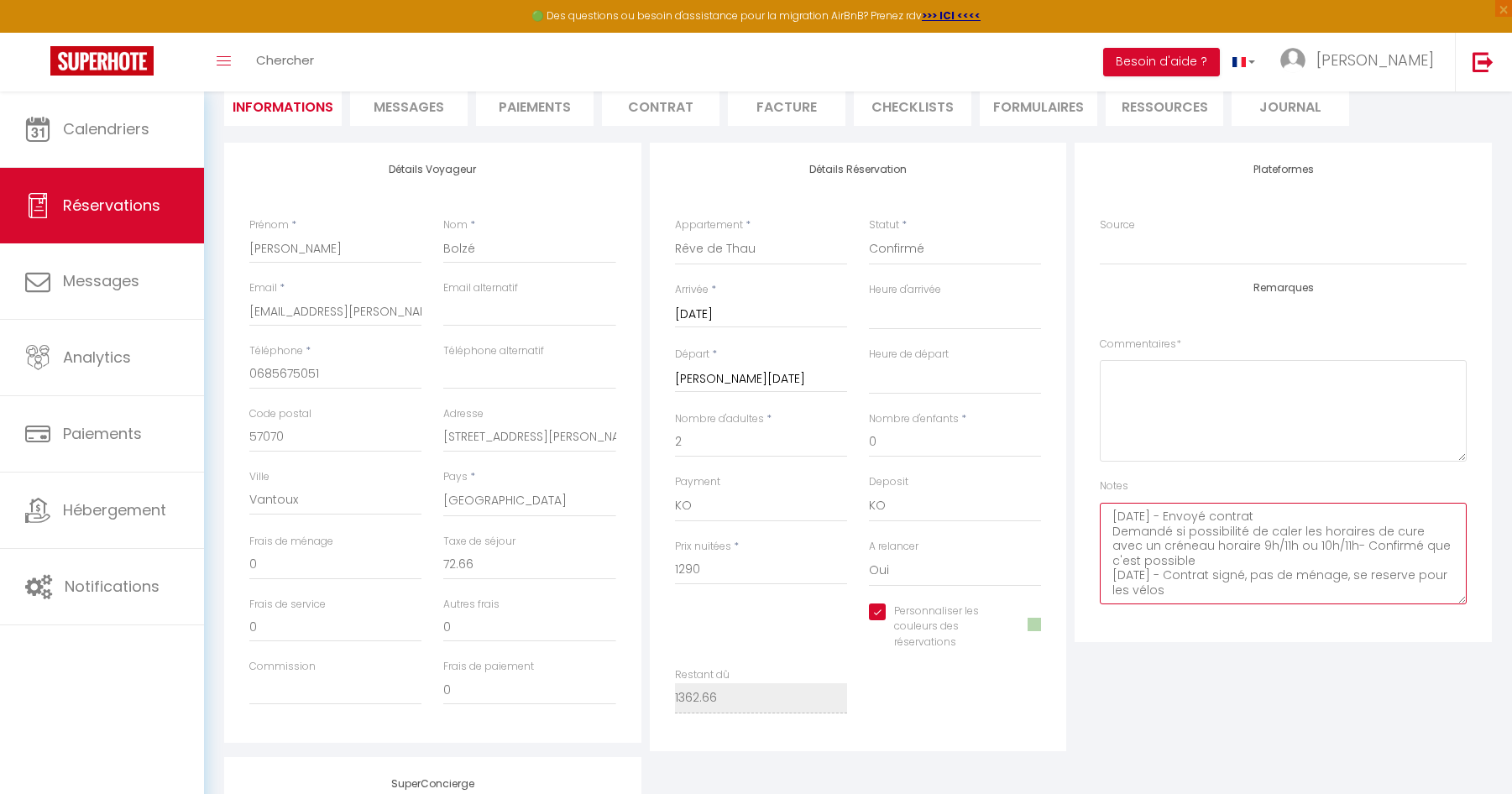
type textarea "09-10-25 - Envoyé contrat Demandé si possibilité de caler les horaires de cure …"
click at [1316, 586] on textarea "09-10-25 - Envoyé contrat Demandé si possibilité de caler les horaires de cure …" at bounding box center [1283, 554] width 367 height 102
select select
checkbox input "true"
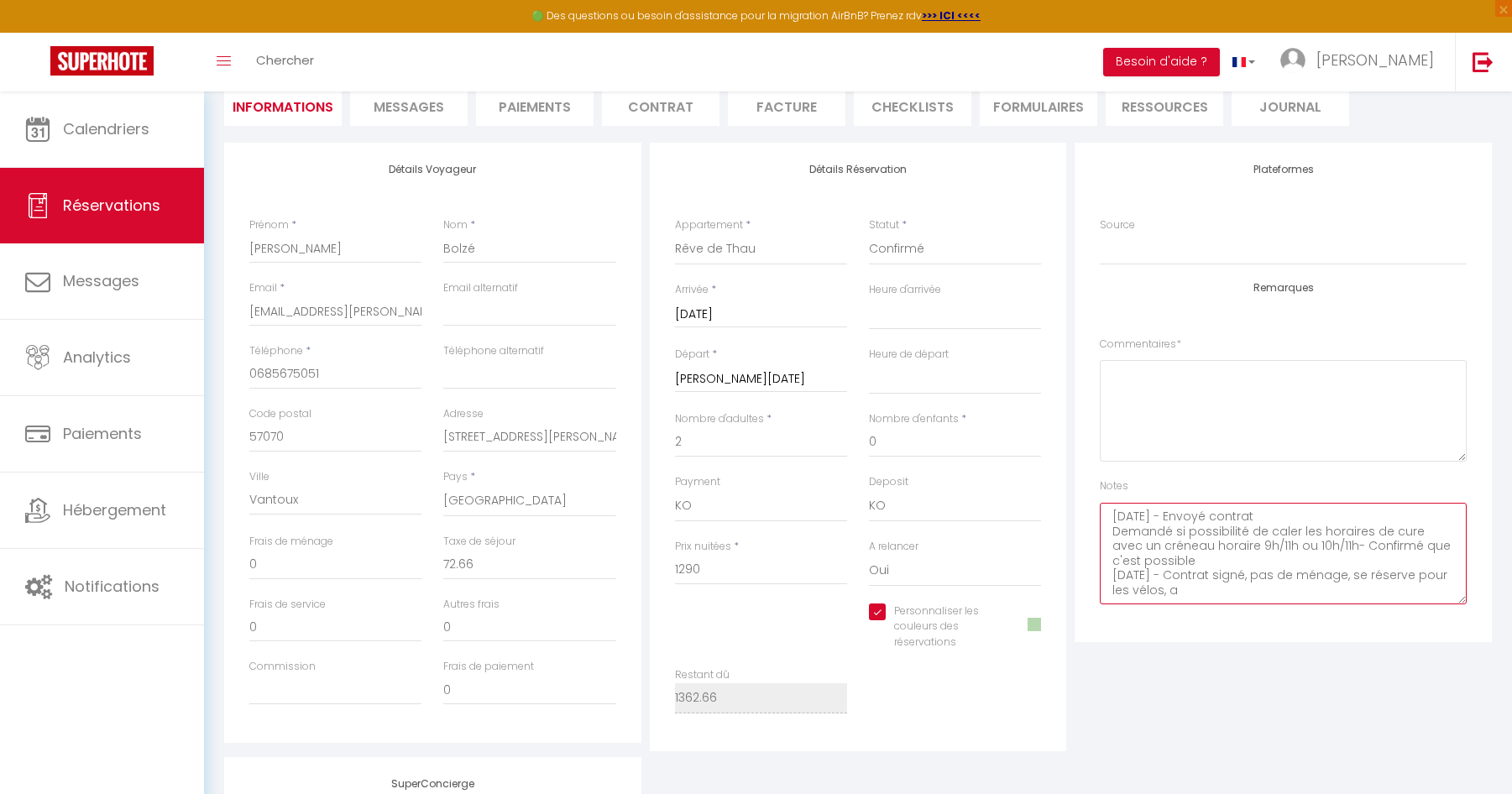
type textarea "09-10-25 - Envoyé contrat Demandé si possibilité de caler les horaires de cure …"
select select
type textarea "09-10-25 - Envoyé contrat Demandé si possibilité de caler les horaires de cure …"
checkbox input "true"
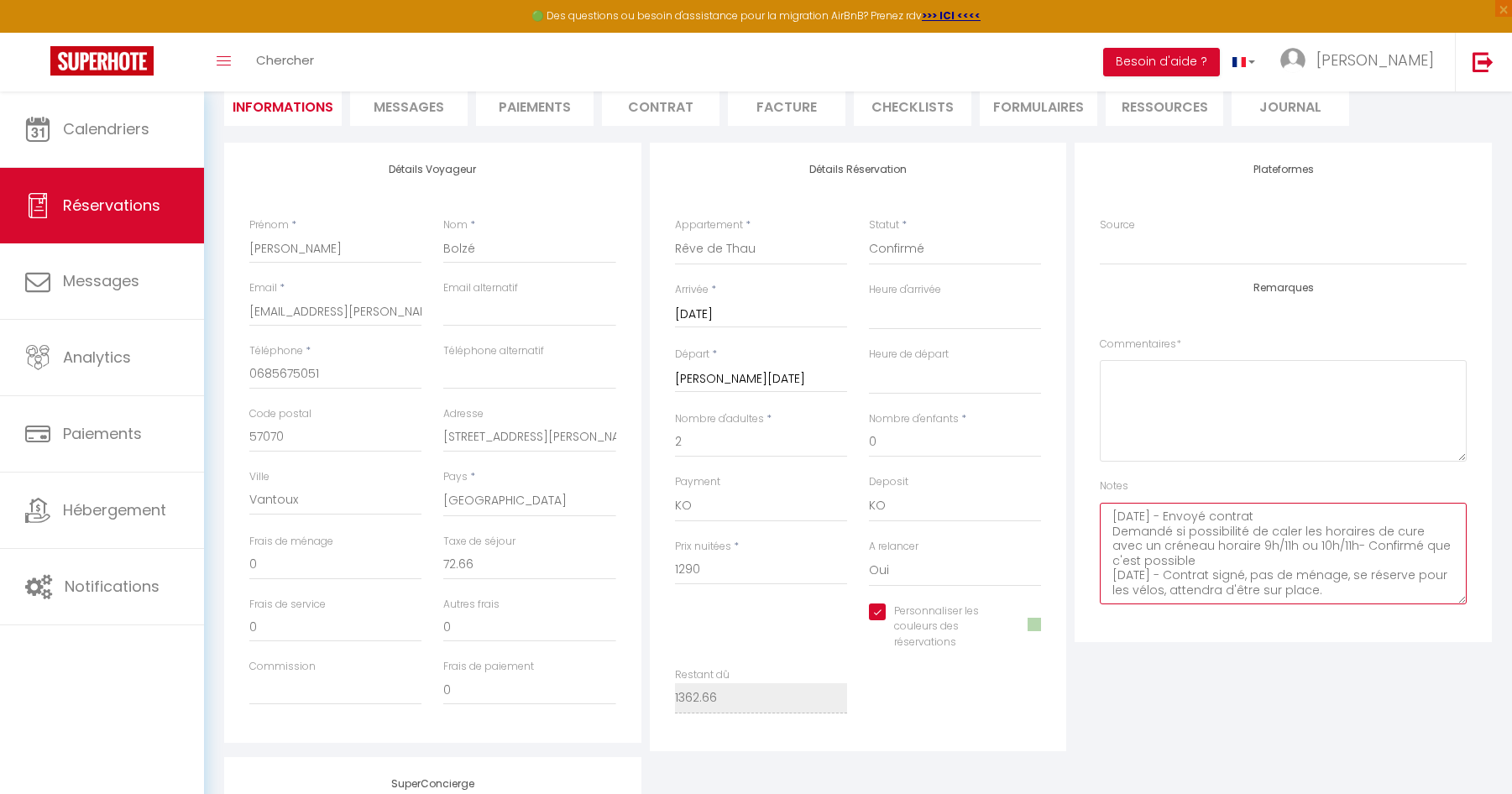
scroll to position [0, 0]
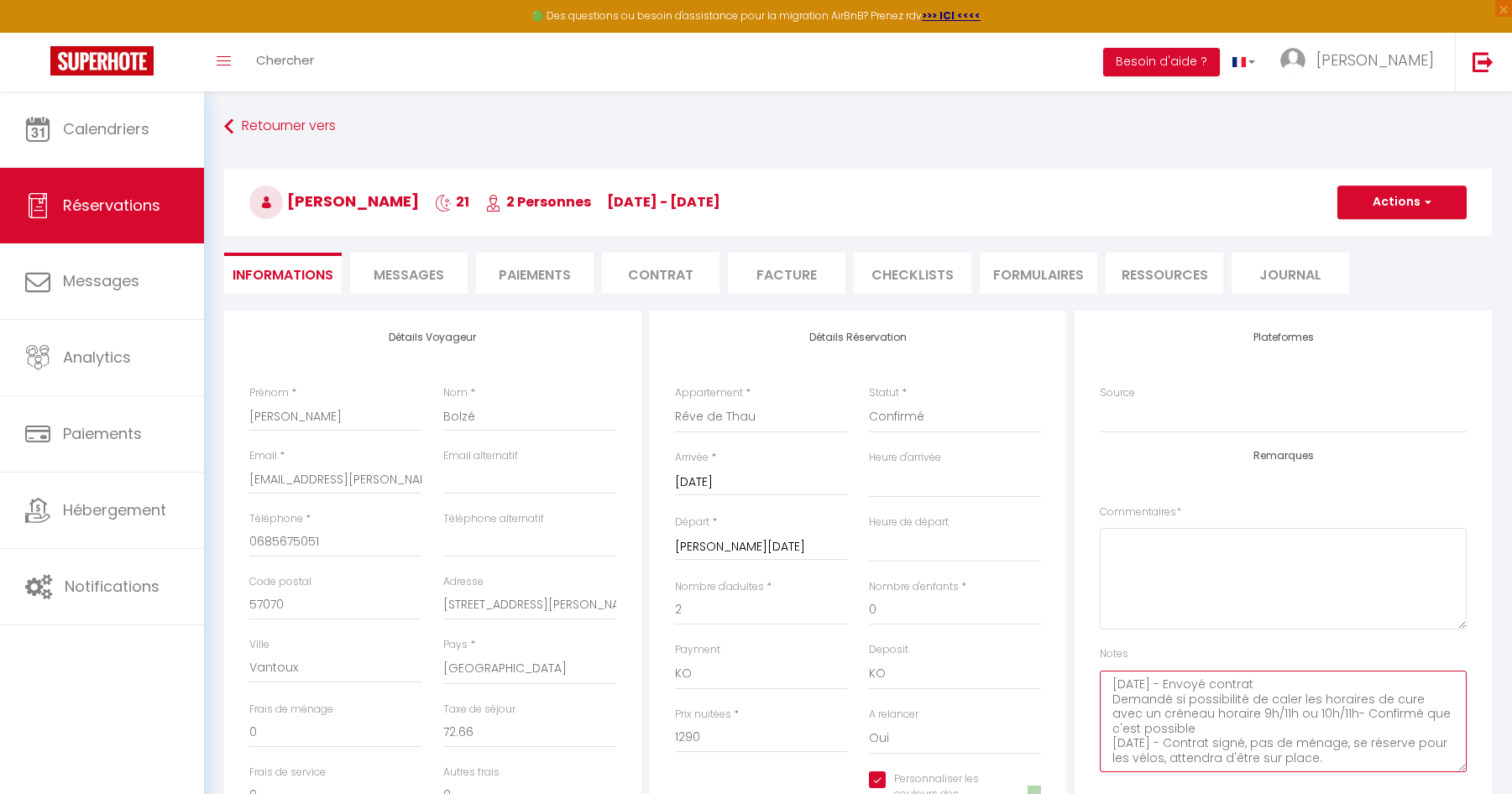
type textarea "09-10-25 - Envoyé contrat Demandé si possibilité de caler les horaires de cure …"
click at [1412, 194] on button "Actions" at bounding box center [1402, 203] width 129 height 34
click at [1384, 237] on link "Enregistrer" at bounding box center [1385, 239] width 133 height 22
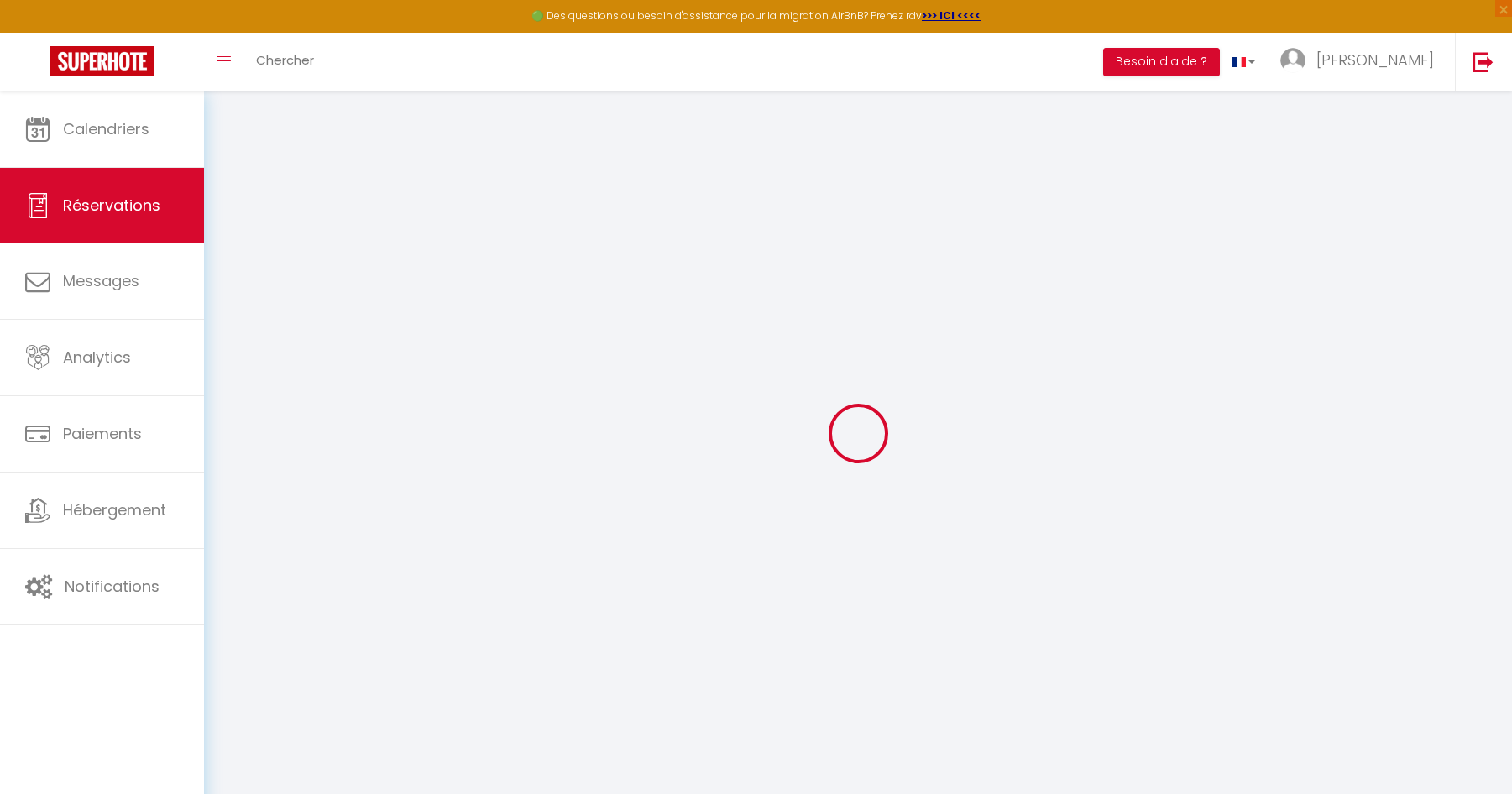
select select "not_cancelled"
select select
checkbox input "true"
select select
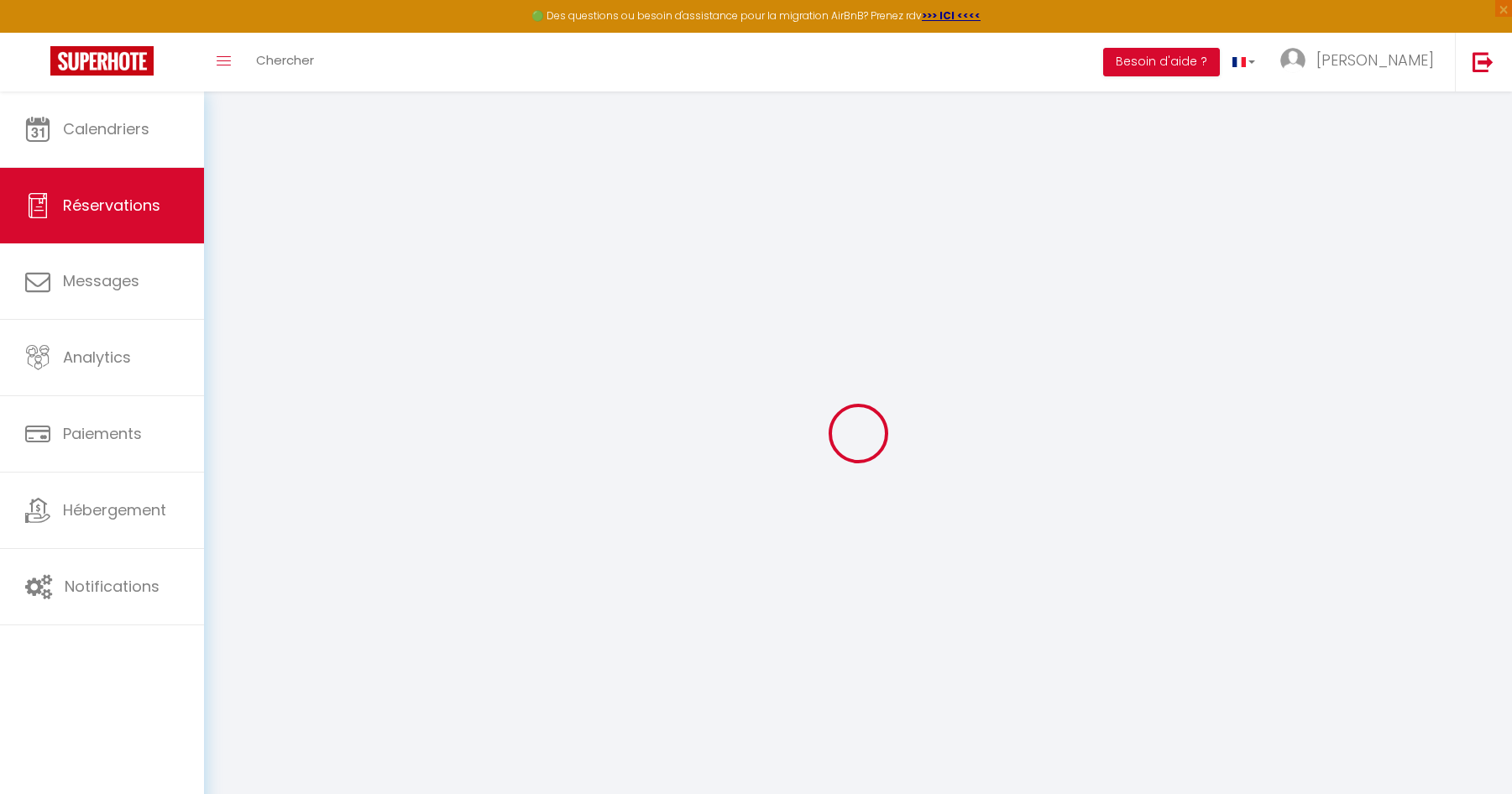
select select
checkbox input "true"
select select
checkbox input "true"
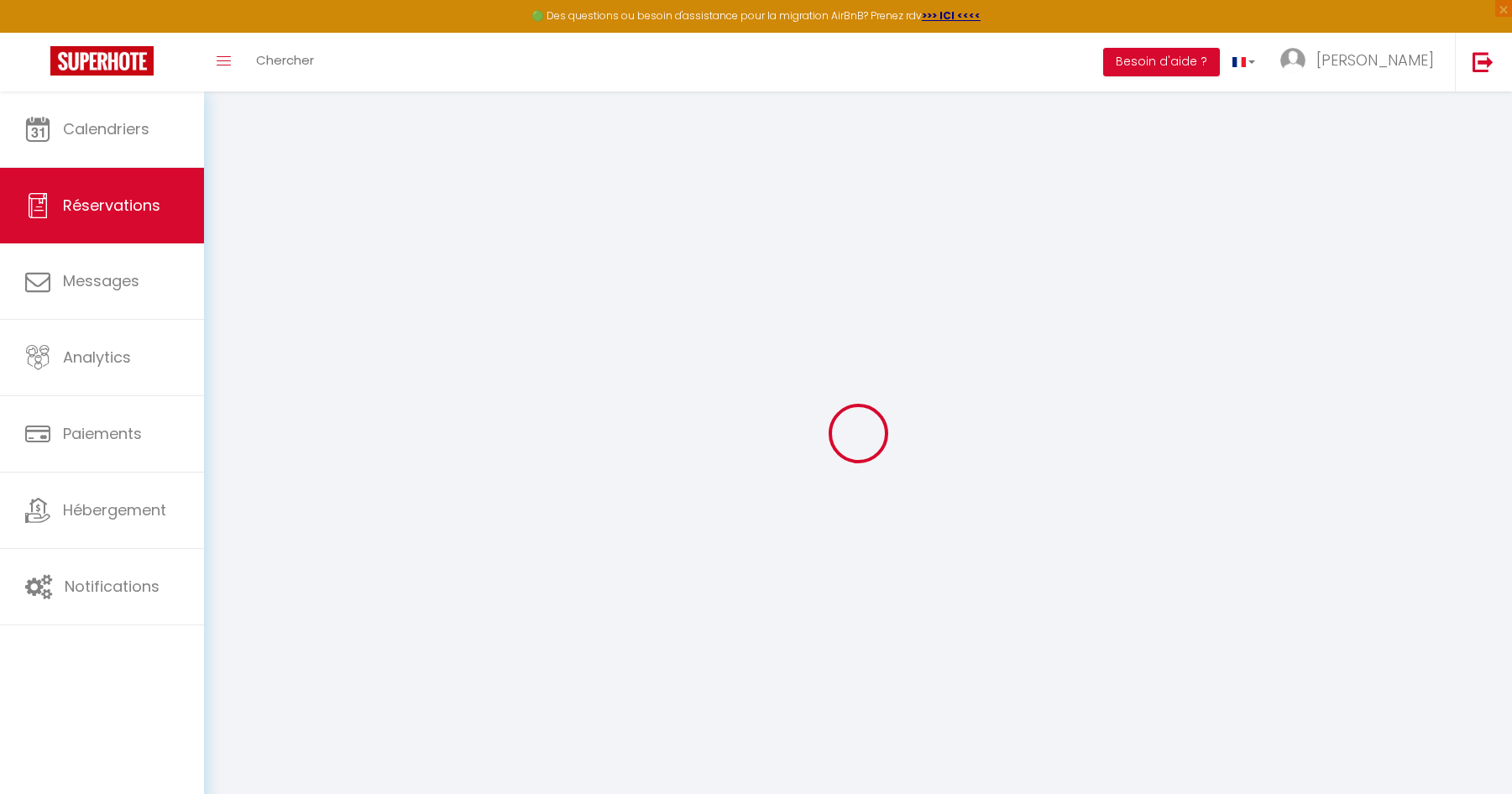
type textarea "09-10-25 - Envoyé contrat Demandé si possibilité de caler les horaires de cure …"
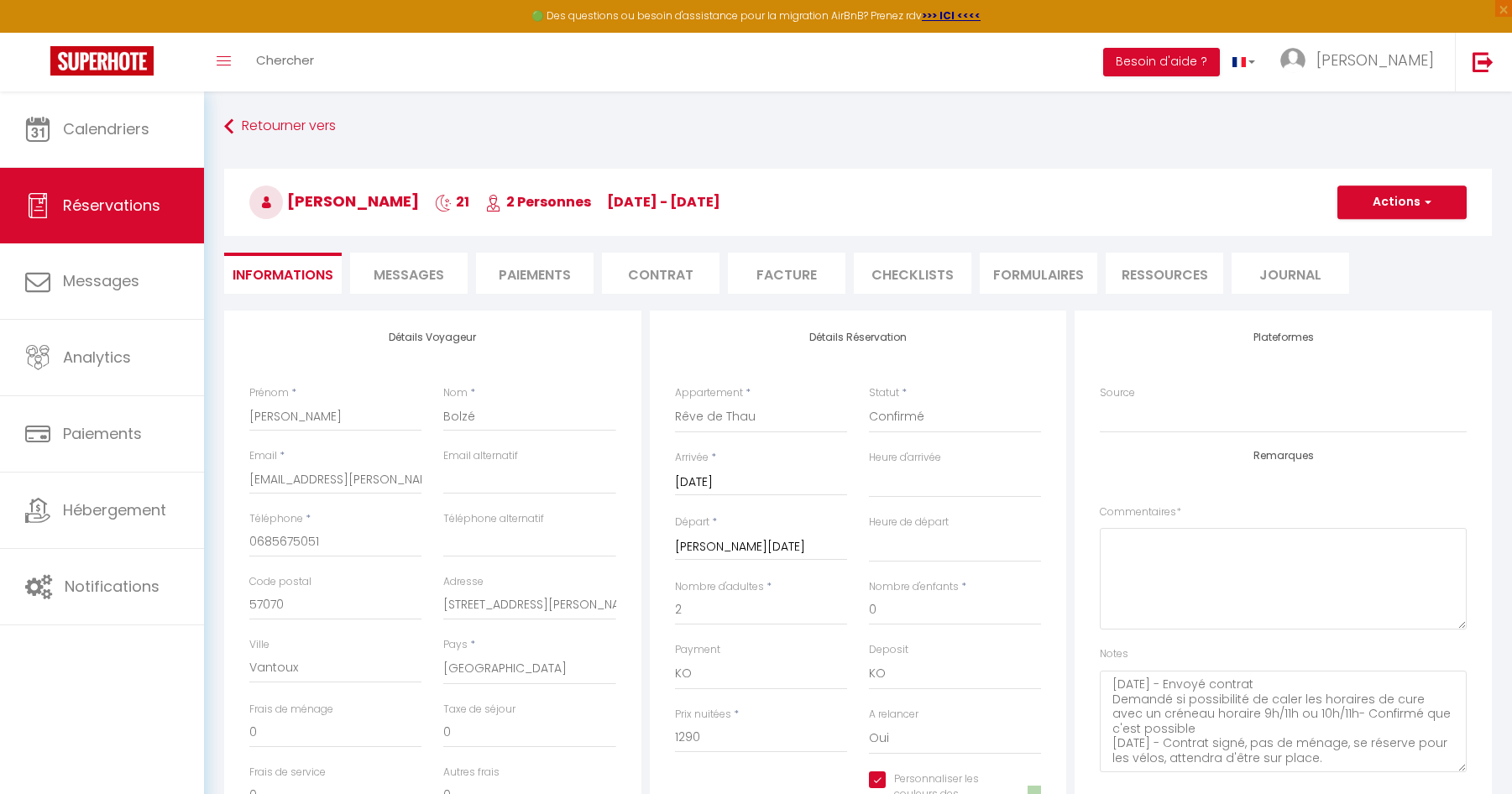
type input "72.66"
select select
checkbox input "true"
select select
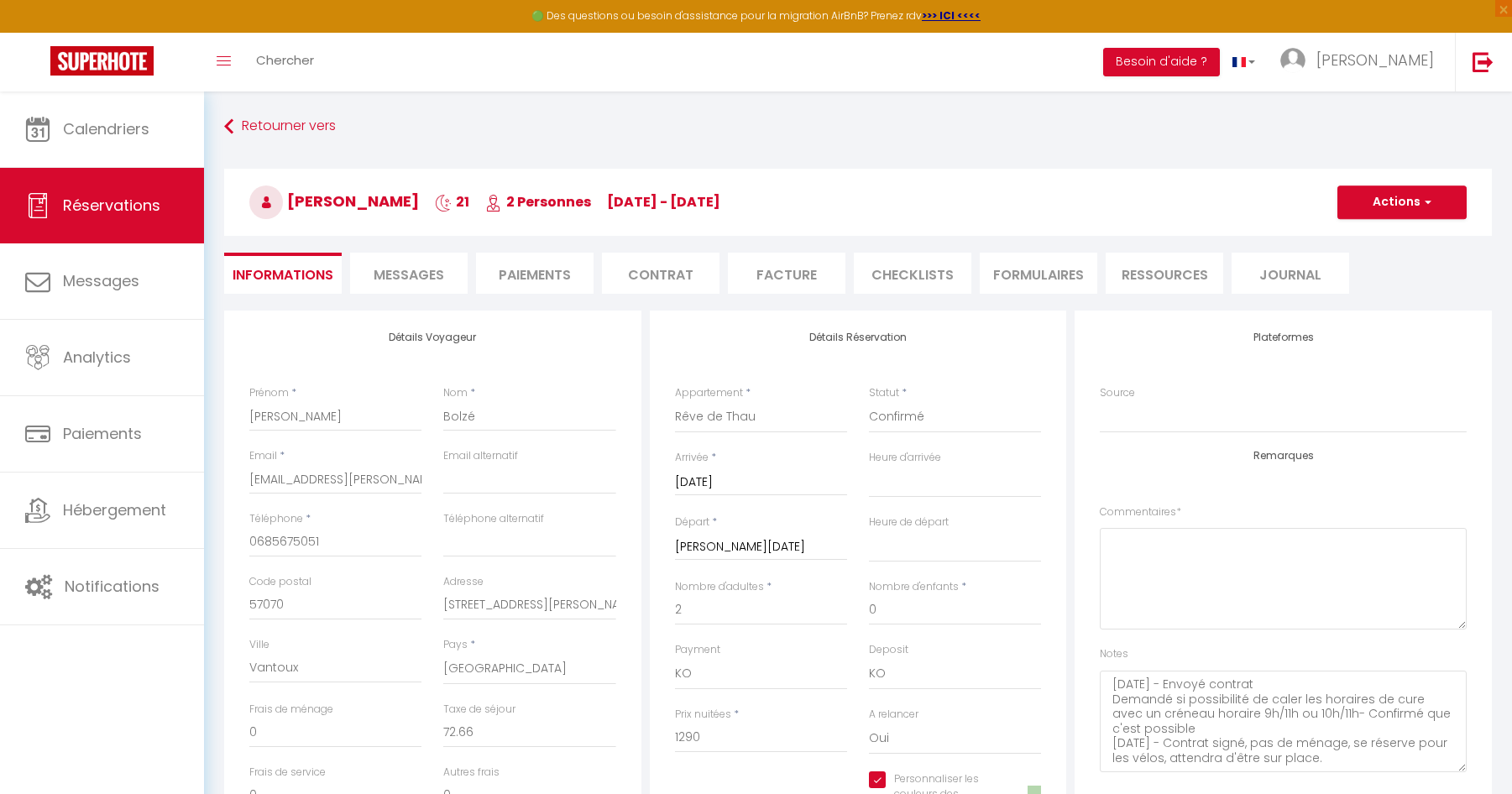
select select
click at [291, 62] on span "Chercher" at bounding box center [285, 60] width 58 height 18
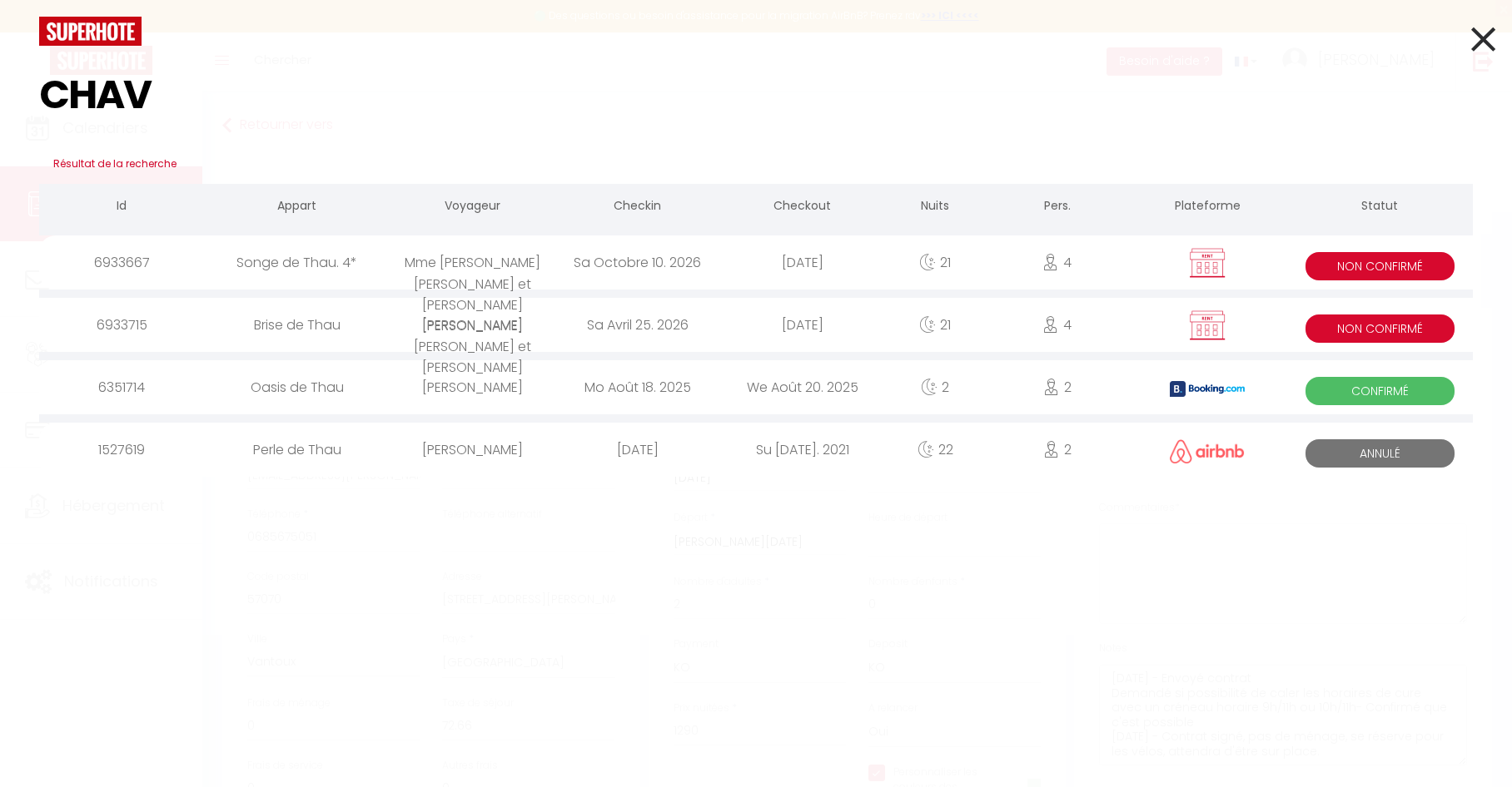
type input "CHAV"
click at [721, 265] on div "Sa Octobre 31. 2026" at bounding box center [802, 263] width 165 height 55
select select
checkbox input "true"
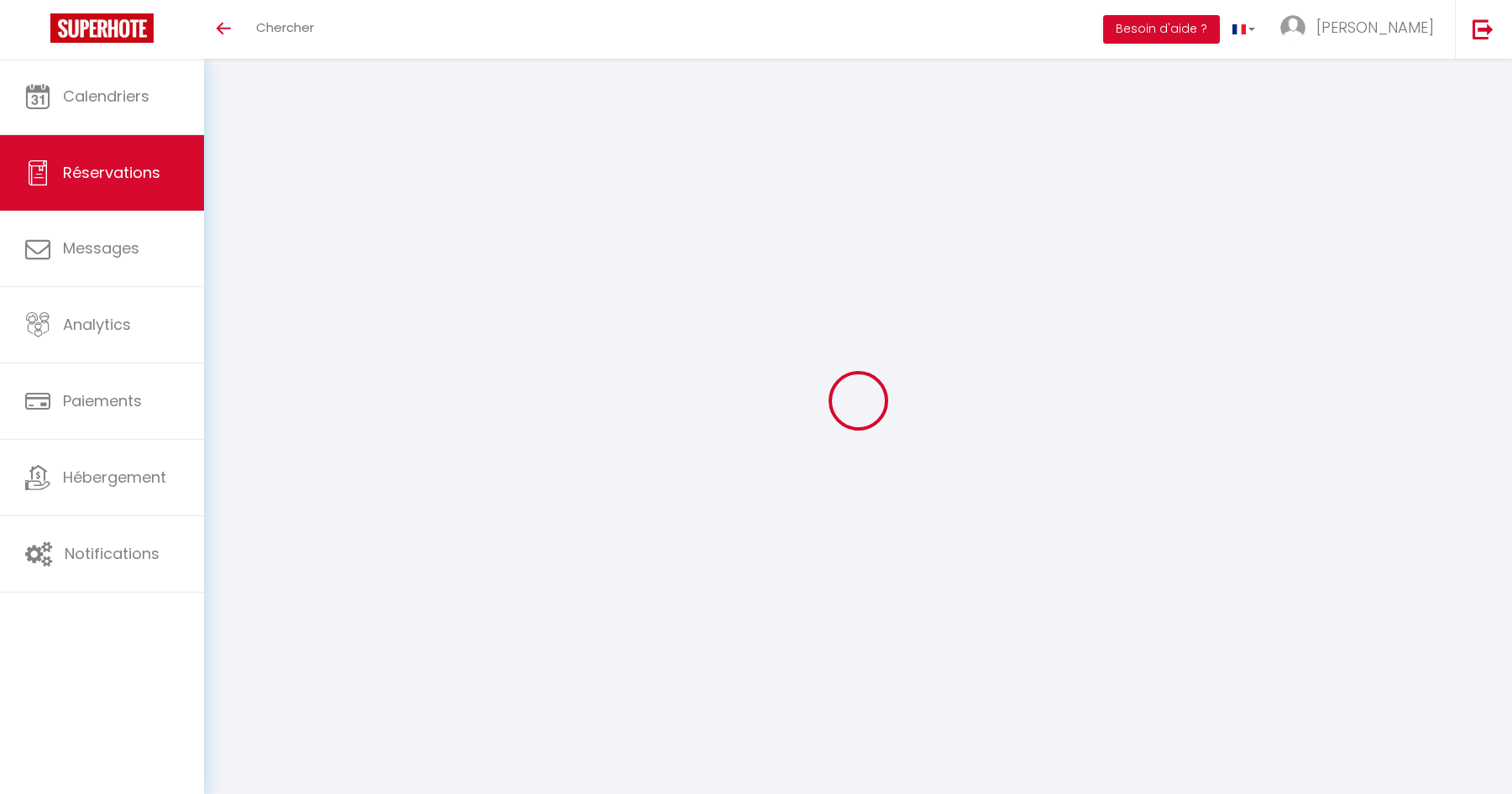
select select
checkbox input "true"
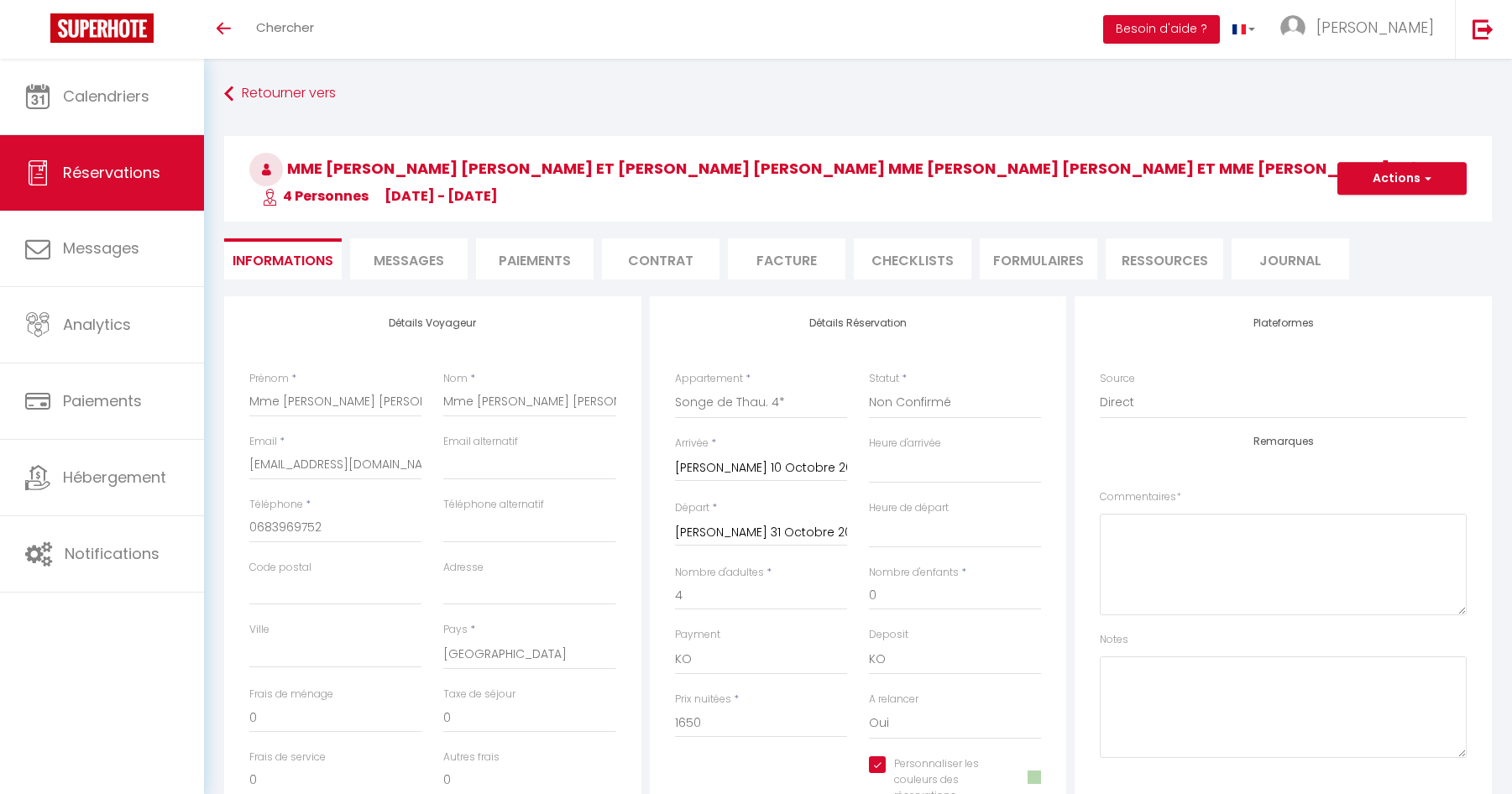
select select
checkbox input "true"
type textarea "[DATE] - Envoyé contrat"
type input "241.92"
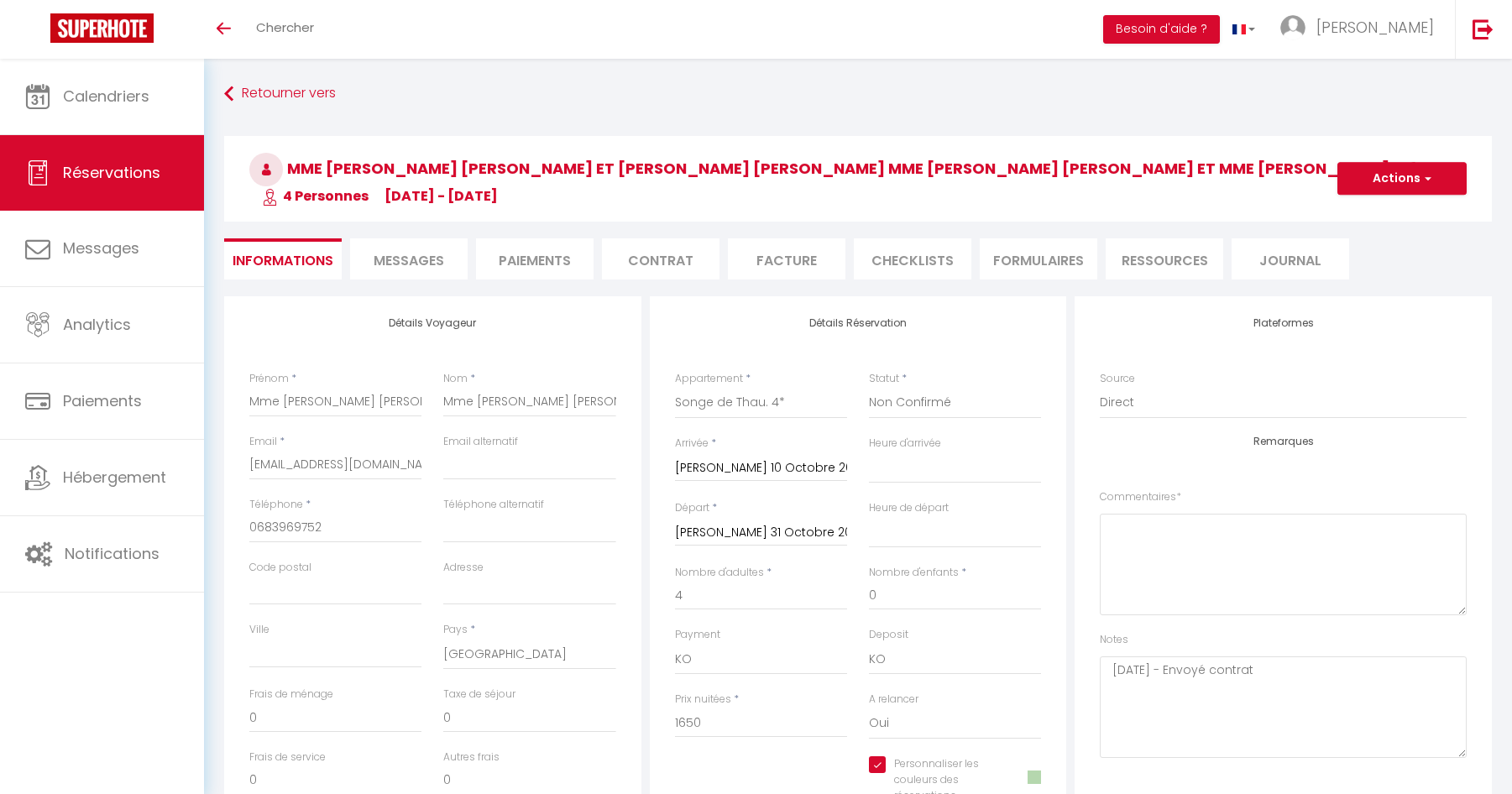
select select
checkbox input "true"
select select "14:00"
select select "11:00"
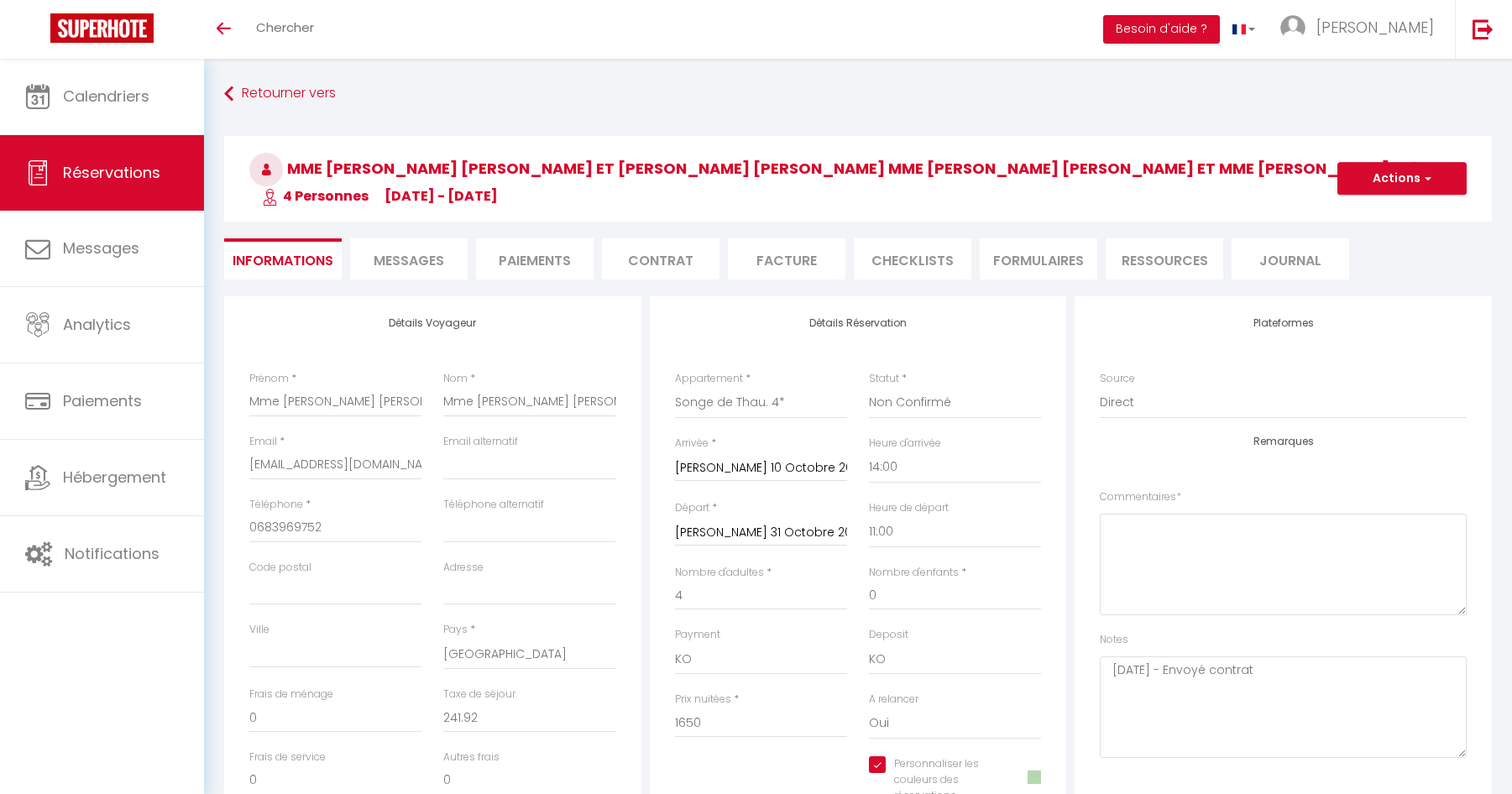
click at [408, 261] on span "Messages" at bounding box center [409, 260] width 71 height 19
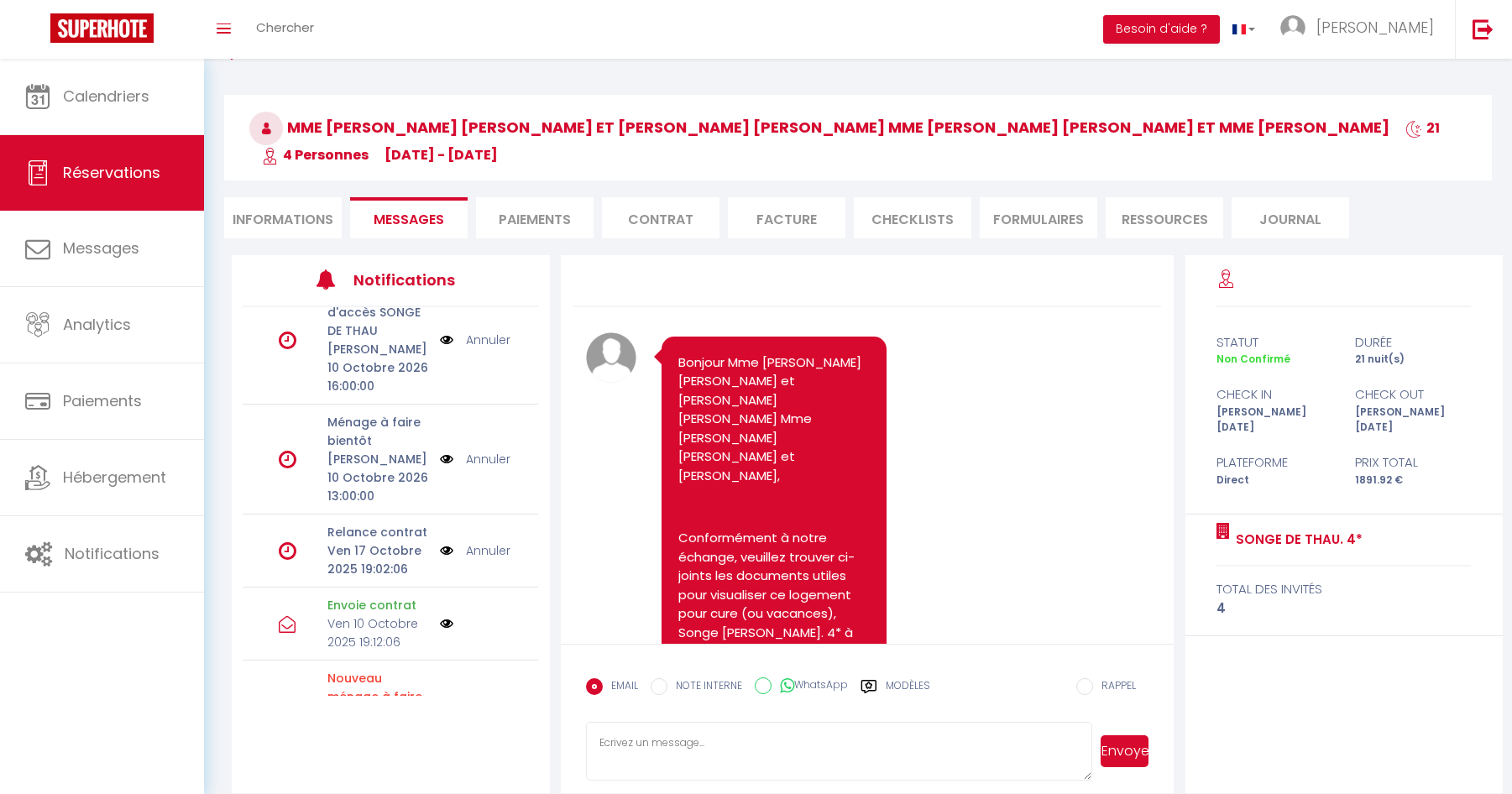
scroll to position [60, 0]
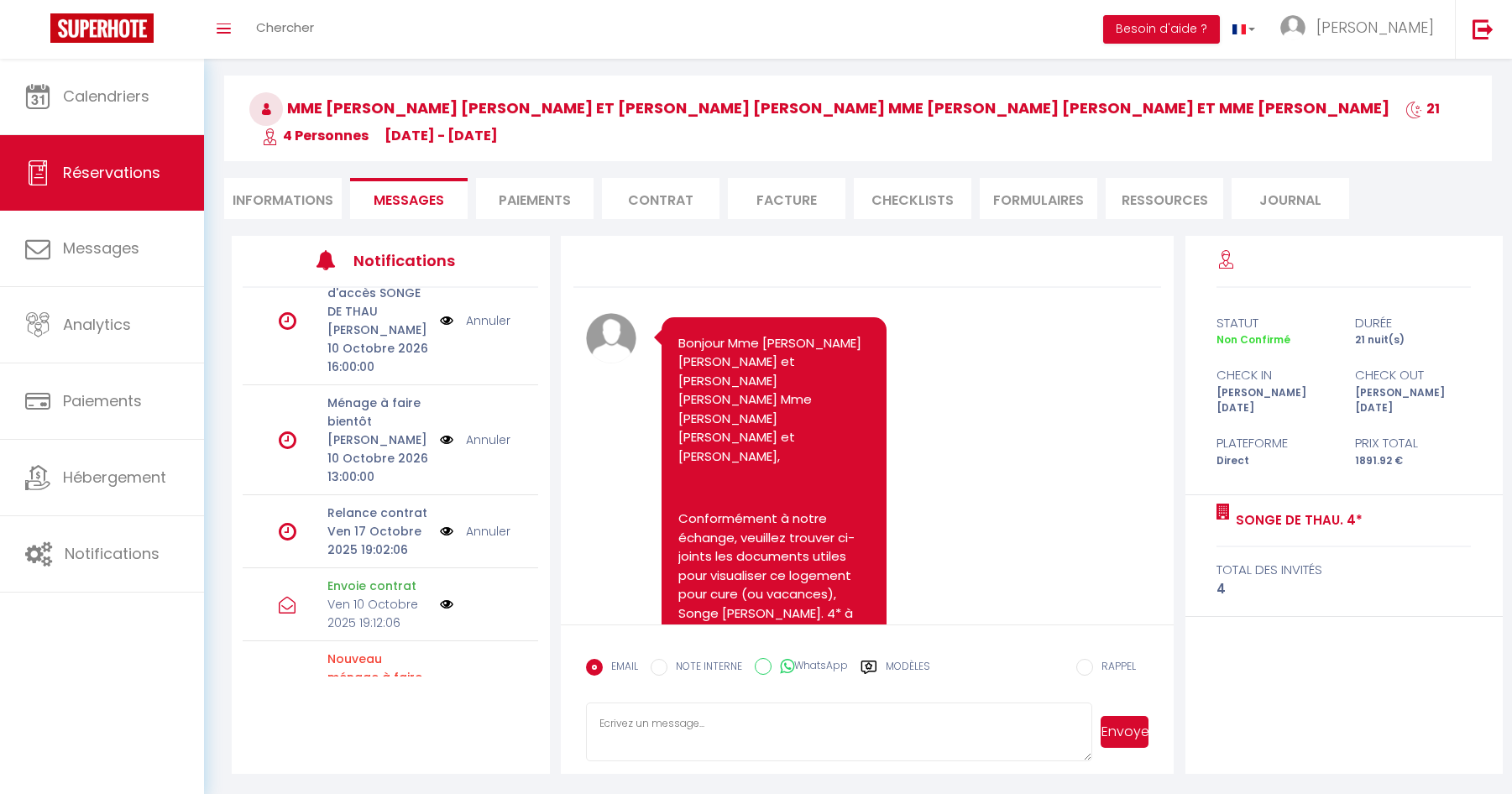
click at [276, 195] on li "Informations" at bounding box center [283, 198] width 118 height 41
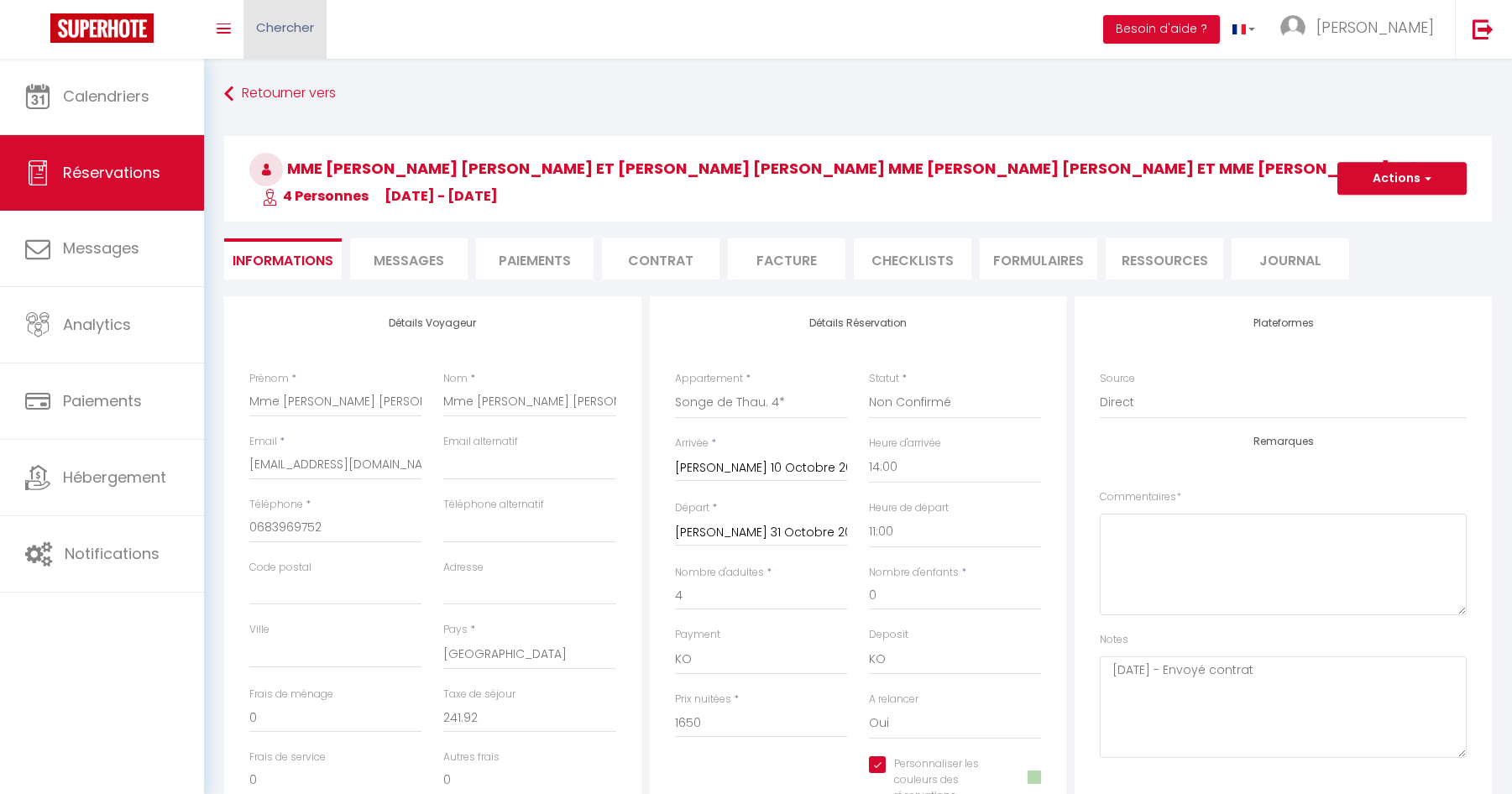
checkbox input "true"
click at [296, 31] on span "Chercher" at bounding box center [285, 27] width 58 height 18
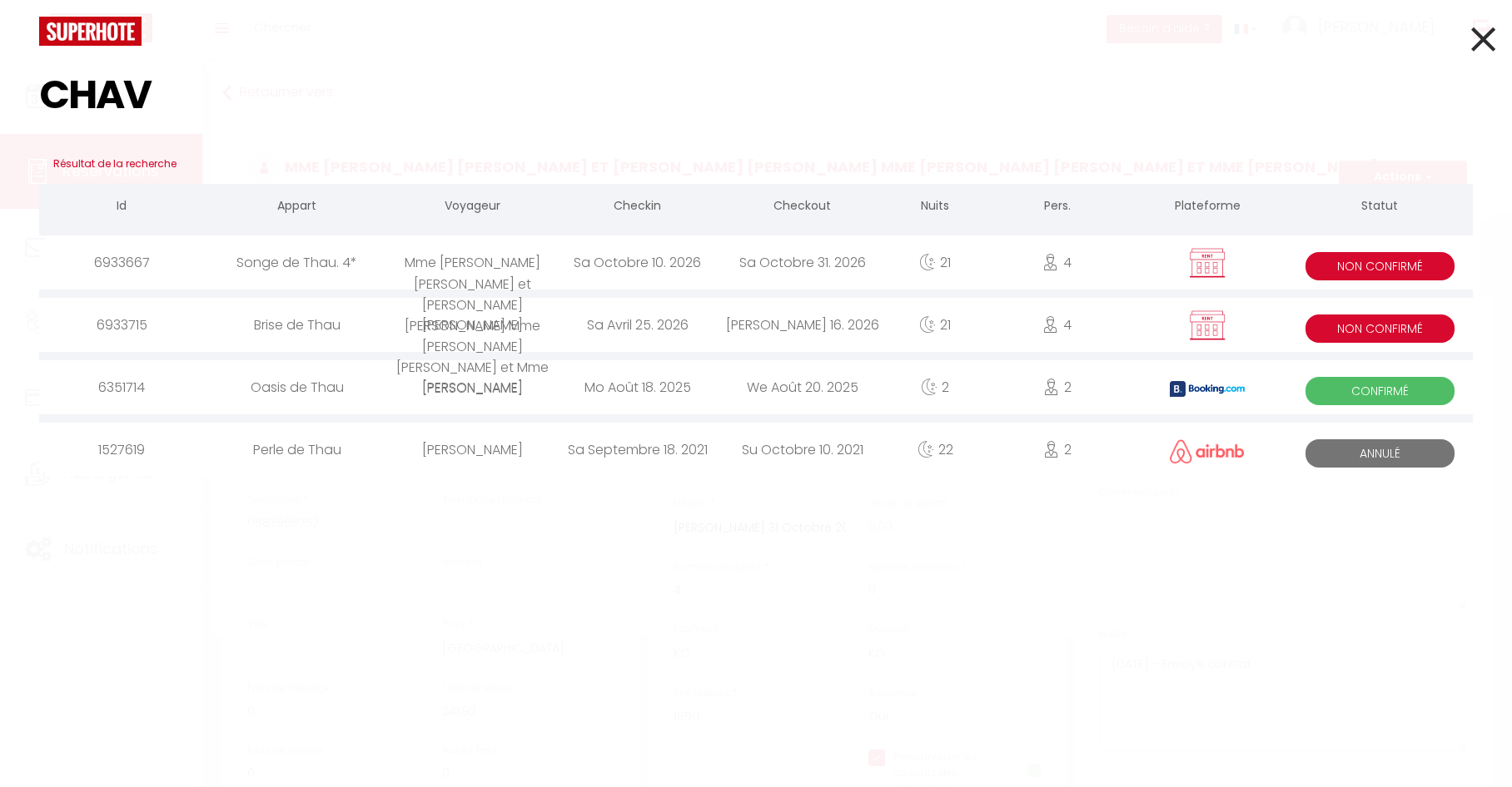
type input "CHAV"
click at [403, 262] on div "Mme [PERSON_NAME] [PERSON_NAME] et [PERSON_NAME] [PERSON_NAME] Mme [PERSON_NAME…" at bounding box center [473, 263] width 165 height 55
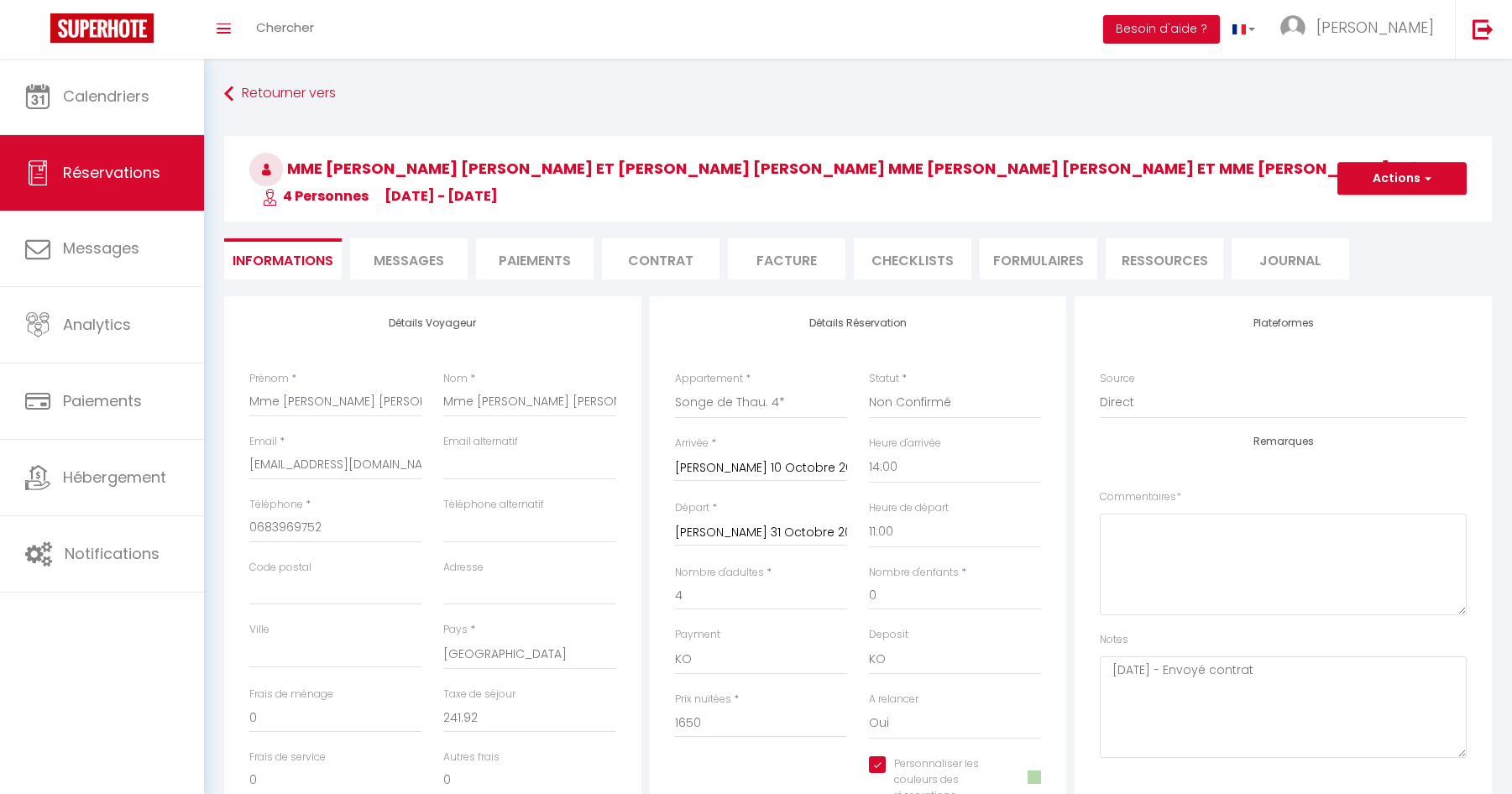
click at [385, 256] on span "Messages" at bounding box center [409, 260] width 71 height 19
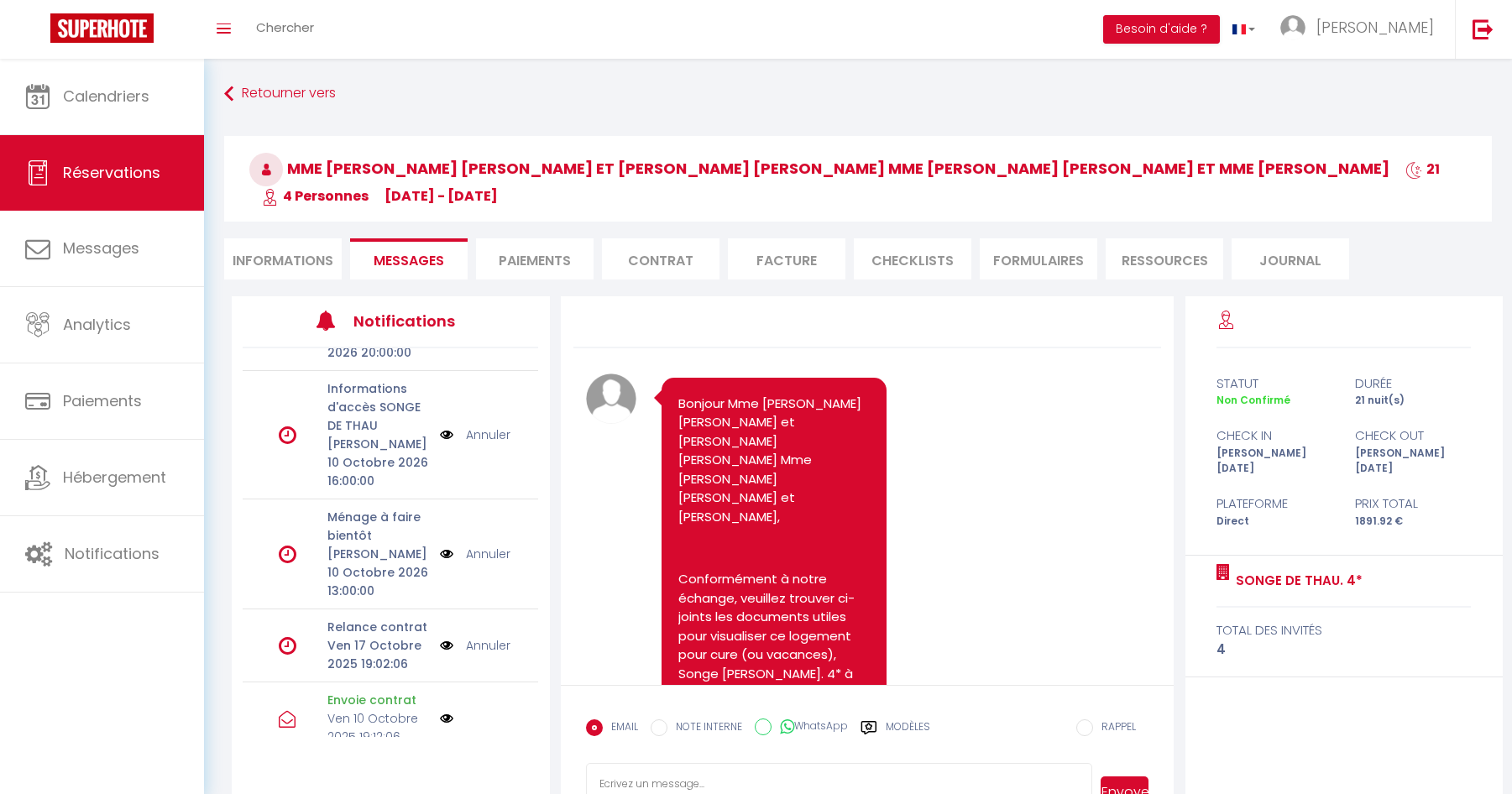
scroll to position [251, 0]
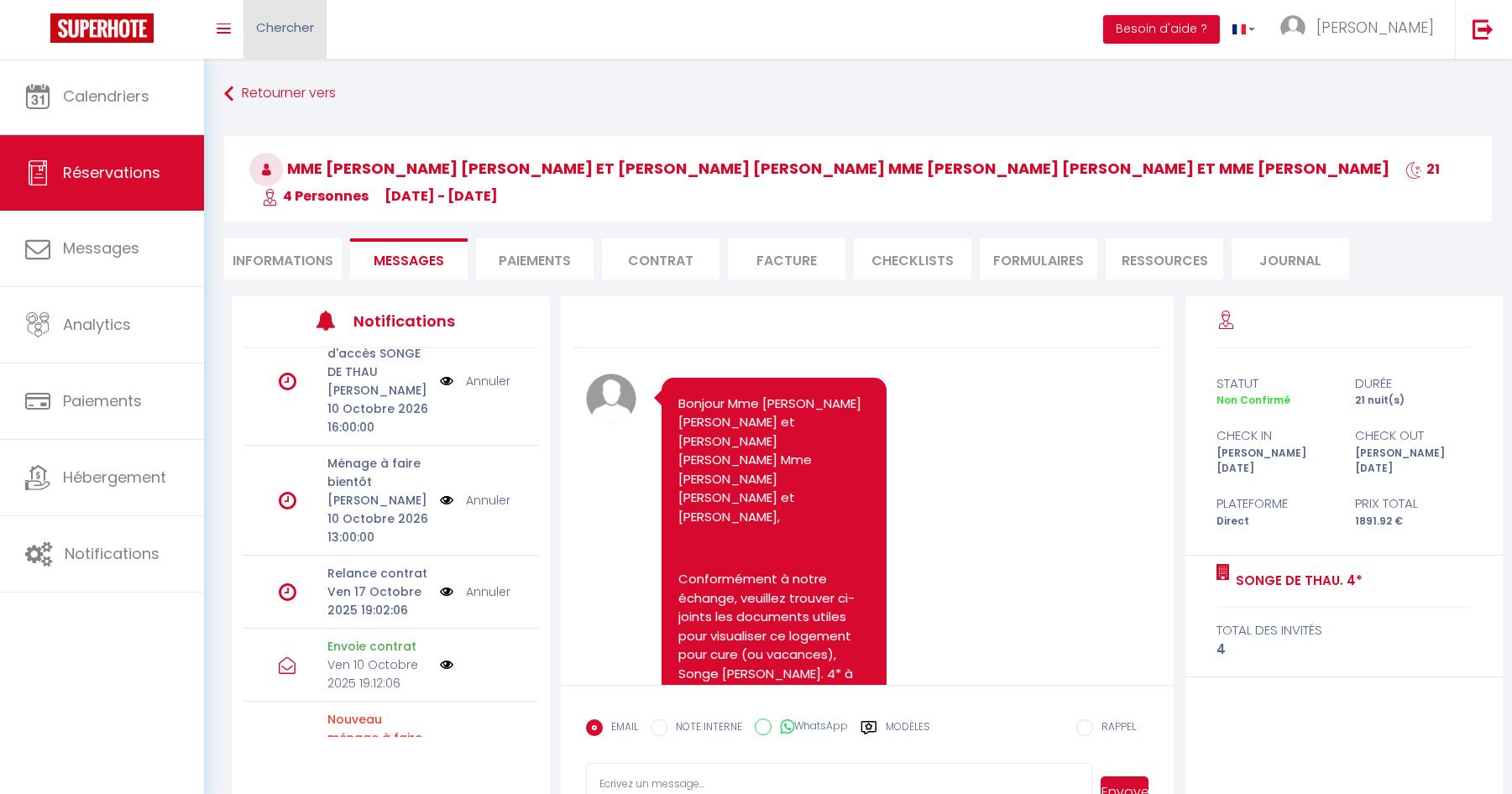
click at [264, 22] on span "Chercher" at bounding box center [285, 27] width 58 height 18
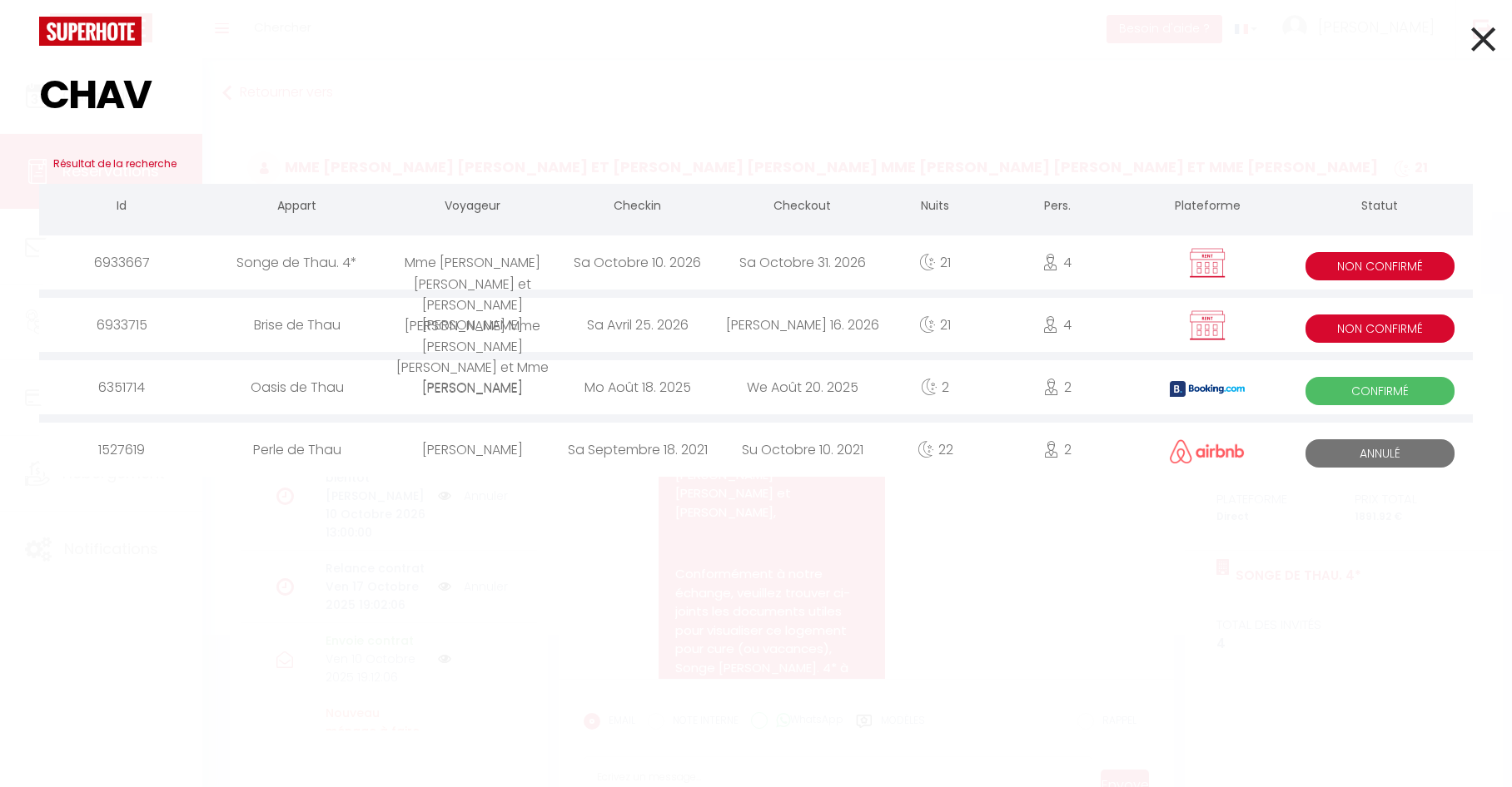
type input "CHAV"
click at [370, 335] on div "Brise de Thau" at bounding box center [297, 325] width 186 height 55
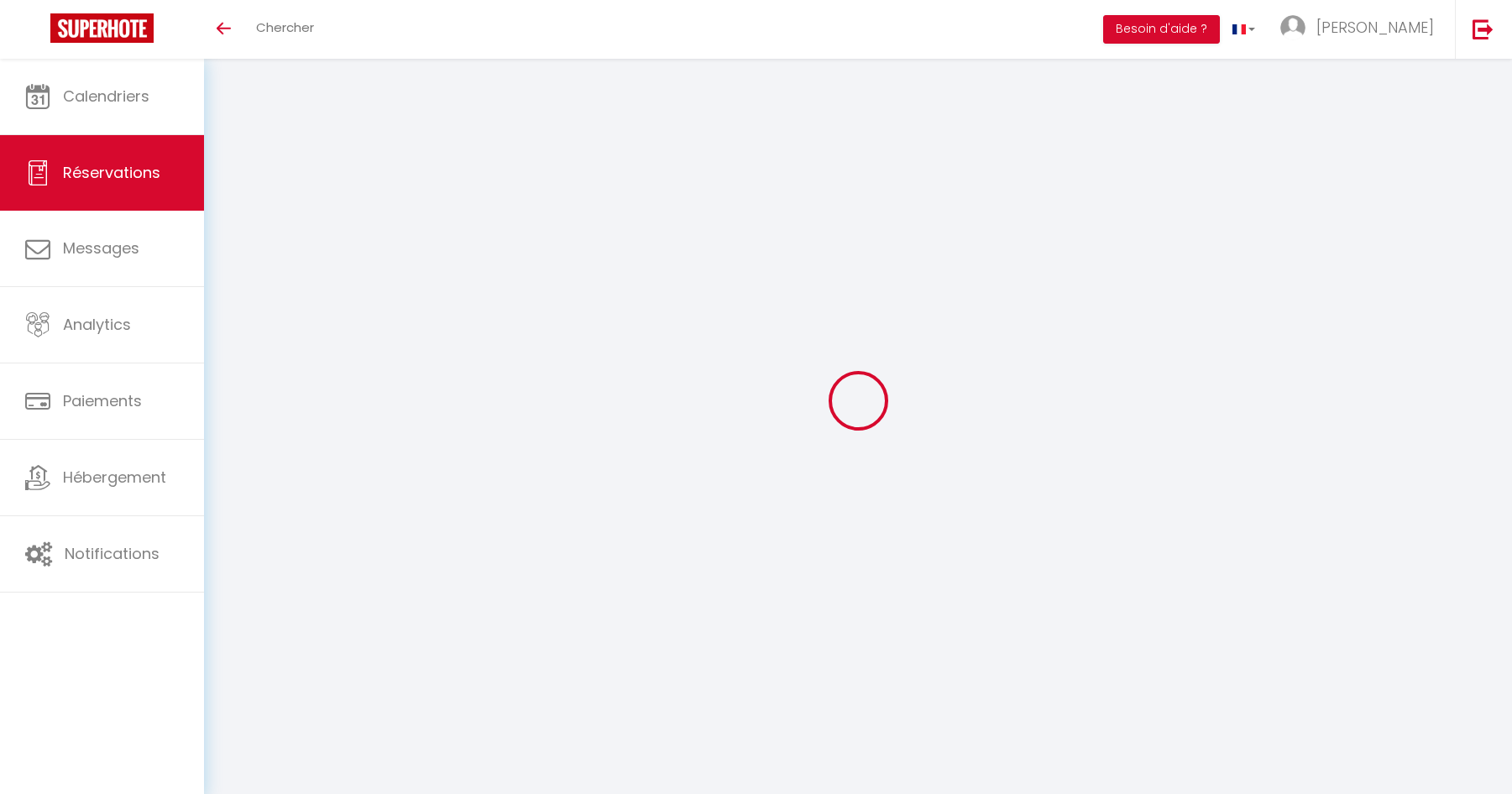
select select
checkbox input "true"
select select
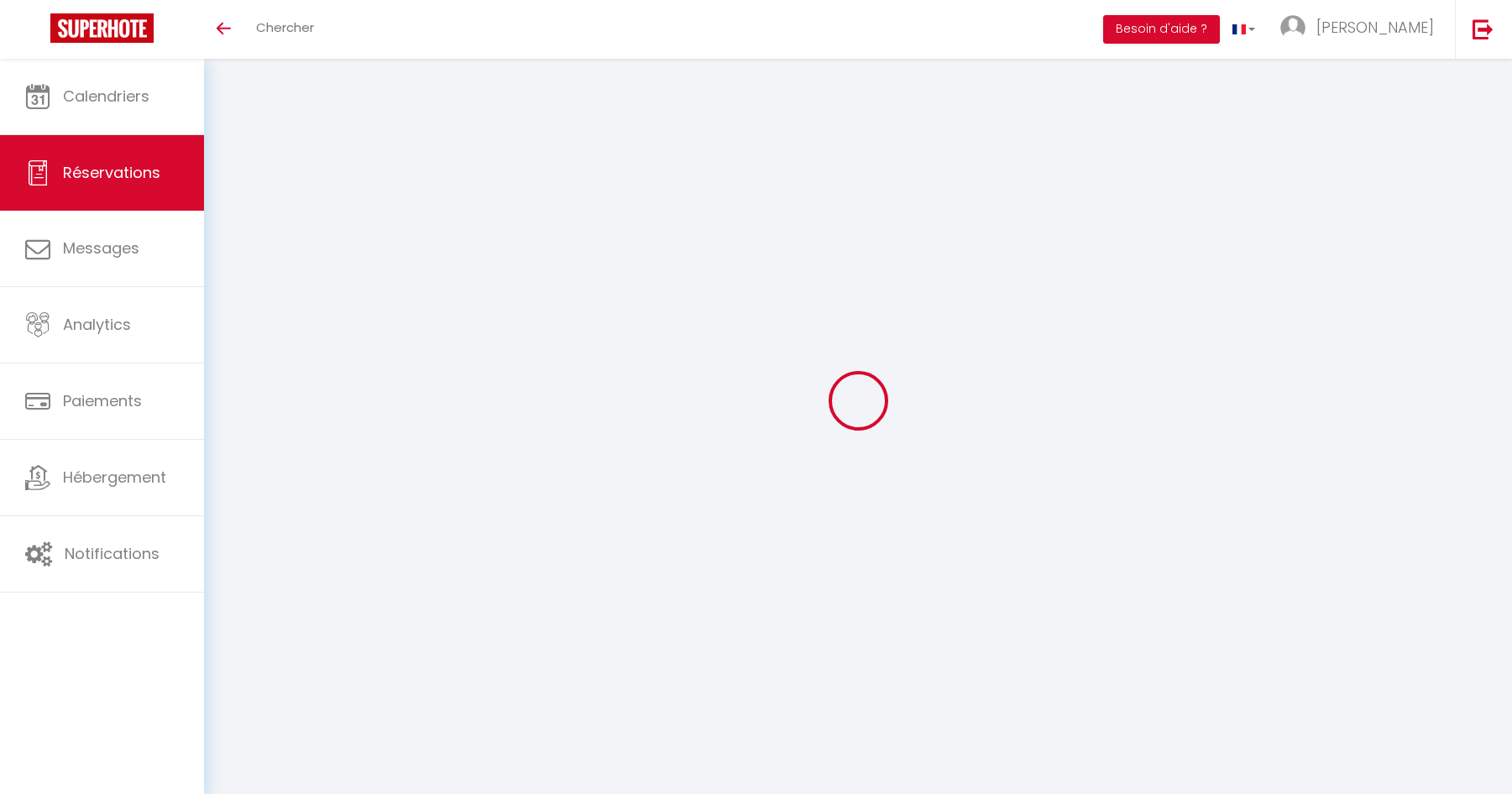
checkbox input "true"
type input "241.92"
select select
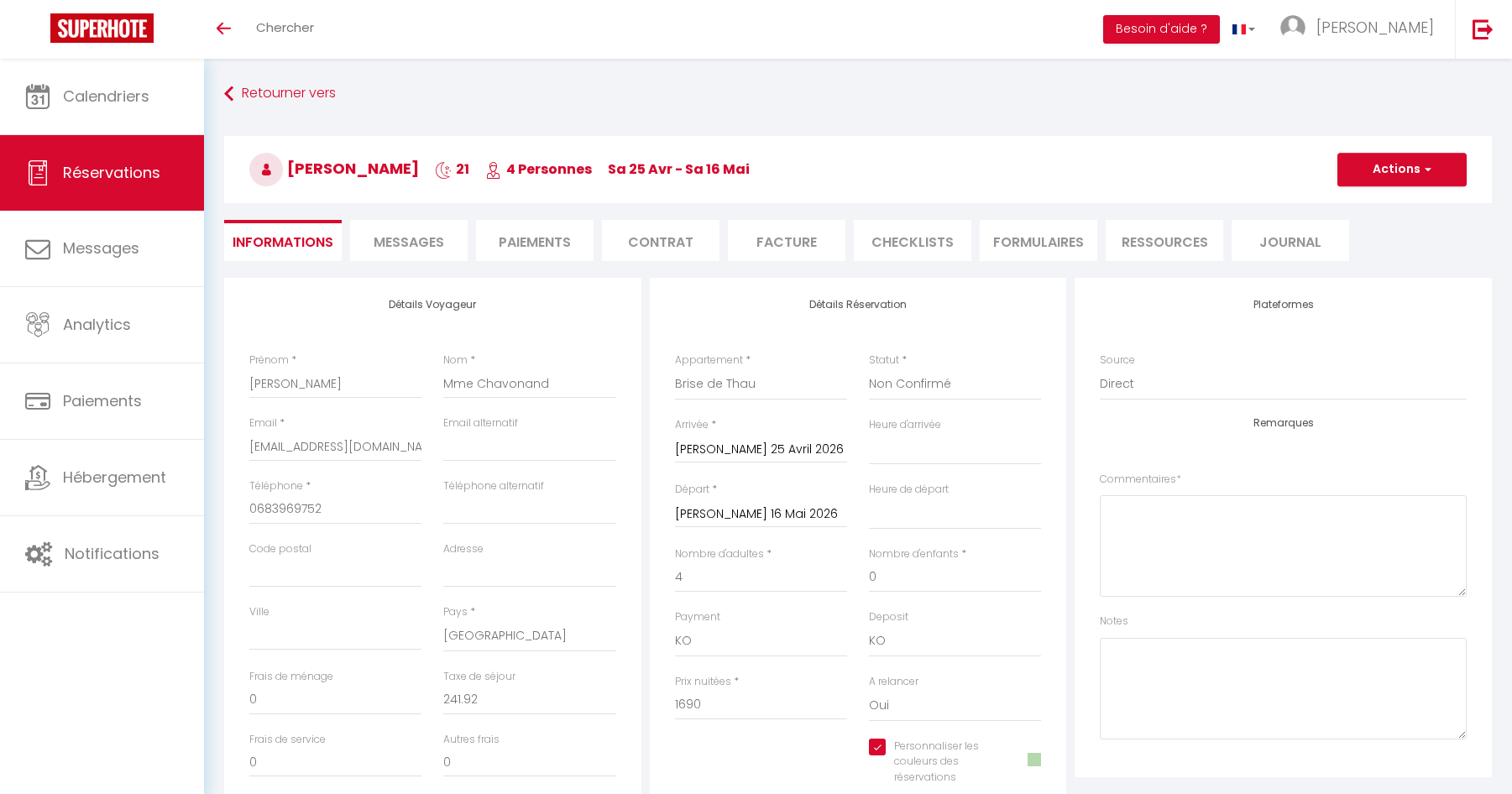
checkbox input "true"
select select "14:00"
select select "11:00"
click at [393, 242] on span "Messages" at bounding box center [409, 242] width 71 height 19
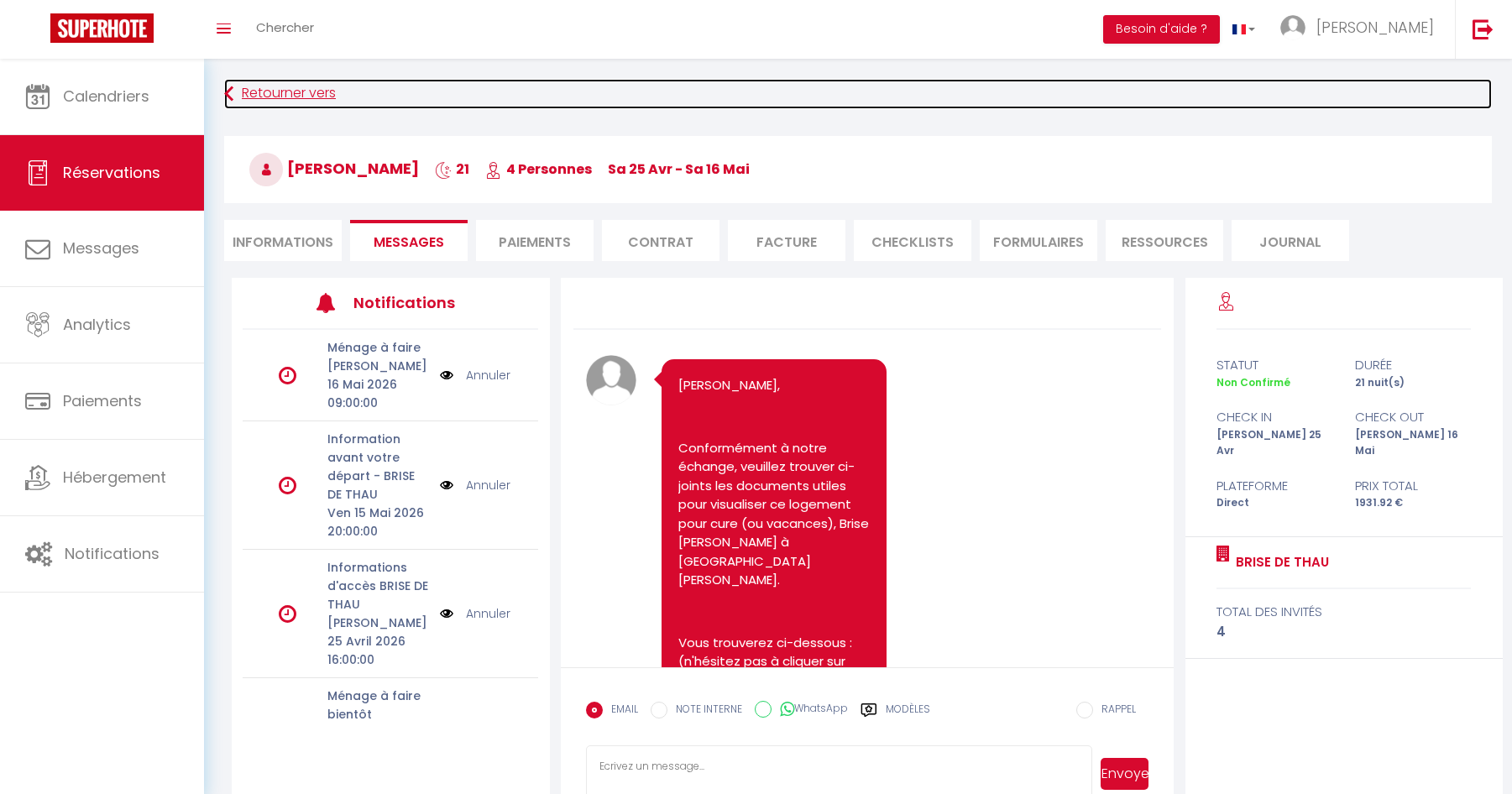
click at [273, 94] on link "Retourner vers" at bounding box center [858, 94] width 1268 height 30
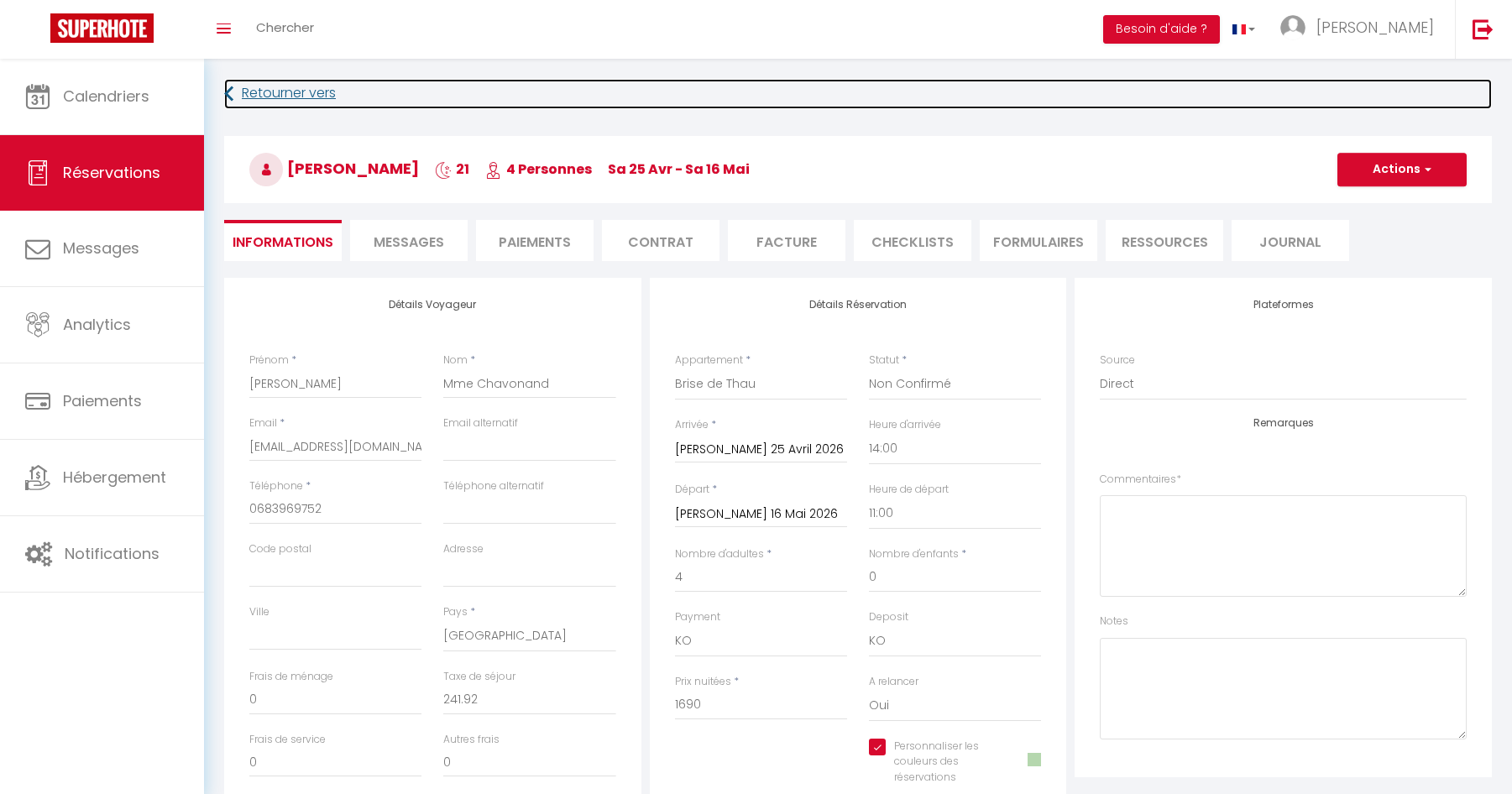
checkbox input "true"
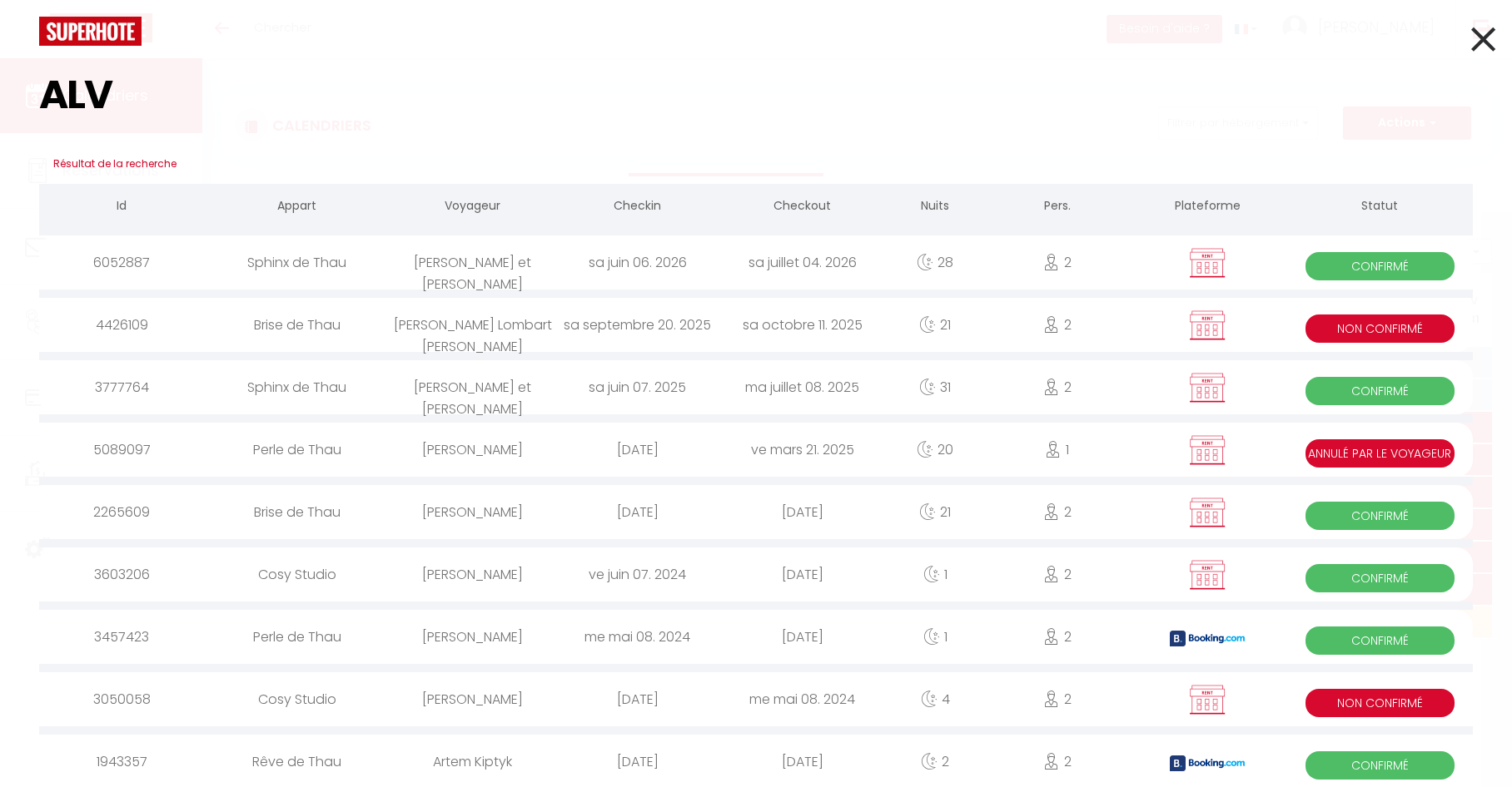
type input "ALV"
click at [496, 330] on div "[PERSON_NAME] Lombart [PERSON_NAME]" at bounding box center [473, 325] width 165 height 55
select select
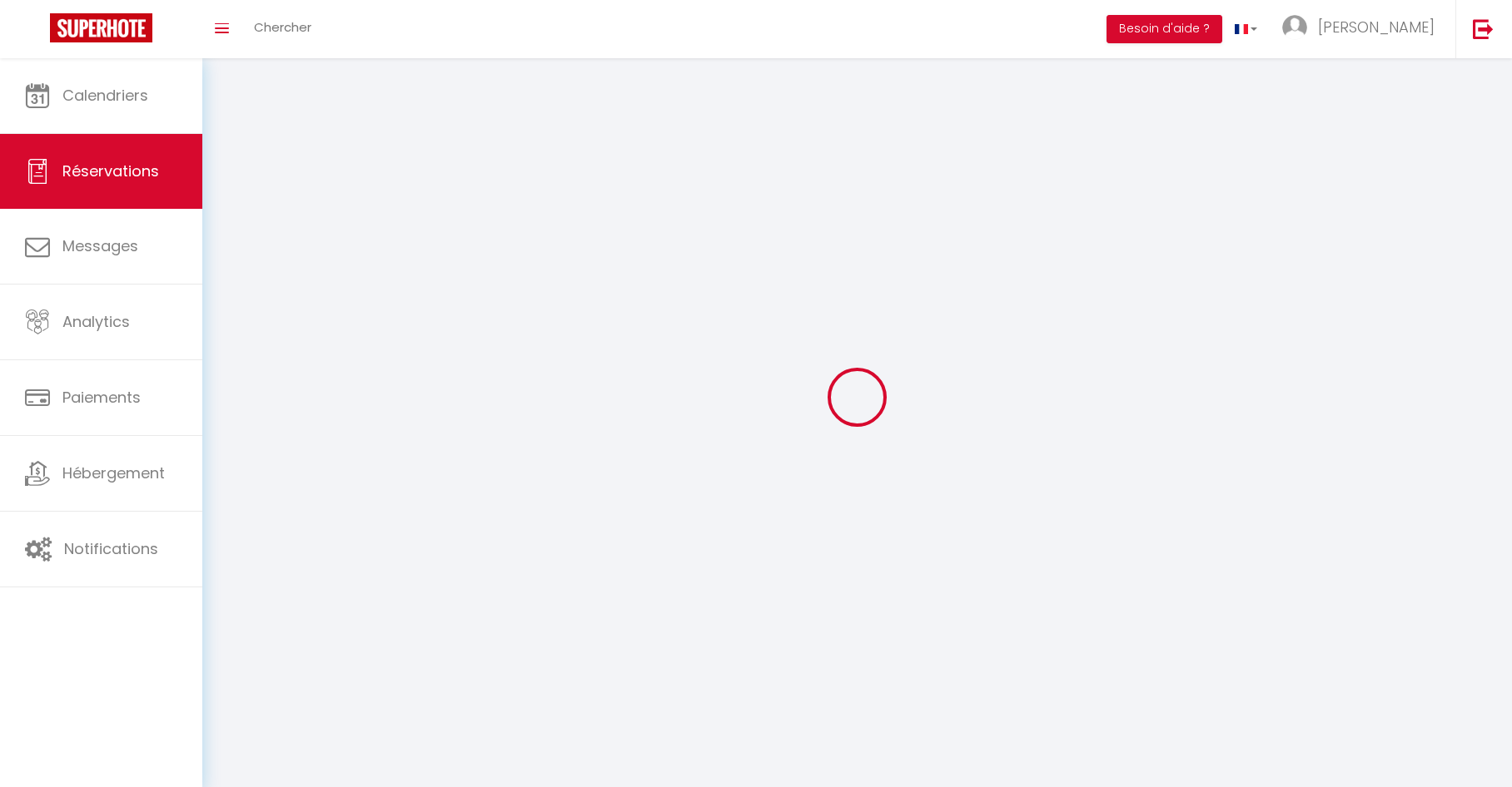
select select
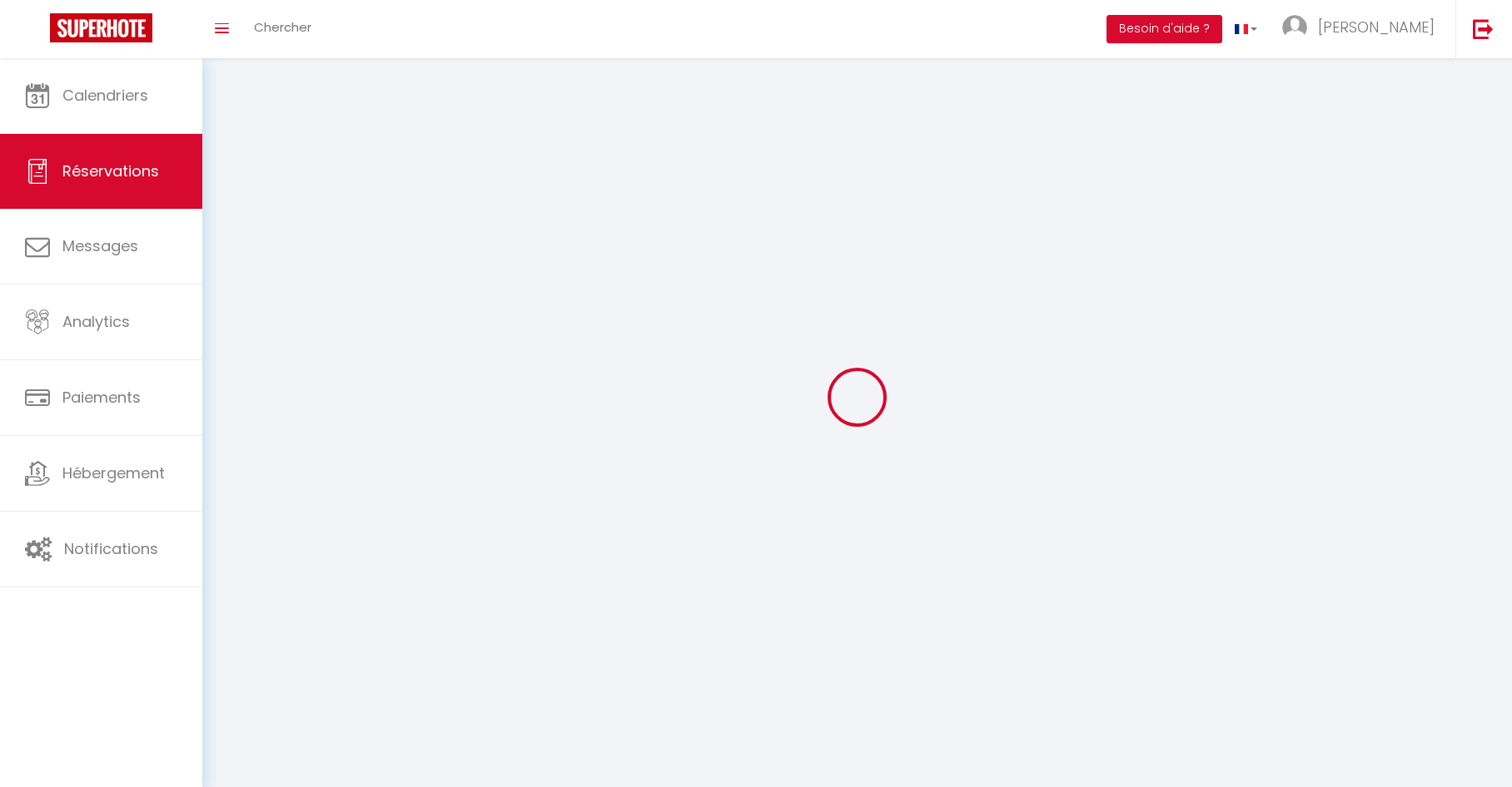
select select
checkbox input "false"
select select
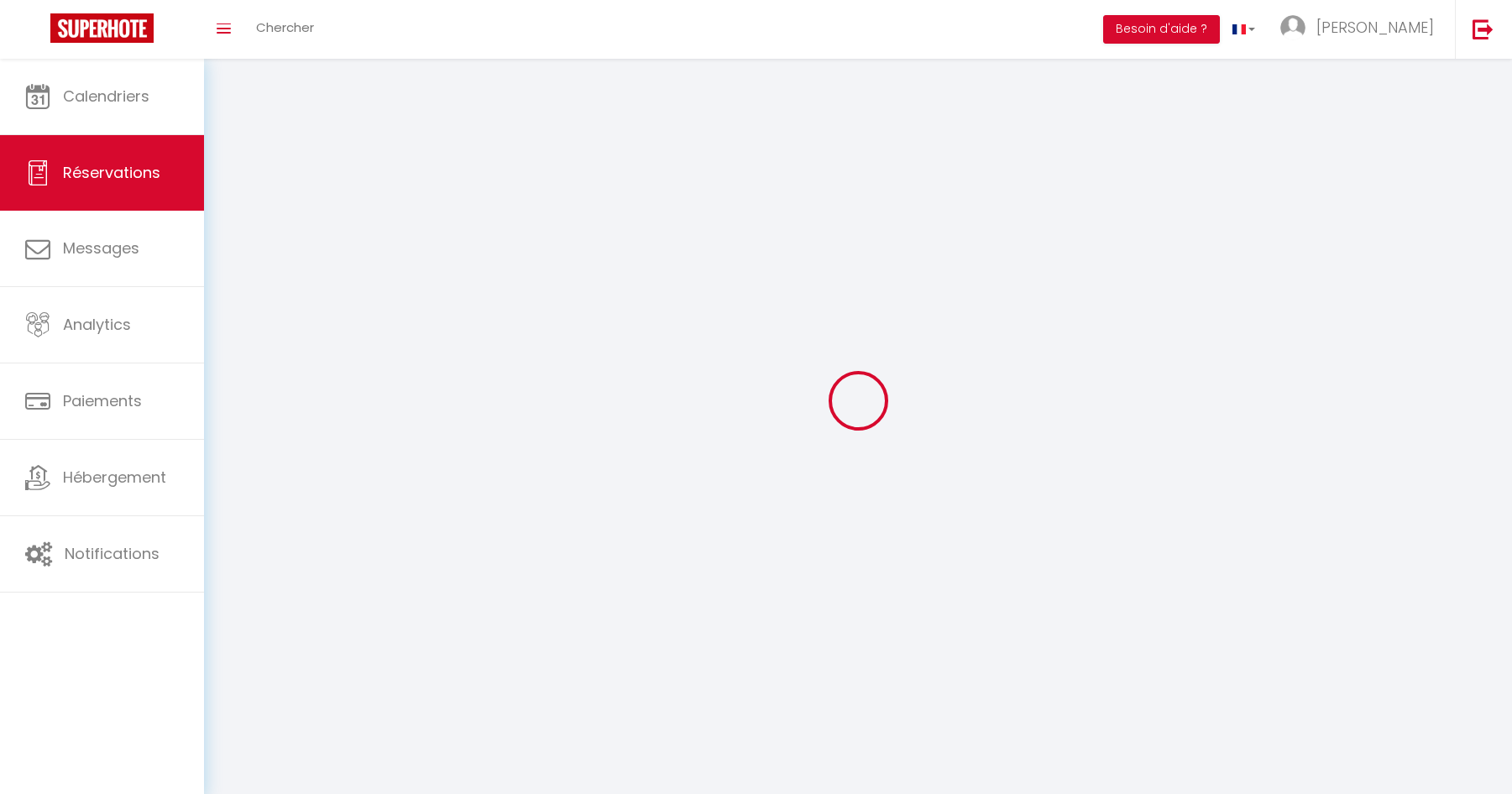
select select
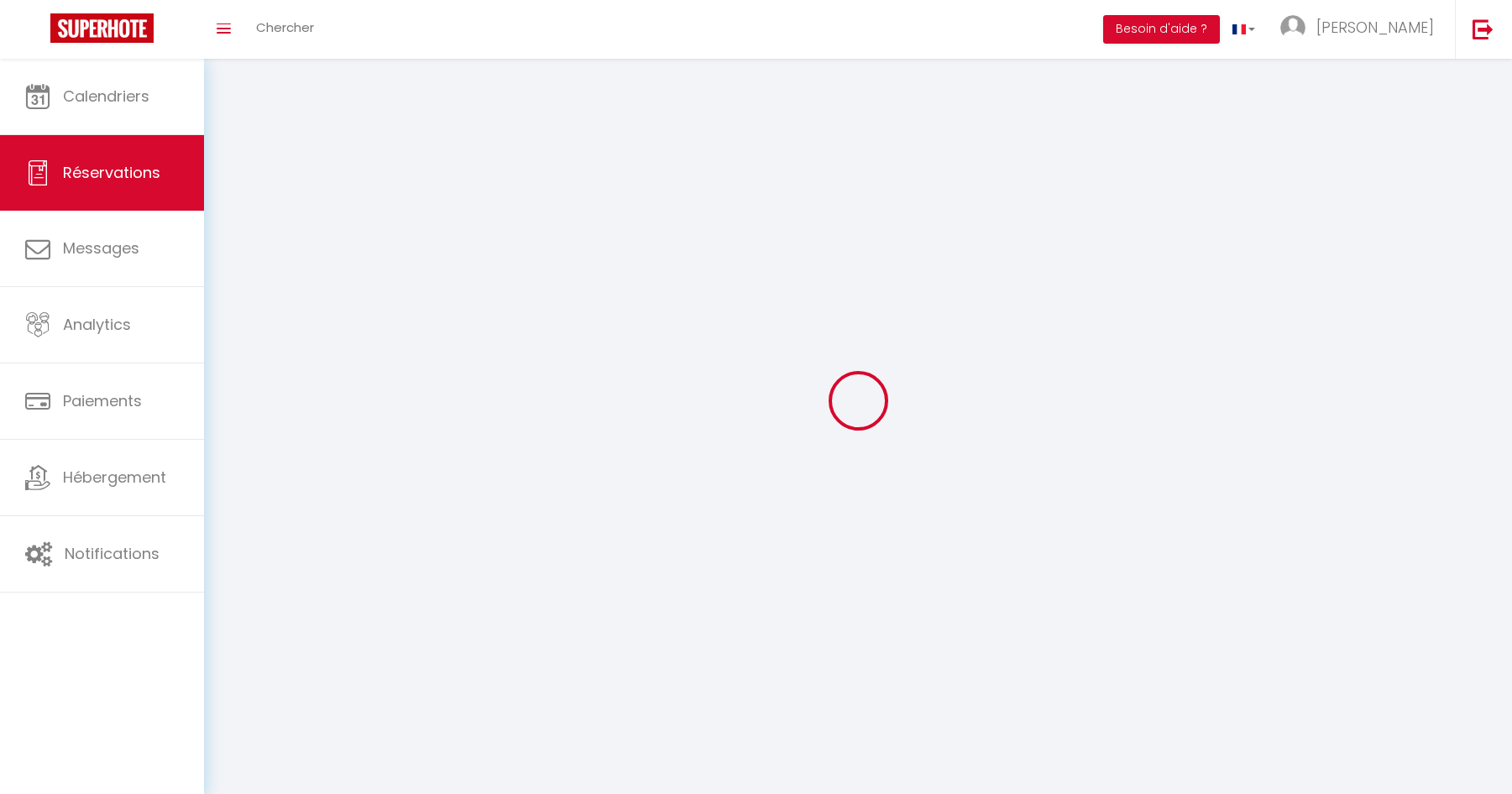
checkbox input "false"
select select
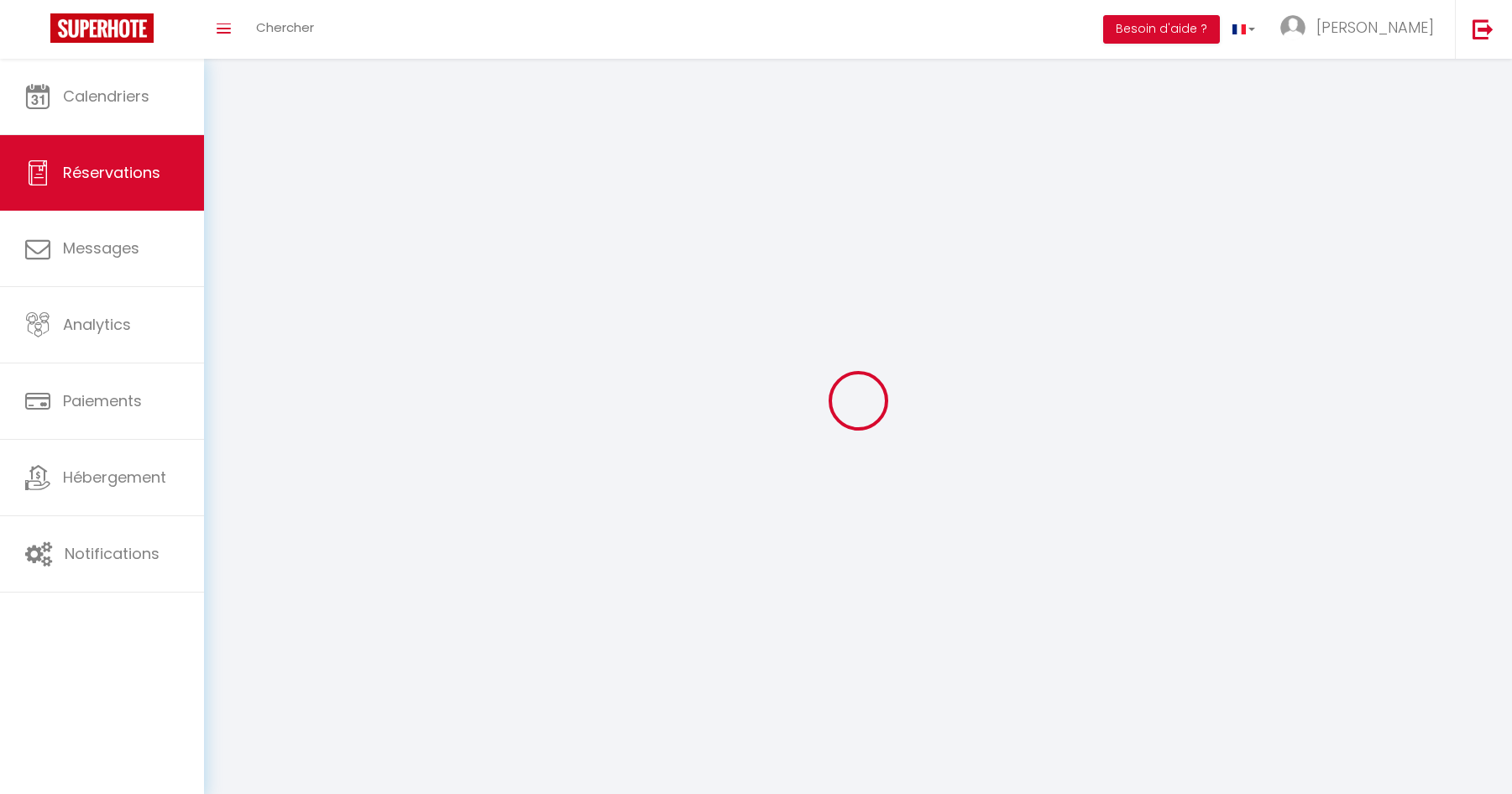
select select
checkbox input "false"
select select
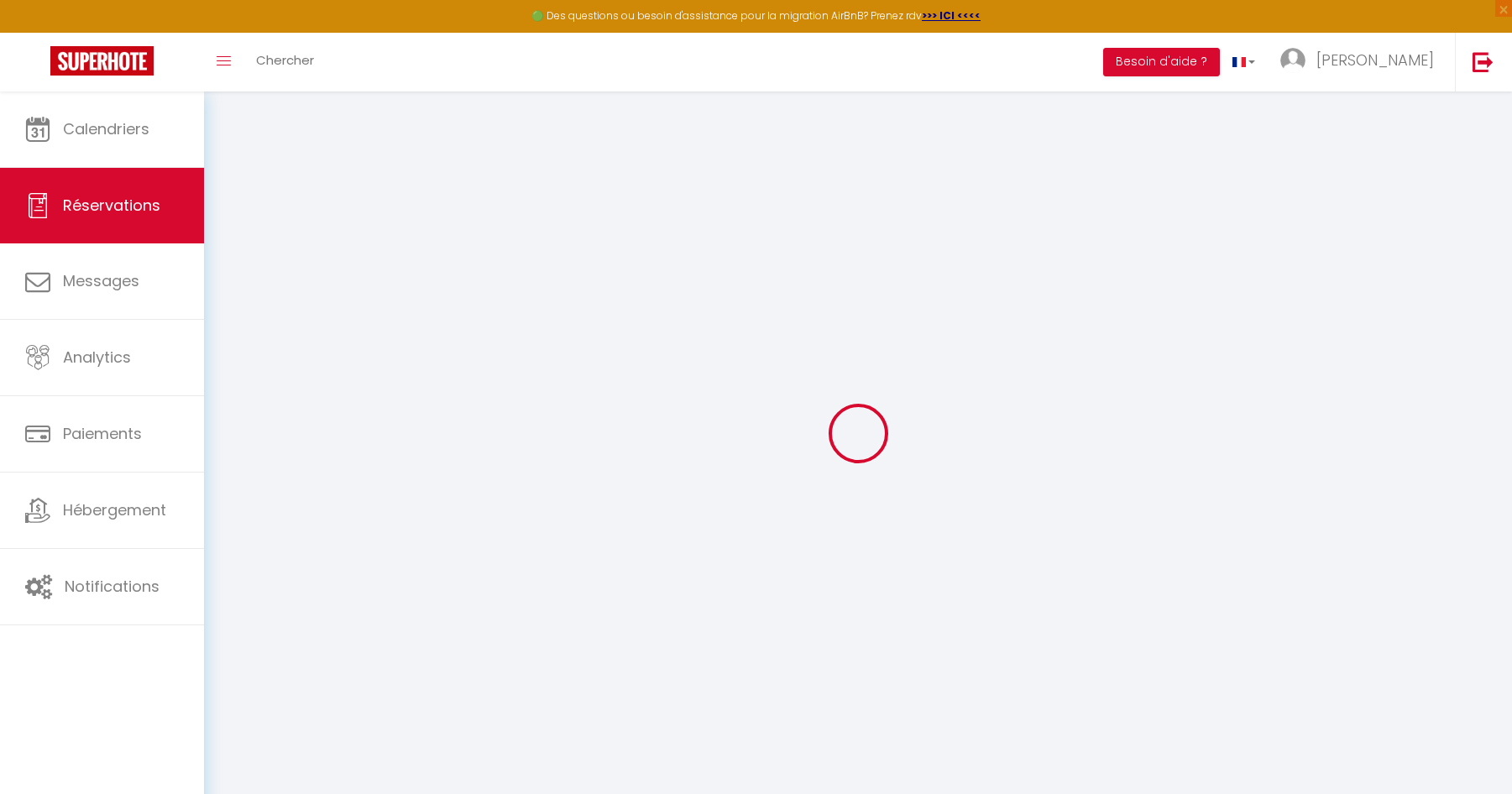
select select
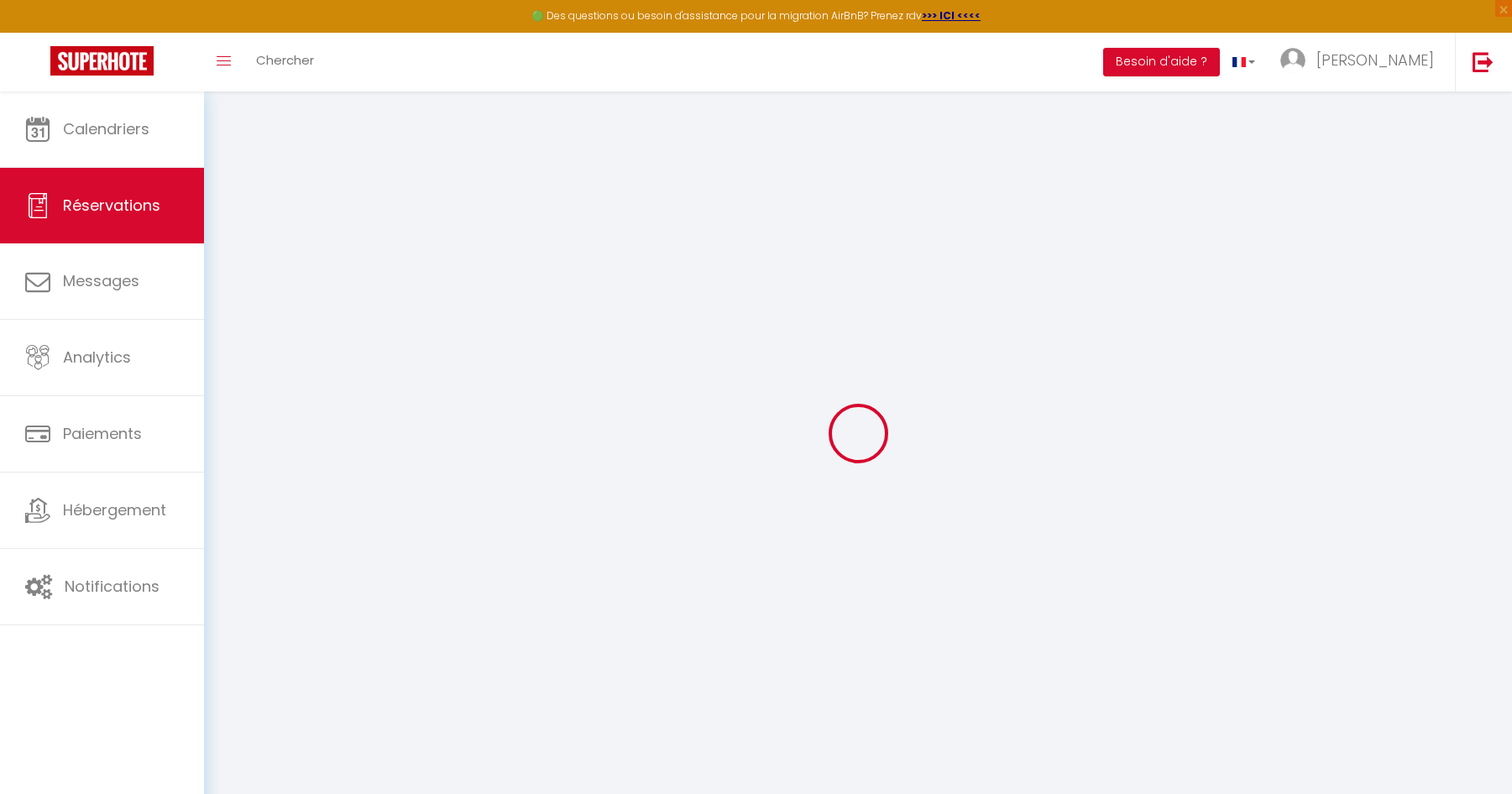
select select
checkbox input "false"
type input "[PERSON_NAME]"
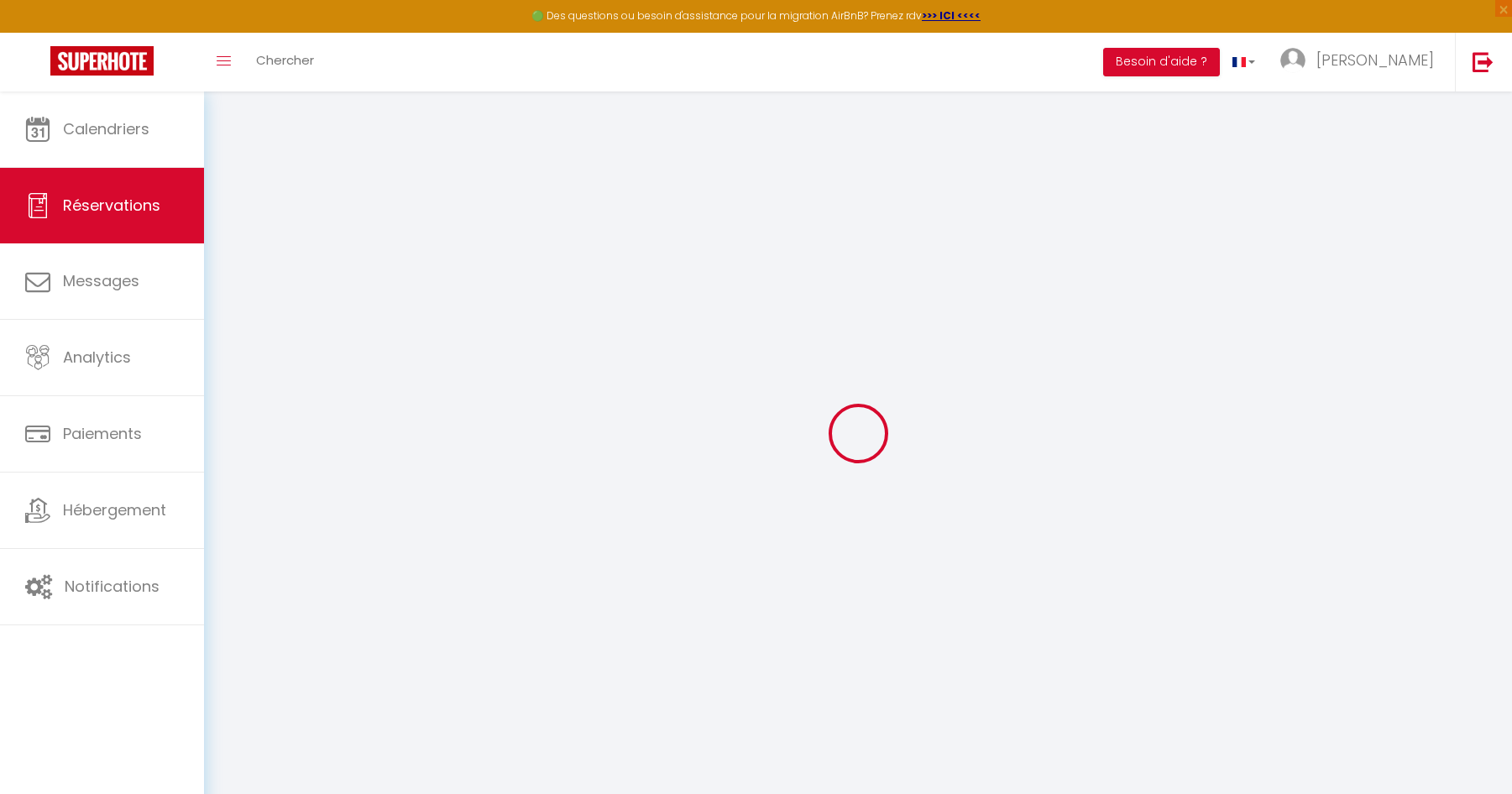
type input "[EMAIL_ADDRESS][DOMAIN_NAME]"
type input "0670558765"
type input "63400"
type input "[STREET_ADDRESS]"
type input "Chamalières"
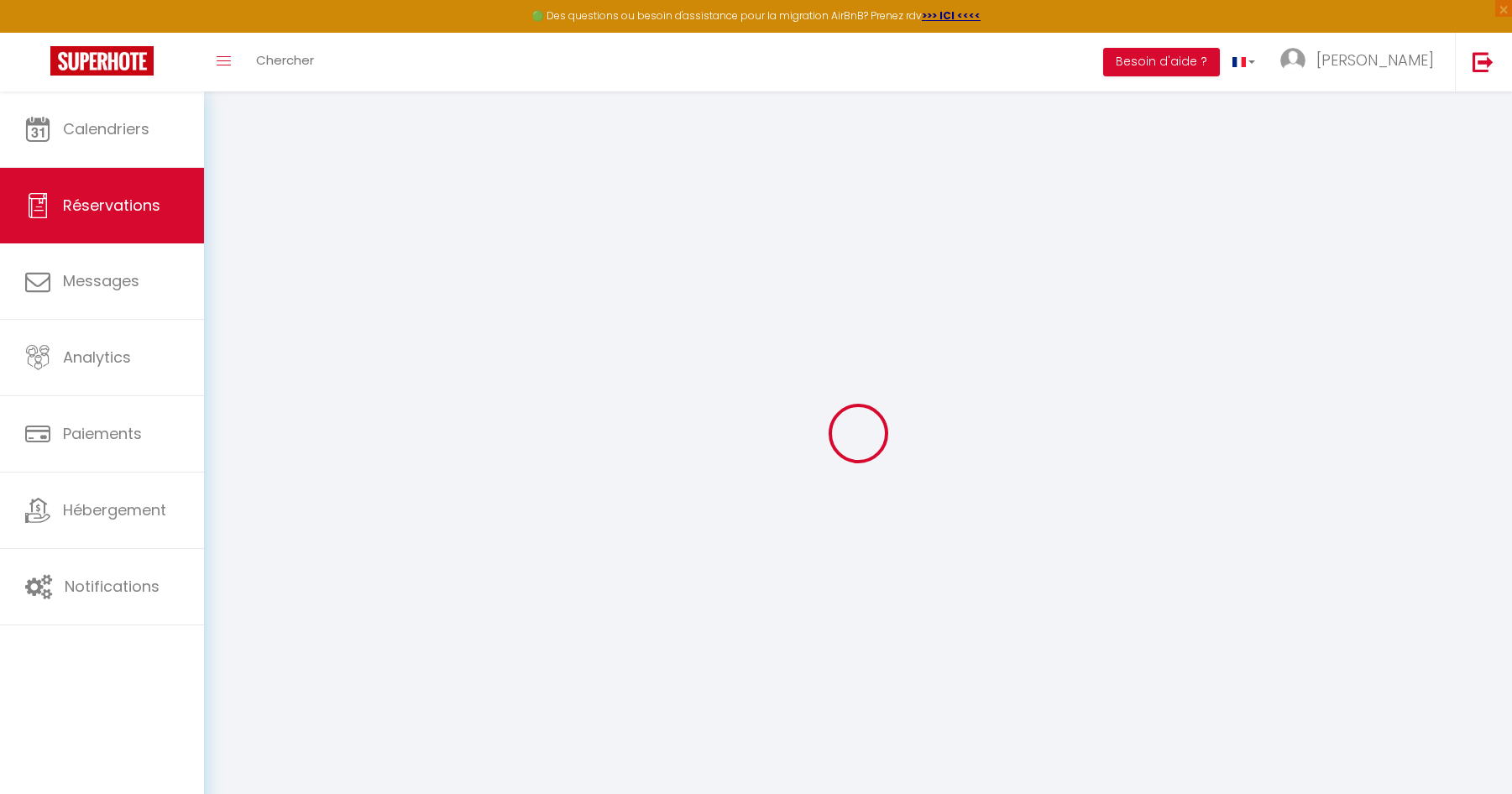
select select "FR"
select select "7655"
select select "1"
type input "[DATE]"
select select
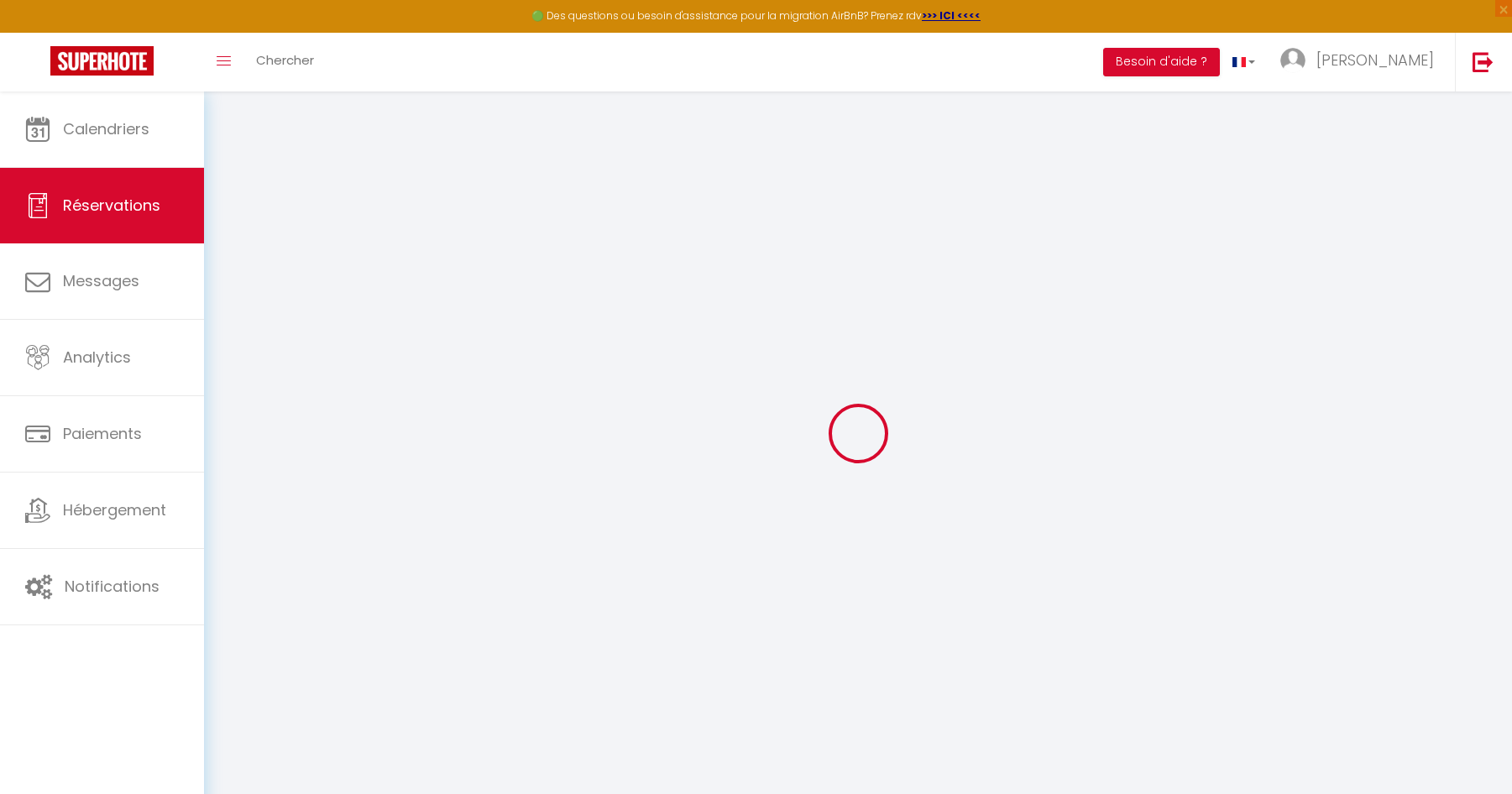
type input "Sam 11 Octobre 2025"
select select
type input "2"
select select "10"
select select
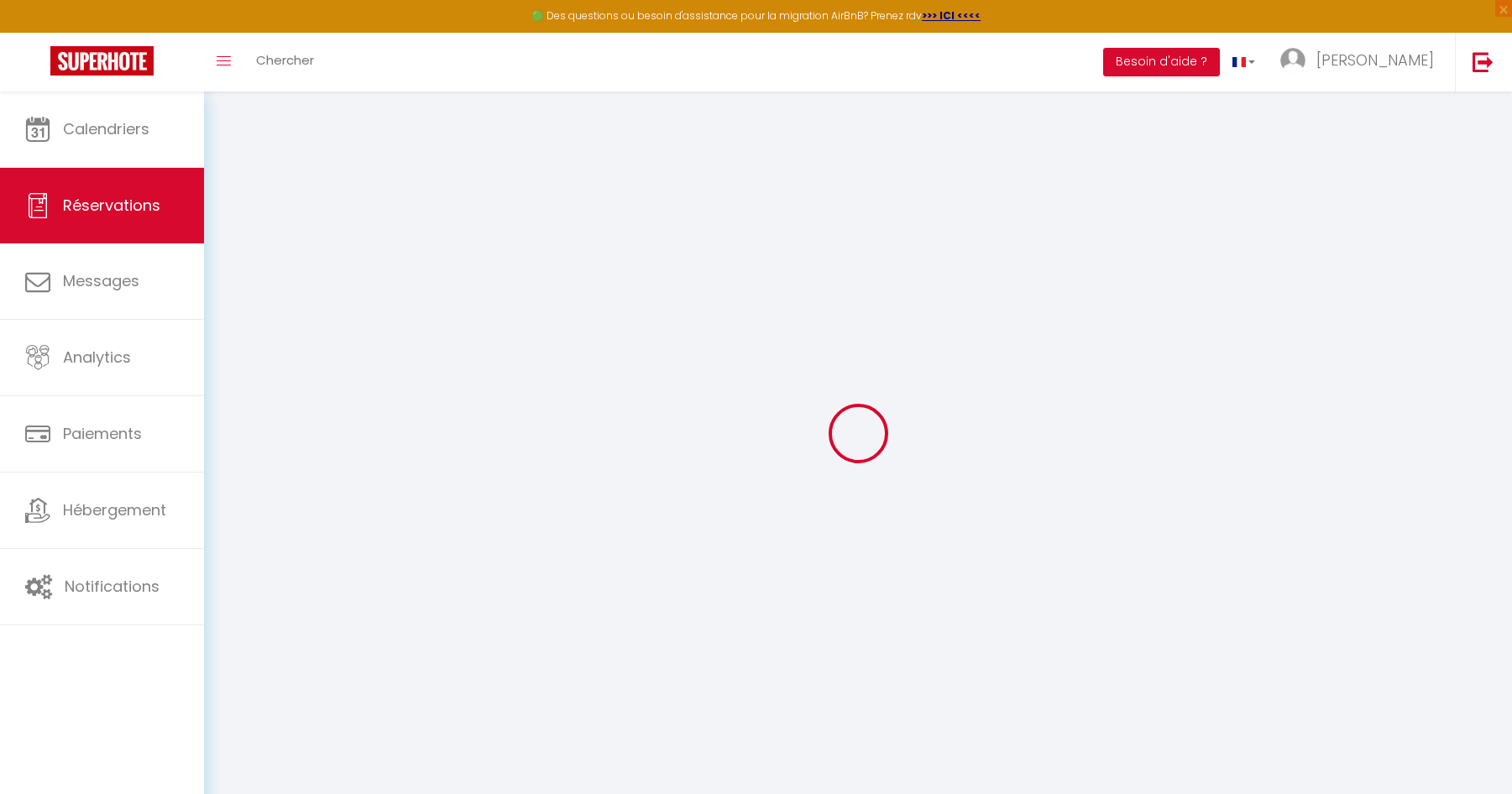
type input "1600"
checkbox input "true"
type input "1720.96"
type input "0"
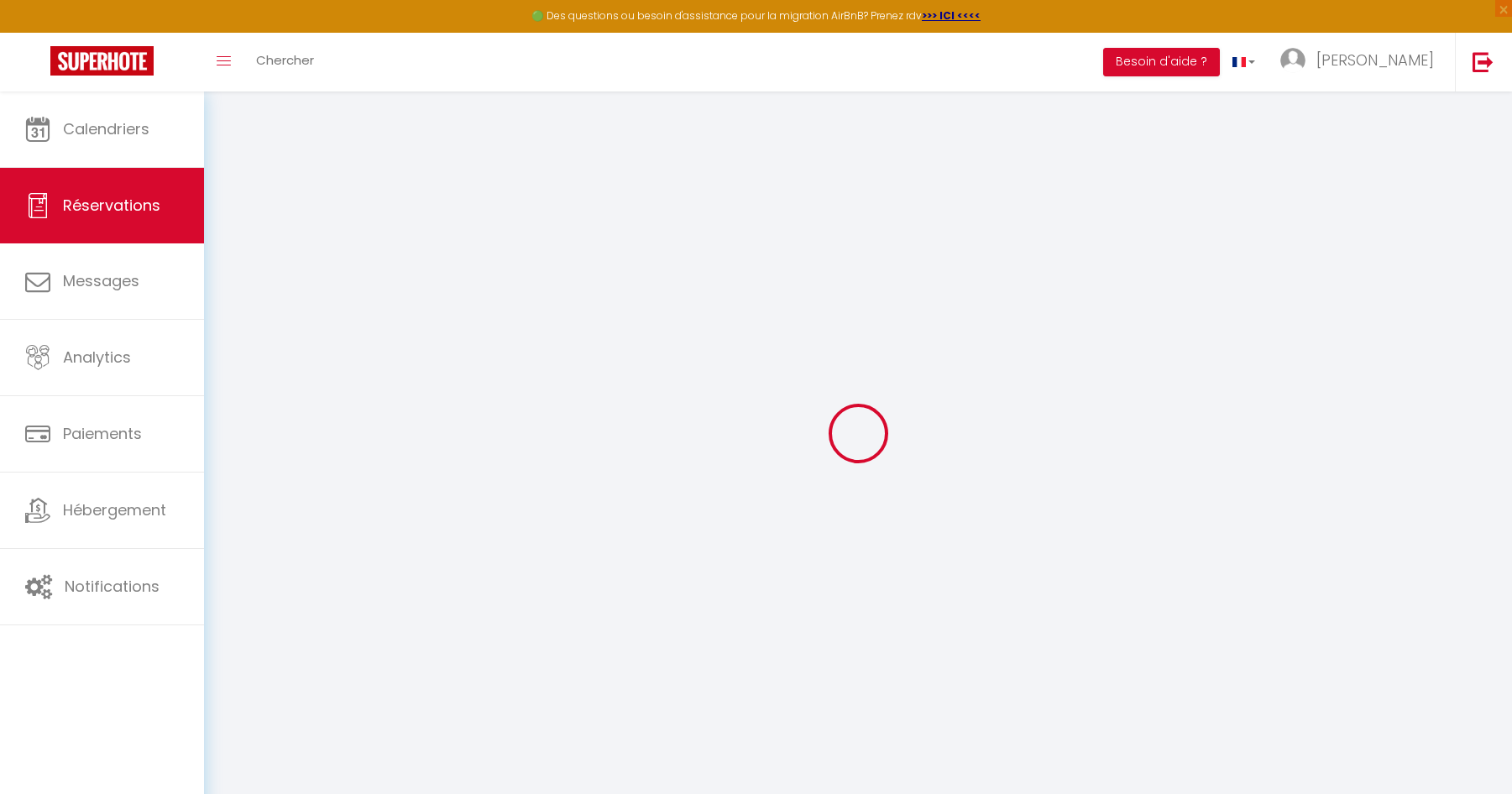
type input "0"
select select
select select "14"
checkbox input "true"
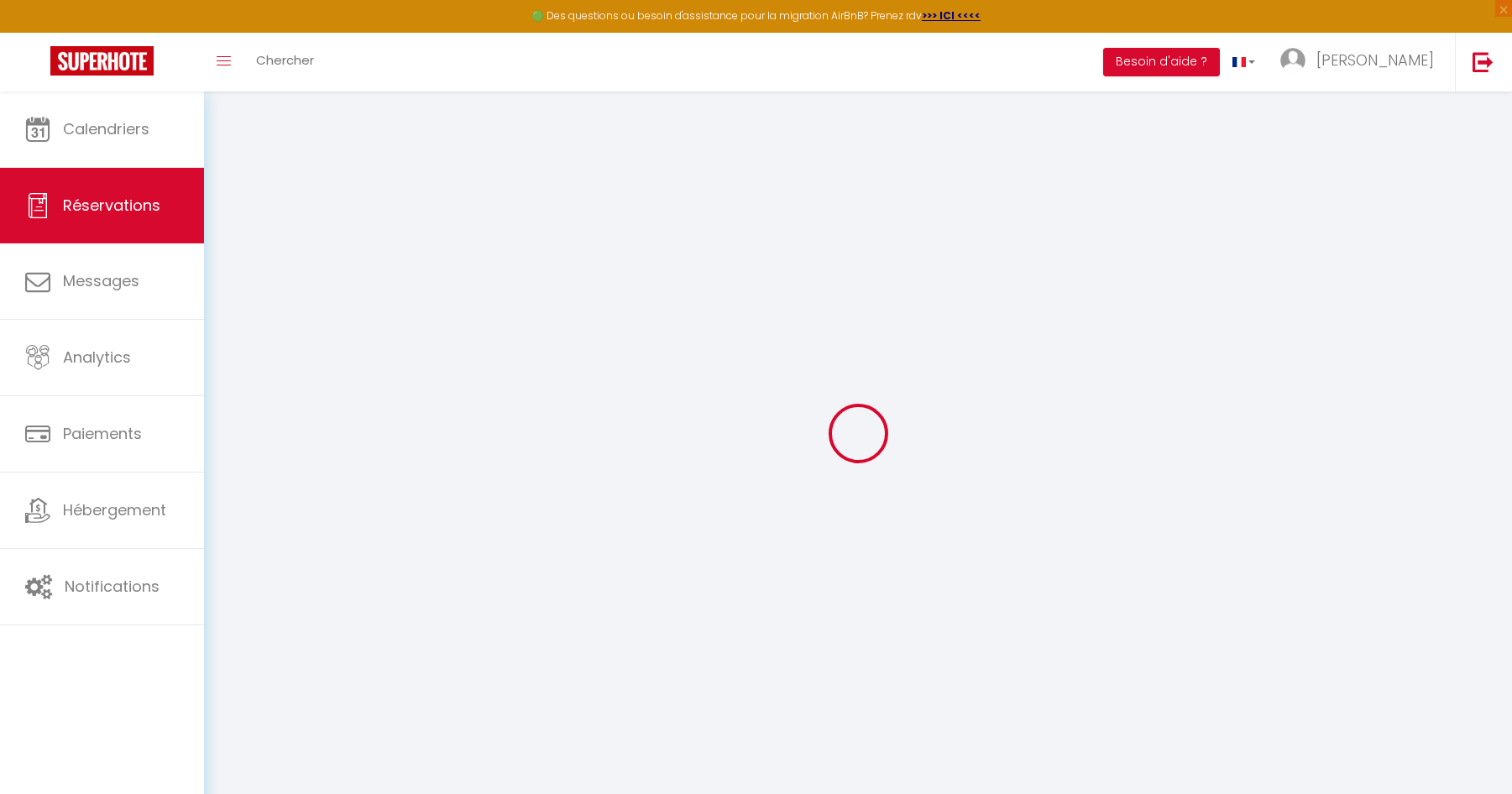
select select
checkbox input "true"
select select
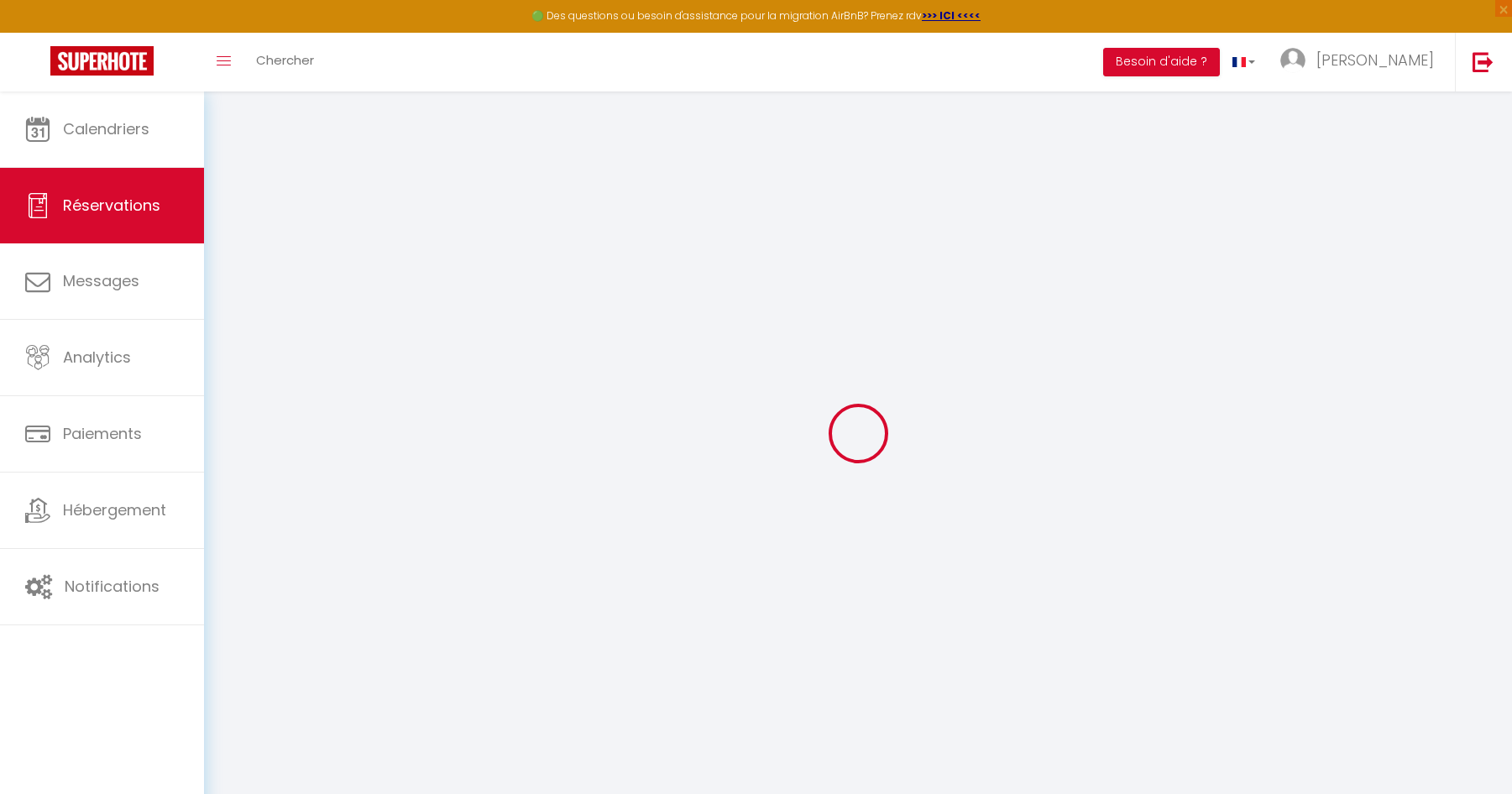
checkbox input "true"
select select
checkbox input "true"
type textarea "Acompte reçu le 24/10 500€ Mme Detouy Mail pour règlement du solde de 1220.96 €…"
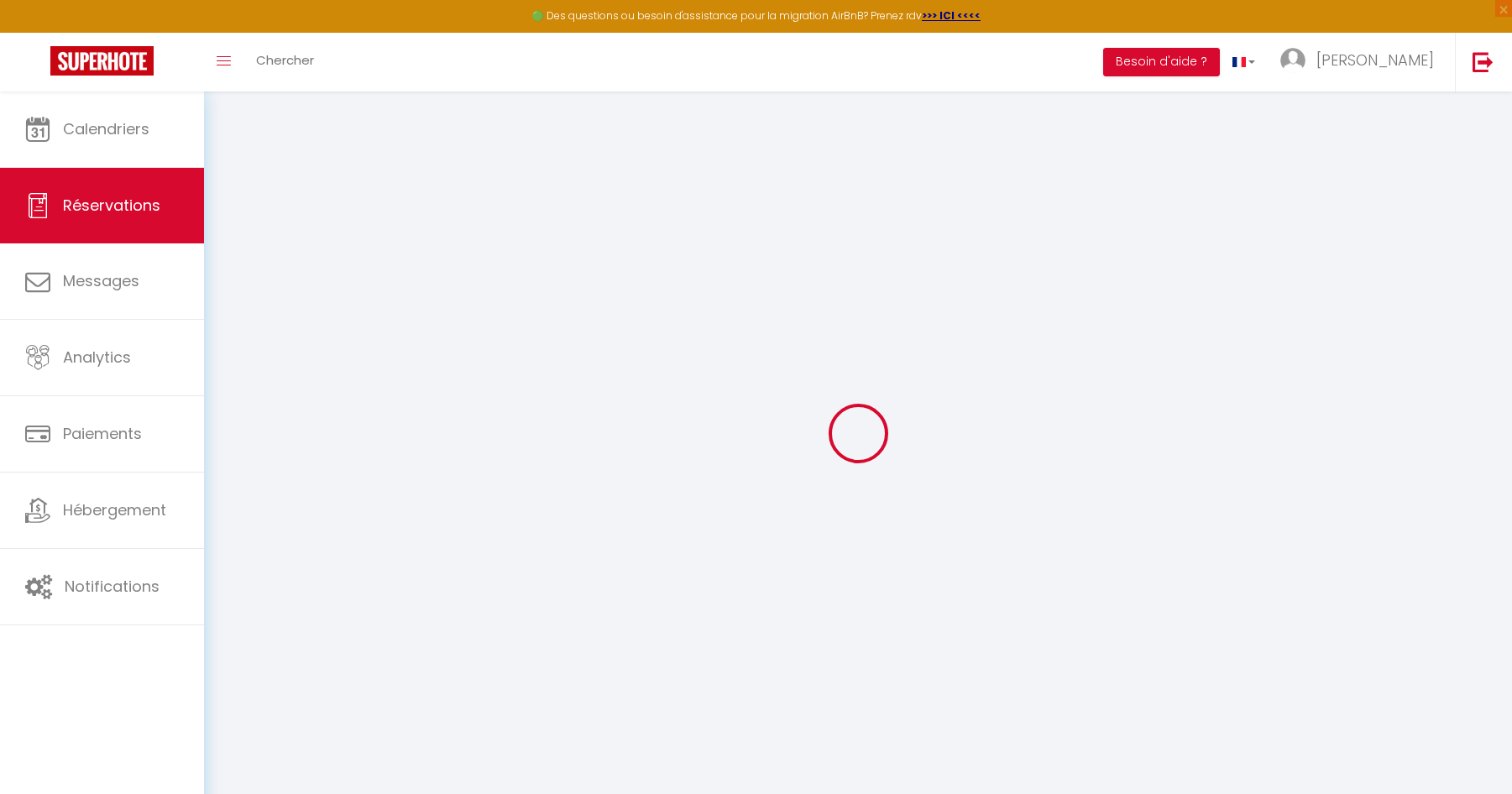
type input "120.96"
select select
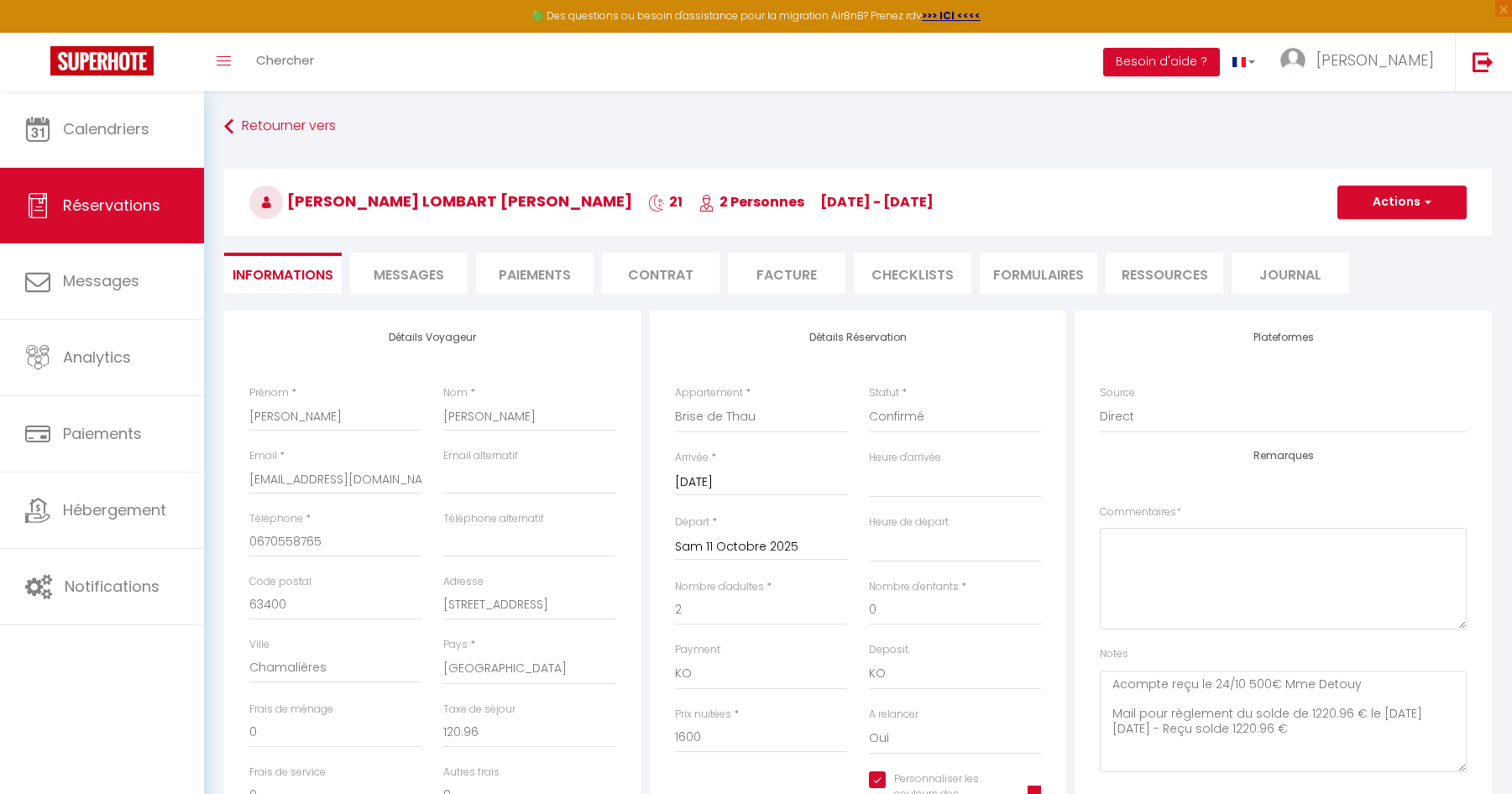
checkbox input "true"
select select
